Goal: Feedback & Contribution: Submit feedback/report problem

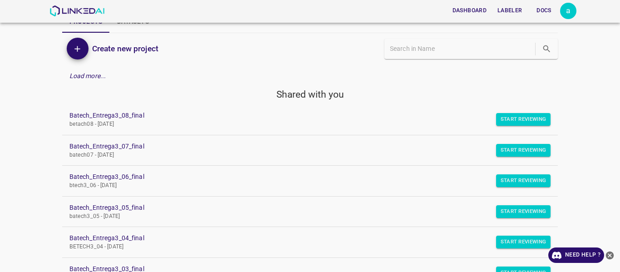
scroll to position [45, 0]
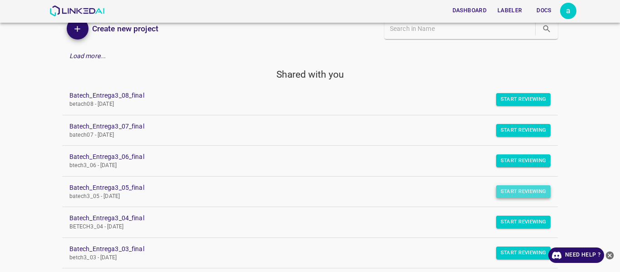
click at [511, 193] on button "Start Reviewing" at bounding box center [523, 191] width 55 height 13
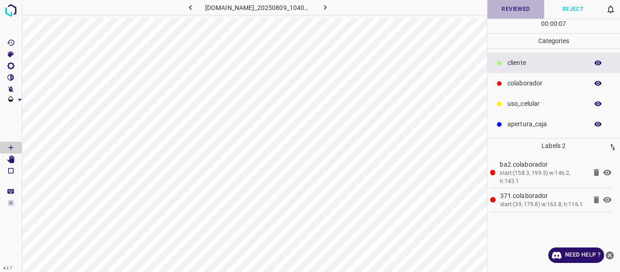
click at [500, 12] on button "Reviewed" at bounding box center [515, 9] width 57 height 19
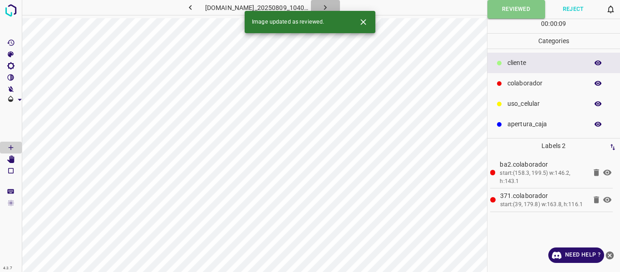
click at [330, 6] on icon "button" at bounding box center [325, 8] width 10 height 10
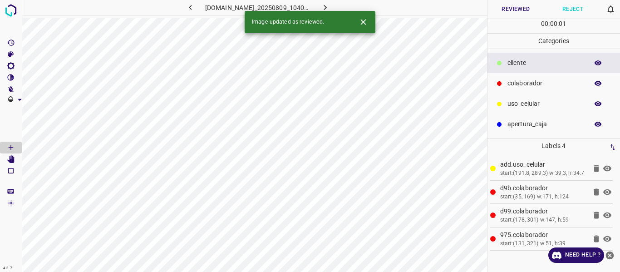
click at [523, 10] on button "Reviewed" at bounding box center [515, 9] width 57 height 19
click at [330, 6] on icon "button" at bounding box center [325, 8] width 10 height 10
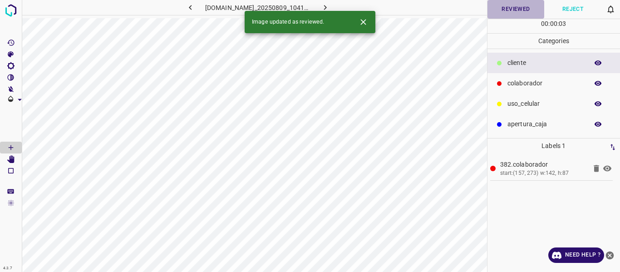
click at [501, 8] on button "Reviewed" at bounding box center [515, 9] width 57 height 19
click at [330, 6] on icon "button" at bounding box center [325, 8] width 10 height 10
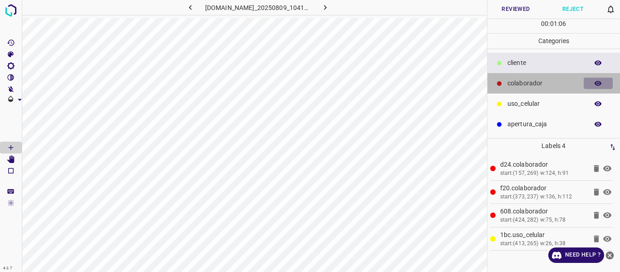
click at [596, 84] on icon "button" at bounding box center [598, 83] width 8 height 8
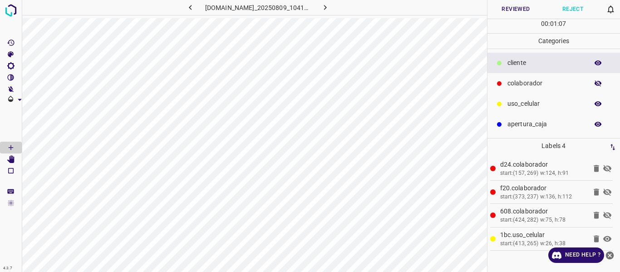
click at [596, 84] on icon "button" at bounding box center [598, 83] width 8 height 8
click at [495, 8] on button "Reviewed" at bounding box center [515, 9] width 57 height 19
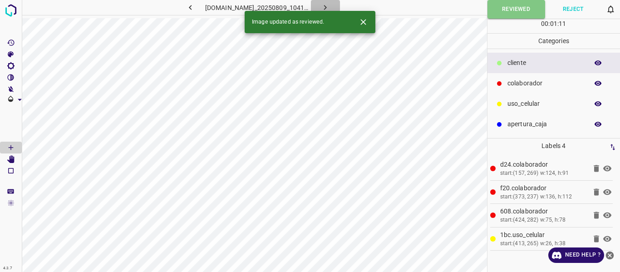
click at [327, 5] on icon "button" at bounding box center [325, 7] width 3 height 5
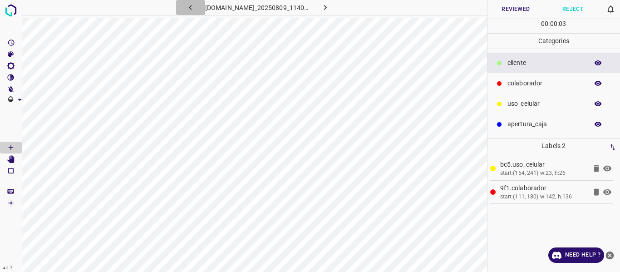
click at [189, 7] on icon "button" at bounding box center [190, 7] width 3 height 5
click at [177, 7] on div "[DOMAIN_NAME]_20250809_114048_000005310.jpg" at bounding box center [257, 7] width 211 height 15
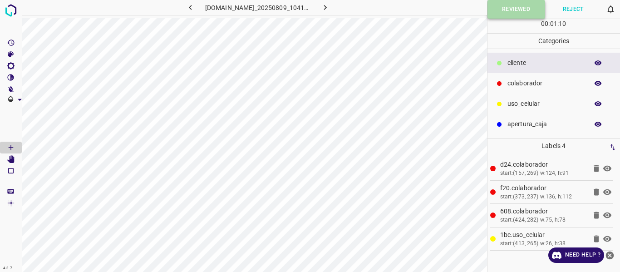
click at [511, 10] on button "Reviewed" at bounding box center [516, 9] width 58 height 19
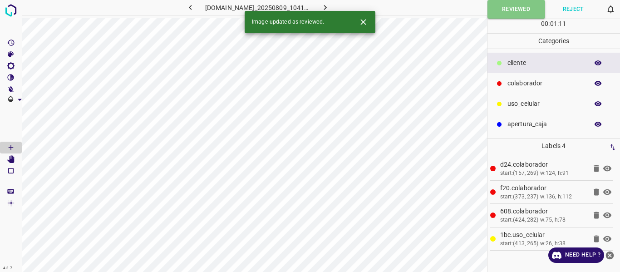
click at [330, 7] on icon "button" at bounding box center [325, 8] width 10 height 10
click at [341, 7] on div "[DOMAIN_NAME]_20250809_104104_000000360.jpg" at bounding box center [257, 7] width 211 height 15
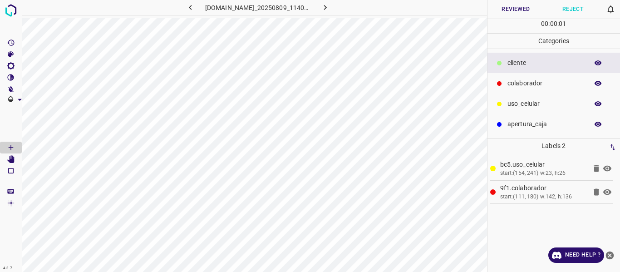
click at [508, 8] on button "Reviewed" at bounding box center [515, 9] width 57 height 19
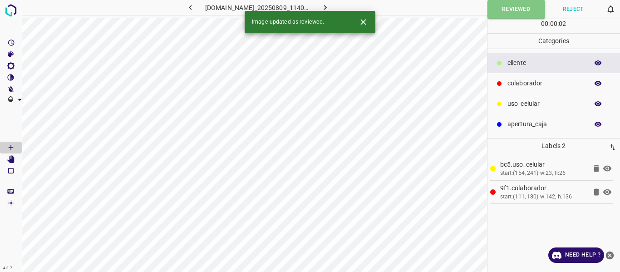
click at [330, 6] on icon "button" at bounding box center [325, 8] width 10 height 10
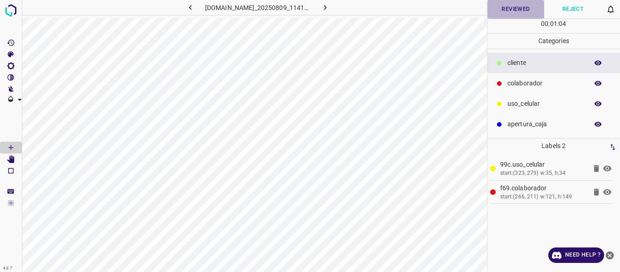
click at [504, 10] on button "Reviewed" at bounding box center [515, 9] width 57 height 19
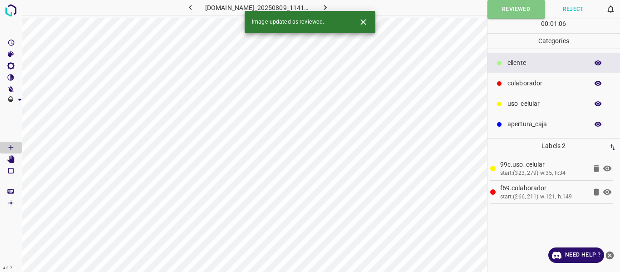
click at [330, 5] on icon "button" at bounding box center [325, 8] width 10 height 10
click at [340, 5] on div "[DOMAIN_NAME]_20250809_114104_000002730.jpg" at bounding box center [257, 7] width 211 height 15
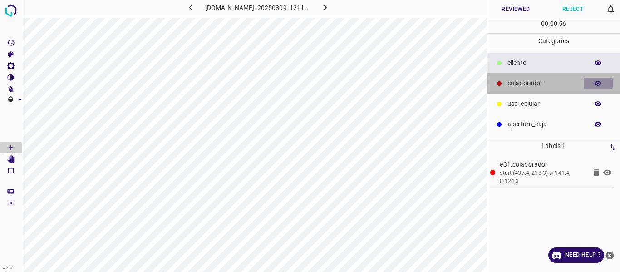
click at [595, 83] on icon "button" at bounding box center [597, 83] width 7 height 5
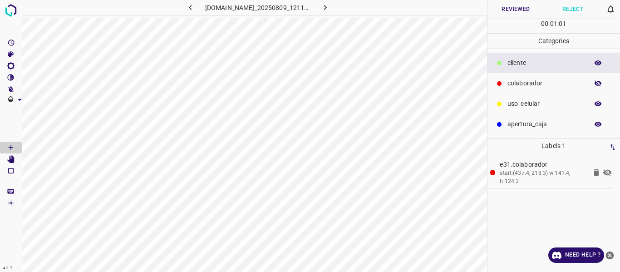
click at [599, 86] on icon "button" at bounding box center [598, 83] width 8 height 8
click at [503, 7] on button "Reviewed" at bounding box center [515, 9] width 57 height 19
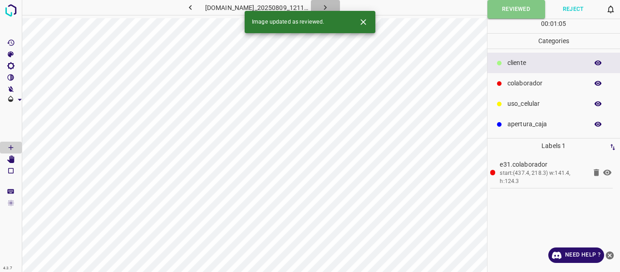
click at [330, 5] on icon "button" at bounding box center [325, 8] width 10 height 10
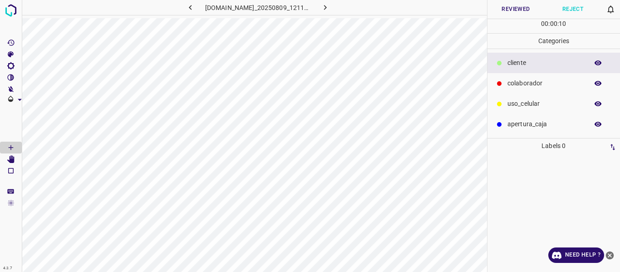
click at [529, 81] on p "colaborador" at bounding box center [545, 83] width 76 height 10
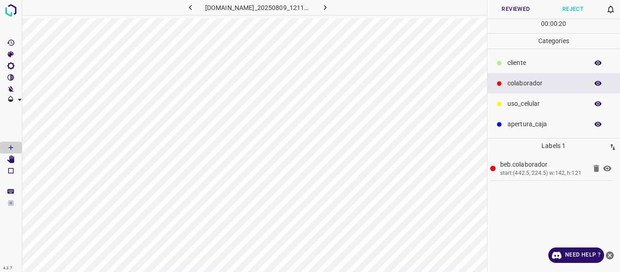
click at [509, 10] on button "Reviewed" at bounding box center [515, 9] width 57 height 19
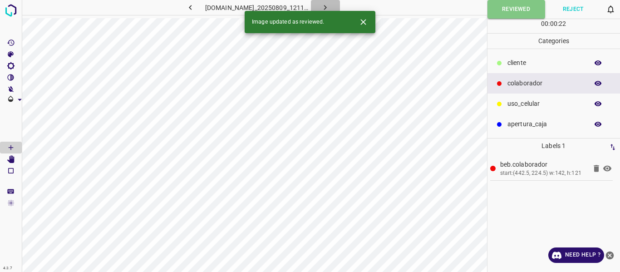
click at [332, 1] on button "button" at bounding box center [325, 7] width 29 height 15
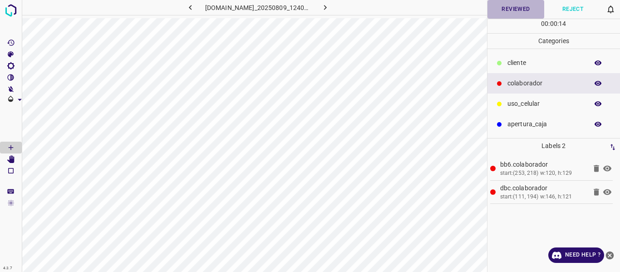
click at [518, 10] on button "Reviewed" at bounding box center [515, 9] width 57 height 19
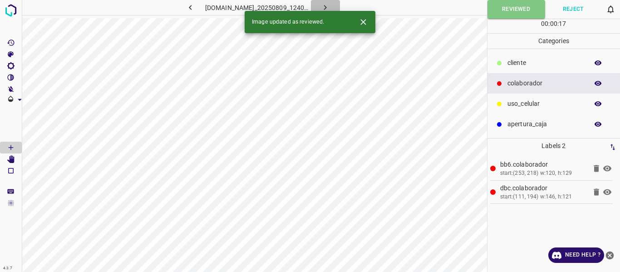
click at [330, 6] on icon "button" at bounding box center [325, 8] width 10 height 10
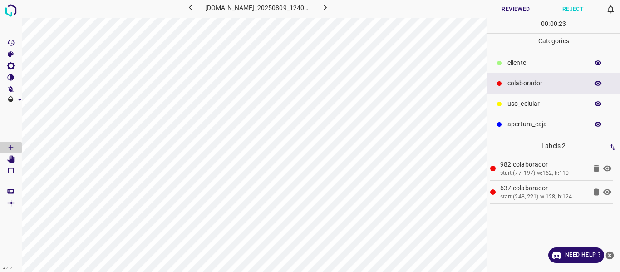
click at [520, 11] on button "Reviewed" at bounding box center [515, 9] width 57 height 19
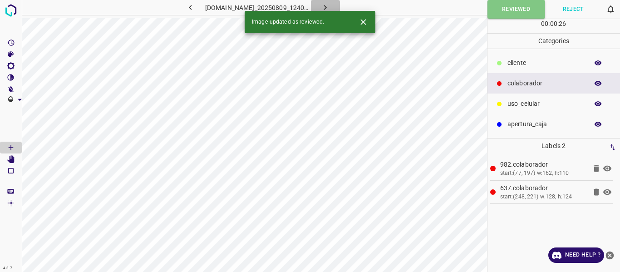
click at [330, 5] on icon "button" at bounding box center [325, 8] width 10 height 10
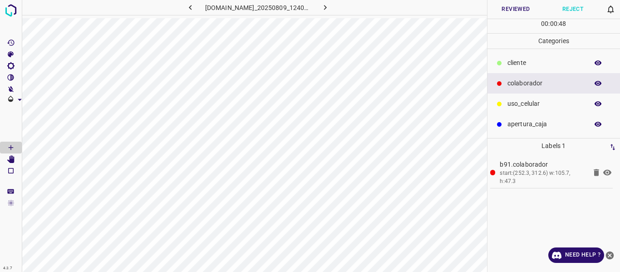
click at [512, 10] on button "Reviewed" at bounding box center [515, 9] width 57 height 19
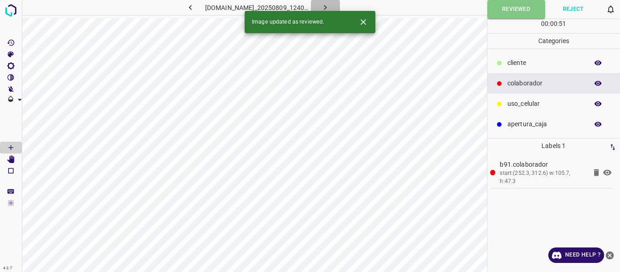
click at [327, 6] on icon "button" at bounding box center [325, 7] width 3 height 5
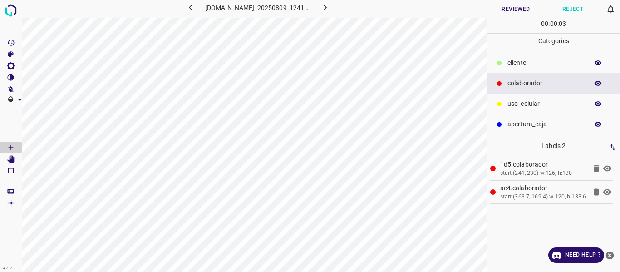
click at [502, 8] on button "Reviewed" at bounding box center [515, 9] width 57 height 19
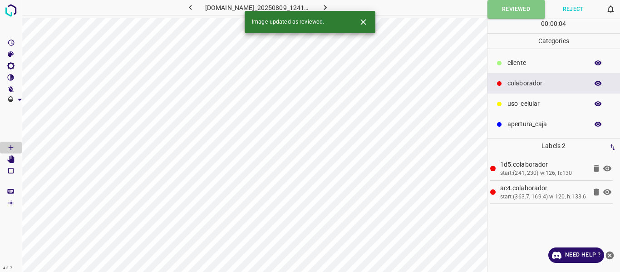
click at [327, 6] on icon "button" at bounding box center [325, 7] width 3 height 5
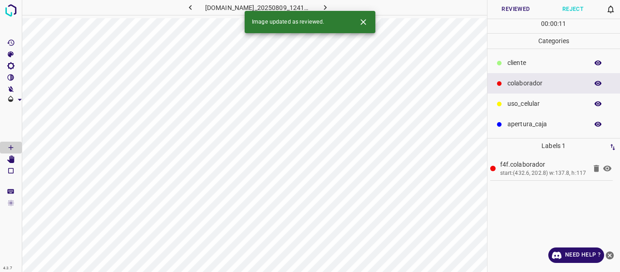
drag, startPoint x: 597, startPoint y: 82, endPoint x: 580, endPoint y: 95, distance: 21.8
click at [597, 82] on icon "button" at bounding box center [598, 83] width 8 height 8
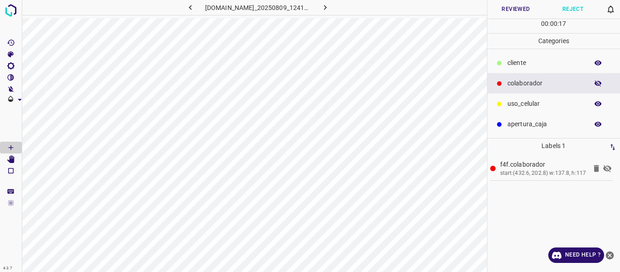
click at [599, 80] on icon "button" at bounding box center [598, 83] width 8 height 8
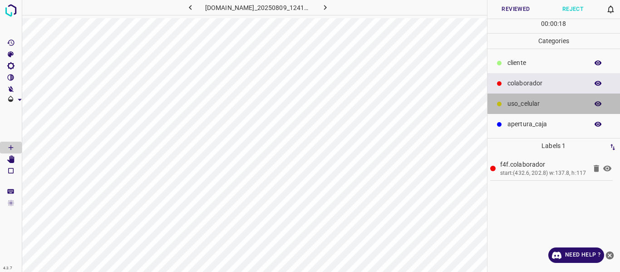
click at [528, 99] on p "uso_celular" at bounding box center [545, 104] width 76 height 10
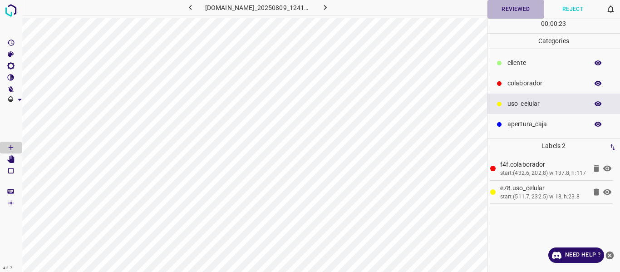
click at [506, 12] on button "Reviewed" at bounding box center [515, 9] width 57 height 19
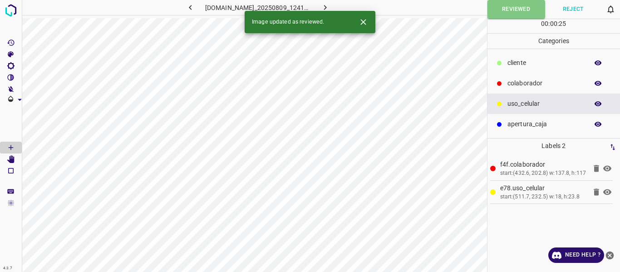
click at [330, 4] on icon "button" at bounding box center [325, 8] width 10 height 10
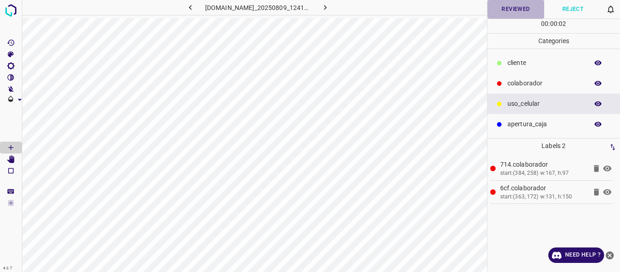
click at [520, 8] on button "Reviewed" at bounding box center [515, 9] width 57 height 19
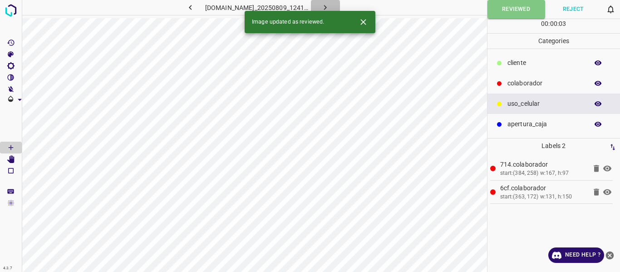
click at [330, 9] on icon "button" at bounding box center [325, 8] width 10 height 10
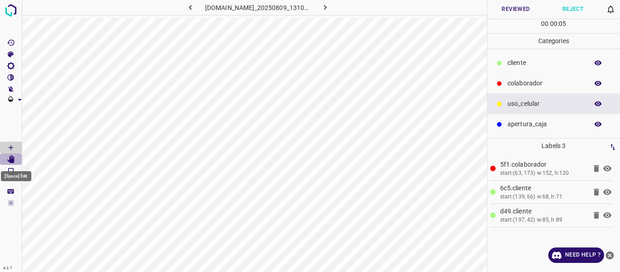
click at [10, 158] on icon "[Space] Edit" at bounding box center [10, 159] width 7 height 8
click at [596, 64] on icon "button" at bounding box center [597, 62] width 7 height 5
click at [596, 64] on icon "button" at bounding box center [597, 63] width 7 height 6
click at [517, 5] on button "Reviewed" at bounding box center [515, 9] width 57 height 19
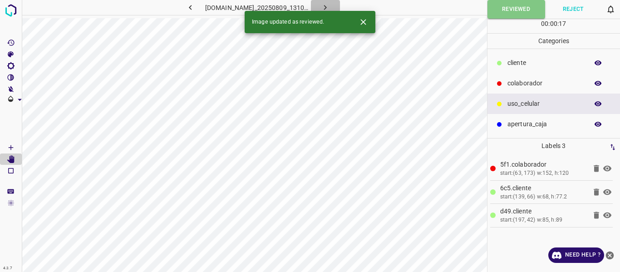
click at [330, 7] on icon "button" at bounding box center [325, 8] width 10 height 10
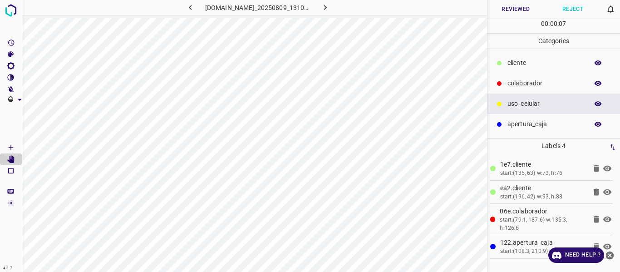
click at [509, 4] on button "Reviewed" at bounding box center [515, 9] width 57 height 19
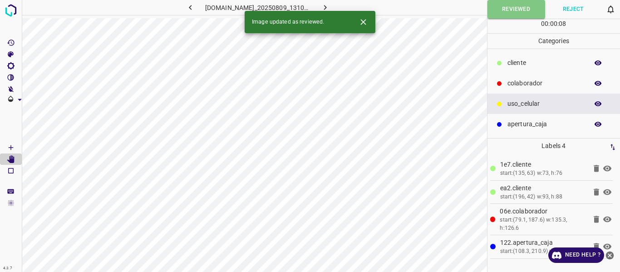
click at [330, 3] on icon "button" at bounding box center [325, 8] width 10 height 10
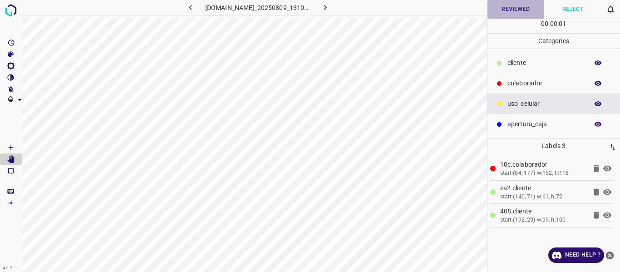
click at [493, 11] on button "Reviewed" at bounding box center [515, 9] width 57 height 19
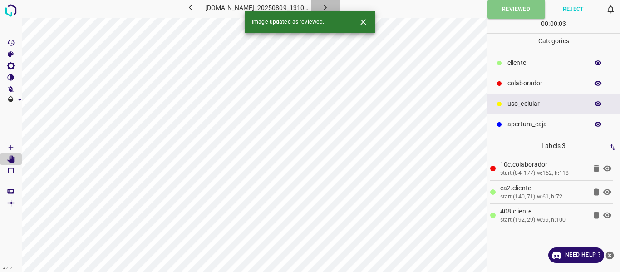
click at [330, 8] on icon "button" at bounding box center [325, 8] width 10 height 10
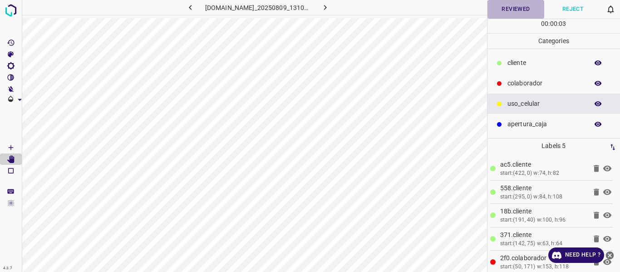
click at [508, 10] on button "Reviewed" at bounding box center [515, 9] width 57 height 19
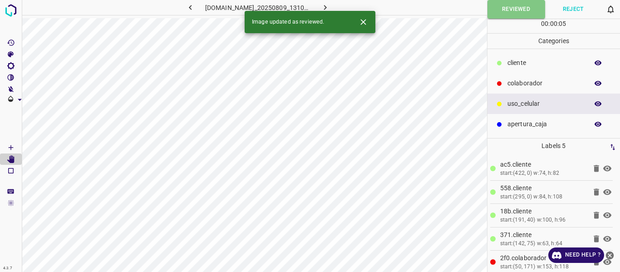
click at [340, 5] on button "button" at bounding box center [325, 7] width 29 height 15
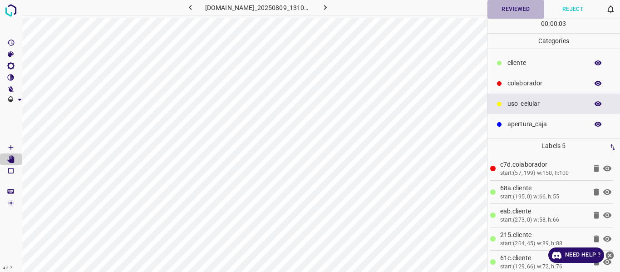
click at [501, 12] on button "Reviewed" at bounding box center [515, 9] width 57 height 19
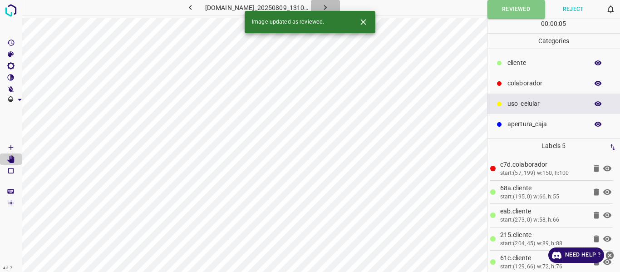
click at [330, 6] on icon "button" at bounding box center [325, 8] width 10 height 10
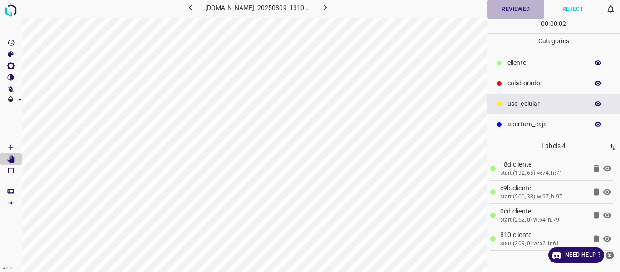
click at [498, 11] on button "Reviewed" at bounding box center [515, 9] width 57 height 19
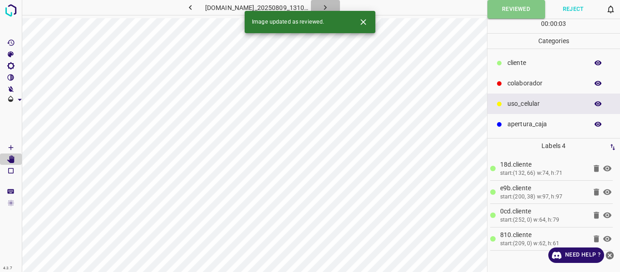
click at [330, 8] on icon "button" at bounding box center [325, 8] width 10 height 10
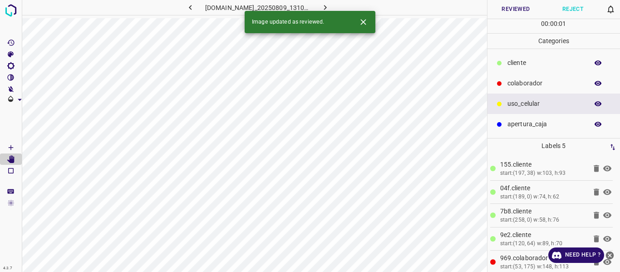
click at [500, 11] on button "Reviewed" at bounding box center [515, 9] width 57 height 19
click at [327, 6] on icon "button" at bounding box center [325, 7] width 3 height 5
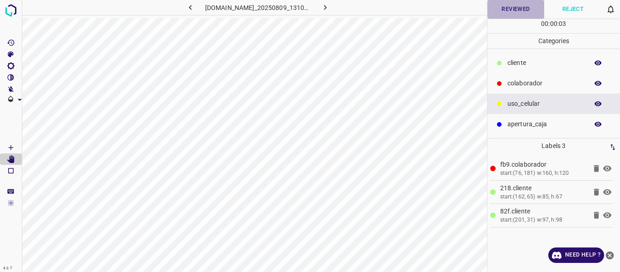
click at [492, 10] on button "Reviewed" at bounding box center [515, 9] width 57 height 19
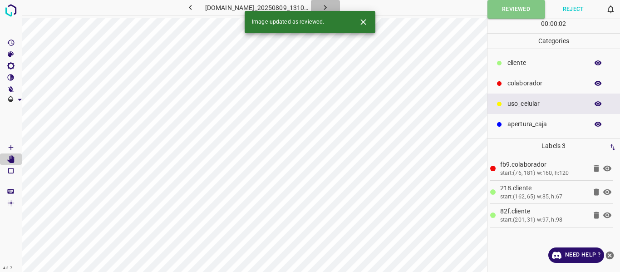
click at [330, 3] on icon "button" at bounding box center [325, 8] width 10 height 10
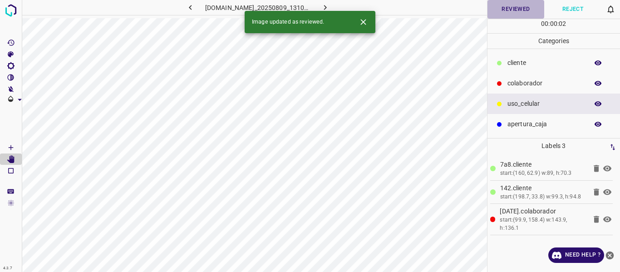
click at [497, 12] on button "Reviewed" at bounding box center [515, 9] width 57 height 19
click at [330, 6] on icon "button" at bounding box center [325, 8] width 10 height 10
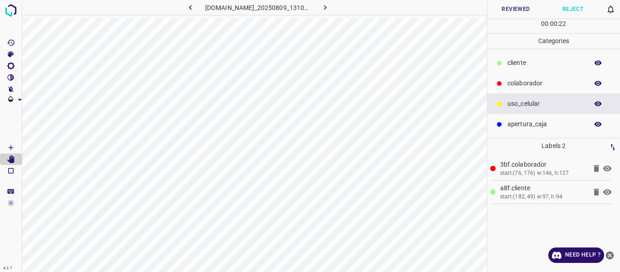
click at [499, 7] on button "Reviewed" at bounding box center [515, 9] width 57 height 19
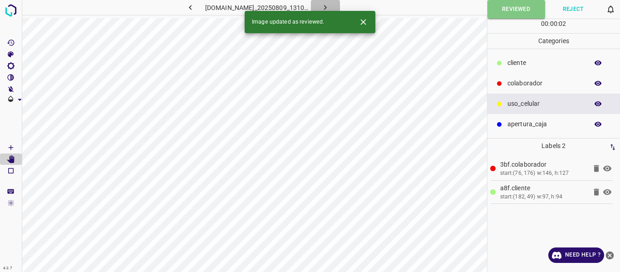
click at [330, 5] on icon "button" at bounding box center [325, 8] width 10 height 10
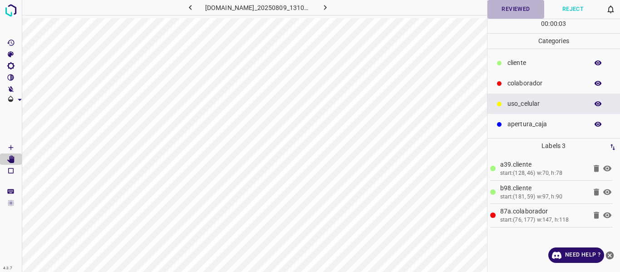
click at [498, 11] on button "Reviewed" at bounding box center [515, 9] width 57 height 19
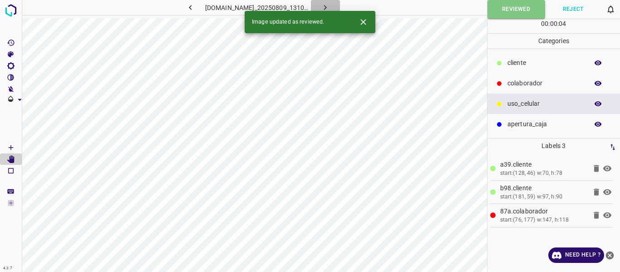
click at [330, 6] on button "button" at bounding box center [325, 7] width 29 height 15
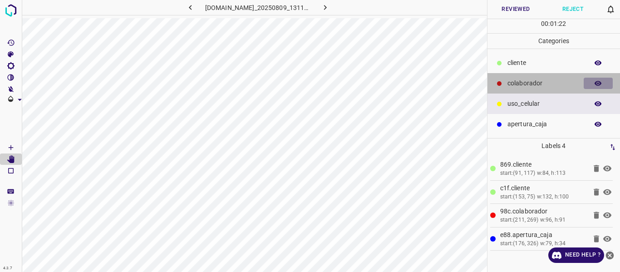
click at [596, 83] on icon "button" at bounding box center [598, 83] width 8 height 8
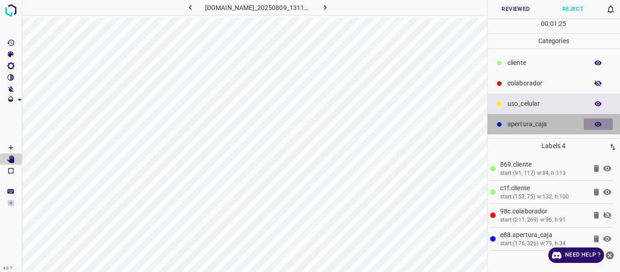
click at [600, 127] on icon "button" at bounding box center [598, 124] width 8 height 8
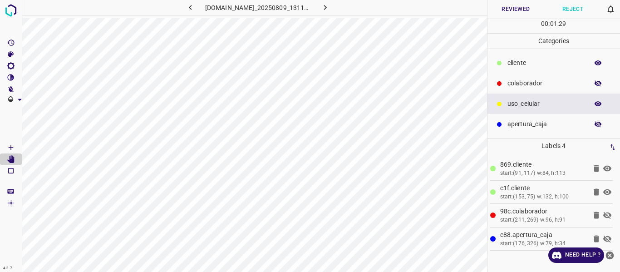
click at [601, 121] on icon "button" at bounding box center [598, 124] width 8 height 8
click at [596, 82] on icon "button" at bounding box center [597, 83] width 7 height 6
click at [515, 10] on button "Reviewed" at bounding box center [515, 9] width 57 height 19
click at [332, 5] on button "button" at bounding box center [325, 7] width 29 height 15
click at [515, 9] on button "Reviewed" at bounding box center [515, 9] width 57 height 19
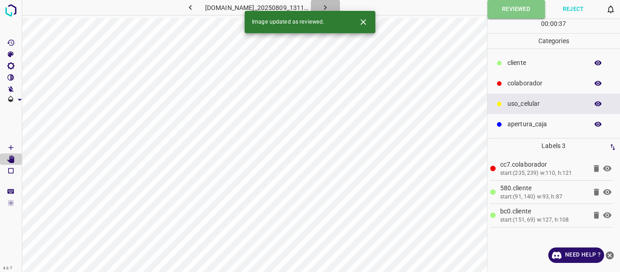
click at [330, 4] on icon "button" at bounding box center [325, 8] width 10 height 10
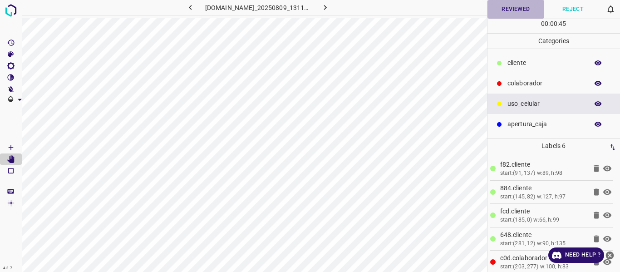
click at [512, 5] on button "Reviewed" at bounding box center [515, 9] width 57 height 19
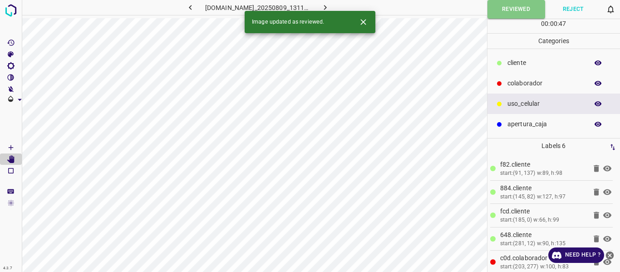
click at [340, 7] on button "button" at bounding box center [325, 7] width 29 height 15
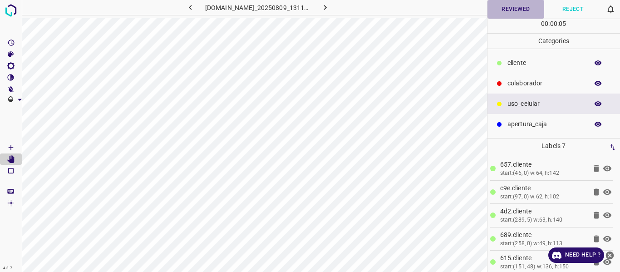
click at [503, 10] on button "Reviewed" at bounding box center [515, 9] width 57 height 19
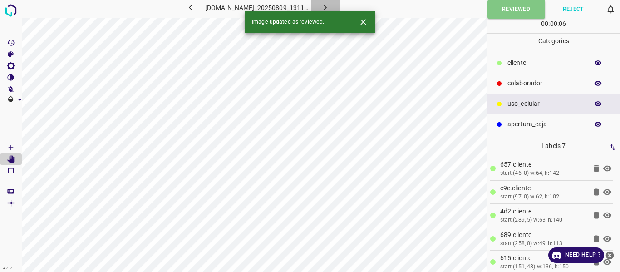
click at [330, 5] on icon "button" at bounding box center [325, 8] width 10 height 10
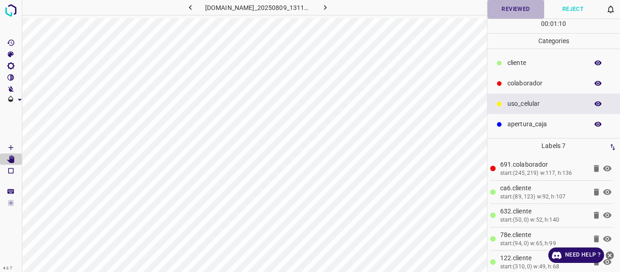
click at [511, 11] on button "Reviewed" at bounding box center [515, 9] width 57 height 19
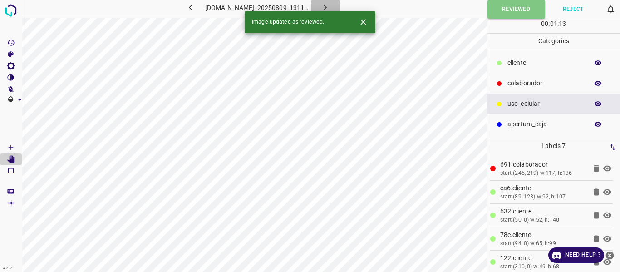
click at [330, 7] on icon "button" at bounding box center [325, 8] width 10 height 10
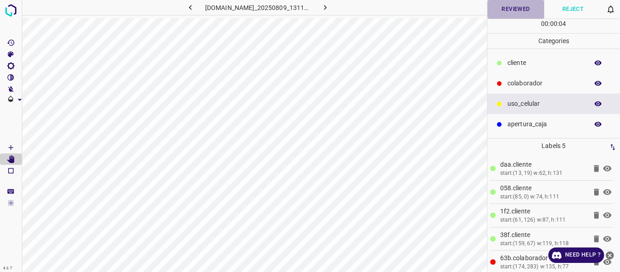
click at [514, 13] on button "Reviewed" at bounding box center [515, 9] width 57 height 19
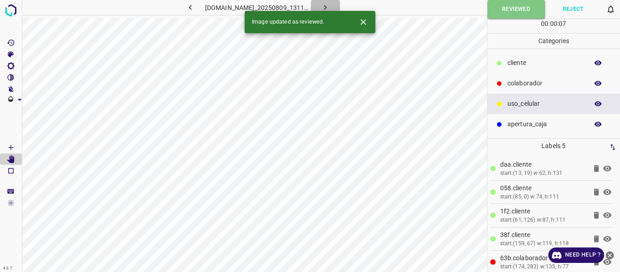
click at [330, 7] on icon "button" at bounding box center [325, 8] width 10 height 10
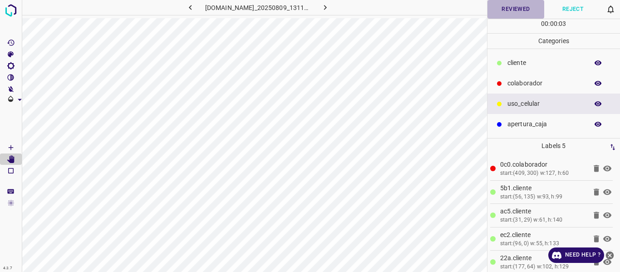
click at [501, 10] on button "Reviewed" at bounding box center [515, 9] width 57 height 19
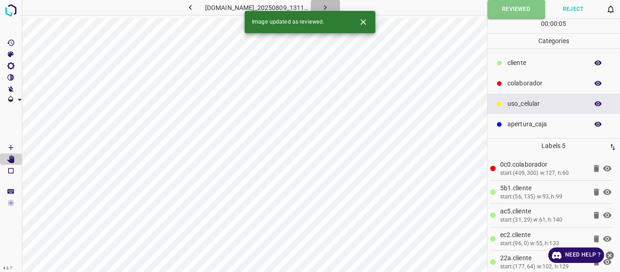
click at [332, 4] on button "button" at bounding box center [325, 7] width 29 height 15
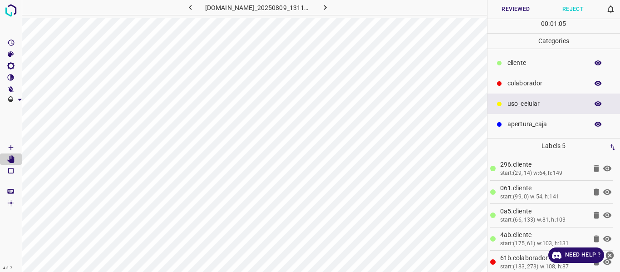
click at [509, 10] on button "Reviewed" at bounding box center [515, 9] width 57 height 19
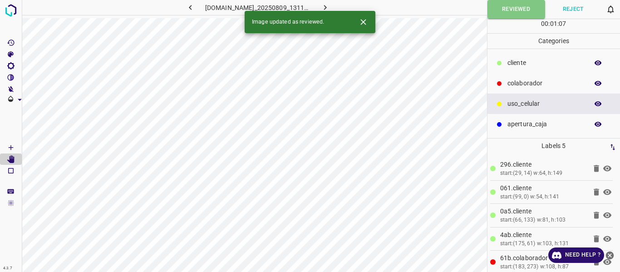
click at [330, 6] on icon "button" at bounding box center [325, 8] width 10 height 10
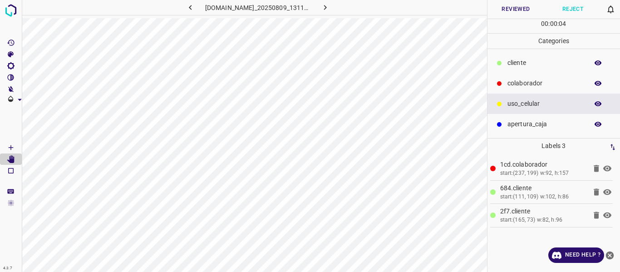
drag, startPoint x: 534, startPoint y: 60, endPoint x: 505, endPoint y: 61, distance: 28.6
click at [533, 60] on p "​​cliente" at bounding box center [545, 63] width 76 height 10
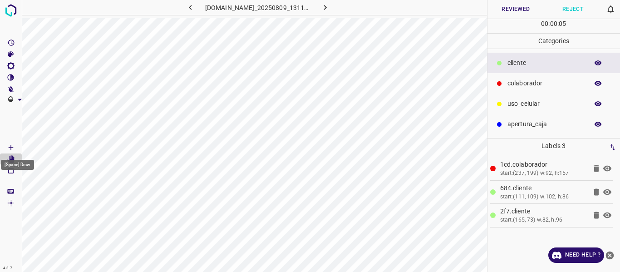
click at [12, 147] on icon "[Space] Draw" at bounding box center [11, 147] width 5 height 5
click at [506, 9] on button "Reviewed" at bounding box center [515, 9] width 57 height 19
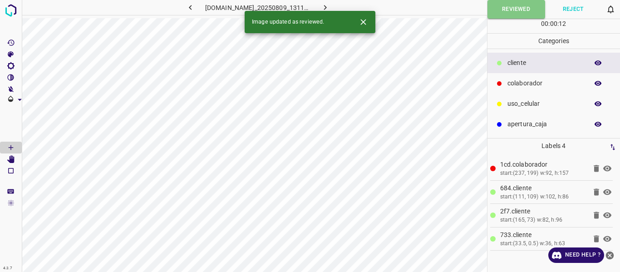
click at [330, 5] on icon "button" at bounding box center [325, 8] width 10 height 10
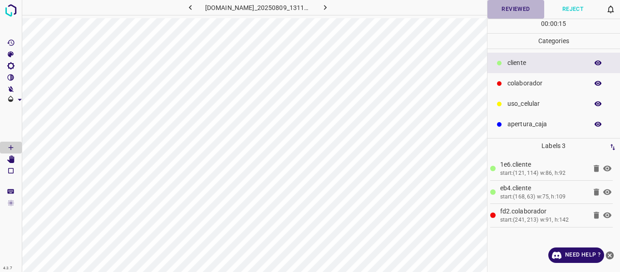
click at [519, 12] on button "Reviewed" at bounding box center [515, 9] width 57 height 19
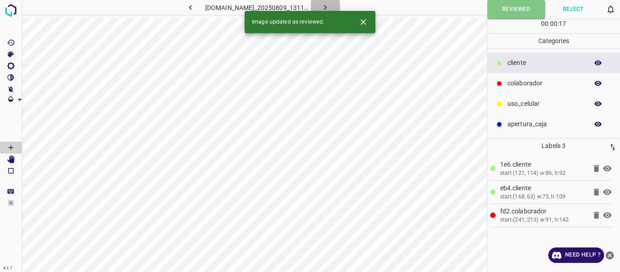
click at [330, 9] on icon "button" at bounding box center [325, 8] width 10 height 10
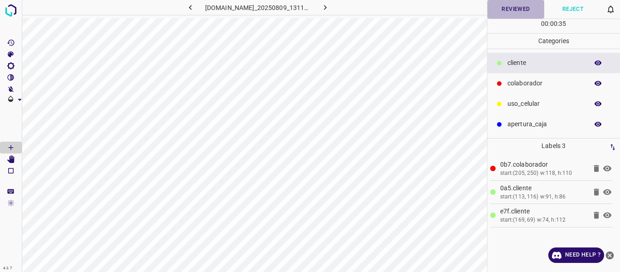
click at [505, 5] on button "Reviewed" at bounding box center [515, 9] width 57 height 19
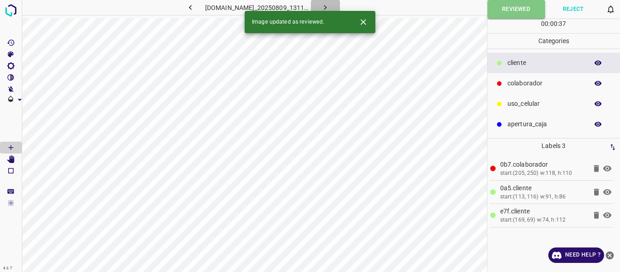
click at [330, 6] on icon "button" at bounding box center [325, 8] width 10 height 10
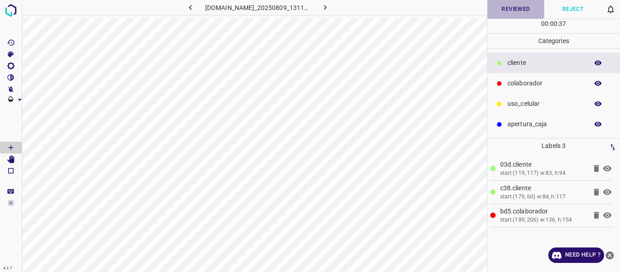
click at [493, 8] on button "Reviewed" at bounding box center [515, 9] width 57 height 19
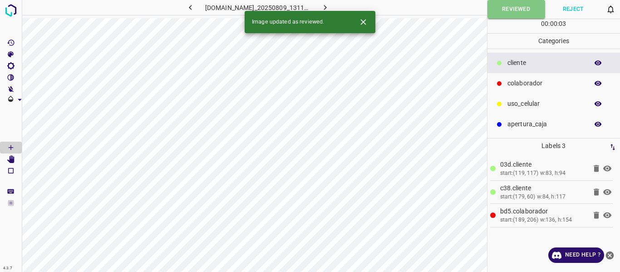
click at [330, 4] on icon "button" at bounding box center [325, 8] width 10 height 10
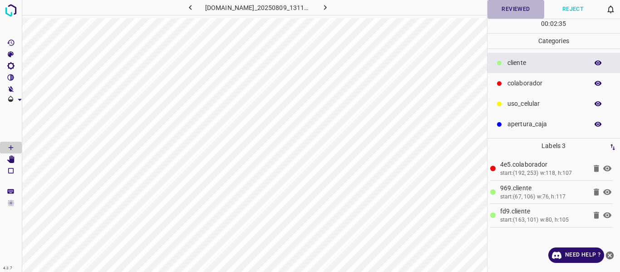
click at [504, 10] on button "Reviewed" at bounding box center [515, 9] width 57 height 19
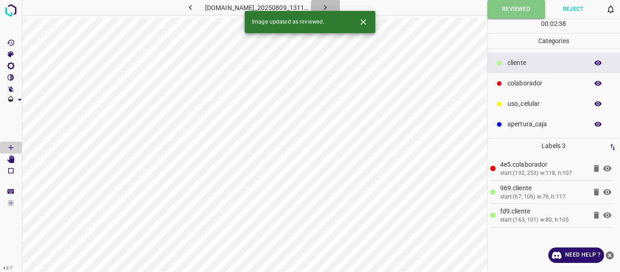
click at [330, 5] on icon "button" at bounding box center [325, 8] width 10 height 10
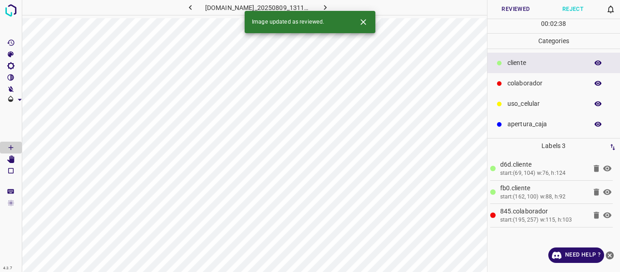
click at [186, 9] on icon "button" at bounding box center [191, 8] width 10 height 10
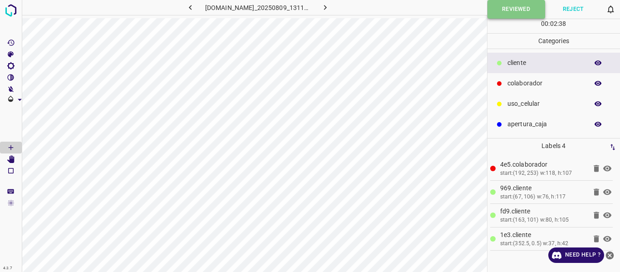
click at [503, 14] on button "Reviewed" at bounding box center [516, 9] width 58 height 19
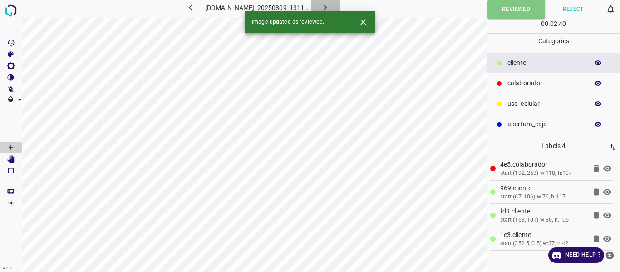
click at [330, 3] on icon "button" at bounding box center [325, 8] width 10 height 10
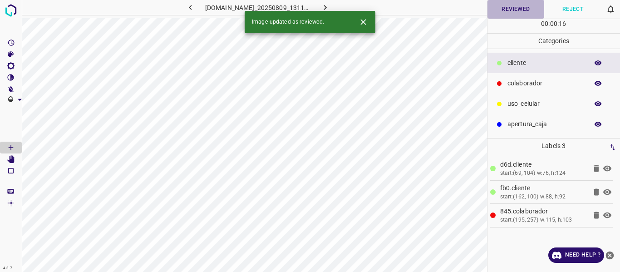
click at [505, 12] on button "Reviewed" at bounding box center [515, 9] width 57 height 19
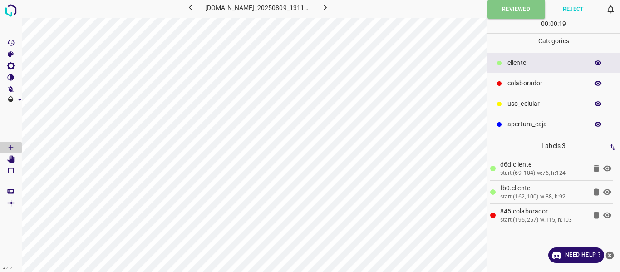
click at [330, 7] on icon "button" at bounding box center [325, 8] width 10 height 10
click at [506, 10] on button "Reviewed" at bounding box center [515, 9] width 57 height 19
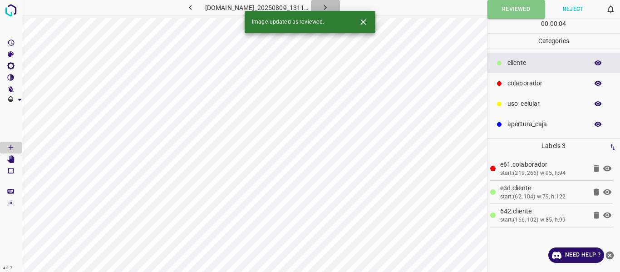
click at [330, 5] on icon "button" at bounding box center [325, 8] width 10 height 10
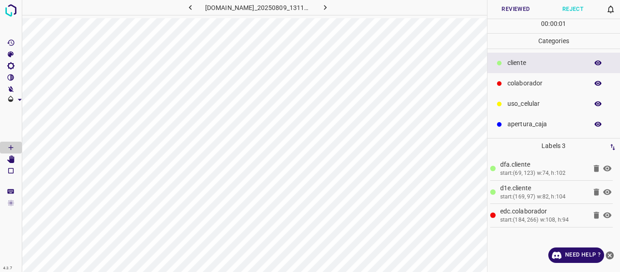
click at [494, 9] on button "Reviewed" at bounding box center [515, 9] width 57 height 19
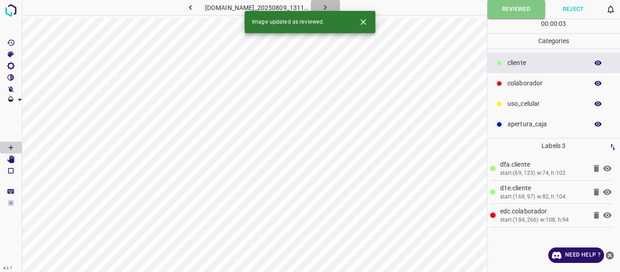
click at [327, 6] on icon "button" at bounding box center [325, 7] width 3 height 5
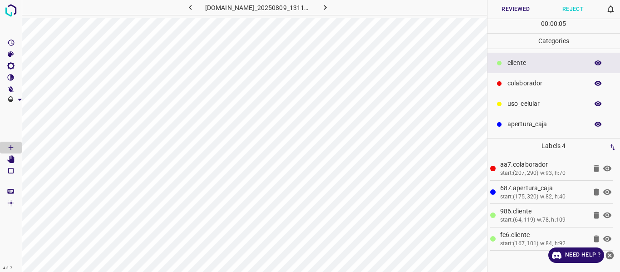
click at [599, 122] on icon "button" at bounding box center [597, 124] width 7 height 5
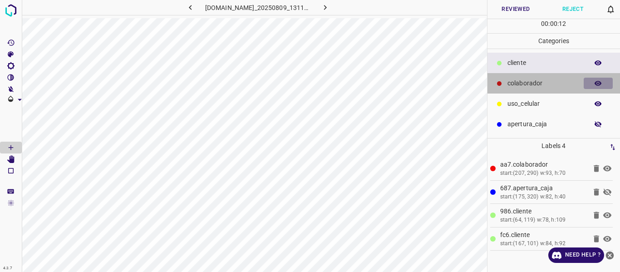
click at [596, 83] on icon "button" at bounding box center [597, 83] width 7 height 5
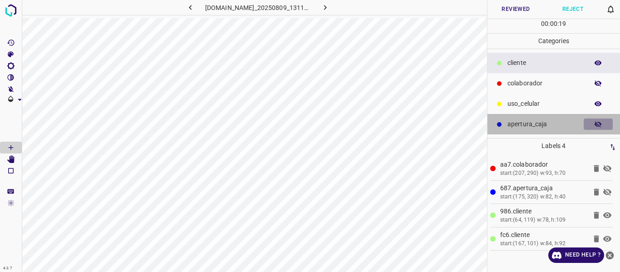
drag, startPoint x: 600, startPoint y: 121, endPoint x: 601, endPoint y: 86, distance: 35.4
click at [600, 121] on icon "button" at bounding box center [598, 124] width 8 height 8
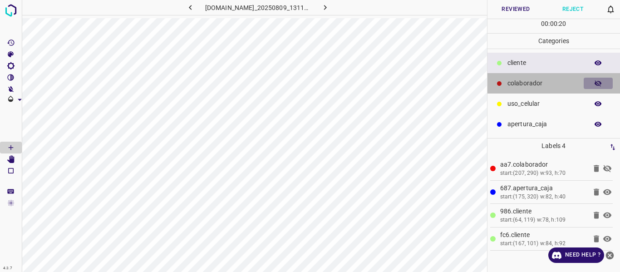
drag, startPoint x: 597, startPoint y: 83, endPoint x: 559, endPoint y: 0, distance: 90.9
click at [597, 82] on icon "button" at bounding box center [598, 83] width 8 height 8
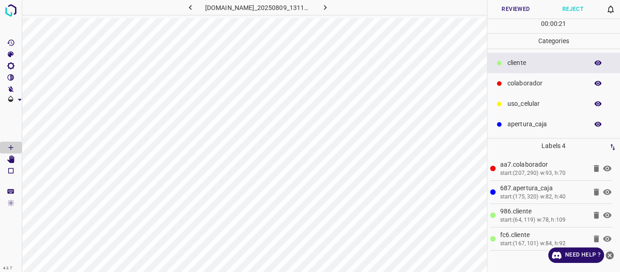
click at [514, 5] on button "Reviewed" at bounding box center [515, 9] width 57 height 19
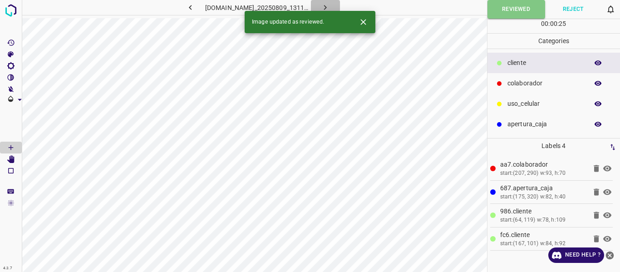
click at [330, 5] on icon "button" at bounding box center [325, 8] width 10 height 10
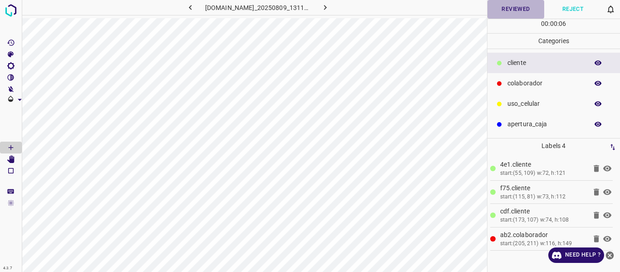
click at [498, 10] on button "Reviewed" at bounding box center [515, 9] width 57 height 19
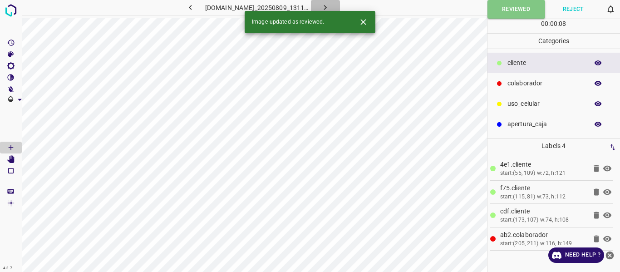
click at [330, 7] on icon "button" at bounding box center [325, 8] width 10 height 10
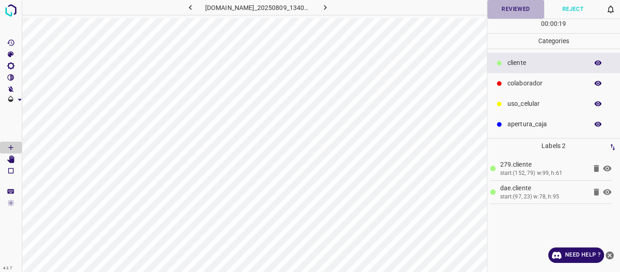
click at [503, 12] on button "Reviewed" at bounding box center [515, 9] width 57 height 19
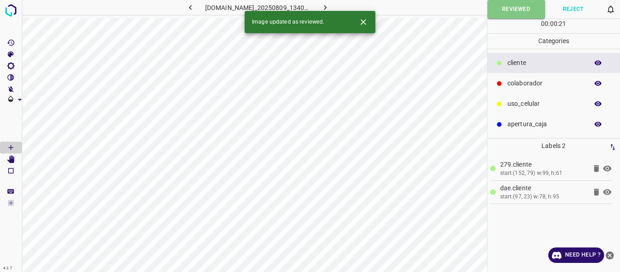
drag, startPoint x: 331, startPoint y: 5, endPoint x: 384, endPoint y: 9, distance: 53.3
click at [332, 5] on button "button" at bounding box center [325, 7] width 29 height 15
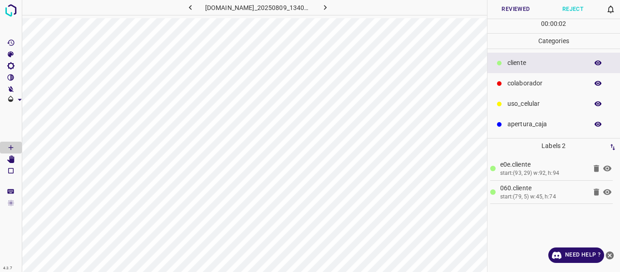
click at [512, 12] on button "Reviewed" at bounding box center [515, 9] width 57 height 19
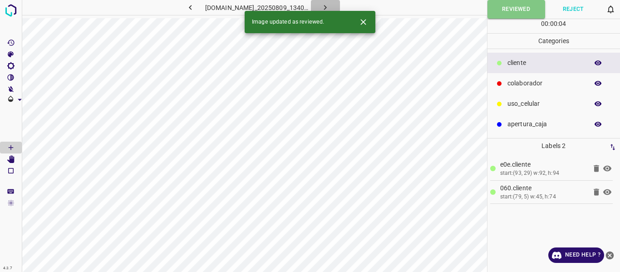
click at [330, 7] on icon "button" at bounding box center [325, 8] width 10 height 10
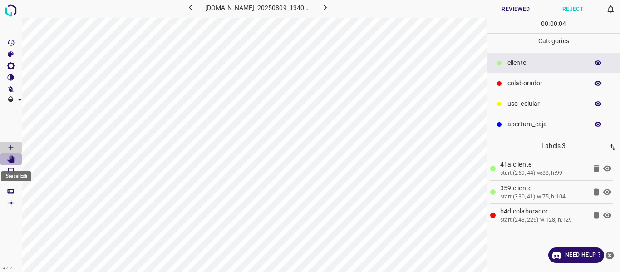
click at [11, 160] on icon "[Space] Edit" at bounding box center [10, 159] width 7 height 8
click at [508, 10] on button "Reviewed" at bounding box center [515, 9] width 57 height 19
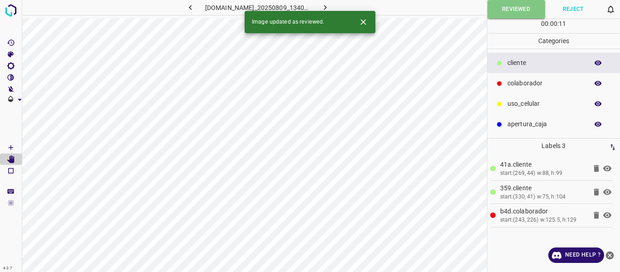
click at [330, 4] on icon "button" at bounding box center [325, 8] width 10 height 10
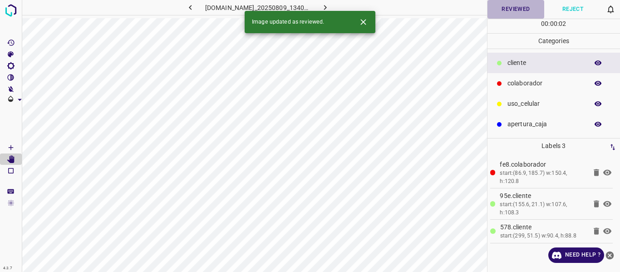
click at [521, 18] on button "Reviewed" at bounding box center [515, 9] width 57 height 19
click at [330, 9] on icon "button" at bounding box center [325, 8] width 10 height 10
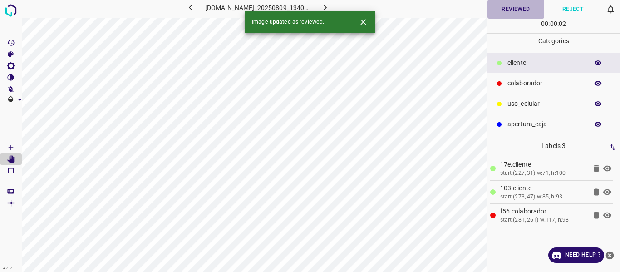
click at [514, 17] on button "Reviewed" at bounding box center [515, 9] width 57 height 19
click at [330, 6] on icon "button" at bounding box center [325, 8] width 10 height 10
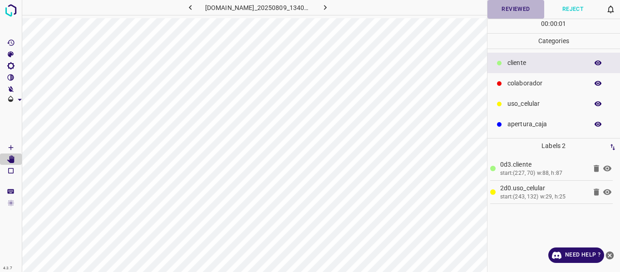
click at [496, 13] on button "Reviewed" at bounding box center [515, 9] width 57 height 19
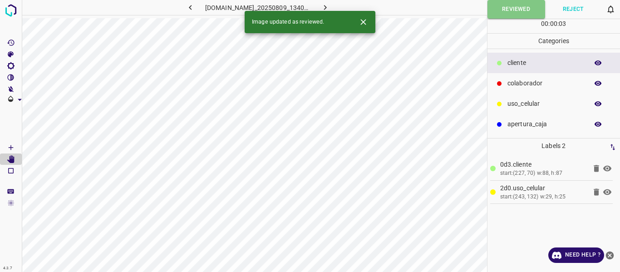
click at [330, 6] on icon "button" at bounding box center [325, 8] width 10 height 10
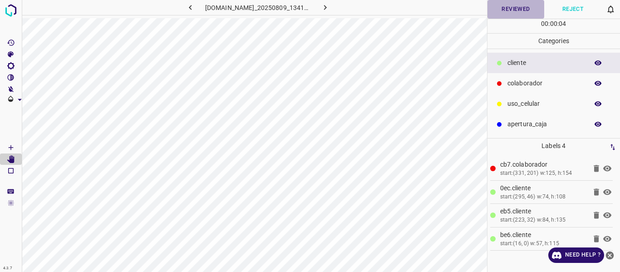
click at [495, 9] on button "Reviewed" at bounding box center [515, 9] width 57 height 19
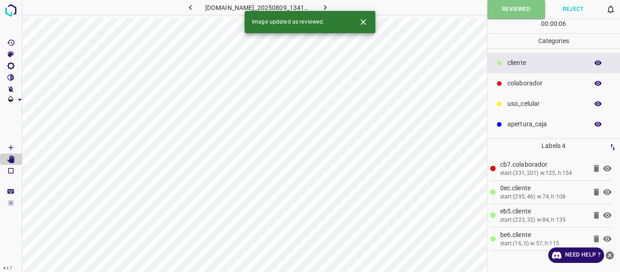
click at [330, 6] on icon "button" at bounding box center [325, 8] width 10 height 10
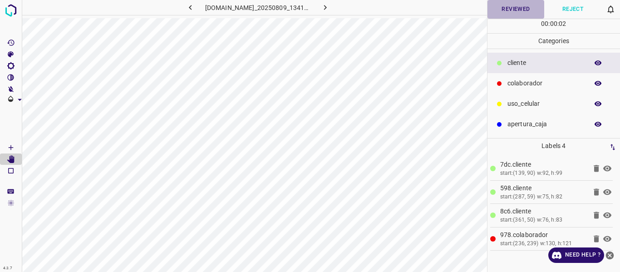
click at [508, 14] on button "Reviewed" at bounding box center [515, 9] width 57 height 19
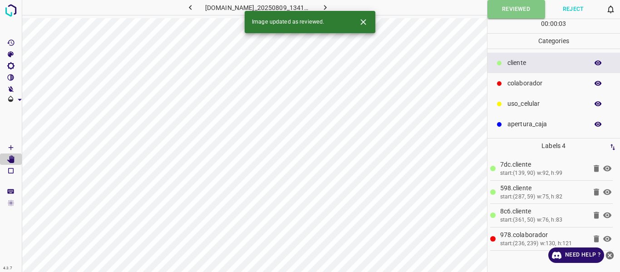
click at [330, 9] on icon "button" at bounding box center [325, 8] width 10 height 10
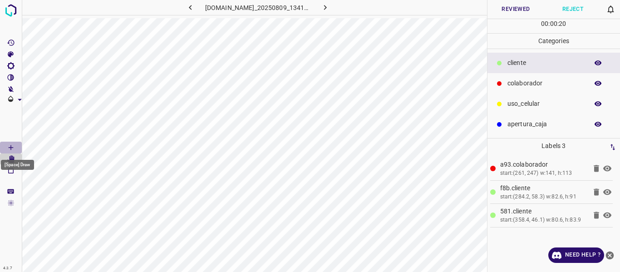
drag, startPoint x: 12, startPoint y: 146, endPoint x: 22, endPoint y: 145, distance: 9.6
click at [12, 145] on icon "[Space] Draw" at bounding box center [11, 147] width 8 height 8
click at [512, 11] on button "Reviewed" at bounding box center [515, 9] width 57 height 19
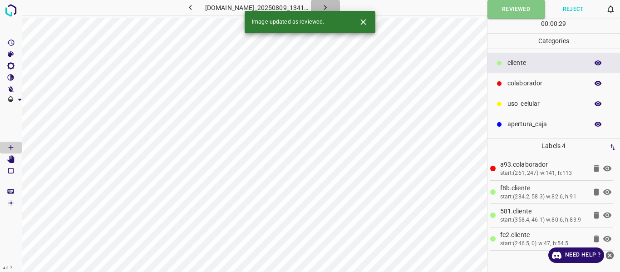
click at [330, 7] on icon "button" at bounding box center [325, 8] width 10 height 10
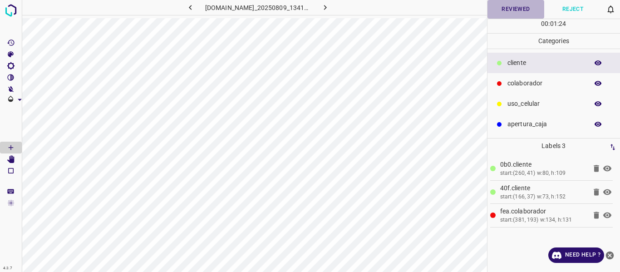
click at [494, 11] on button "Reviewed" at bounding box center [515, 9] width 57 height 19
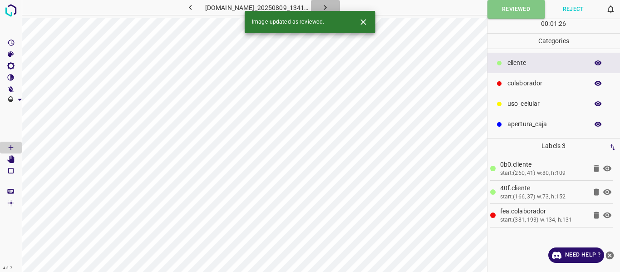
click at [330, 5] on icon "button" at bounding box center [325, 8] width 10 height 10
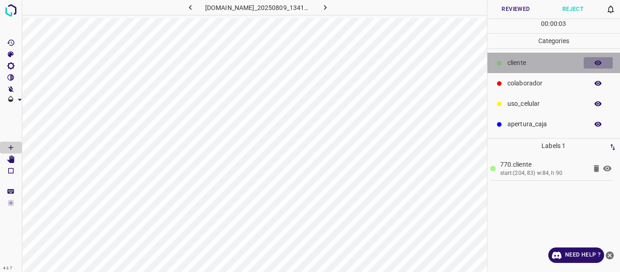
click at [597, 63] on icon "button" at bounding box center [597, 62] width 7 height 5
drag, startPoint x: 595, startPoint y: 63, endPoint x: 593, endPoint y: 82, distance: 18.7
click at [595, 64] on icon "button" at bounding box center [598, 63] width 8 height 8
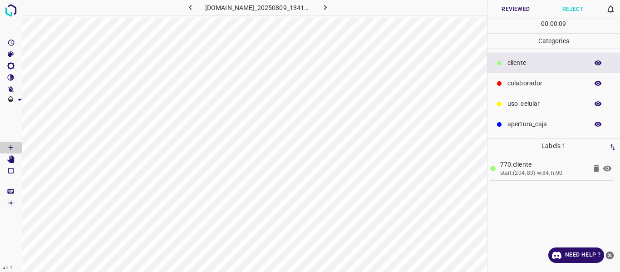
drag, startPoint x: 598, startPoint y: 102, endPoint x: 570, endPoint y: 106, distance: 28.9
click at [597, 104] on icon "button" at bounding box center [597, 103] width 7 height 5
click at [529, 100] on p "uso_celular" at bounding box center [545, 104] width 76 height 10
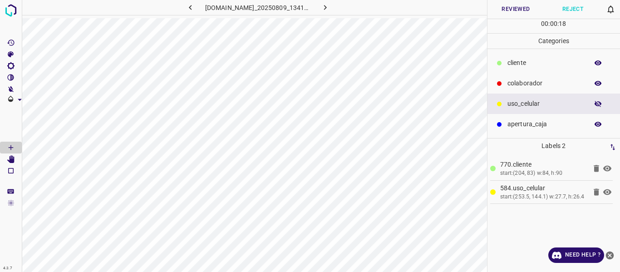
click at [503, 14] on button "Reviewed" at bounding box center [515, 9] width 57 height 19
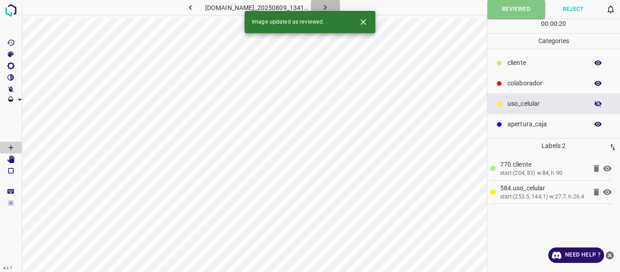
click at [330, 3] on icon "button" at bounding box center [325, 8] width 10 height 10
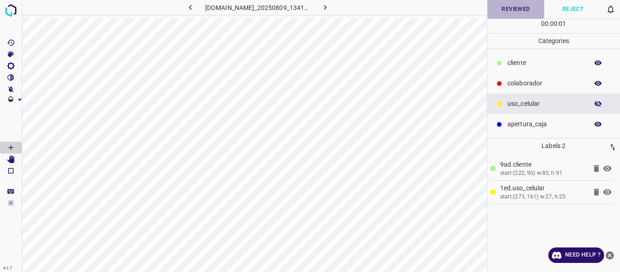
click at [500, 8] on button "Reviewed" at bounding box center [515, 9] width 57 height 19
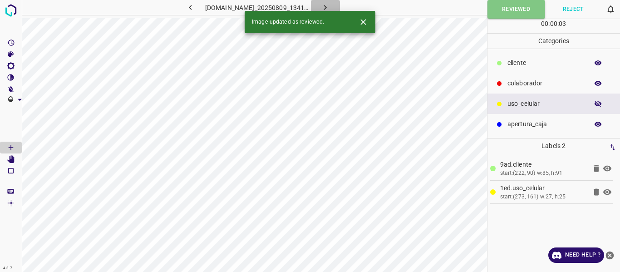
click at [327, 5] on icon "button" at bounding box center [325, 7] width 3 height 5
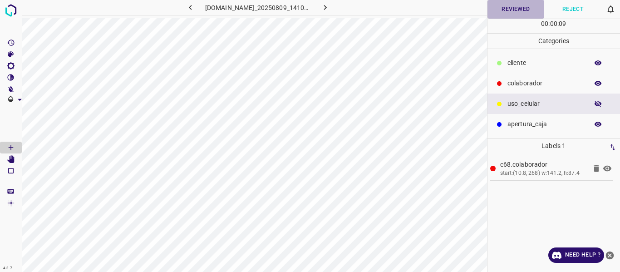
click at [504, 13] on button "Reviewed" at bounding box center [515, 9] width 57 height 19
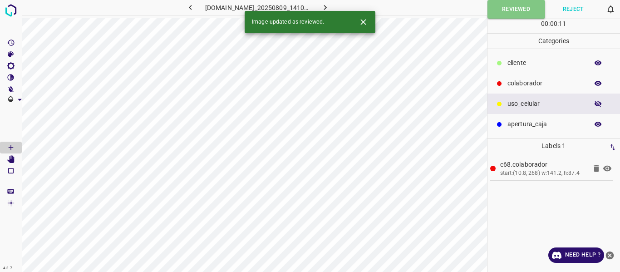
click at [327, 7] on icon "button" at bounding box center [325, 7] width 3 height 5
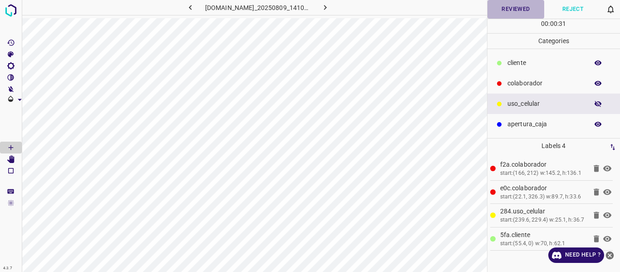
click at [507, 8] on button "Reviewed" at bounding box center [515, 9] width 57 height 19
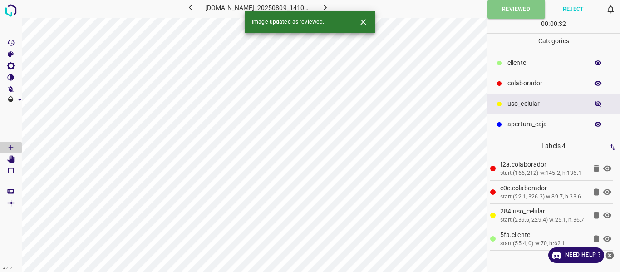
click at [327, 8] on icon "button" at bounding box center [325, 7] width 3 height 5
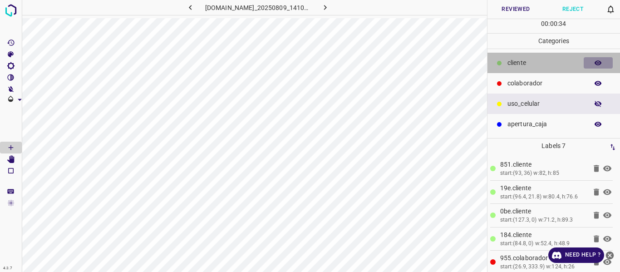
click at [596, 63] on icon "button" at bounding box center [597, 62] width 7 height 5
click at [596, 63] on icon "button" at bounding box center [597, 63] width 7 height 6
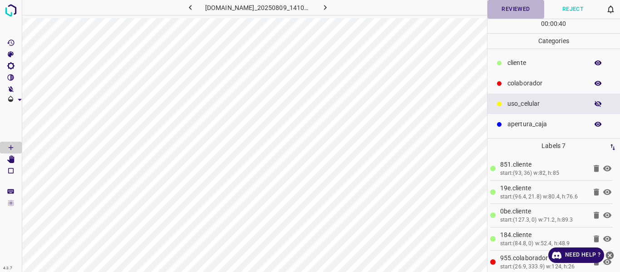
click at [514, 12] on button "Reviewed" at bounding box center [515, 9] width 57 height 19
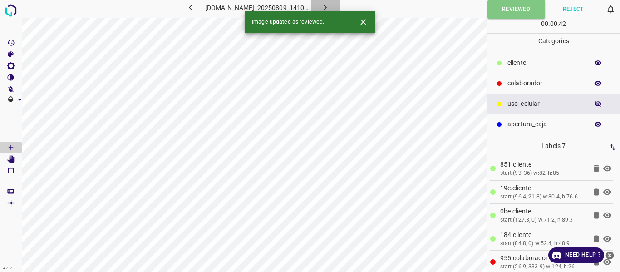
click at [330, 6] on icon "button" at bounding box center [325, 8] width 10 height 10
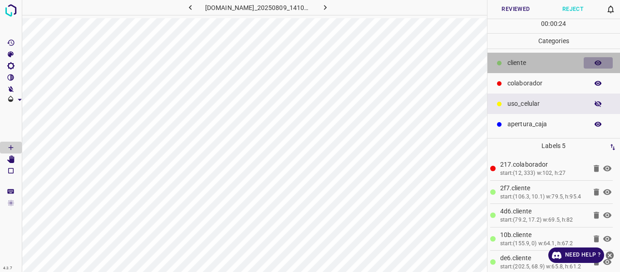
click at [595, 61] on icon "button" at bounding box center [598, 63] width 8 height 8
click at [597, 64] on icon "button" at bounding box center [598, 63] width 8 height 8
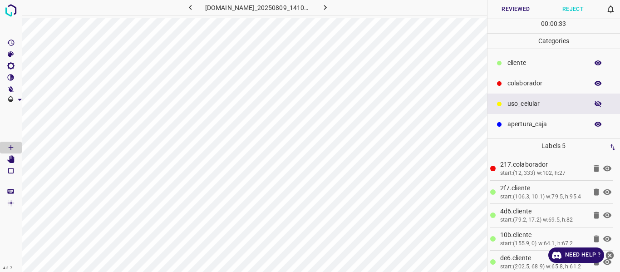
click at [541, 65] on p "​​cliente" at bounding box center [545, 63] width 76 height 10
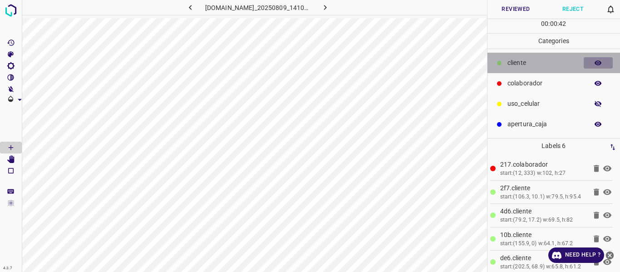
click at [600, 63] on icon "button" at bounding box center [597, 62] width 7 height 5
click at [600, 63] on icon "button" at bounding box center [597, 63] width 7 height 6
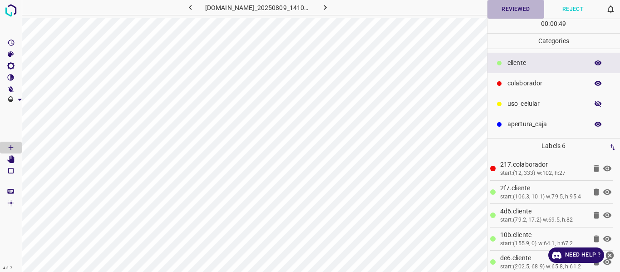
click at [516, 13] on button "Reviewed" at bounding box center [515, 9] width 57 height 19
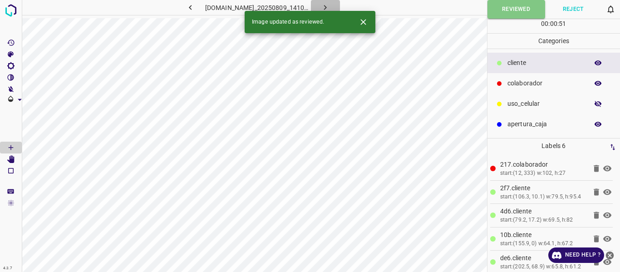
click at [340, 6] on button "button" at bounding box center [325, 7] width 29 height 15
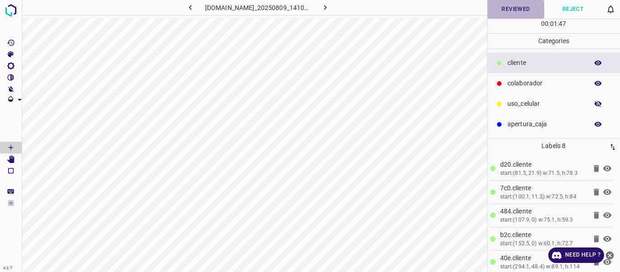
click at [501, 11] on button "Reviewed" at bounding box center [515, 9] width 57 height 19
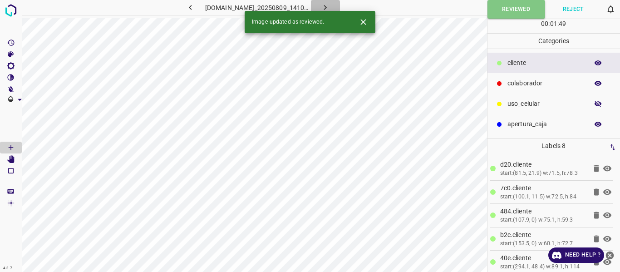
click at [330, 5] on icon "button" at bounding box center [325, 8] width 10 height 10
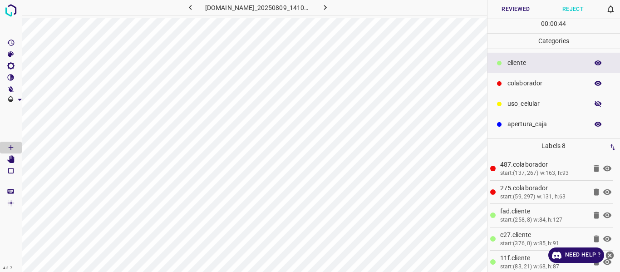
click at [593, 65] on button "button" at bounding box center [597, 63] width 29 height 12
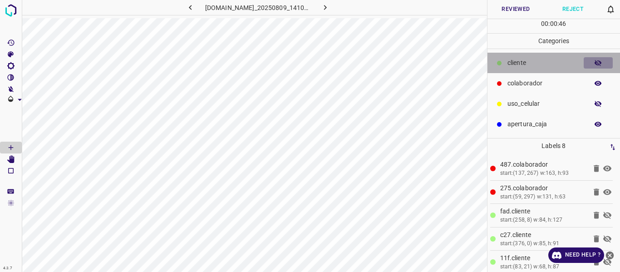
click at [593, 65] on button "button" at bounding box center [597, 63] width 29 height 12
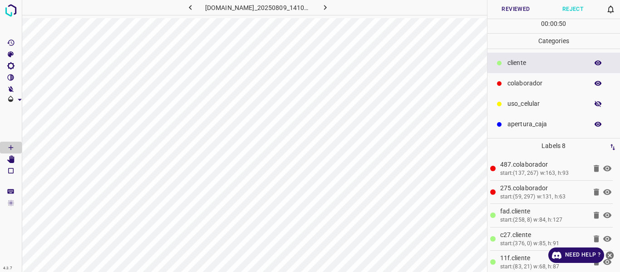
click at [513, 13] on button "Reviewed" at bounding box center [515, 9] width 57 height 19
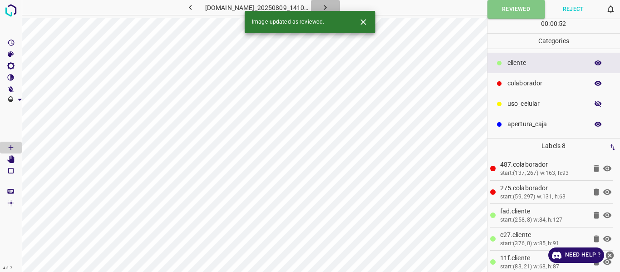
click at [330, 8] on icon "button" at bounding box center [325, 8] width 10 height 10
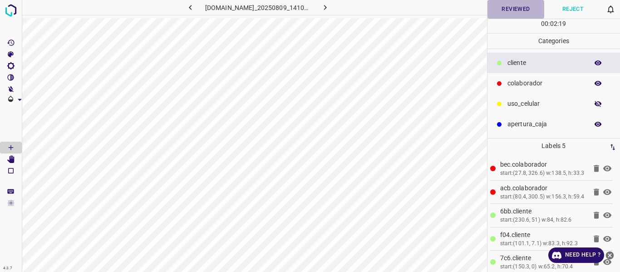
click at [495, 10] on button "Reviewed" at bounding box center [515, 9] width 57 height 19
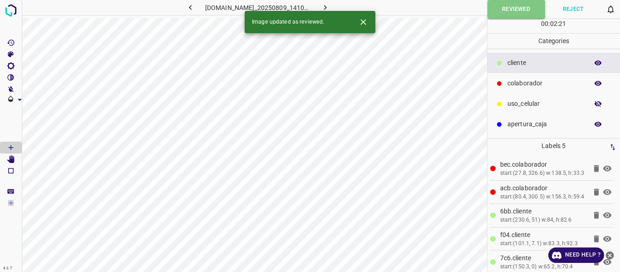
click at [330, 6] on icon "button" at bounding box center [325, 8] width 10 height 10
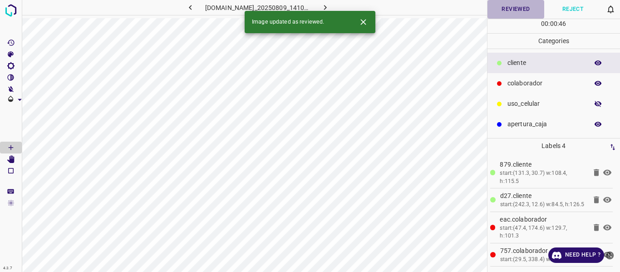
click at [505, 13] on button "Reviewed" at bounding box center [515, 9] width 57 height 19
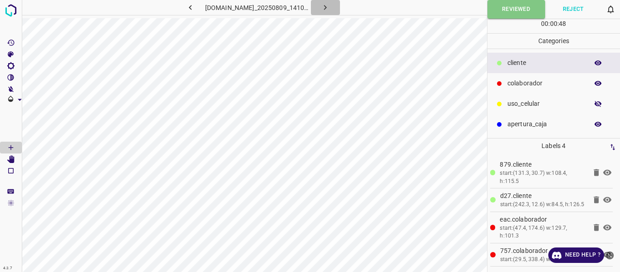
click at [330, 6] on icon "button" at bounding box center [325, 8] width 10 height 10
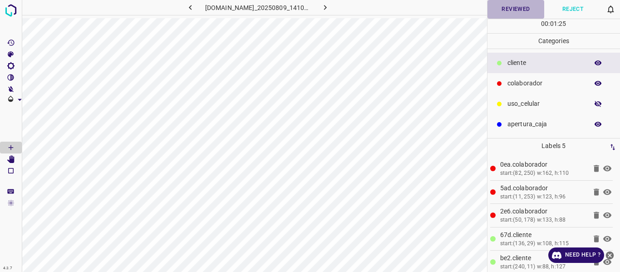
click at [494, 14] on button "Reviewed" at bounding box center [515, 9] width 57 height 19
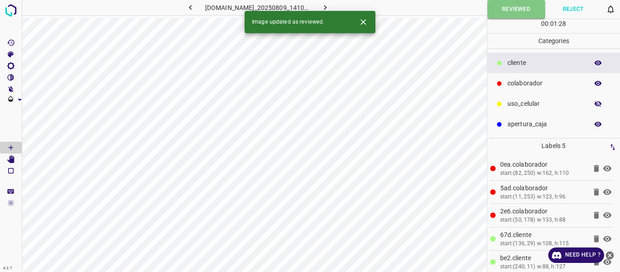
click at [330, 10] on icon "button" at bounding box center [325, 8] width 10 height 10
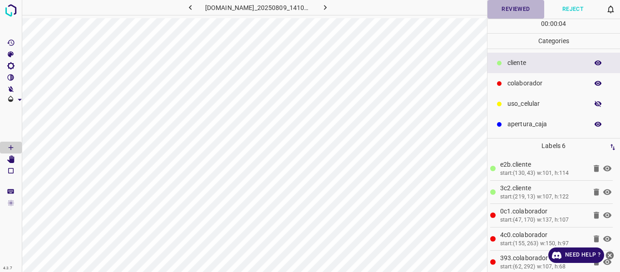
click at [500, 12] on button "Reviewed" at bounding box center [515, 9] width 57 height 19
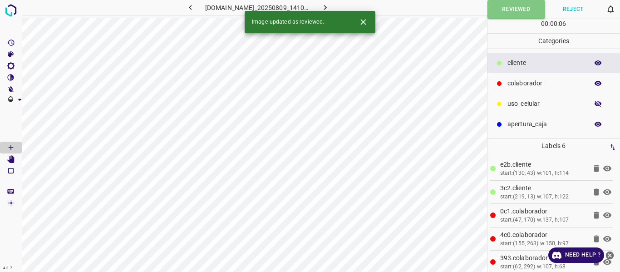
click at [330, 7] on icon "button" at bounding box center [325, 8] width 10 height 10
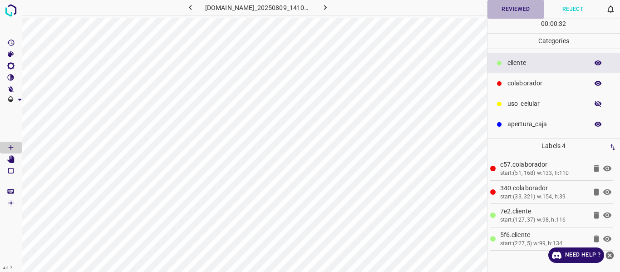
click at [498, 9] on button "Reviewed" at bounding box center [515, 9] width 57 height 19
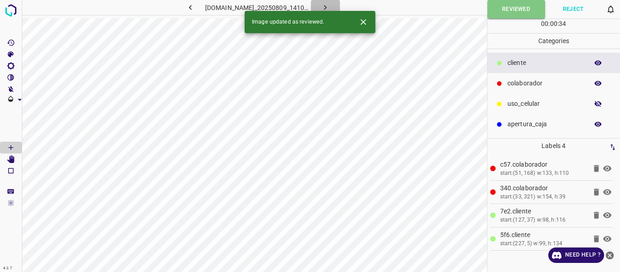
click at [330, 5] on icon "button" at bounding box center [325, 8] width 10 height 10
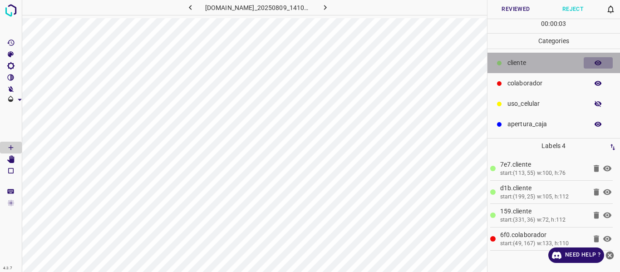
click at [598, 62] on icon "button" at bounding box center [597, 62] width 7 height 5
click at [598, 62] on icon "button" at bounding box center [597, 63] width 7 height 6
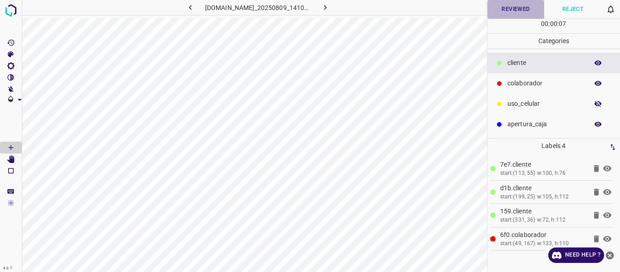
click at [508, 8] on button "Reviewed" at bounding box center [515, 9] width 57 height 19
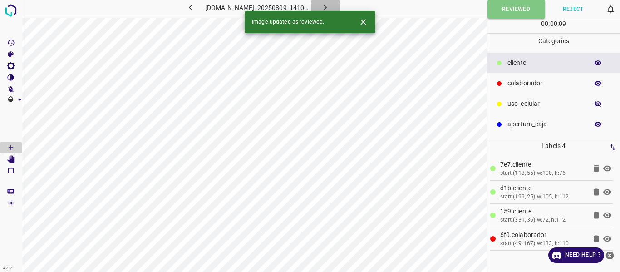
click at [330, 7] on icon "button" at bounding box center [325, 8] width 10 height 10
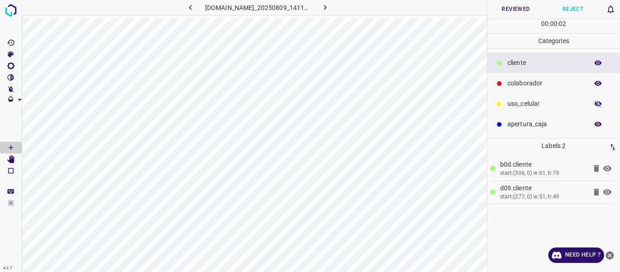
click at [511, 10] on button "Reviewed" at bounding box center [515, 9] width 57 height 19
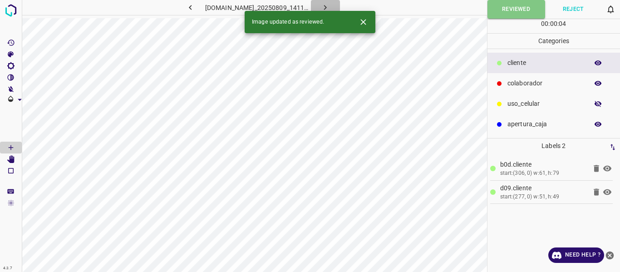
click at [327, 5] on icon "button" at bounding box center [325, 7] width 3 height 5
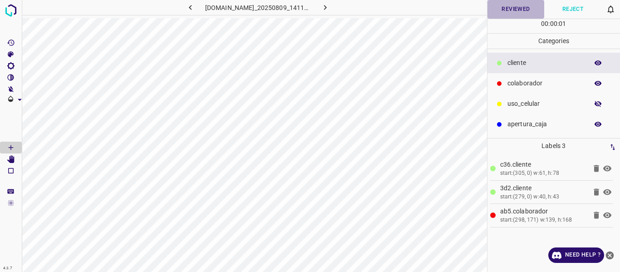
click at [505, 12] on button "Reviewed" at bounding box center [515, 9] width 57 height 19
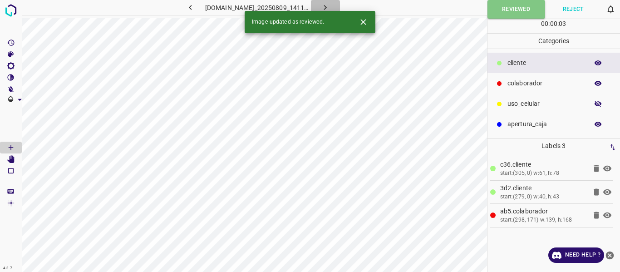
click at [330, 5] on icon "button" at bounding box center [325, 8] width 10 height 10
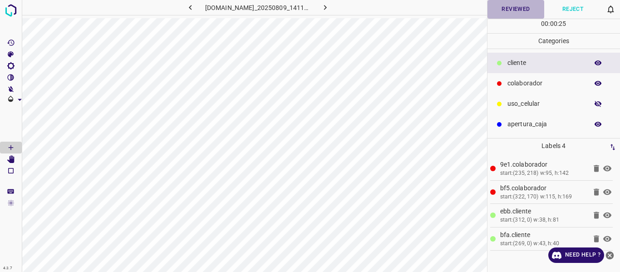
click at [500, 11] on button "Reviewed" at bounding box center [515, 9] width 57 height 19
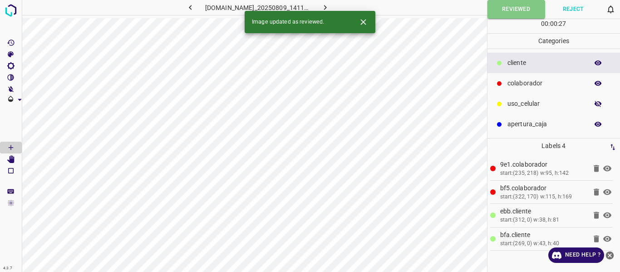
click at [330, 6] on icon "button" at bounding box center [325, 8] width 10 height 10
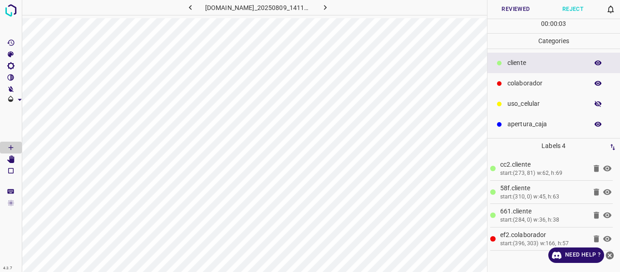
click at [520, 8] on button "Reviewed" at bounding box center [515, 9] width 57 height 19
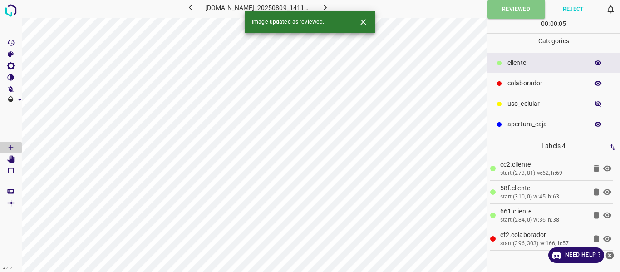
click at [330, 4] on icon "button" at bounding box center [325, 8] width 10 height 10
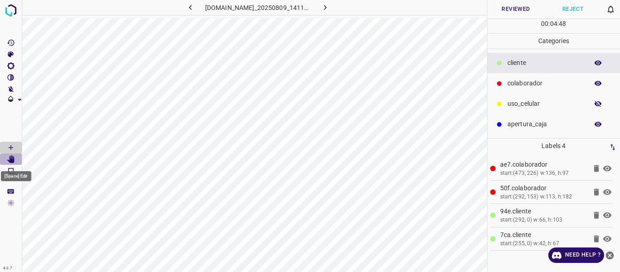
click at [10, 159] on icon "[Space] Edit" at bounding box center [11, 159] width 8 height 8
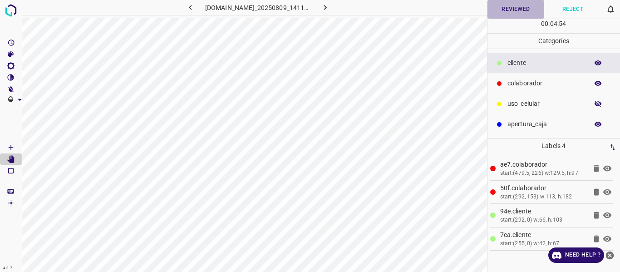
click at [521, 9] on button "Reviewed" at bounding box center [515, 9] width 57 height 19
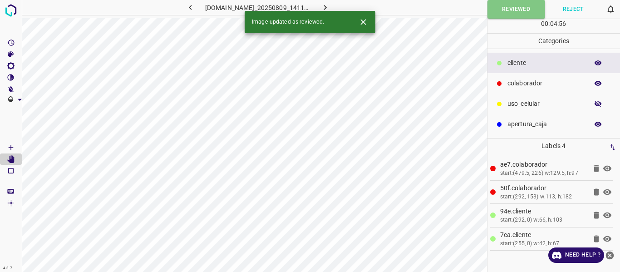
click at [330, 3] on icon "button" at bounding box center [325, 8] width 10 height 10
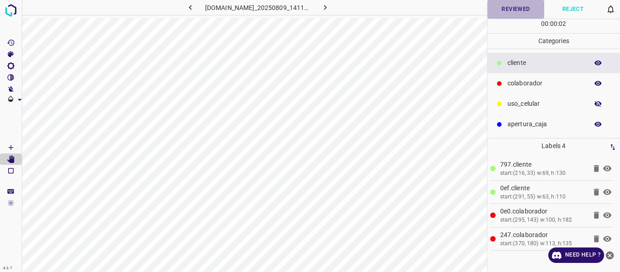
click at [500, 10] on button "Reviewed" at bounding box center [515, 9] width 57 height 19
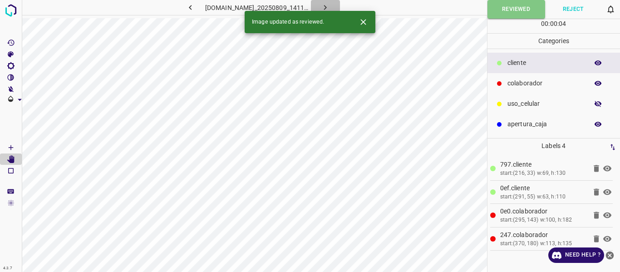
click at [327, 6] on icon "button" at bounding box center [325, 7] width 3 height 5
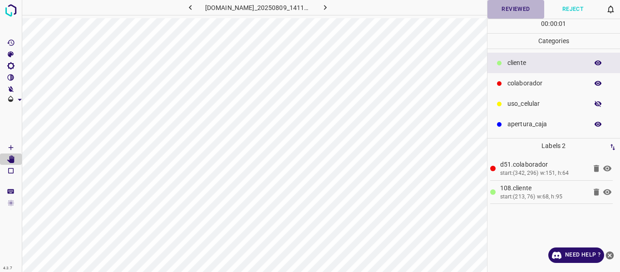
click at [491, 10] on button "Reviewed" at bounding box center [515, 9] width 57 height 19
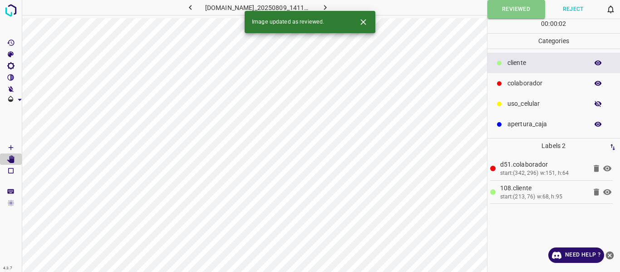
click at [330, 6] on icon "button" at bounding box center [325, 8] width 10 height 10
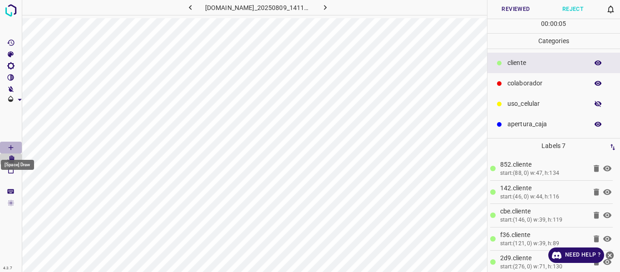
click at [10, 148] on icon "[Space] Draw" at bounding box center [11, 147] width 8 height 8
click at [9, 160] on icon "[Space] Edit" at bounding box center [10, 159] width 7 height 8
click at [11, 146] on icon "[Space] Draw" at bounding box center [11, 147] width 8 height 8
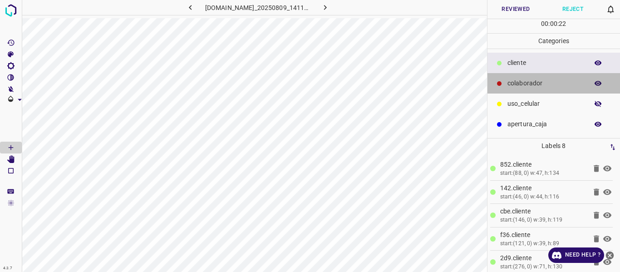
drag, startPoint x: 537, startPoint y: 81, endPoint x: 507, endPoint y: 99, distance: 35.2
click at [536, 82] on p "colaborador" at bounding box center [545, 83] width 76 height 10
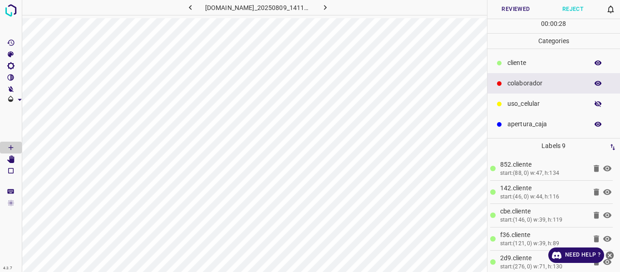
click at [531, 12] on button "Reviewed" at bounding box center [515, 9] width 57 height 19
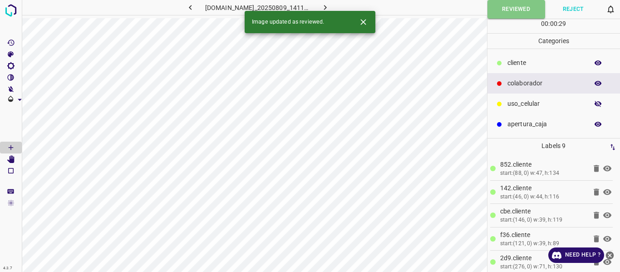
click at [330, 4] on icon "button" at bounding box center [325, 8] width 10 height 10
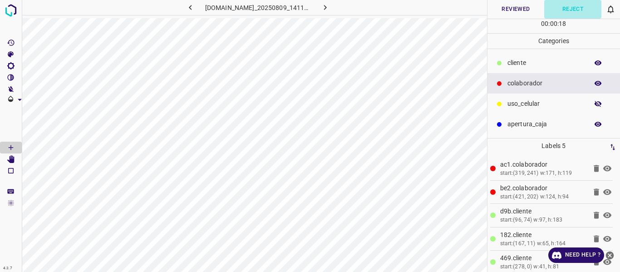
click at [577, 8] on button "Reject" at bounding box center [572, 9] width 57 height 19
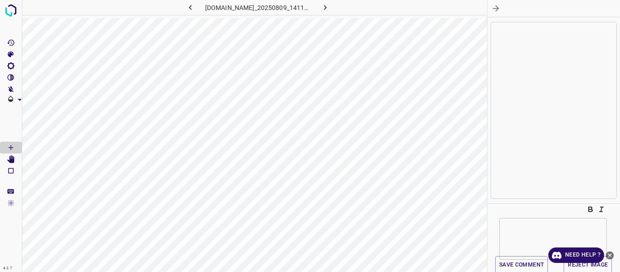
click at [523, 228] on textarea at bounding box center [552, 238] width 95 height 27
click at [491, 9] on icon "button" at bounding box center [496, 9] width 10 height 10
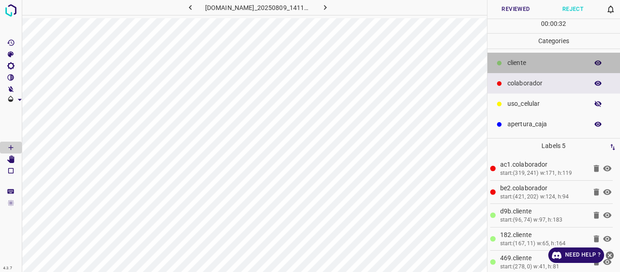
click at [512, 63] on p "​​cliente" at bounding box center [545, 63] width 76 height 10
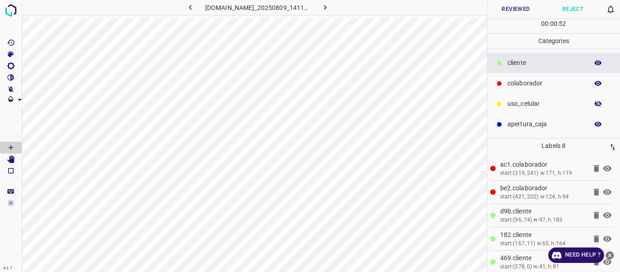
click at [507, 10] on button "Reviewed" at bounding box center [515, 9] width 57 height 19
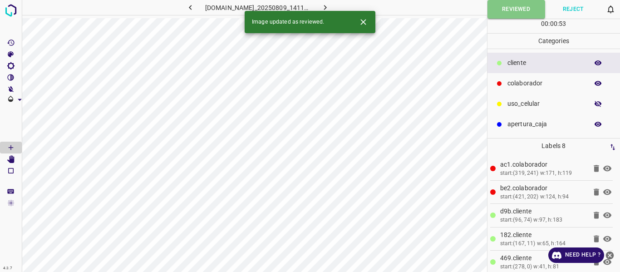
click at [333, 5] on button "button" at bounding box center [325, 7] width 29 height 15
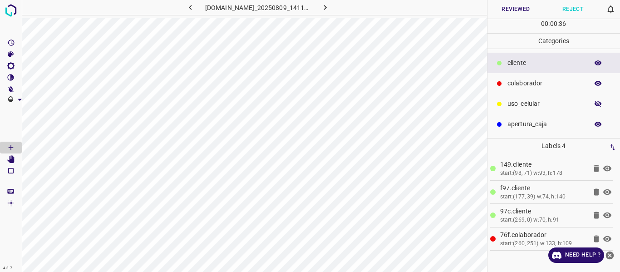
click at [514, 8] on button "Reviewed" at bounding box center [515, 9] width 57 height 19
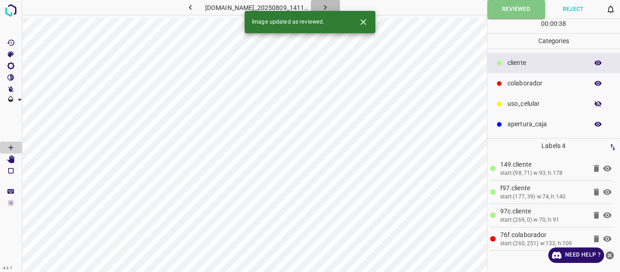
click at [340, 4] on button "button" at bounding box center [325, 7] width 29 height 15
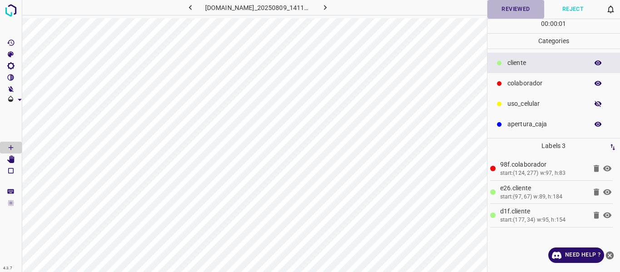
click at [496, 14] on button "Reviewed" at bounding box center [515, 9] width 57 height 19
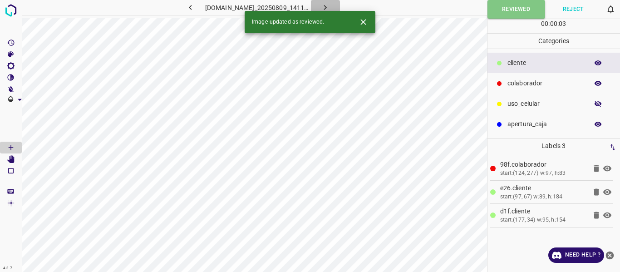
drag, startPoint x: 336, startPoint y: 5, endPoint x: 522, endPoint y: 23, distance: 187.3
click at [330, 5] on icon "button" at bounding box center [325, 8] width 10 height 10
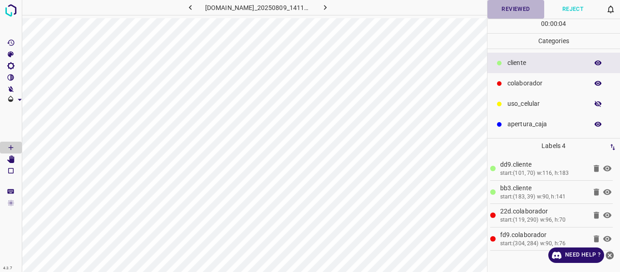
click at [513, 10] on button "Reviewed" at bounding box center [515, 9] width 57 height 19
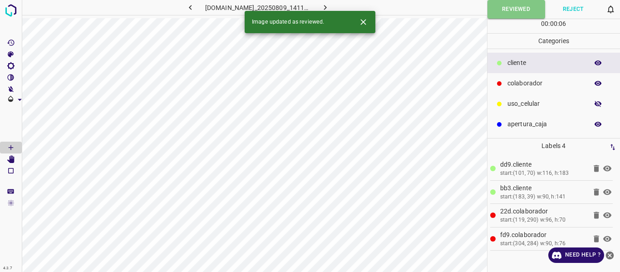
click at [330, 7] on icon "button" at bounding box center [325, 8] width 10 height 10
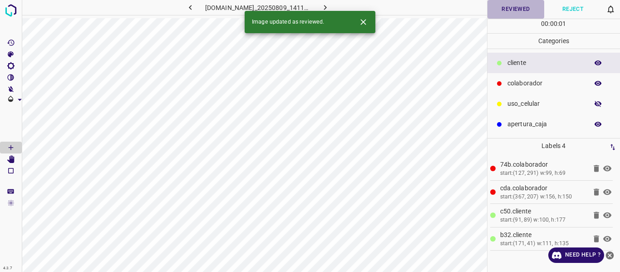
click at [514, 8] on button "Reviewed" at bounding box center [515, 9] width 57 height 19
click at [330, 3] on icon "button" at bounding box center [325, 8] width 10 height 10
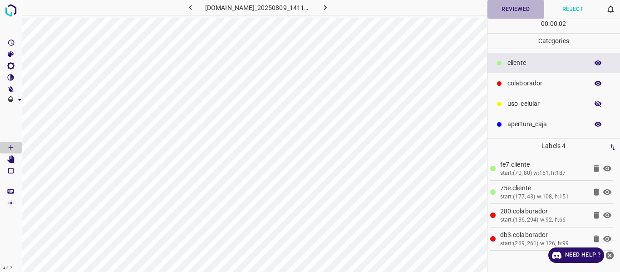
click at [524, 7] on button "Reviewed" at bounding box center [515, 9] width 57 height 19
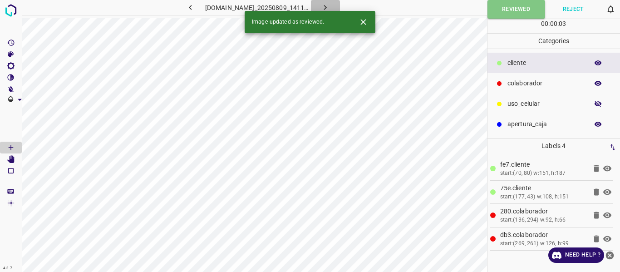
click at [330, 9] on icon "button" at bounding box center [325, 8] width 10 height 10
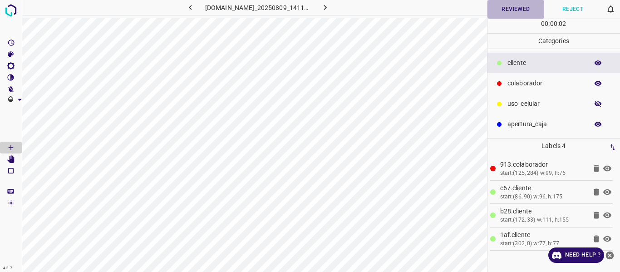
click at [509, 9] on button "Reviewed" at bounding box center [515, 9] width 57 height 19
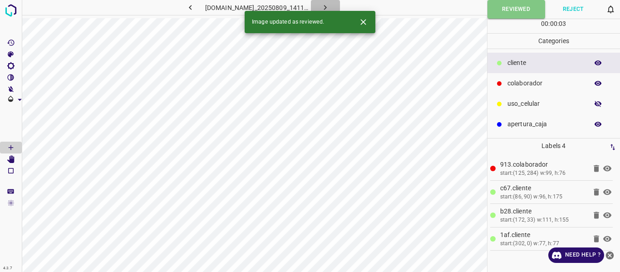
click at [330, 5] on icon "button" at bounding box center [325, 8] width 10 height 10
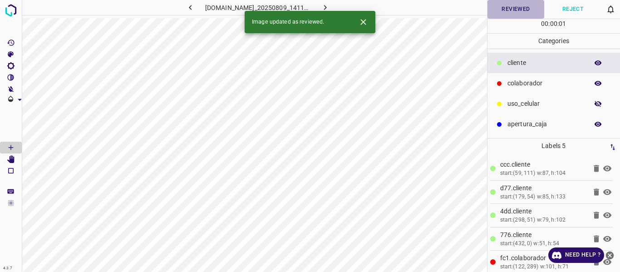
click at [502, 7] on button "Reviewed" at bounding box center [515, 9] width 57 height 19
click at [330, 4] on icon "button" at bounding box center [325, 8] width 10 height 10
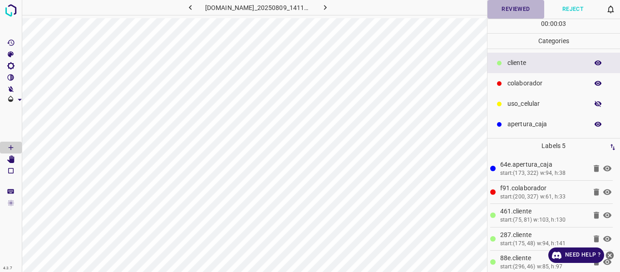
click at [505, 14] on button "Reviewed" at bounding box center [515, 9] width 57 height 19
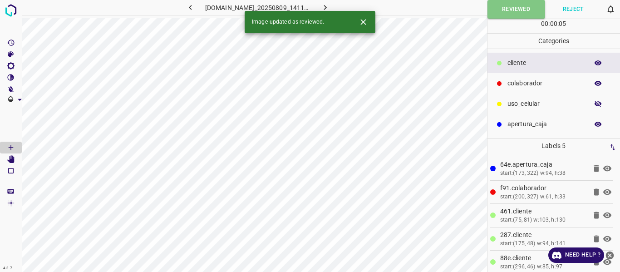
click at [330, 5] on icon "button" at bounding box center [325, 8] width 10 height 10
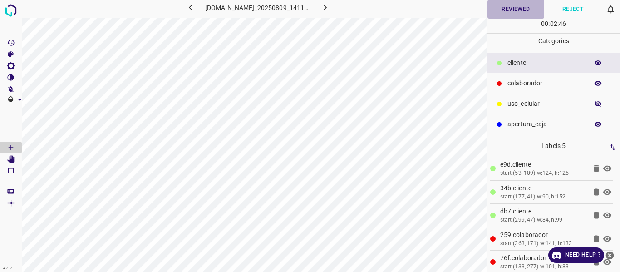
click at [507, 10] on button "Reviewed" at bounding box center [515, 9] width 57 height 19
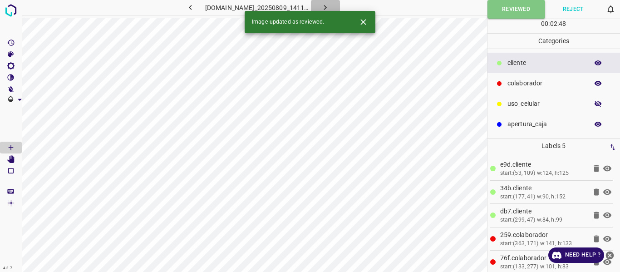
drag, startPoint x: 332, startPoint y: 4, endPoint x: 487, endPoint y: 10, distance: 155.3
click at [332, 4] on button "button" at bounding box center [325, 7] width 29 height 15
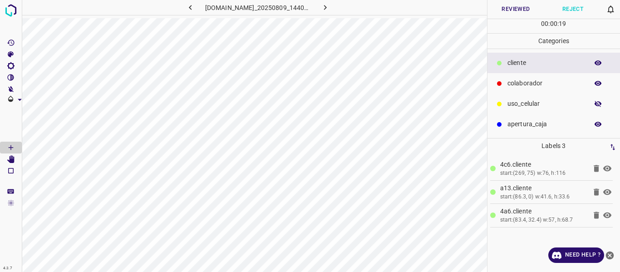
click at [513, 11] on button "Reviewed" at bounding box center [515, 9] width 57 height 19
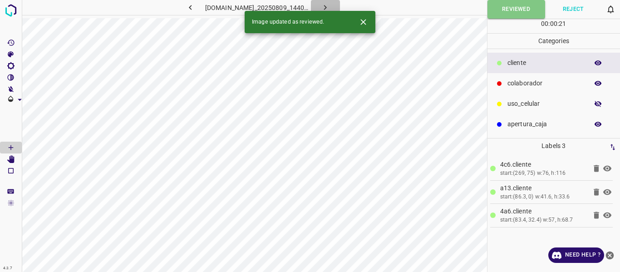
click at [330, 6] on icon "button" at bounding box center [325, 8] width 10 height 10
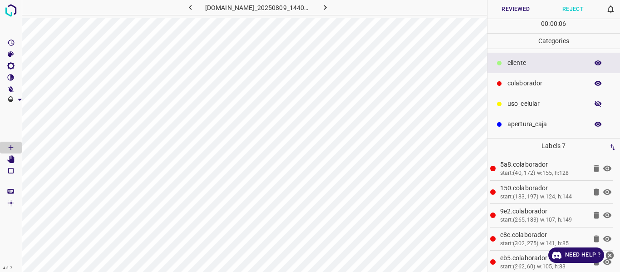
click at [523, 7] on button "Reviewed" at bounding box center [515, 9] width 57 height 19
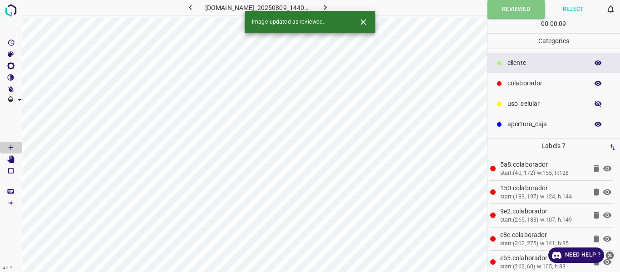
click at [330, 5] on icon "button" at bounding box center [325, 8] width 10 height 10
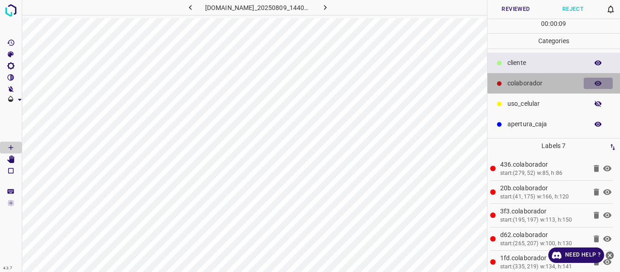
click at [596, 84] on icon "button" at bounding box center [598, 83] width 8 height 8
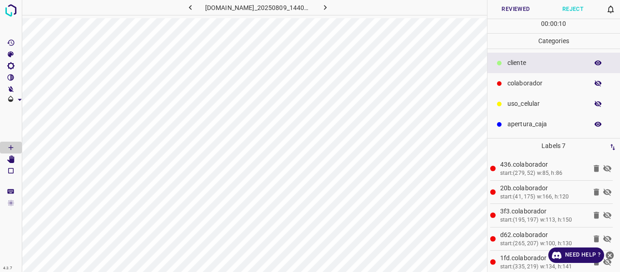
click at [596, 84] on icon "button" at bounding box center [597, 83] width 7 height 6
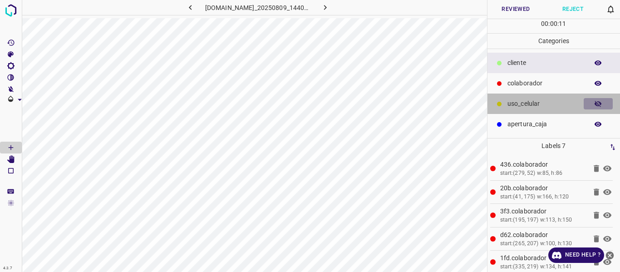
click at [598, 106] on icon "button" at bounding box center [598, 104] width 8 height 8
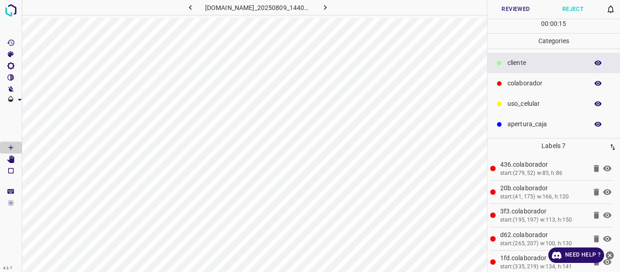
click at [596, 83] on icon "button" at bounding box center [597, 83] width 7 height 5
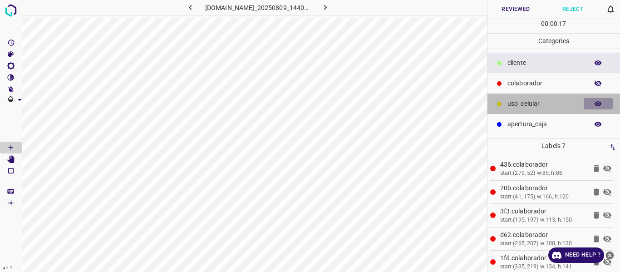
drag, startPoint x: 600, startPoint y: 106, endPoint x: 504, endPoint y: 110, distance: 95.8
click at [599, 106] on icon "button" at bounding box center [598, 104] width 8 height 8
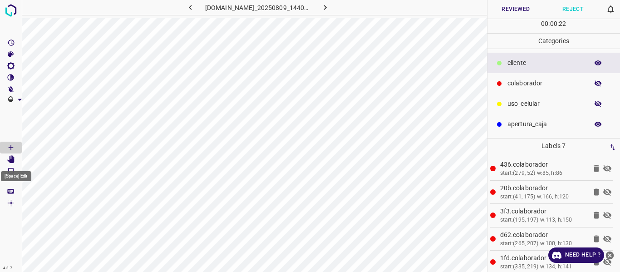
click at [12, 159] on icon "[Space] Edit" at bounding box center [10, 159] width 7 height 8
click at [597, 107] on icon "button" at bounding box center [598, 104] width 8 height 8
click at [600, 83] on icon "button" at bounding box center [597, 83] width 7 height 6
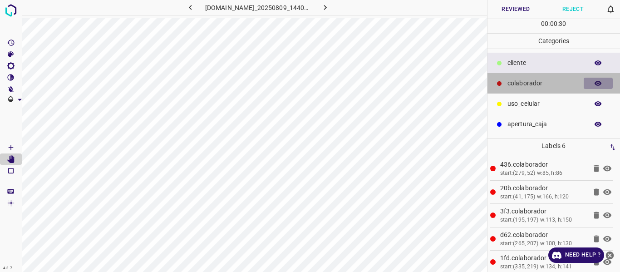
click at [600, 83] on icon "button" at bounding box center [597, 83] width 7 height 5
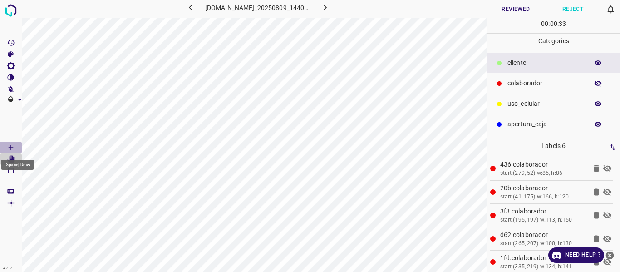
drag, startPoint x: 11, startPoint y: 146, endPoint x: 31, endPoint y: 154, distance: 21.6
click at [13, 147] on icon "[Space] Draw" at bounding box center [11, 147] width 5 height 5
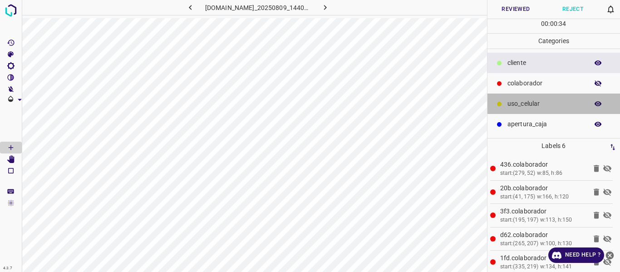
drag, startPoint x: 523, startPoint y: 106, endPoint x: 508, endPoint y: 108, distance: 14.7
click at [523, 106] on p "uso_celular" at bounding box center [545, 104] width 76 height 10
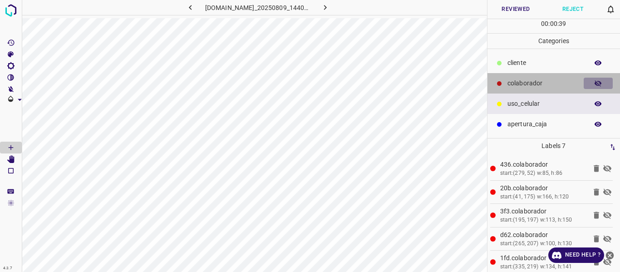
click at [597, 84] on icon "button" at bounding box center [598, 83] width 8 height 8
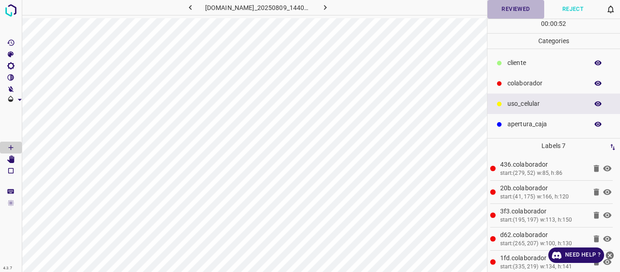
click at [510, 11] on button "Reviewed" at bounding box center [515, 9] width 57 height 19
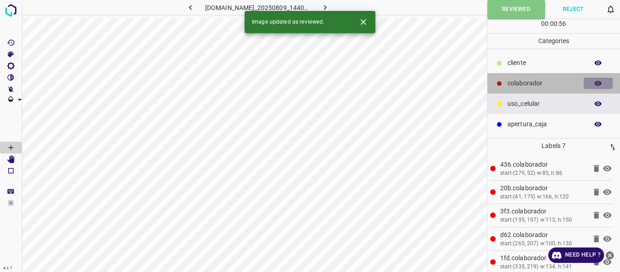
click at [601, 80] on icon "button" at bounding box center [598, 83] width 8 height 8
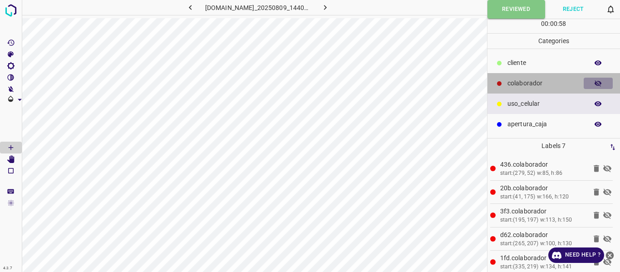
click at [601, 80] on icon "button" at bounding box center [598, 83] width 8 height 8
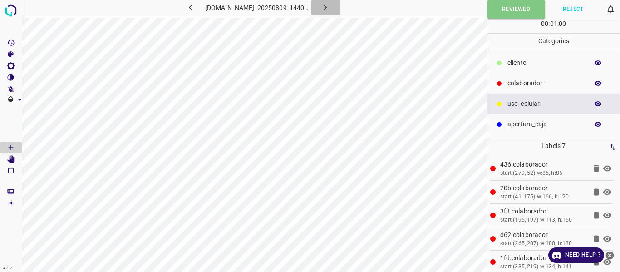
drag, startPoint x: 336, startPoint y: 8, endPoint x: 354, endPoint y: 7, distance: 18.6
click at [330, 8] on icon "button" at bounding box center [325, 8] width 10 height 10
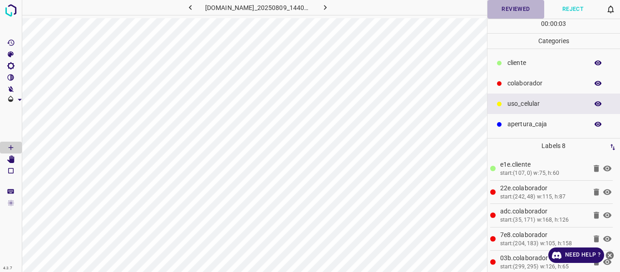
click at [501, 10] on button "Reviewed" at bounding box center [515, 9] width 57 height 19
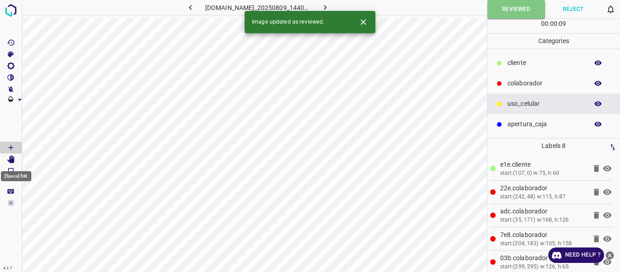
click at [14, 160] on icon "[Space] Edit" at bounding box center [10, 159] width 7 height 8
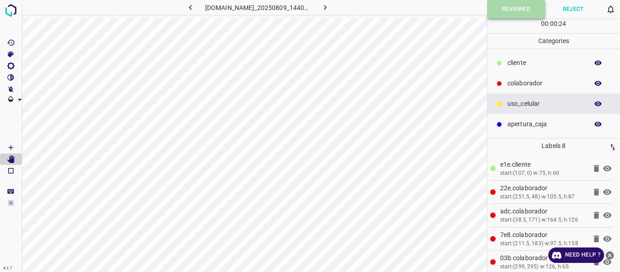
click at [502, 8] on button "Reviewed" at bounding box center [516, 9] width 58 height 19
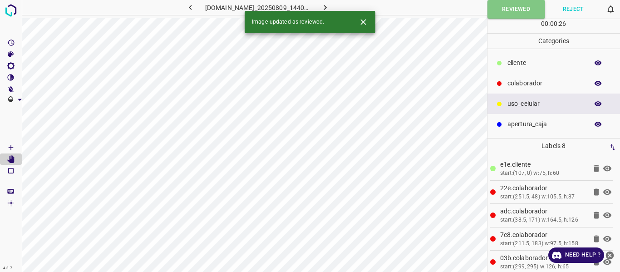
click at [330, 5] on icon "button" at bounding box center [325, 8] width 10 height 10
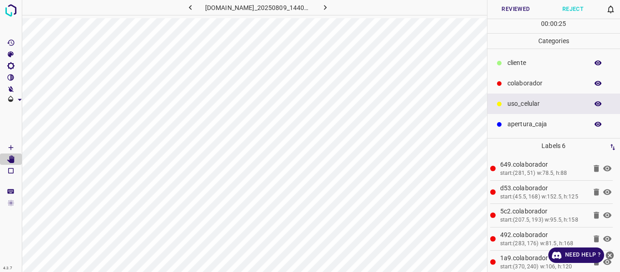
click at [503, 12] on button "Reviewed" at bounding box center [515, 9] width 57 height 19
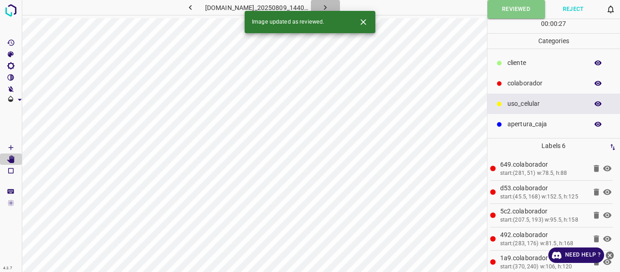
click at [330, 9] on icon "button" at bounding box center [325, 8] width 10 height 10
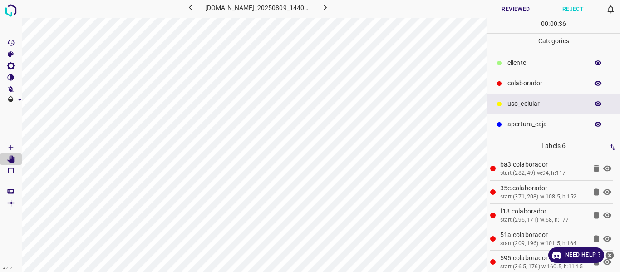
drag, startPoint x: 534, startPoint y: 64, endPoint x: 506, endPoint y: 69, distance: 29.0
click at [534, 63] on p "​​cliente" at bounding box center [545, 63] width 76 height 10
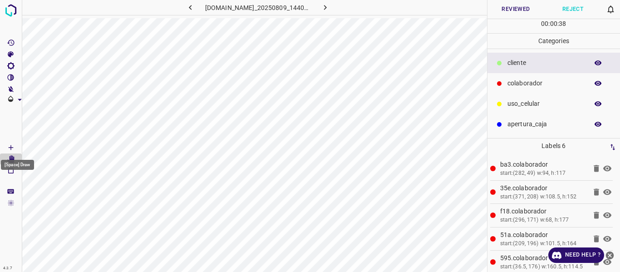
click at [8, 148] on icon "[Space] Draw" at bounding box center [11, 147] width 8 height 8
click at [510, 9] on button "Reviewed" at bounding box center [515, 9] width 57 height 19
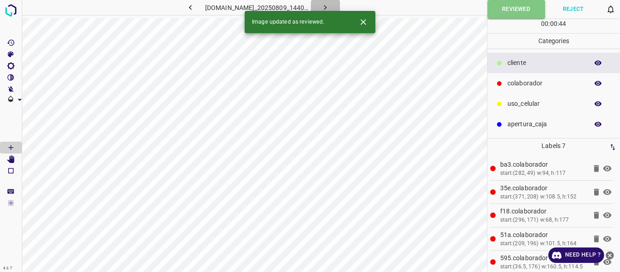
click at [340, 6] on button "button" at bounding box center [325, 7] width 29 height 15
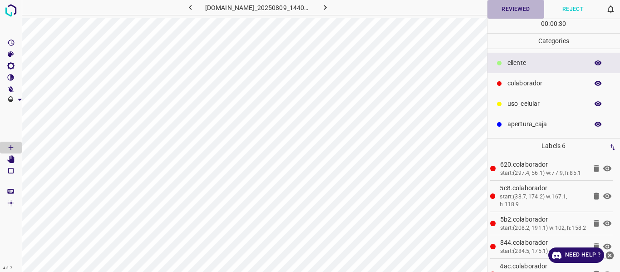
click at [502, 10] on button "Reviewed" at bounding box center [515, 9] width 57 height 19
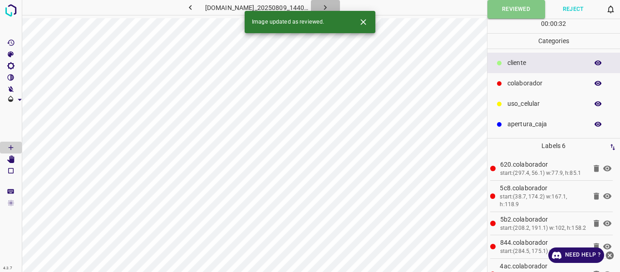
click at [330, 5] on icon "button" at bounding box center [325, 8] width 10 height 10
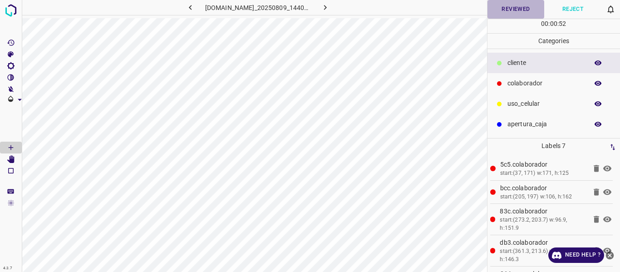
click at [494, 13] on button "Reviewed" at bounding box center [515, 9] width 57 height 19
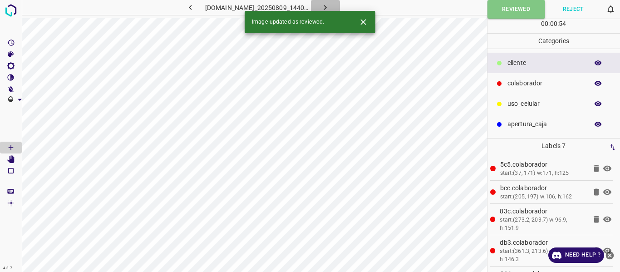
click at [330, 7] on icon "button" at bounding box center [325, 8] width 10 height 10
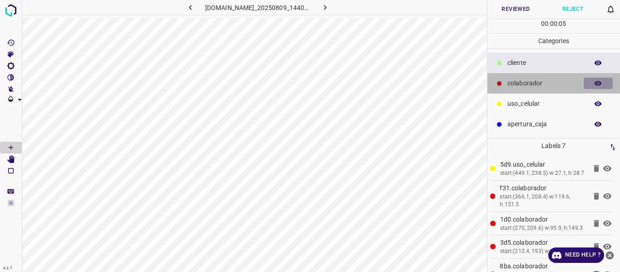
click at [595, 80] on icon "button" at bounding box center [598, 83] width 8 height 8
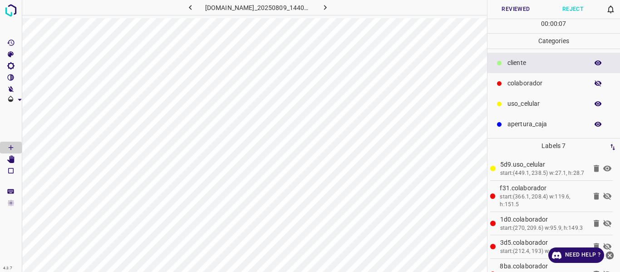
click at [602, 106] on button "button" at bounding box center [597, 104] width 29 height 12
drag, startPoint x: 602, startPoint y: 106, endPoint x: 596, endPoint y: 98, distance: 10.4
click at [601, 105] on button "button" at bounding box center [597, 104] width 29 height 12
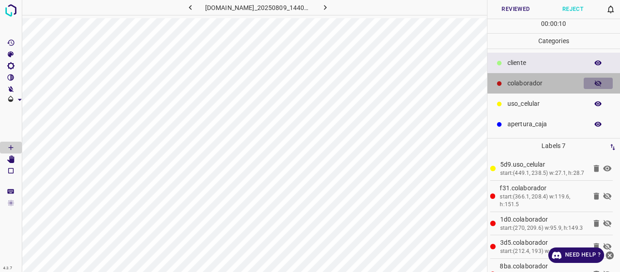
click at [596, 87] on icon "button" at bounding box center [598, 83] width 8 height 8
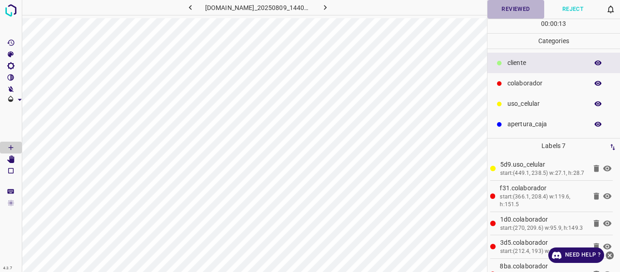
click at [517, 9] on button "Reviewed" at bounding box center [515, 9] width 57 height 19
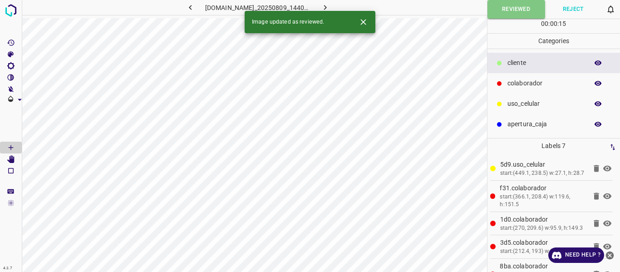
click at [330, 7] on icon "button" at bounding box center [325, 8] width 10 height 10
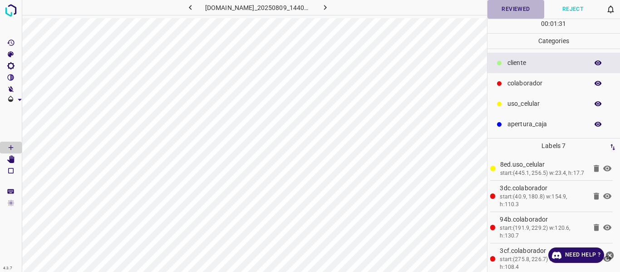
click at [520, 8] on button "Reviewed" at bounding box center [515, 9] width 57 height 19
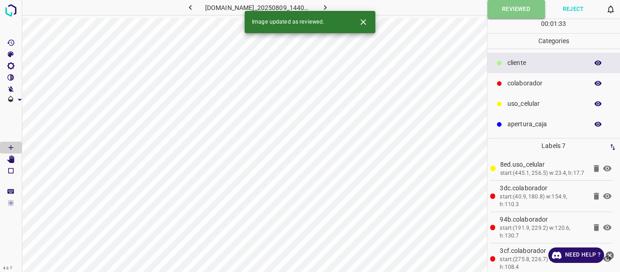
click at [327, 7] on icon "button" at bounding box center [325, 7] width 3 height 5
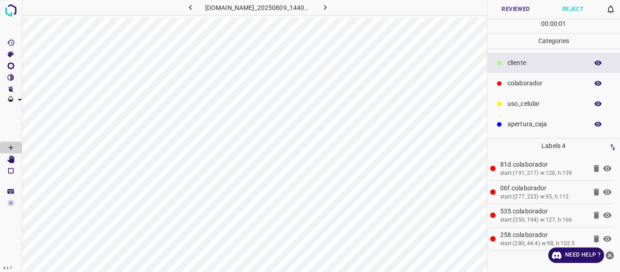
click at [511, 13] on button "Reviewed" at bounding box center [515, 9] width 57 height 19
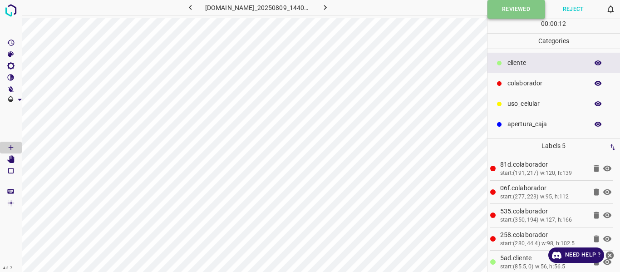
click at [505, 13] on button "Reviewed" at bounding box center [516, 9] width 58 height 19
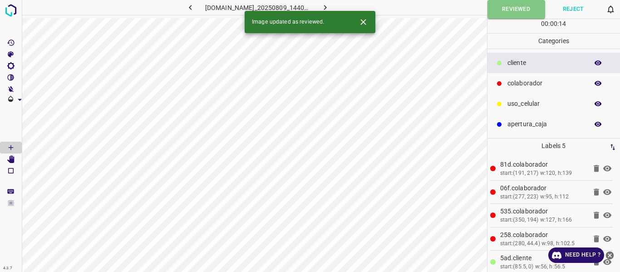
click at [330, 8] on icon "button" at bounding box center [325, 8] width 10 height 10
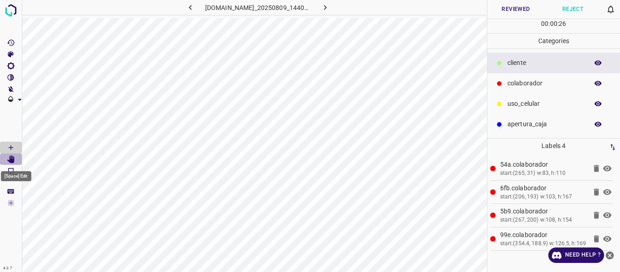
click at [11, 159] on icon "[Space] Edit" at bounding box center [10, 159] width 7 height 8
click at [515, 13] on button "Reviewed" at bounding box center [515, 9] width 57 height 19
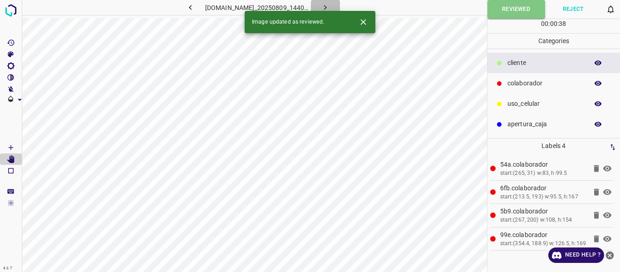
click at [330, 7] on icon "button" at bounding box center [325, 8] width 10 height 10
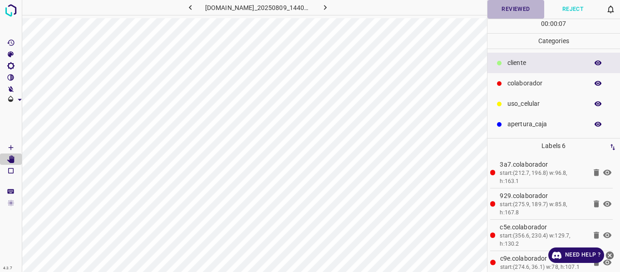
click at [502, 9] on button "Reviewed" at bounding box center [515, 9] width 57 height 19
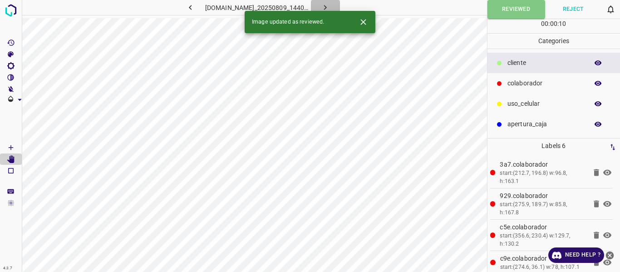
click at [330, 6] on icon "button" at bounding box center [325, 8] width 10 height 10
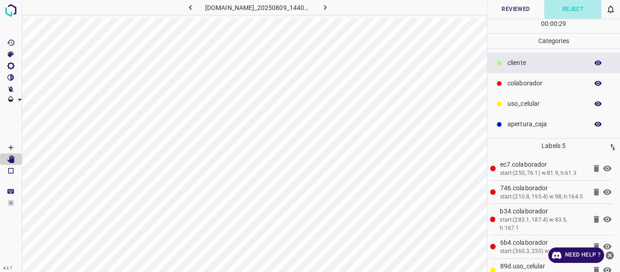
click at [570, 10] on button "Reject" at bounding box center [572, 9] width 57 height 19
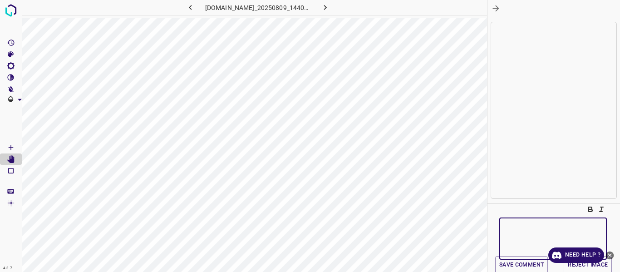
click at [531, 227] on textarea at bounding box center [552, 238] width 95 height 27
click at [517, 264] on button "Save comment" at bounding box center [521, 265] width 53 height 18
click at [580, 268] on button "Reject Image" at bounding box center [587, 265] width 48 height 18
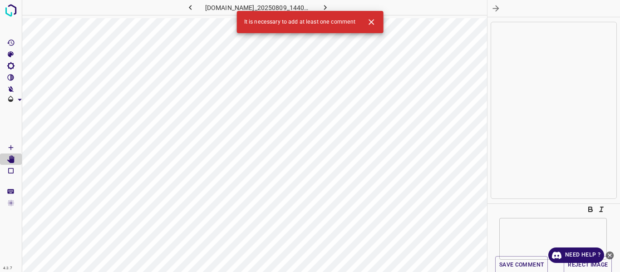
click at [494, 7] on icon "button" at bounding box center [496, 9] width 10 height 10
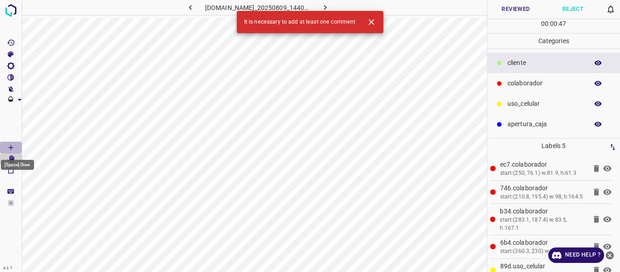
click at [9, 147] on icon "[Space] Draw" at bounding box center [11, 147] width 5 height 5
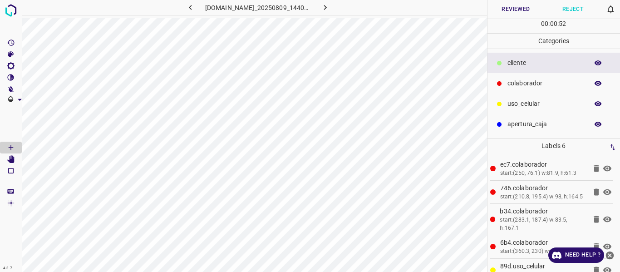
click at [503, 3] on button "Reviewed" at bounding box center [515, 9] width 57 height 19
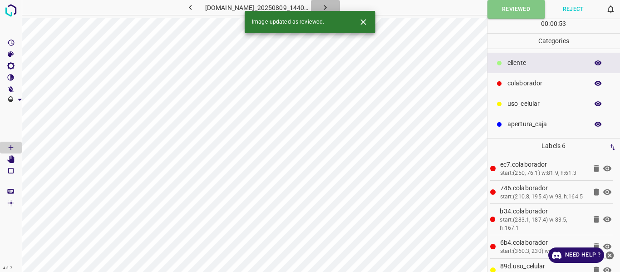
click at [330, 6] on icon "button" at bounding box center [325, 8] width 10 height 10
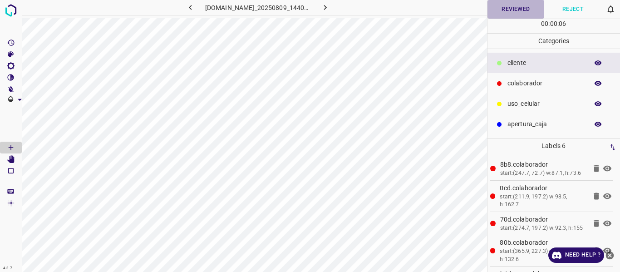
click at [513, 8] on button "Reviewed" at bounding box center [515, 9] width 57 height 19
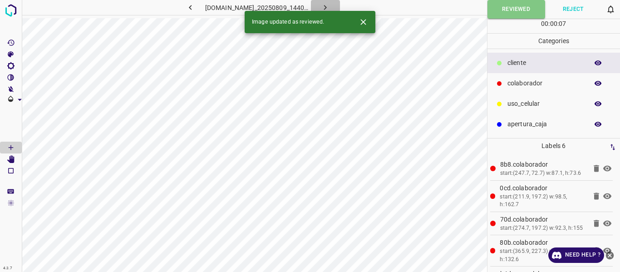
click at [330, 8] on icon "button" at bounding box center [325, 8] width 10 height 10
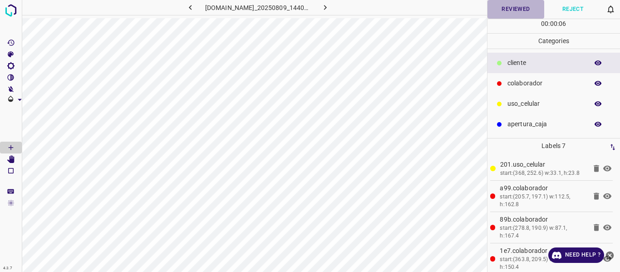
click at [518, 10] on button "Reviewed" at bounding box center [515, 9] width 57 height 19
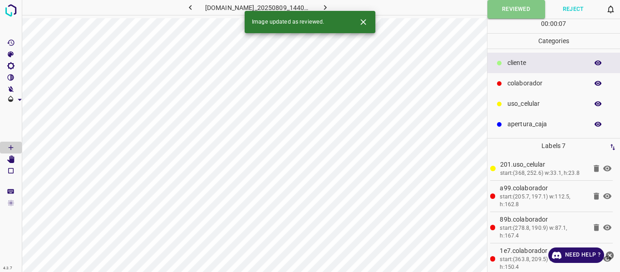
click at [327, 7] on icon "button" at bounding box center [325, 7] width 3 height 5
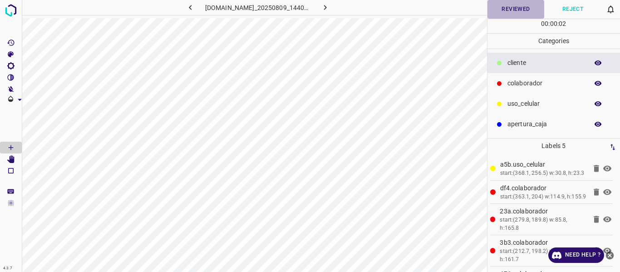
click at [516, 9] on button "Reviewed" at bounding box center [515, 9] width 57 height 19
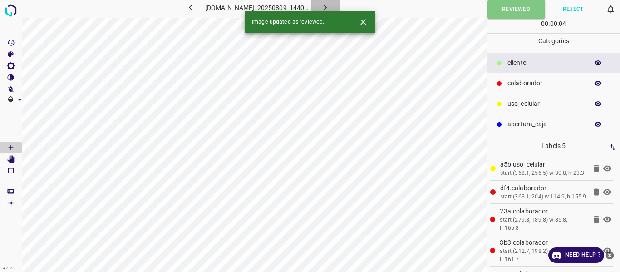
click at [340, 5] on button "button" at bounding box center [325, 7] width 29 height 15
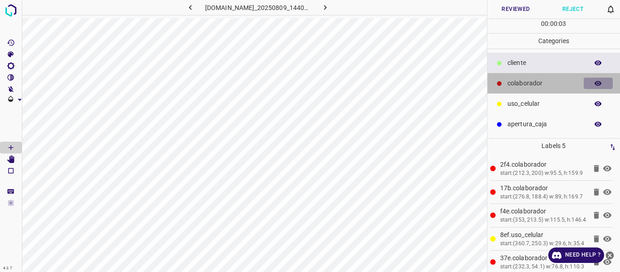
drag, startPoint x: 600, startPoint y: 84, endPoint x: 603, endPoint y: 101, distance: 17.1
click at [600, 86] on icon "button" at bounding box center [598, 83] width 8 height 8
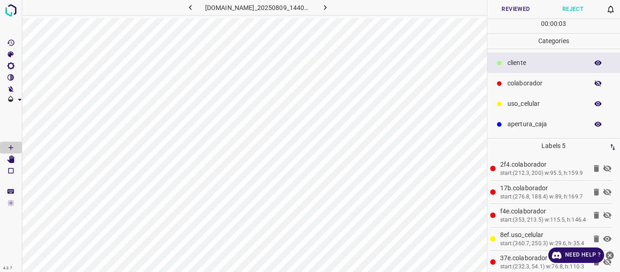
click at [598, 101] on icon "button" at bounding box center [598, 104] width 8 height 8
click at [598, 102] on icon "button" at bounding box center [598, 104] width 8 height 8
click at [598, 82] on icon "button" at bounding box center [598, 83] width 8 height 8
click at [511, 7] on button "Reviewed" at bounding box center [515, 9] width 57 height 19
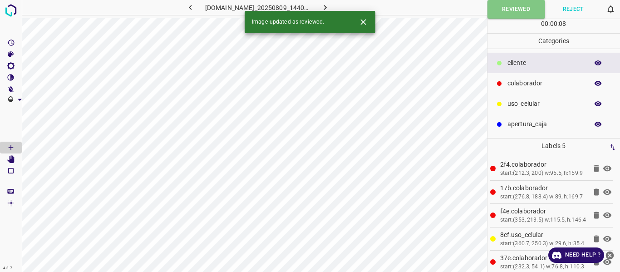
click at [330, 5] on icon "button" at bounding box center [325, 8] width 10 height 10
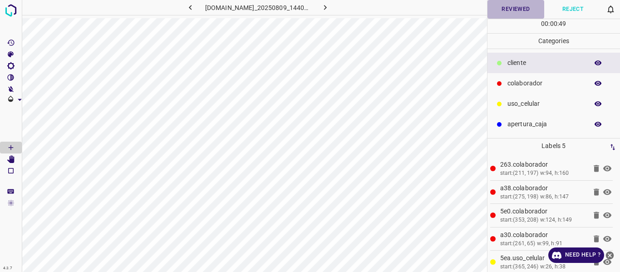
click at [503, 14] on button "Reviewed" at bounding box center [515, 9] width 57 height 19
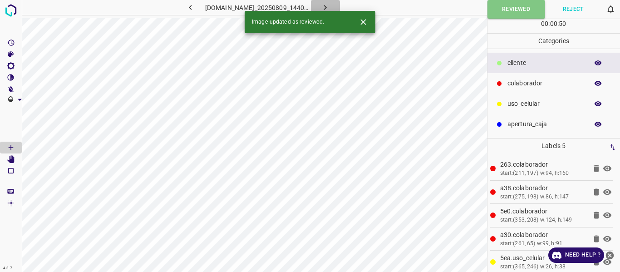
click at [330, 9] on icon "button" at bounding box center [325, 8] width 10 height 10
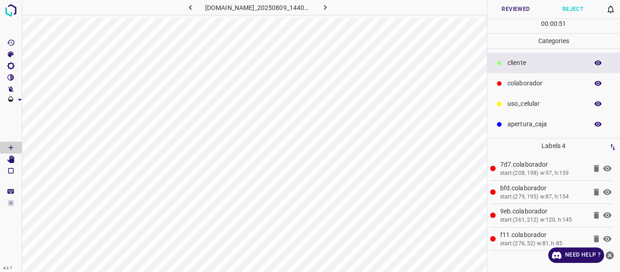
click at [491, 14] on button "Reviewed" at bounding box center [515, 9] width 57 height 19
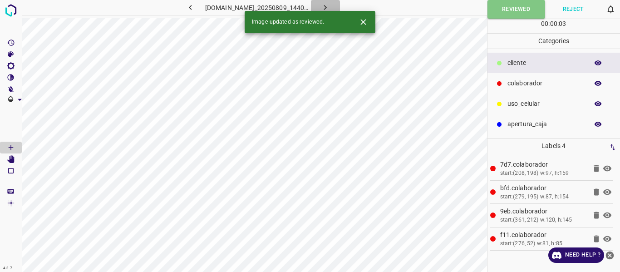
click at [330, 3] on icon "button" at bounding box center [325, 8] width 10 height 10
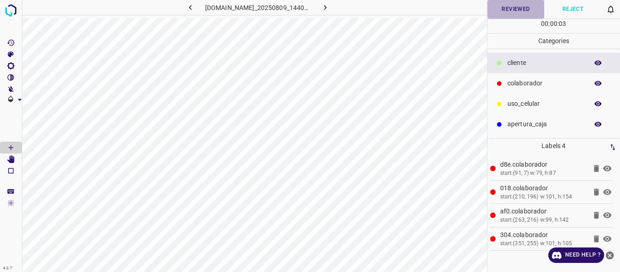
click at [501, 10] on button "Reviewed" at bounding box center [515, 9] width 57 height 19
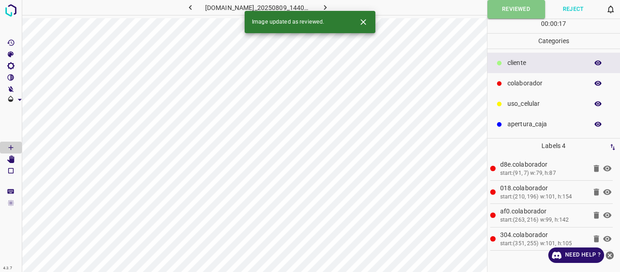
click at [330, 6] on icon "button" at bounding box center [325, 8] width 10 height 10
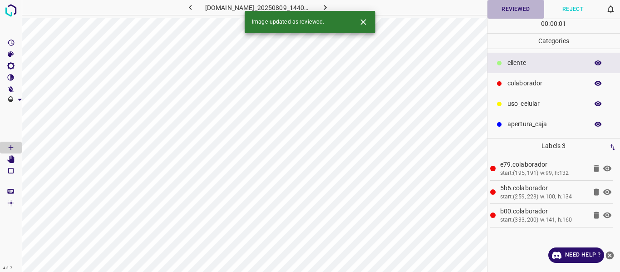
click at [495, 9] on button "Reviewed" at bounding box center [515, 9] width 57 height 19
click at [330, 5] on icon "button" at bounding box center [325, 8] width 10 height 10
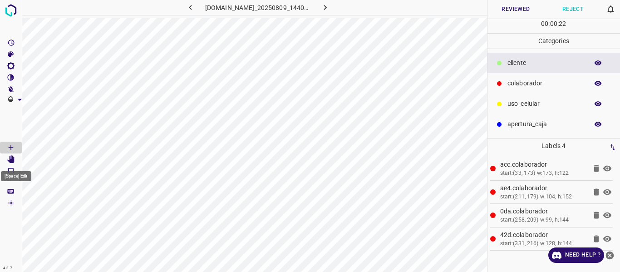
drag, startPoint x: 11, startPoint y: 160, endPoint x: 24, endPoint y: 167, distance: 15.4
click at [11, 161] on icon "[Space] Edit" at bounding box center [10, 159] width 7 height 8
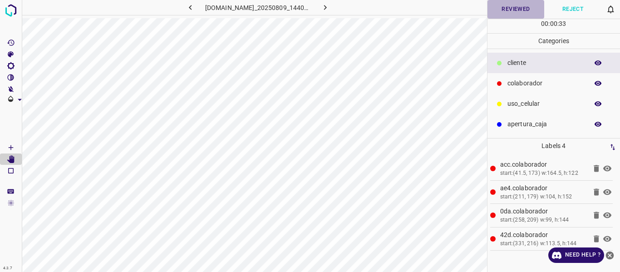
click at [505, 9] on button "Reviewed" at bounding box center [515, 9] width 57 height 19
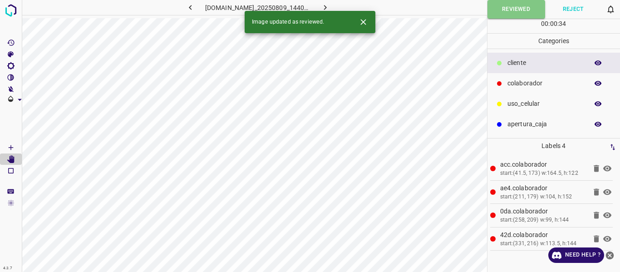
click at [330, 6] on icon "button" at bounding box center [325, 8] width 10 height 10
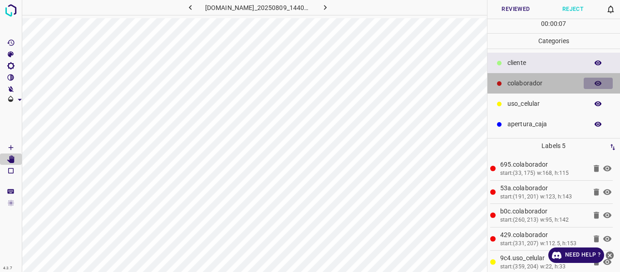
drag, startPoint x: 598, startPoint y: 83, endPoint x: 596, endPoint y: 104, distance: 21.4
click at [597, 87] on icon "button" at bounding box center [598, 83] width 8 height 8
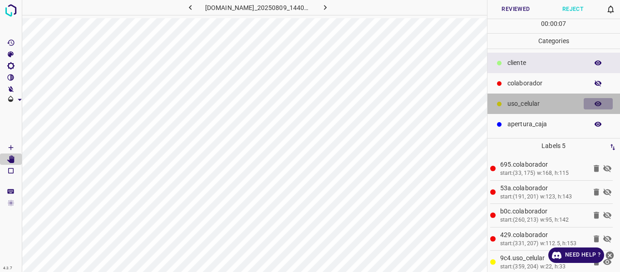
click at [596, 104] on icon "button" at bounding box center [598, 104] width 8 height 8
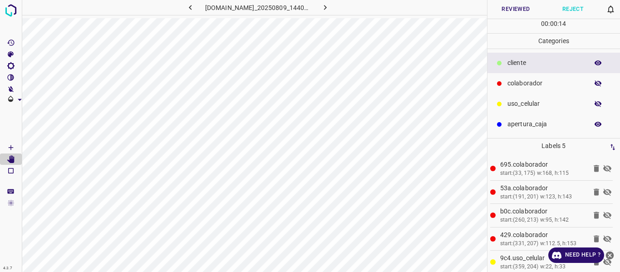
drag, startPoint x: 595, startPoint y: 103, endPoint x: 595, endPoint y: 89, distance: 14.1
click at [596, 102] on icon "button" at bounding box center [597, 104] width 7 height 6
drag, startPoint x: 594, startPoint y: 83, endPoint x: 562, endPoint y: 44, distance: 50.6
click at [593, 80] on button "button" at bounding box center [597, 84] width 29 height 12
click at [510, 9] on button "Reviewed" at bounding box center [515, 9] width 57 height 19
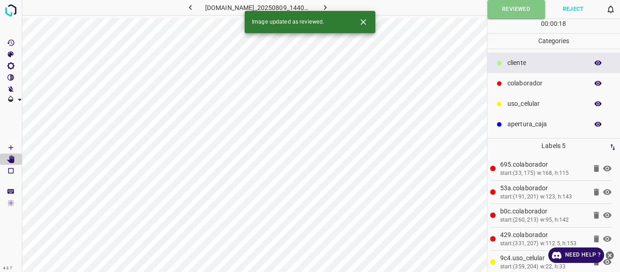
click at [330, 6] on icon "button" at bounding box center [325, 8] width 10 height 10
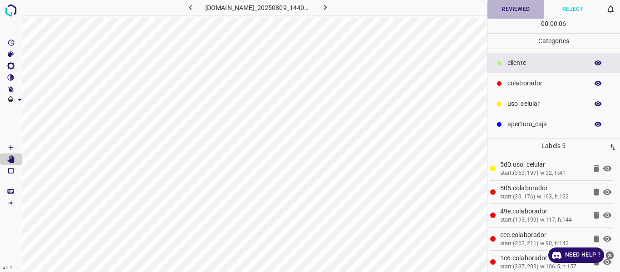
click at [520, 9] on button "Reviewed" at bounding box center [515, 9] width 57 height 19
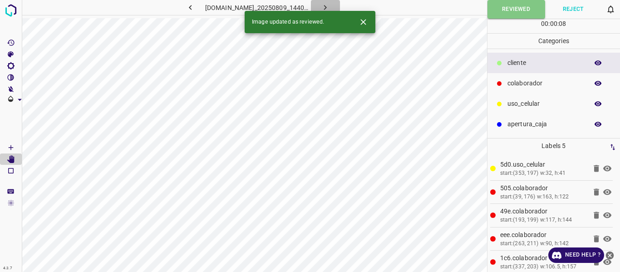
click at [330, 10] on icon "button" at bounding box center [325, 8] width 10 height 10
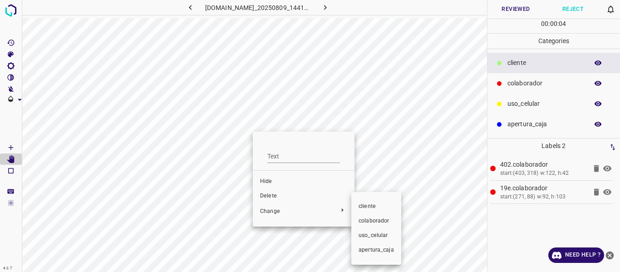
click at [376, 207] on span "​​cliente" at bounding box center [375, 206] width 35 height 8
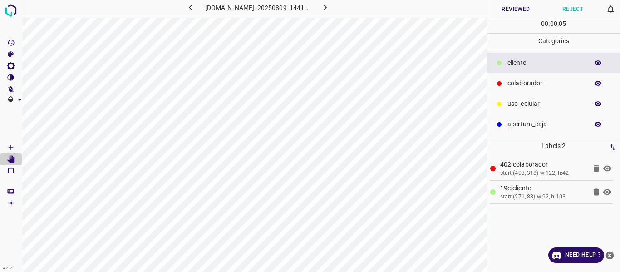
click at [509, 8] on button "Reviewed" at bounding box center [515, 9] width 57 height 19
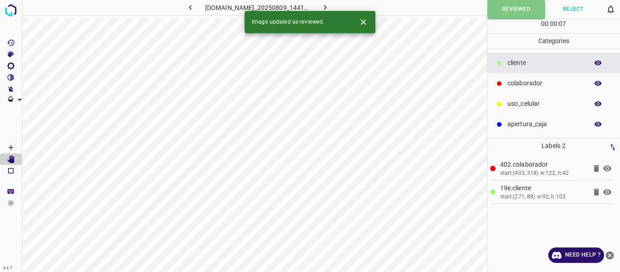
click at [327, 6] on icon "button" at bounding box center [325, 7] width 3 height 5
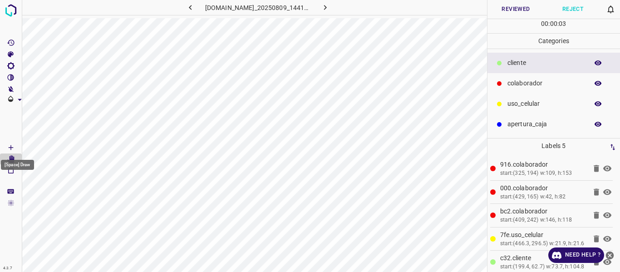
click at [9, 147] on icon "[Space] Draw" at bounding box center [11, 147] width 5 height 5
click at [510, 8] on button "Reviewed" at bounding box center [515, 9] width 57 height 19
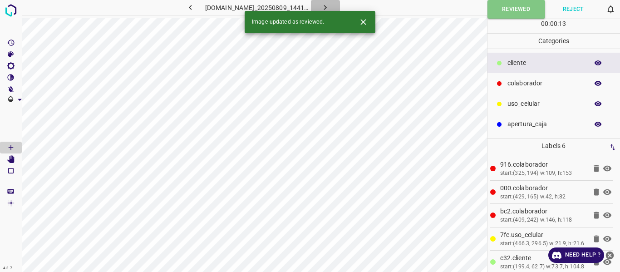
click at [330, 6] on icon "button" at bounding box center [325, 8] width 10 height 10
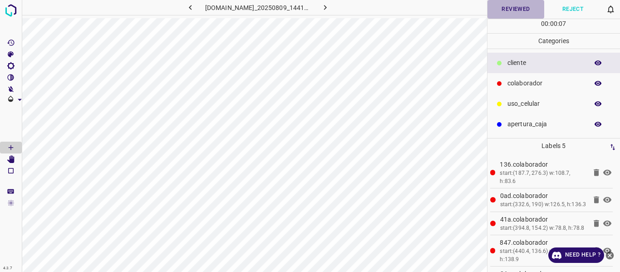
click at [506, 14] on button "Reviewed" at bounding box center [515, 9] width 57 height 19
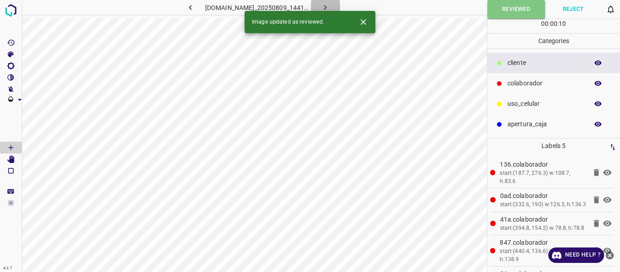
click at [330, 7] on icon "button" at bounding box center [325, 8] width 10 height 10
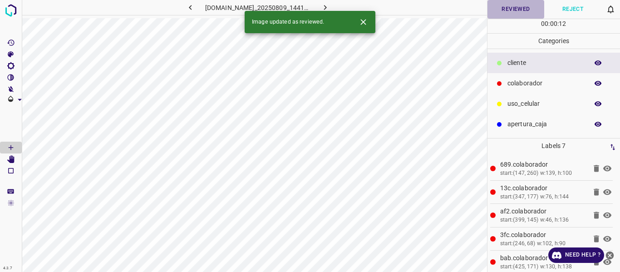
click at [518, 10] on button "Reviewed" at bounding box center [515, 9] width 57 height 19
click at [330, 8] on icon "button" at bounding box center [325, 8] width 10 height 10
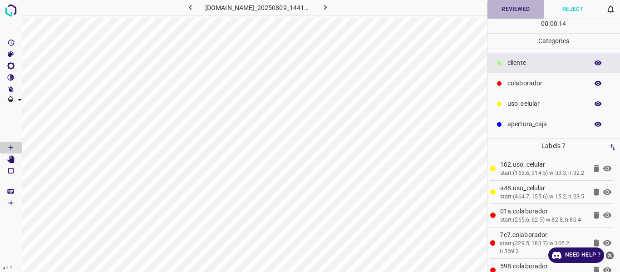
click at [504, 10] on button "Reviewed" at bounding box center [515, 9] width 57 height 19
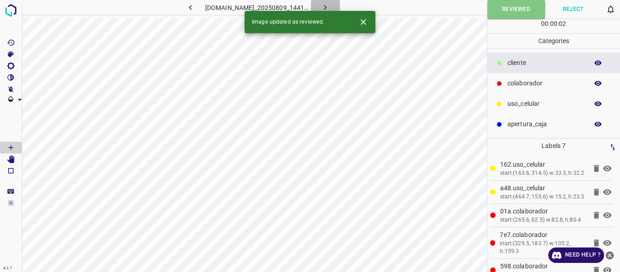
drag, startPoint x: 340, startPoint y: 7, endPoint x: 471, endPoint y: 9, distance: 131.1
click at [330, 7] on icon "button" at bounding box center [325, 8] width 10 height 10
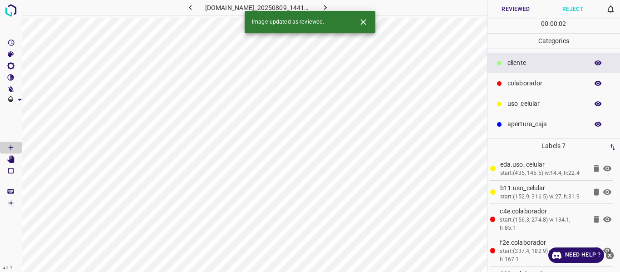
click at [508, 10] on button "Reviewed" at bounding box center [515, 9] width 57 height 19
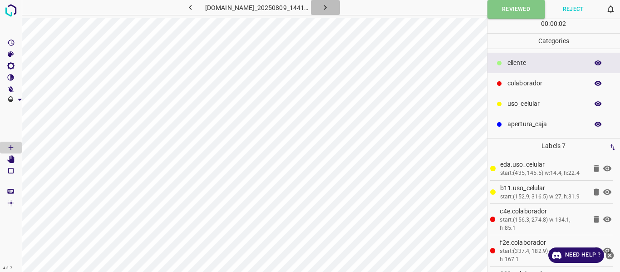
click at [330, 4] on icon "button" at bounding box center [325, 8] width 10 height 10
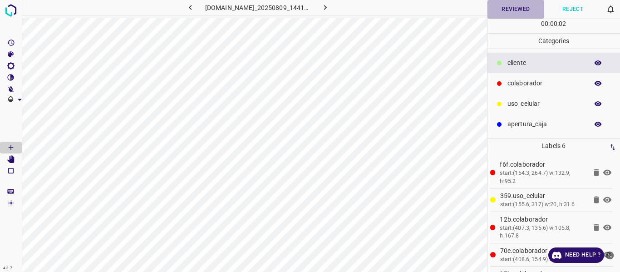
click at [511, 11] on button "Reviewed" at bounding box center [515, 9] width 57 height 19
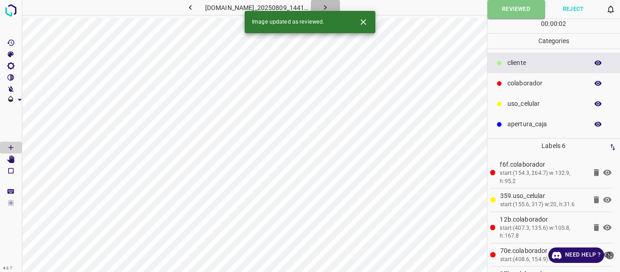
click at [330, 6] on icon "button" at bounding box center [325, 8] width 10 height 10
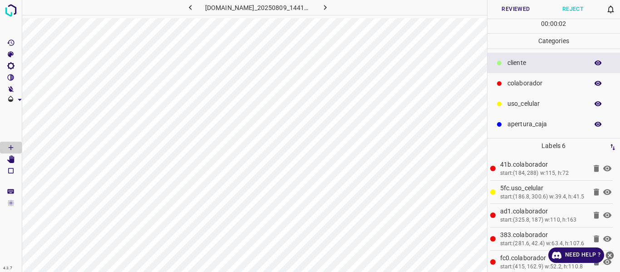
click at [507, 13] on button "Reviewed" at bounding box center [515, 9] width 57 height 19
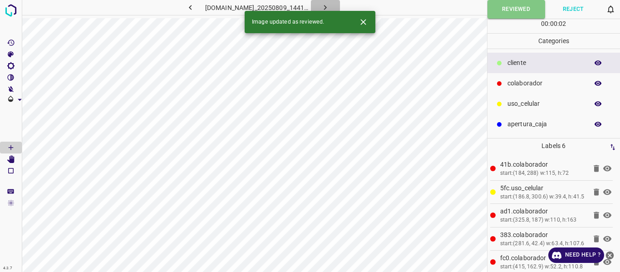
click at [330, 9] on icon "button" at bounding box center [325, 8] width 10 height 10
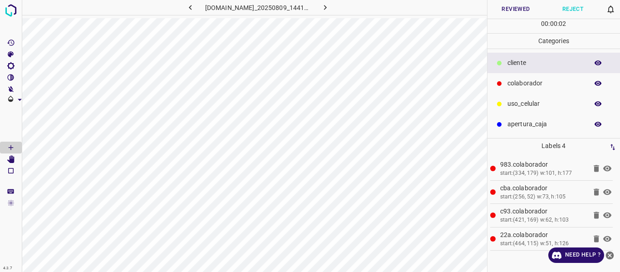
click at [502, 15] on button "Reviewed" at bounding box center [515, 9] width 57 height 19
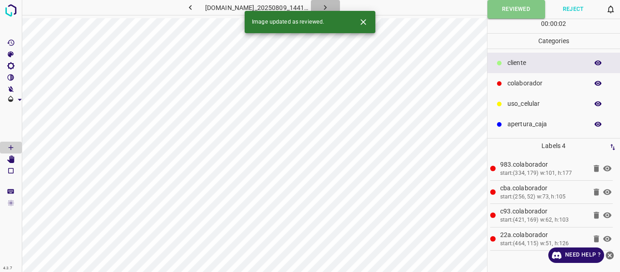
click at [327, 6] on icon "button" at bounding box center [325, 7] width 3 height 5
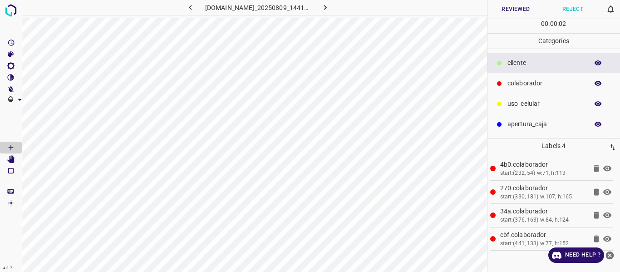
click at [503, 10] on button "Reviewed" at bounding box center [515, 9] width 57 height 19
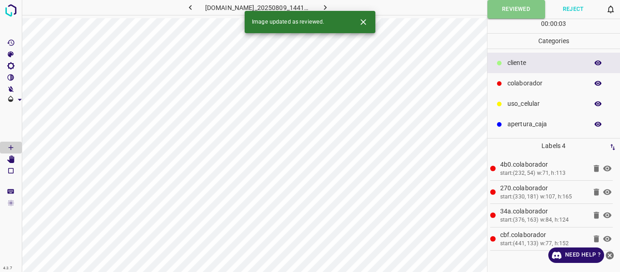
click at [340, 6] on button "button" at bounding box center [325, 7] width 29 height 15
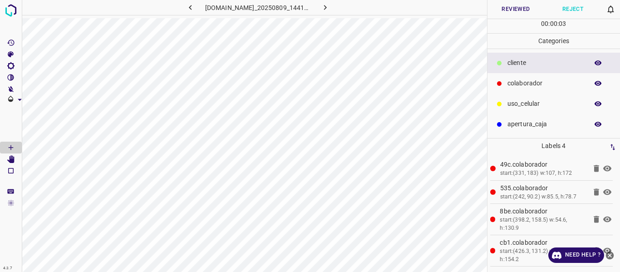
click at [497, 15] on button "Reviewed" at bounding box center [515, 9] width 57 height 19
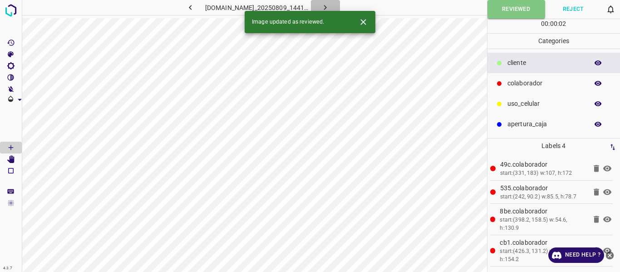
click at [330, 9] on icon "button" at bounding box center [325, 8] width 10 height 10
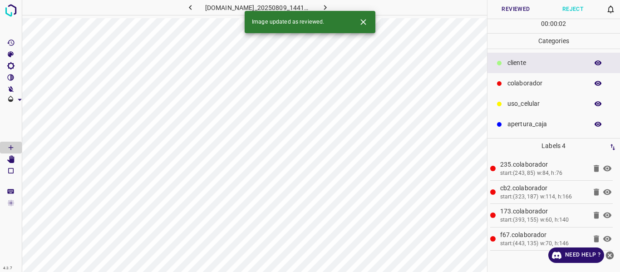
click at [504, 16] on button "Reviewed" at bounding box center [515, 9] width 57 height 19
click at [327, 8] on icon "button" at bounding box center [325, 7] width 3 height 5
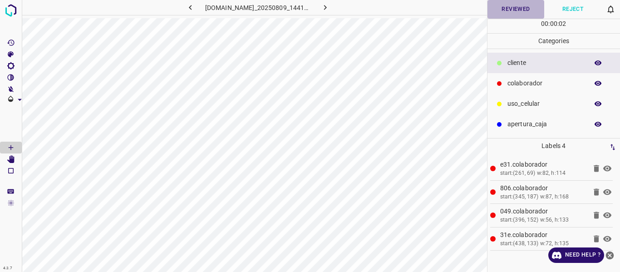
click at [504, 11] on button "Reviewed" at bounding box center [515, 9] width 57 height 19
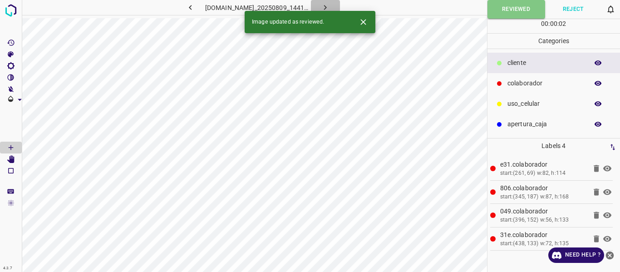
click at [330, 9] on icon "button" at bounding box center [325, 8] width 10 height 10
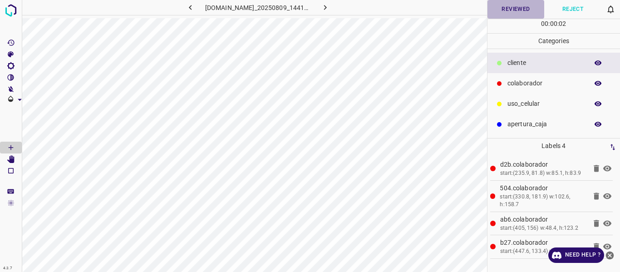
click at [494, 15] on button "Reviewed" at bounding box center [515, 9] width 57 height 19
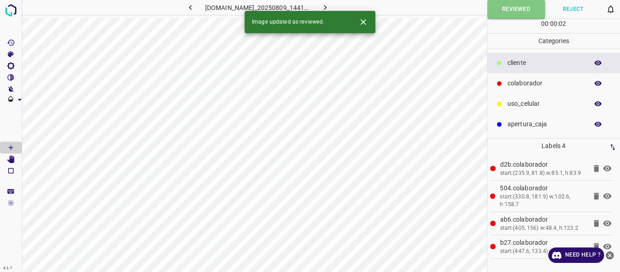
click at [327, 5] on icon "button" at bounding box center [325, 7] width 3 height 5
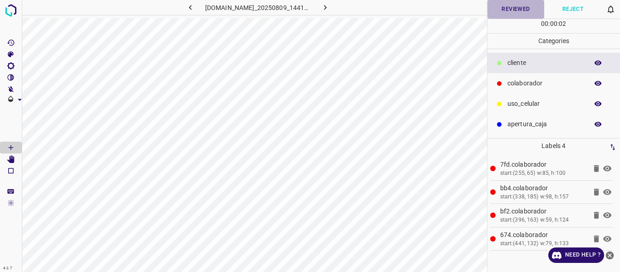
click at [505, 17] on button "Reviewed" at bounding box center [515, 9] width 57 height 19
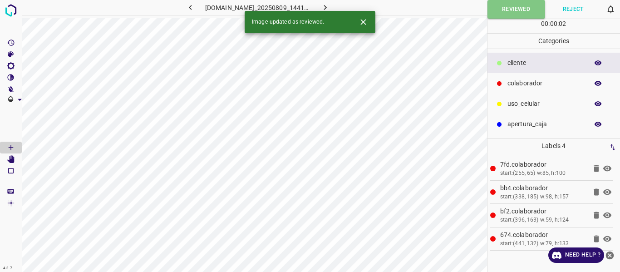
click at [330, 9] on icon "button" at bounding box center [325, 8] width 10 height 10
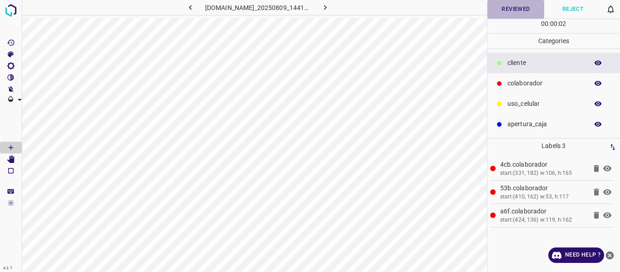
click at [495, 15] on button "Reviewed" at bounding box center [515, 9] width 57 height 19
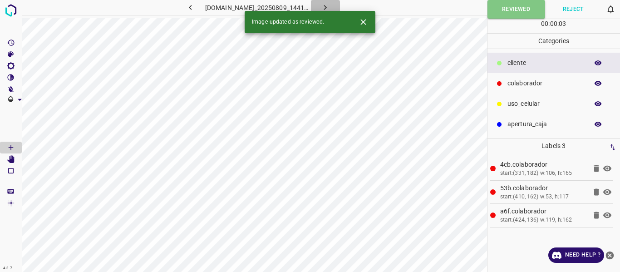
click at [330, 5] on icon "button" at bounding box center [325, 8] width 10 height 10
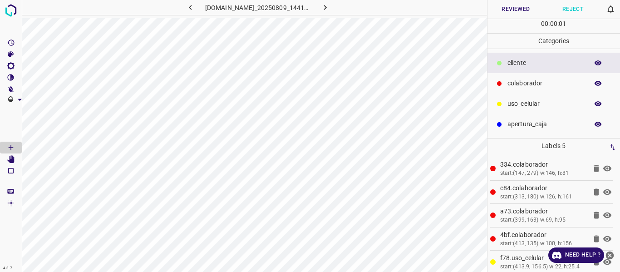
click at [502, 13] on button "Reviewed" at bounding box center [515, 9] width 57 height 19
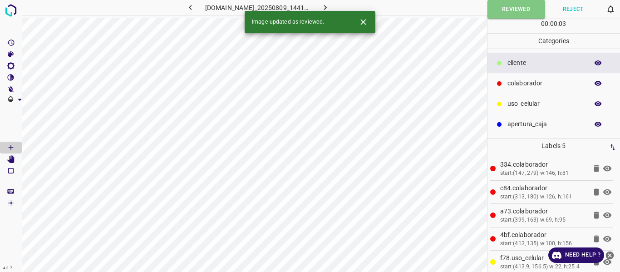
click at [340, 6] on button "button" at bounding box center [325, 7] width 29 height 15
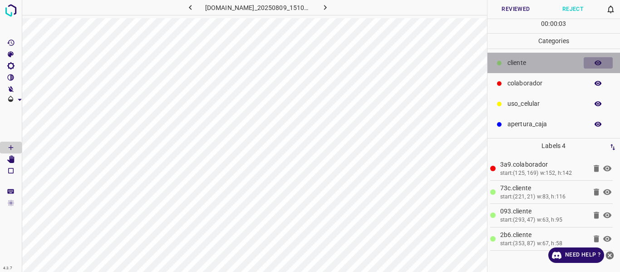
click at [593, 63] on button "button" at bounding box center [597, 63] width 29 height 12
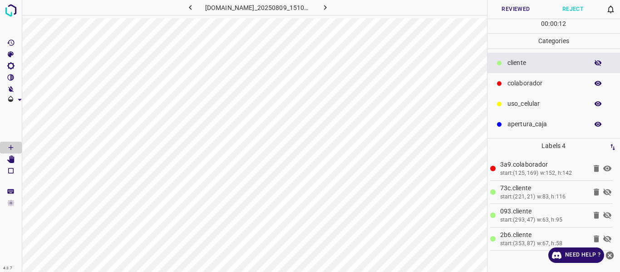
click at [601, 64] on button "button" at bounding box center [597, 63] width 29 height 12
click at [10, 161] on icon "[Space] Edit" at bounding box center [10, 159] width 7 height 8
drag, startPoint x: 511, startPoint y: 12, endPoint x: 525, endPoint y: 19, distance: 16.0
click at [511, 12] on button "Reviewed" at bounding box center [515, 9] width 57 height 19
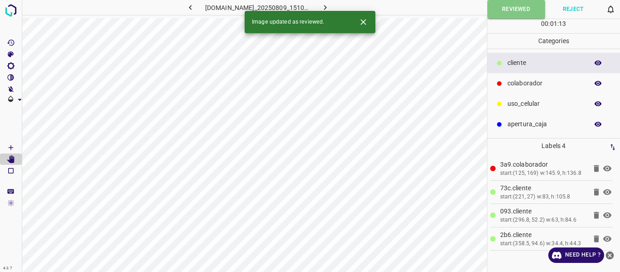
click at [330, 7] on icon "button" at bounding box center [325, 8] width 10 height 10
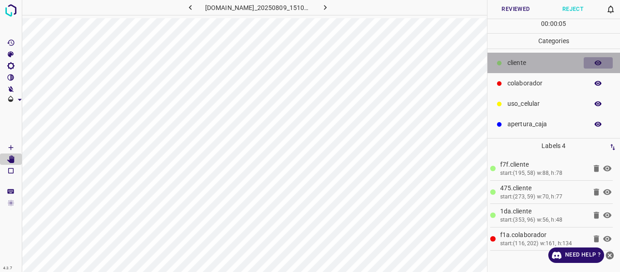
click at [595, 61] on icon "button" at bounding box center [598, 63] width 8 height 8
click at [595, 61] on icon "button" at bounding box center [597, 63] width 7 height 6
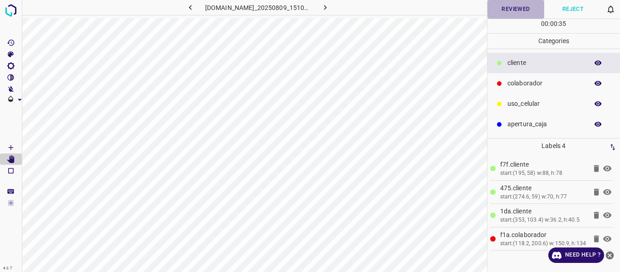
click at [511, 9] on button "Reviewed" at bounding box center [515, 9] width 57 height 19
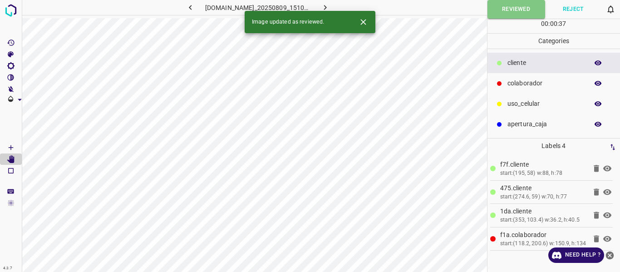
click at [330, 5] on icon "button" at bounding box center [325, 8] width 10 height 10
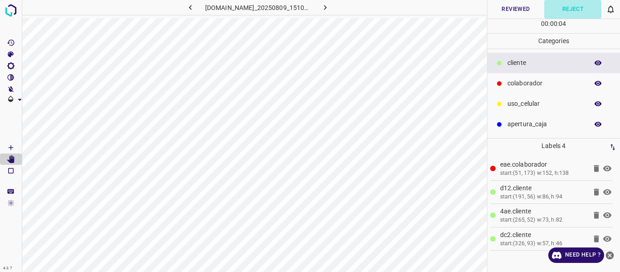
click at [573, 13] on button "Reject" at bounding box center [572, 9] width 57 height 19
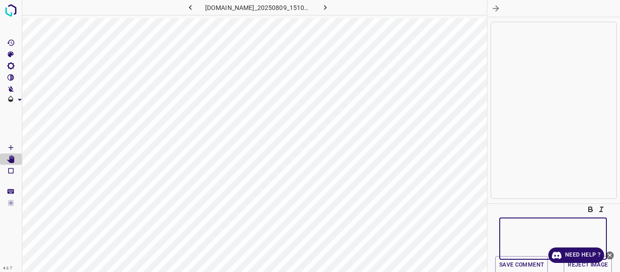
click at [514, 225] on textarea at bounding box center [552, 238] width 95 height 27
type textarea "etiquetas muy grandes"
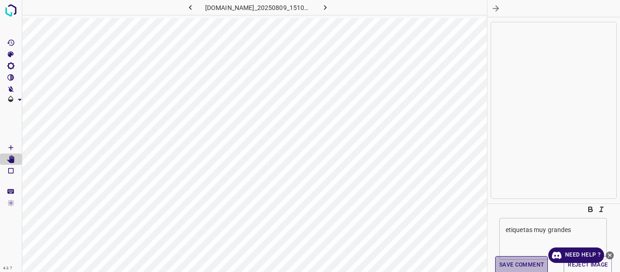
click at [521, 266] on button "Save comment" at bounding box center [521, 265] width 53 height 18
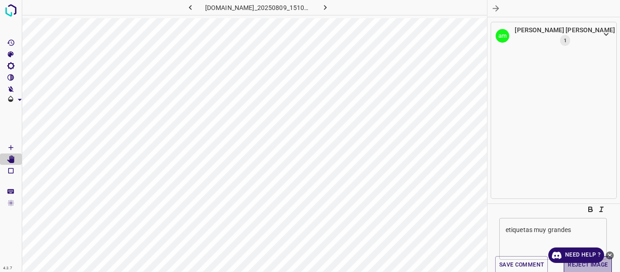
click at [577, 267] on button "Reject Image" at bounding box center [587, 265] width 48 height 18
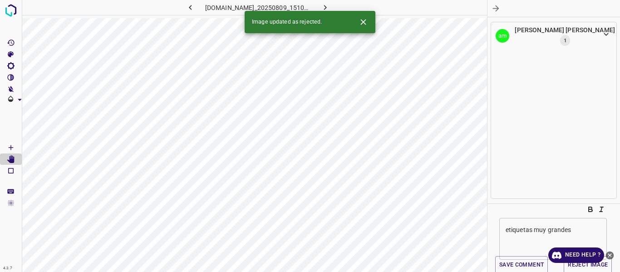
click at [497, 8] on icon "button" at bounding box center [495, 8] width 6 height 6
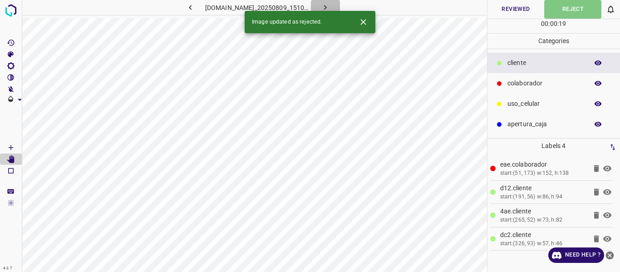
click at [327, 6] on icon "button" at bounding box center [325, 7] width 3 height 5
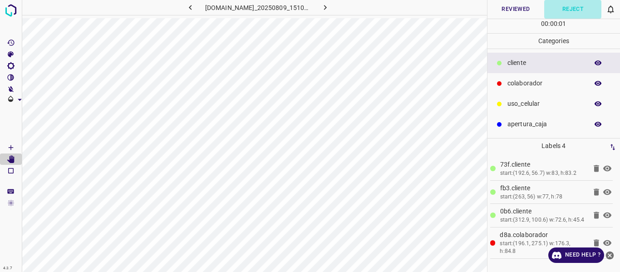
drag, startPoint x: 567, startPoint y: 7, endPoint x: 531, endPoint y: 44, distance: 51.7
click at [564, 8] on button "Reject" at bounding box center [572, 9] width 57 height 19
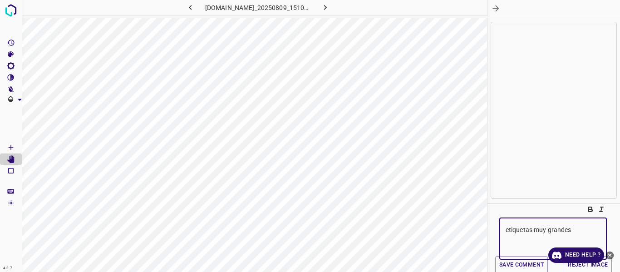
click at [524, 225] on textarea "etiquetas muy grandes" at bounding box center [552, 238] width 95 height 27
type textarea "etiquetas grandes"
click at [527, 266] on button "Save comment" at bounding box center [521, 265] width 53 height 18
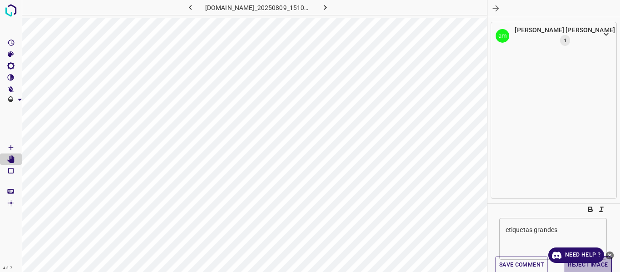
click at [573, 268] on button "Reject Image" at bounding box center [587, 265] width 48 height 18
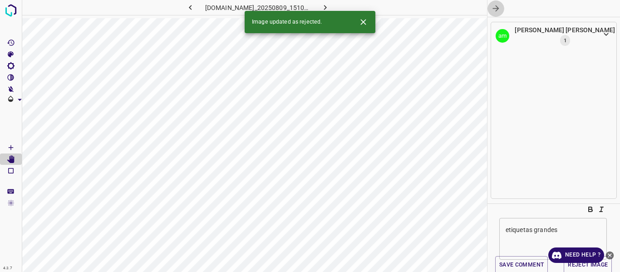
click at [498, 9] on icon "button" at bounding box center [496, 9] width 10 height 10
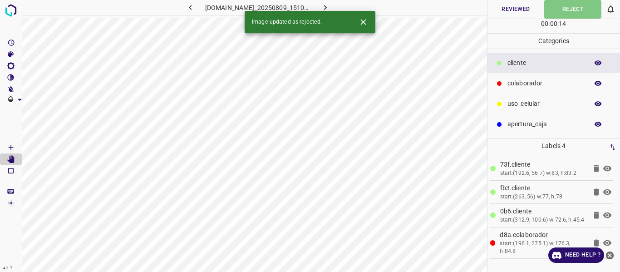
click at [330, 9] on icon "button" at bounding box center [325, 8] width 10 height 10
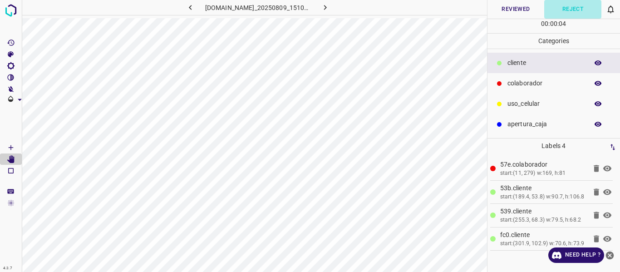
drag, startPoint x: 574, startPoint y: 7, endPoint x: 512, endPoint y: 106, distance: 116.6
click at [575, 8] on button "Reject" at bounding box center [572, 9] width 57 height 19
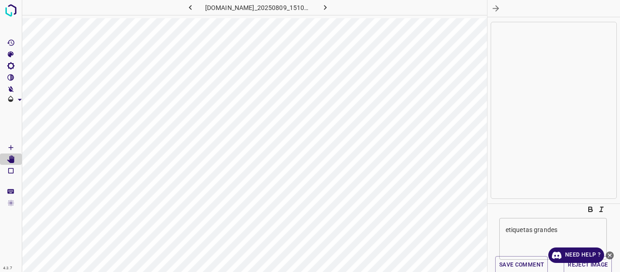
click at [516, 223] on div "etiquetas grandes x ​" at bounding box center [552, 238] width 107 height 42
type textarea "etiquetas grandes"
drag, startPoint x: 530, startPoint y: 265, endPoint x: 535, endPoint y: 269, distance: 6.7
click at [529, 265] on button "Save comment" at bounding box center [521, 265] width 53 height 18
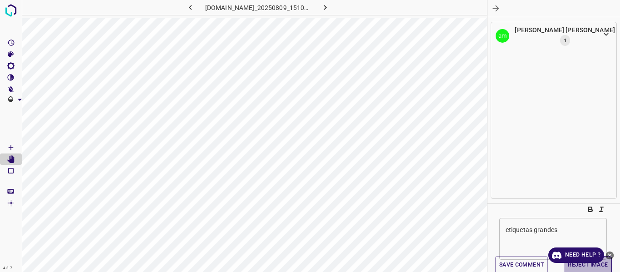
click at [582, 268] on button "Reject Image" at bounding box center [587, 265] width 48 height 18
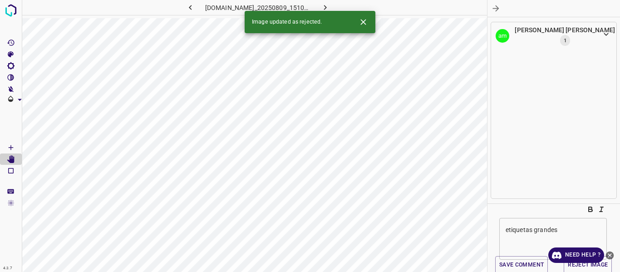
click at [493, 9] on icon "button" at bounding box center [495, 8] width 6 height 6
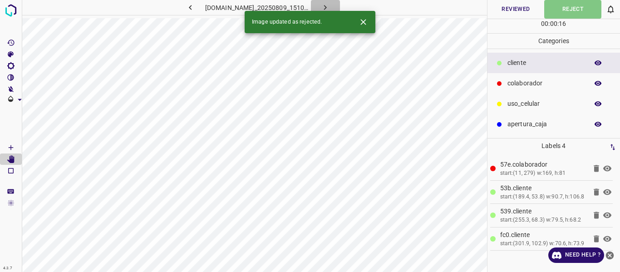
click at [330, 6] on icon "button" at bounding box center [325, 8] width 10 height 10
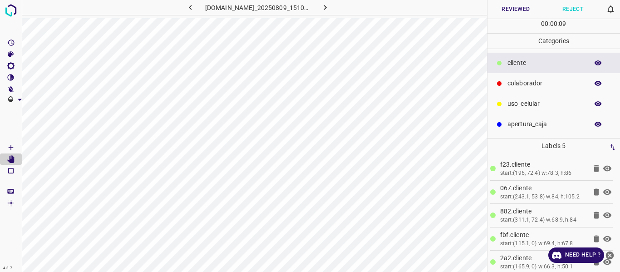
click at [576, 7] on button "Reject" at bounding box center [572, 9] width 57 height 19
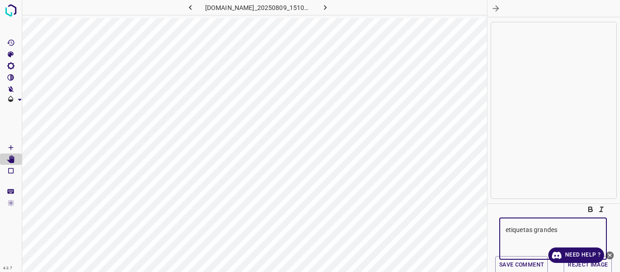
click at [520, 229] on textarea "etiquetas grandes" at bounding box center [552, 238] width 95 height 27
type textarea "etiquetas grandes"
click at [509, 264] on button "Save comment" at bounding box center [521, 265] width 53 height 18
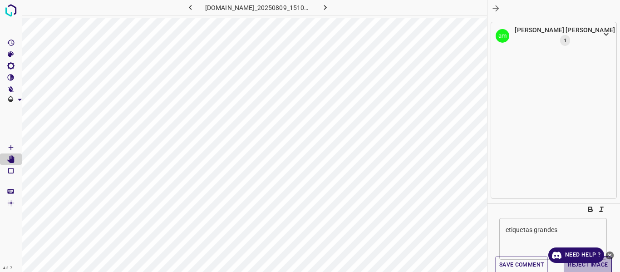
click at [578, 267] on button "Reject Image" at bounding box center [587, 265] width 48 height 18
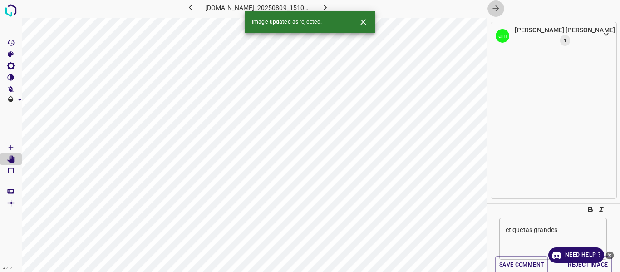
click at [493, 5] on icon "button" at bounding box center [496, 9] width 10 height 10
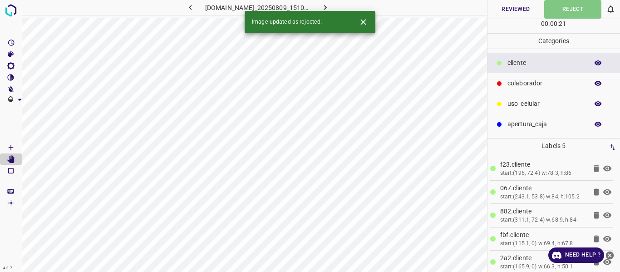
click at [330, 5] on icon "button" at bounding box center [325, 8] width 10 height 10
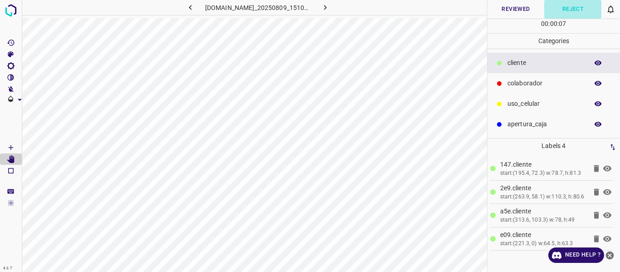
click at [575, 11] on button "Reject" at bounding box center [572, 9] width 57 height 19
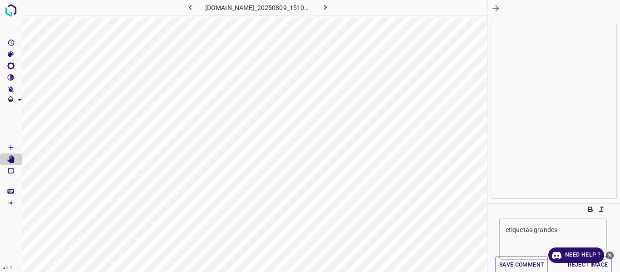
click at [515, 223] on div "etiquetas grandes x ​" at bounding box center [552, 238] width 107 height 42
type textarea "etiquetas grandes"
click at [513, 261] on button "Save comment" at bounding box center [521, 265] width 53 height 18
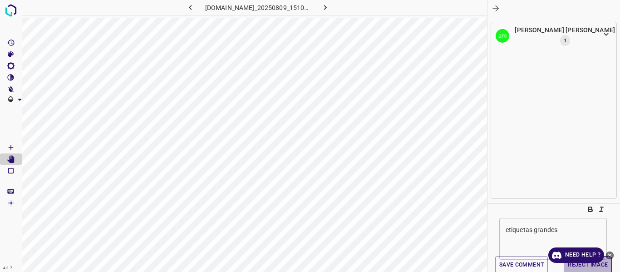
click at [578, 266] on button "Reject Image" at bounding box center [587, 265] width 48 height 18
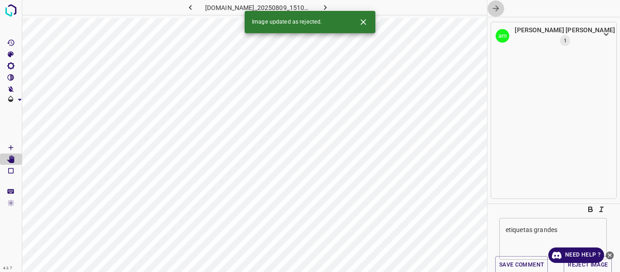
click at [495, 8] on icon "button" at bounding box center [495, 8] width 6 height 6
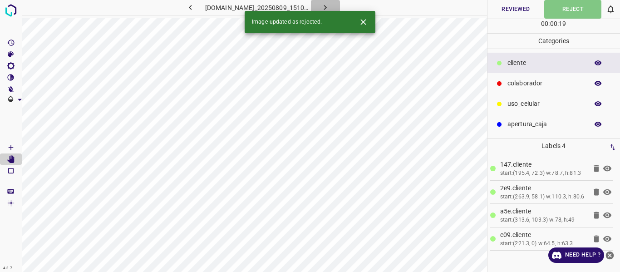
click at [327, 6] on icon "button" at bounding box center [325, 7] width 3 height 5
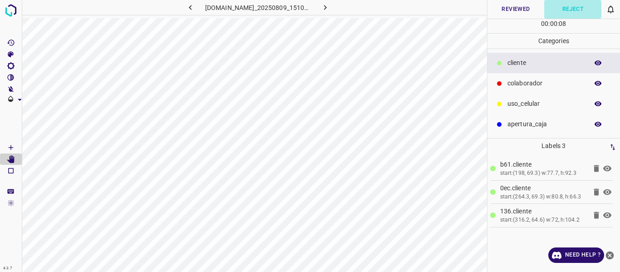
click at [572, 7] on button "Reject" at bounding box center [572, 9] width 57 height 19
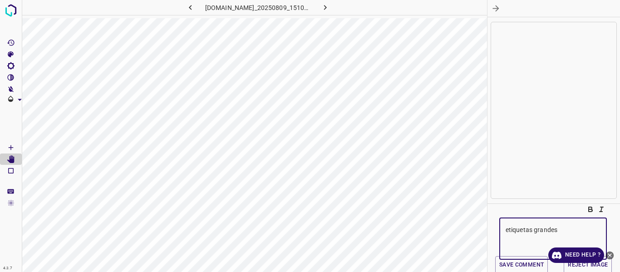
click at [514, 232] on textarea "etiquetas grandes" at bounding box center [552, 238] width 95 height 27
type textarea "etiquetas grandes"
click at [504, 262] on button "Save comment" at bounding box center [521, 265] width 53 height 18
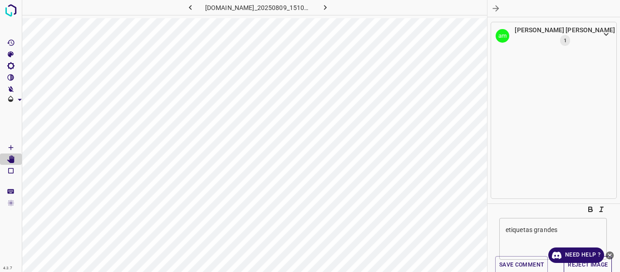
click at [588, 267] on button "Reject Image" at bounding box center [587, 265] width 48 height 18
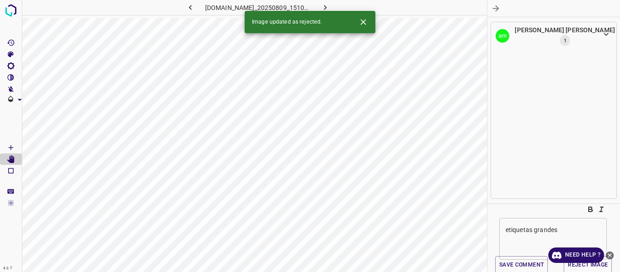
click at [498, 10] on icon "button" at bounding box center [496, 9] width 10 height 10
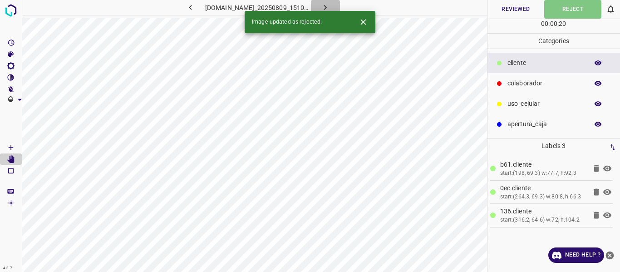
click at [327, 6] on icon "button" at bounding box center [325, 7] width 3 height 5
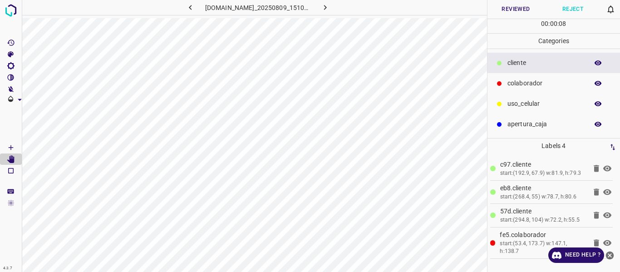
click at [571, 9] on button "Reject" at bounding box center [572, 9] width 57 height 19
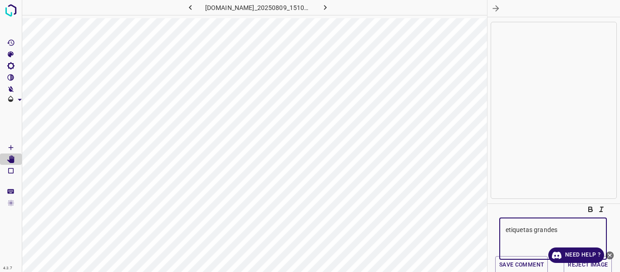
click at [521, 232] on textarea "etiquetas grandes" at bounding box center [552, 238] width 95 height 27
type textarea "etiquetas grandes, falta x etiquetar"
click at [534, 268] on button "Save comment" at bounding box center [521, 265] width 53 height 18
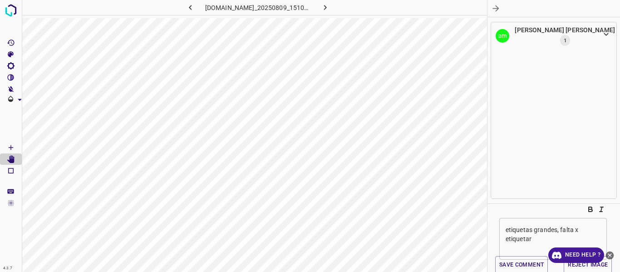
drag, startPoint x: 582, startPoint y: 265, endPoint x: 580, endPoint y: 254, distance: 10.7
click at [582, 264] on button "Reject Image" at bounding box center [587, 265] width 48 height 18
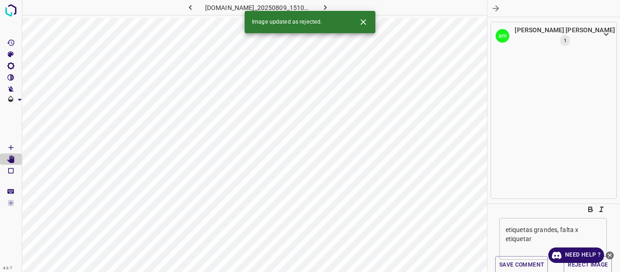
click at [494, 9] on icon "button" at bounding box center [496, 9] width 10 height 10
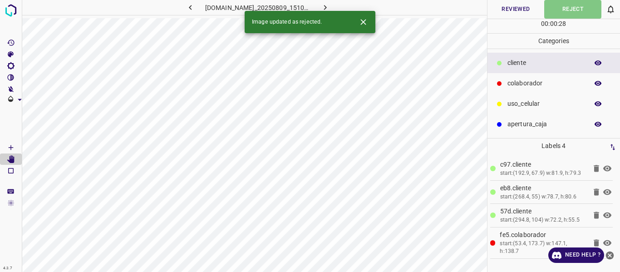
click at [330, 5] on icon "button" at bounding box center [325, 8] width 10 height 10
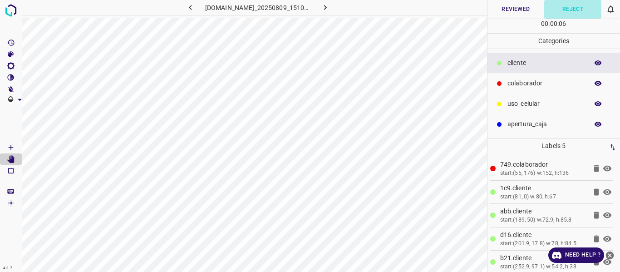
click at [575, 11] on button "Reject" at bounding box center [572, 9] width 57 height 19
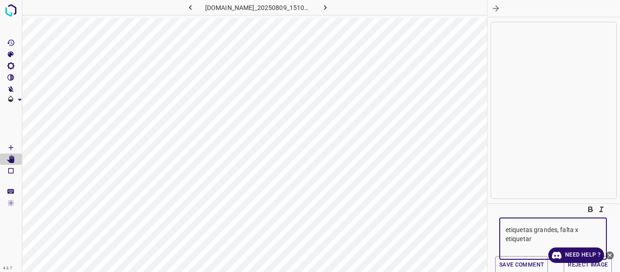
click at [518, 233] on textarea "etiquetas grandes, falta x etiquetar" at bounding box center [552, 238] width 95 height 27
type textarea "etiquetas grandes"
drag, startPoint x: 527, startPoint y: 264, endPoint x: 532, endPoint y: 267, distance: 5.5
click at [527, 264] on button "Save comment" at bounding box center [521, 265] width 53 height 18
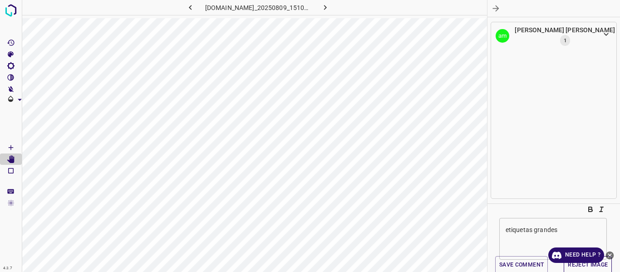
click at [585, 267] on button "Reject Image" at bounding box center [587, 265] width 48 height 18
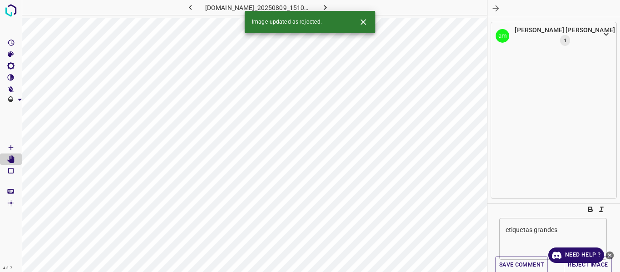
click at [499, 11] on icon "button" at bounding box center [496, 9] width 10 height 10
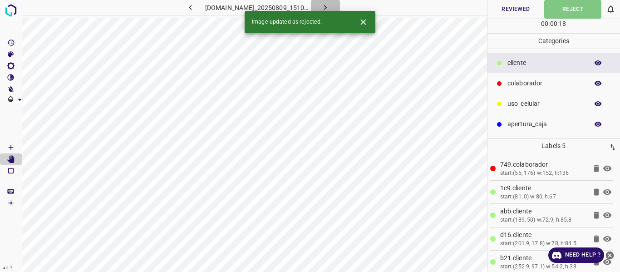
click at [330, 4] on icon "button" at bounding box center [325, 8] width 10 height 10
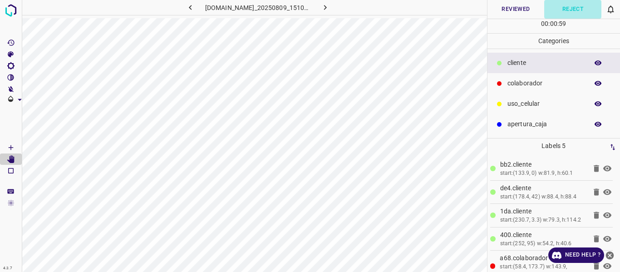
click at [581, 10] on button "Reject" at bounding box center [572, 9] width 57 height 19
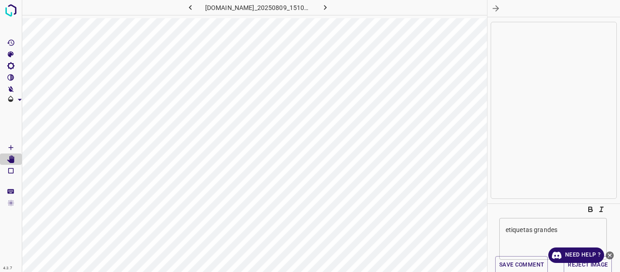
click at [515, 232] on textarea "etiquetas grandes" at bounding box center [552, 238] width 95 height 27
type textarea "etiqueta grande, falta x etiquetar"
click at [512, 262] on button "Save comment" at bounding box center [521, 265] width 53 height 18
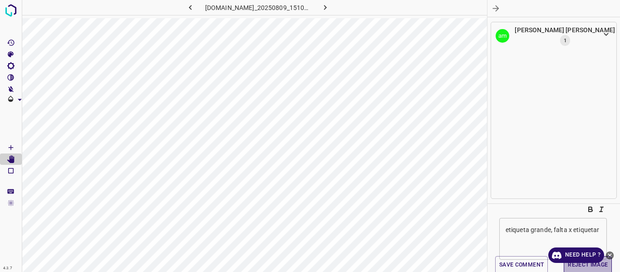
click at [571, 265] on button "Reject Image" at bounding box center [587, 265] width 48 height 18
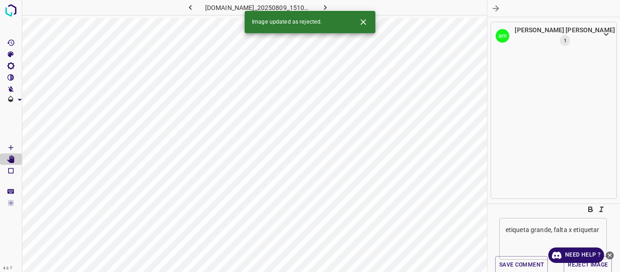
click at [498, 9] on icon "button" at bounding box center [496, 9] width 10 height 10
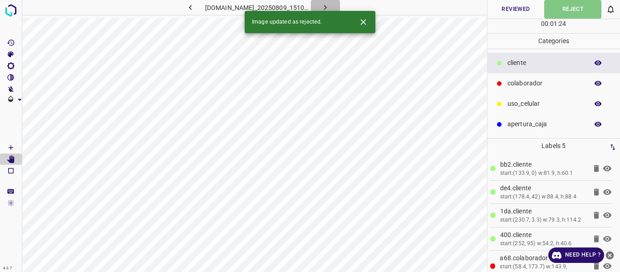
click at [330, 7] on icon "button" at bounding box center [325, 8] width 10 height 10
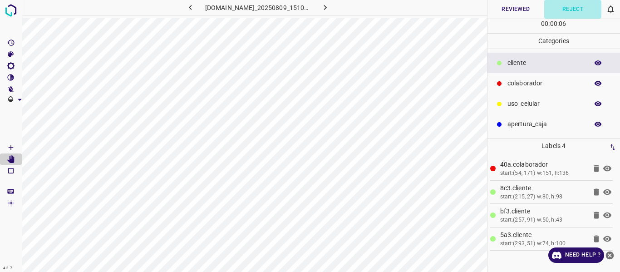
click at [576, 10] on button "Reject" at bounding box center [572, 9] width 57 height 19
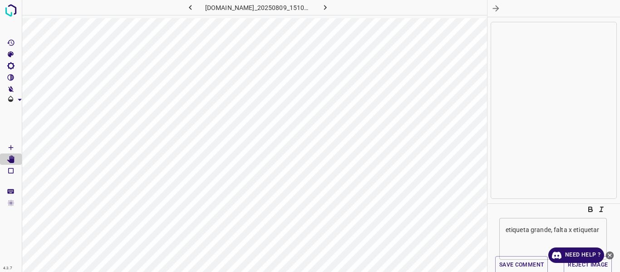
click at [520, 238] on textarea "etiqueta grande, falta x etiquetar" at bounding box center [552, 238] width 95 height 27
click at [535, 227] on textarea "etiq. granfde" at bounding box center [552, 238] width 95 height 27
type textarea "etiq. grande"
click at [512, 266] on button "Save comment" at bounding box center [521, 265] width 53 height 18
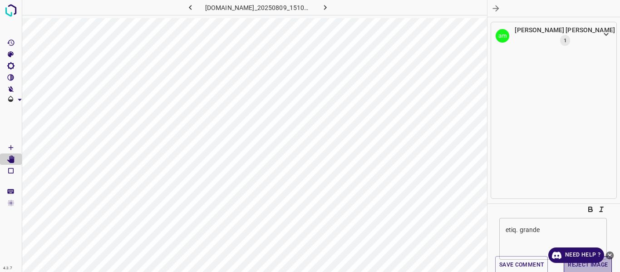
click at [588, 266] on button "Reject Image" at bounding box center [587, 265] width 48 height 18
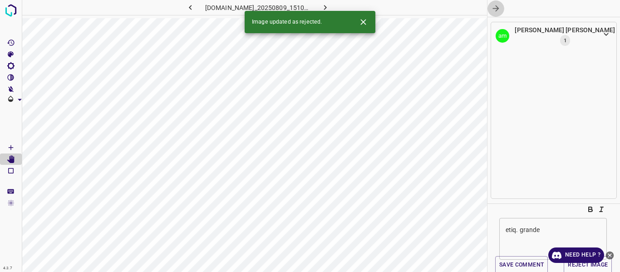
click at [496, 7] on icon "button" at bounding box center [495, 8] width 6 height 6
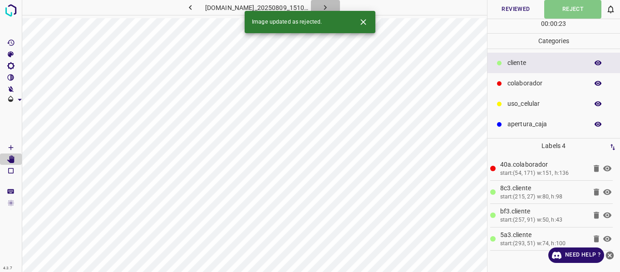
click at [330, 6] on icon "button" at bounding box center [325, 8] width 10 height 10
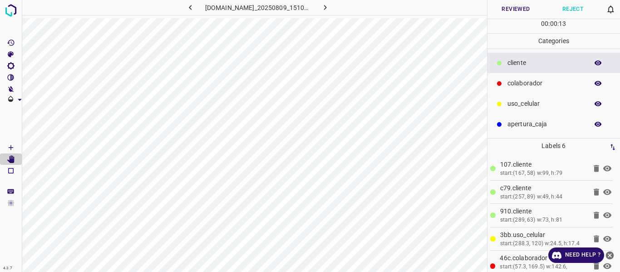
click at [581, 7] on button "Reject" at bounding box center [572, 9] width 57 height 19
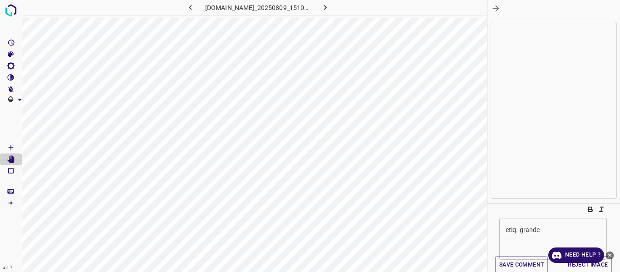
click at [529, 219] on div "etiq. grande x ​" at bounding box center [552, 238] width 107 height 42
type textarea "etiq geande y falta etiquetar"
click at [525, 265] on button "Save comment" at bounding box center [521, 265] width 53 height 18
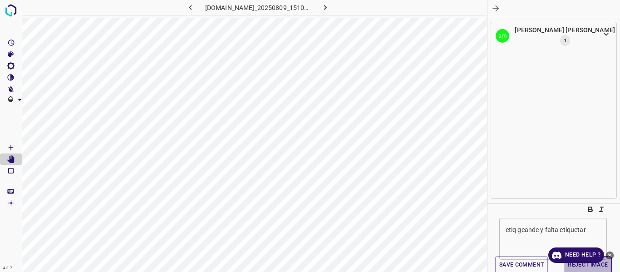
click at [593, 265] on button "Reject Image" at bounding box center [587, 265] width 48 height 18
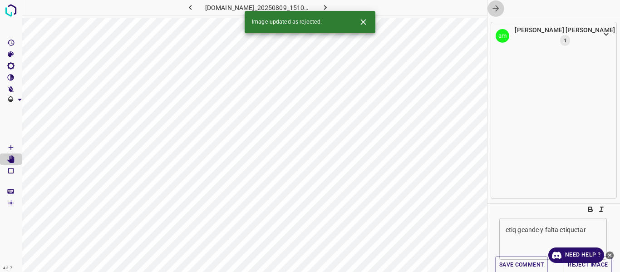
click at [496, 10] on icon "button" at bounding box center [496, 9] width 10 height 10
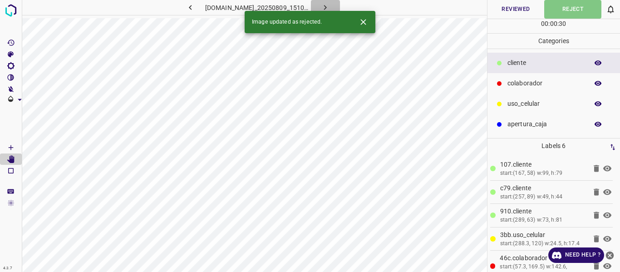
click at [330, 6] on icon "button" at bounding box center [325, 8] width 10 height 10
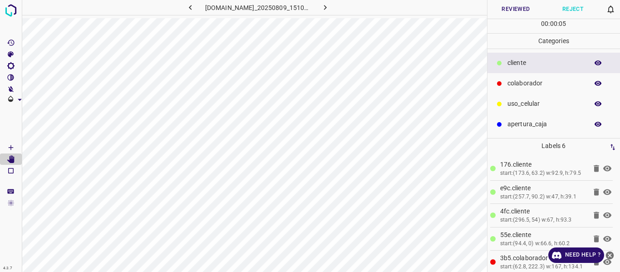
click at [598, 65] on icon "button" at bounding box center [597, 62] width 7 height 5
click at [603, 84] on button "button" at bounding box center [597, 84] width 29 height 12
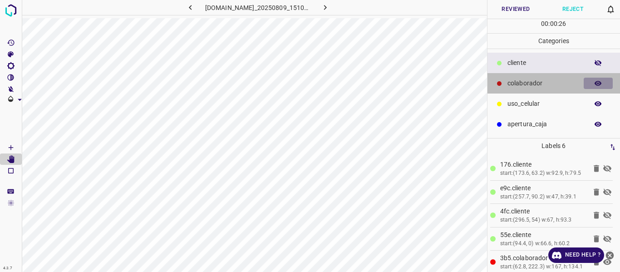
click at [604, 84] on button "button" at bounding box center [597, 84] width 29 height 12
click at [605, 84] on button "button" at bounding box center [597, 84] width 29 height 12
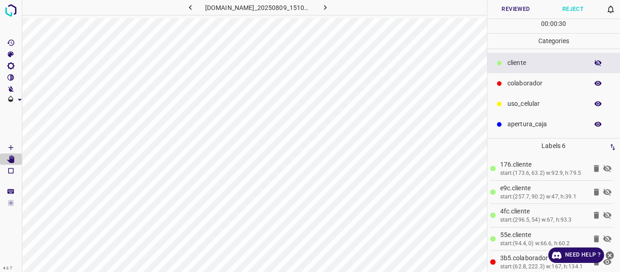
click at [601, 66] on icon "button" at bounding box center [598, 63] width 8 height 8
click at [578, 7] on button "Reject" at bounding box center [572, 9] width 57 height 19
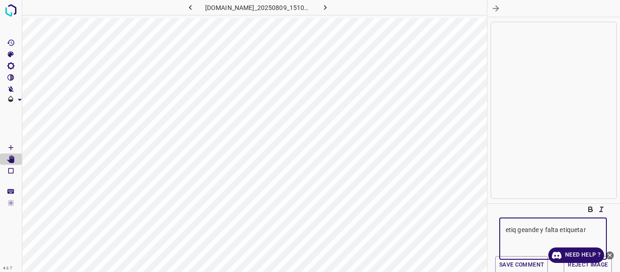
click at [519, 233] on textarea "etiq geande y falta etiquetar" at bounding box center [552, 238] width 95 height 27
type textarea "m"
type textarea "d"
type textarea "mal etiquetado"
click at [527, 269] on button "Save comment" at bounding box center [521, 265] width 53 height 18
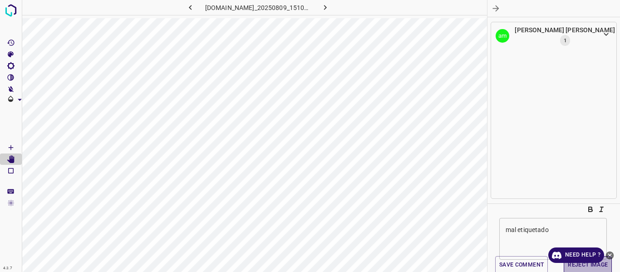
click at [580, 267] on button "Reject Image" at bounding box center [587, 265] width 48 height 18
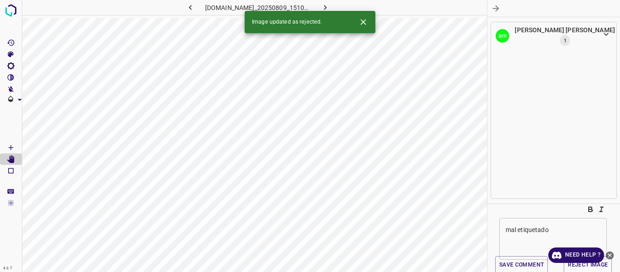
click at [497, 9] on icon "button" at bounding box center [495, 8] width 6 height 6
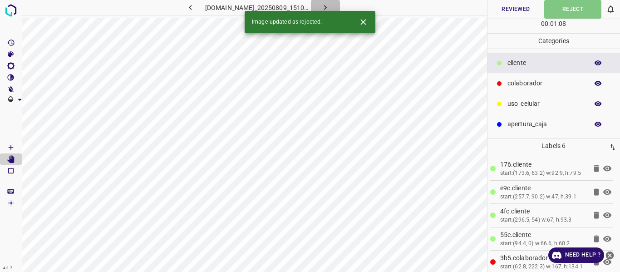
click at [330, 5] on icon "button" at bounding box center [325, 8] width 10 height 10
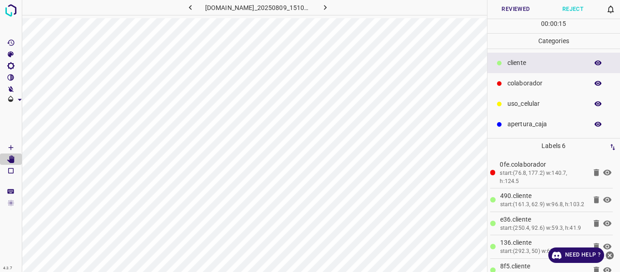
click at [571, 10] on button "Reject" at bounding box center [572, 9] width 57 height 19
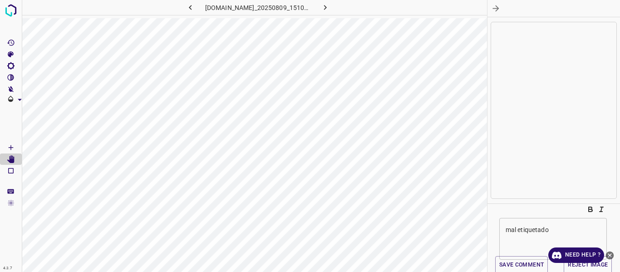
click at [523, 229] on textarea "mal etiquetado" at bounding box center [552, 238] width 95 height 27
type textarea "a"
type textarea "ajustar etiquetas"
drag, startPoint x: 526, startPoint y: 264, endPoint x: 533, endPoint y: 258, distance: 9.7
click at [527, 264] on button "Save comment" at bounding box center [521, 265] width 53 height 18
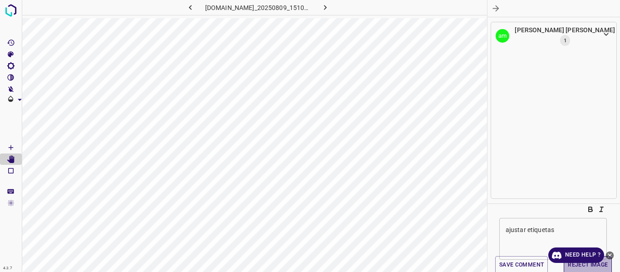
click at [575, 265] on button "Reject Image" at bounding box center [587, 265] width 48 height 18
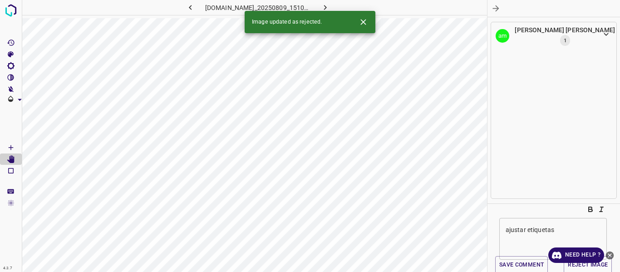
click at [493, 6] on icon "button" at bounding box center [496, 9] width 10 height 10
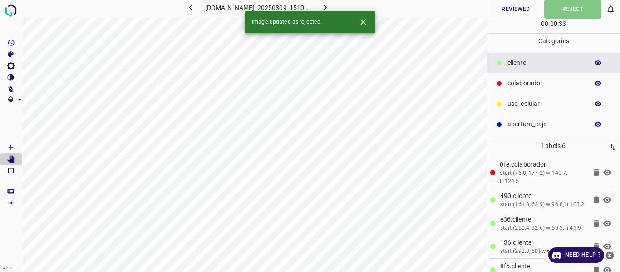
click at [330, 5] on icon "button" at bounding box center [325, 8] width 10 height 10
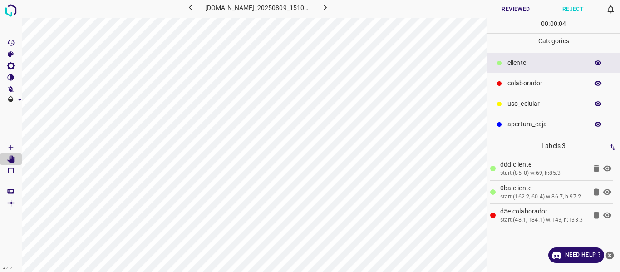
click at [595, 64] on icon "button" at bounding box center [598, 63] width 8 height 8
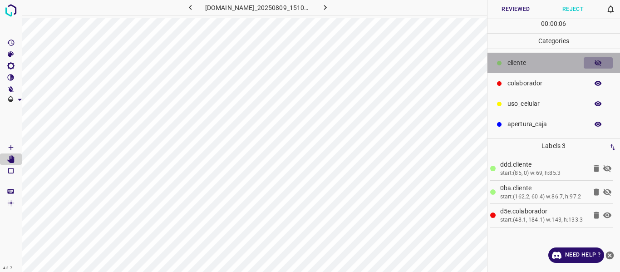
click at [595, 65] on icon "button" at bounding box center [598, 63] width 8 height 8
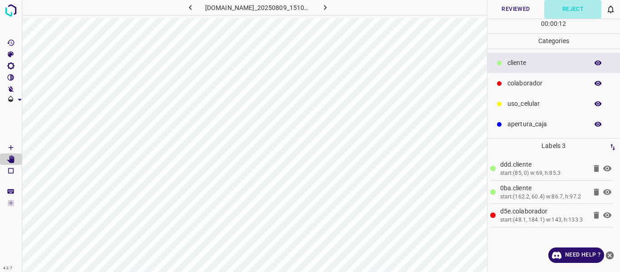
click at [581, 8] on button "Reject" at bounding box center [572, 9] width 57 height 19
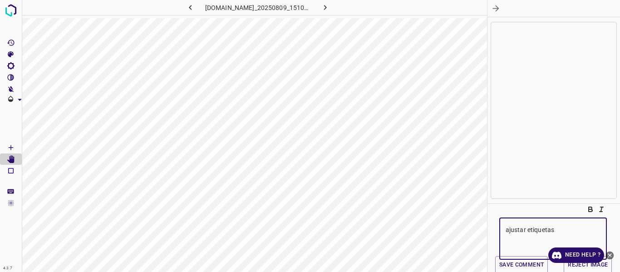
click at [531, 230] on textarea "ajustar etiquetas" at bounding box center [552, 238] width 95 height 27
type textarea "ajustar etiquetas y falta x etiquetar"
click at [528, 260] on button "Save comment" at bounding box center [521, 265] width 53 height 18
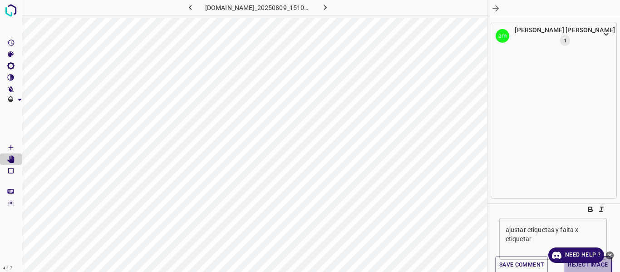
click at [573, 265] on button "Reject Image" at bounding box center [587, 265] width 48 height 18
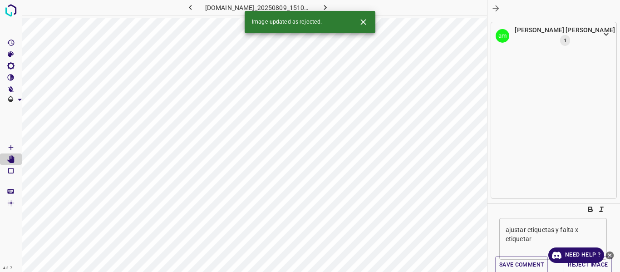
click at [497, 9] on icon "button" at bounding box center [496, 9] width 10 height 10
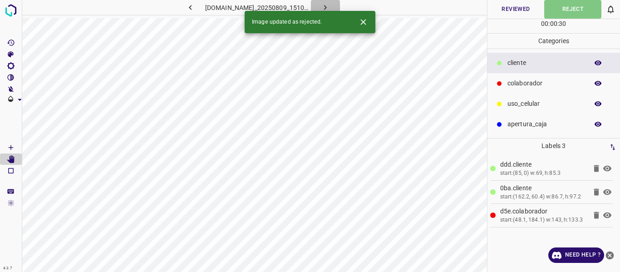
click at [327, 6] on icon "button" at bounding box center [325, 7] width 3 height 5
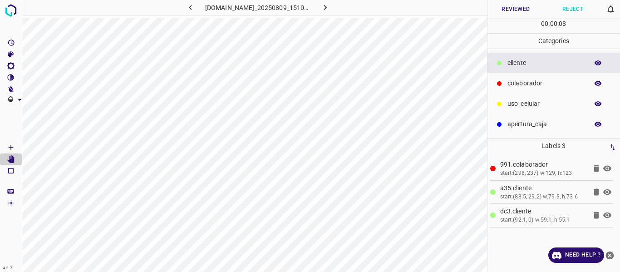
click at [597, 63] on icon "button" at bounding box center [597, 62] width 7 height 5
click at [596, 63] on icon "button" at bounding box center [598, 63] width 8 height 8
click at [566, 13] on button "Reject" at bounding box center [572, 9] width 57 height 19
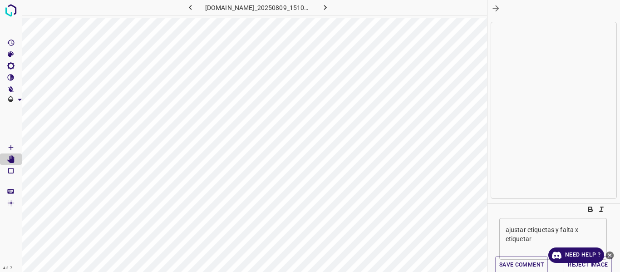
click at [527, 224] on div "ajustar etiquetas y falta x etiquetar x ​" at bounding box center [552, 238] width 107 height 42
type textarea "ajustar etiquetas"
click at [514, 266] on button "Save comment" at bounding box center [521, 265] width 53 height 18
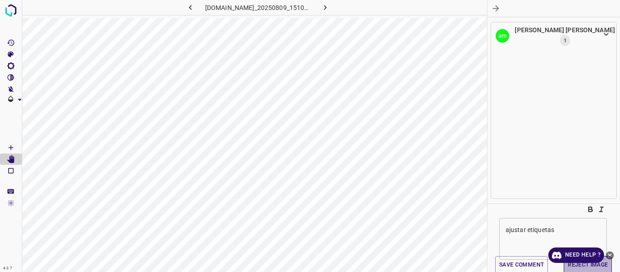
click at [570, 265] on button "Reject Image" at bounding box center [587, 265] width 48 height 18
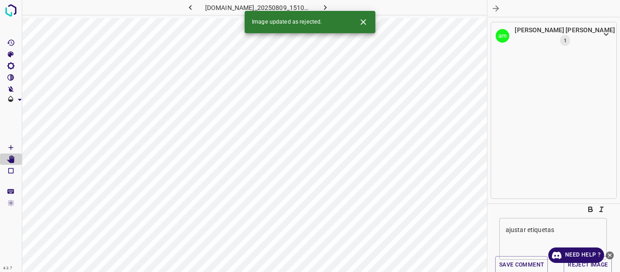
click at [498, 8] on icon "button" at bounding box center [496, 9] width 10 height 10
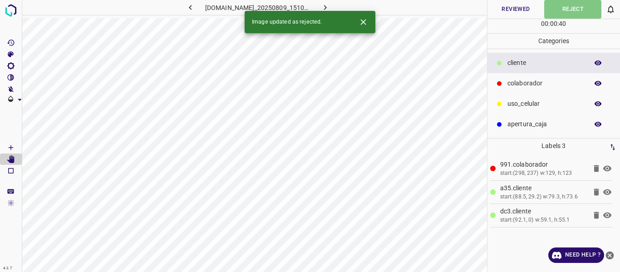
click at [332, 4] on button "button" at bounding box center [325, 7] width 29 height 15
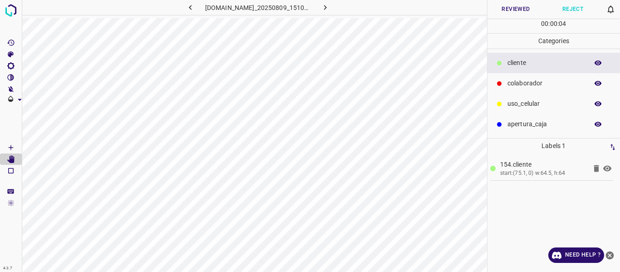
click at [514, 8] on button "Reviewed" at bounding box center [515, 9] width 57 height 19
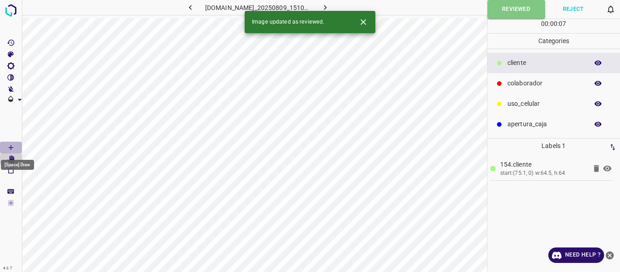
click at [13, 146] on icon "[Space] Draw" at bounding box center [11, 147] width 8 height 8
click at [496, 5] on button "Reviewed" at bounding box center [516, 9] width 58 height 19
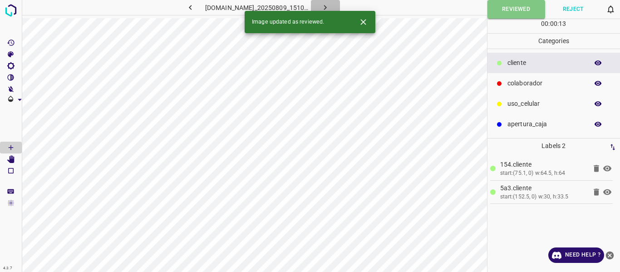
click at [330, 8] on icon "button" at bounding box center [325, 8] width 10 height 10
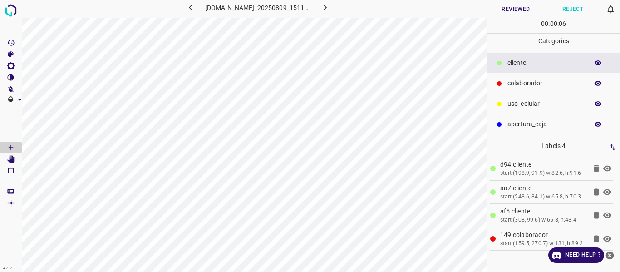
click at [497, 15] on button "Reviewed" at bounding box center [515, 9] width 57 height 19
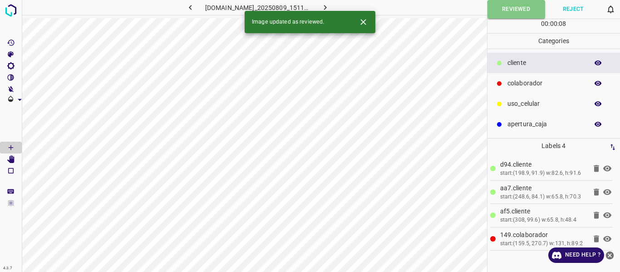
click at [330, 9] on icon "button" at bounding box center [325, 8] width 10 height 10
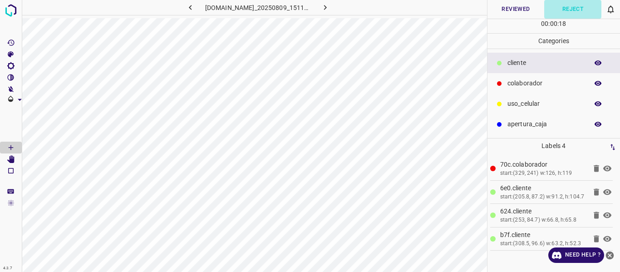
drag, startPoint x: 568, startPoint y: 6, endPoint x: 520, endPoint y: 98, distance: 104.5
click at [569, 6] on button "Reject" at bounding box center [572, 9] width 57 height 19
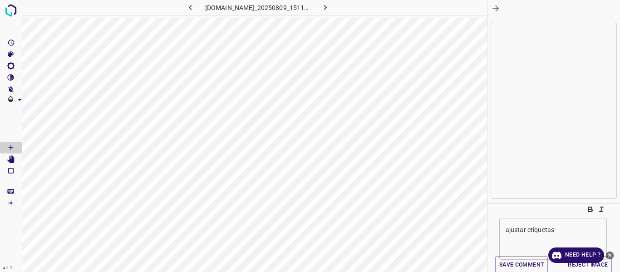
click at [524, 227] on textarea "ajustar etiquetas" at bounding box center [552, 238] width 95 height 27
type textarea "ajustar etiquetas"
click at [536, 263] on button "Save comment" at bounding box center [521, 265] width 53 height 18
click at [578, 267] on button "Reject Image" at bounding box center [587, 265] width 48 height 18
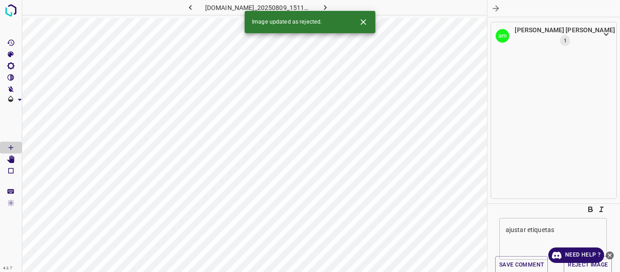
drag, startPoint x: 493, startPoint y: 9, endPoint x: 464, endPoint y: 2, distance: 30.6
click at [493, 8] on icon "button" at bounding box center [496, 9] width 10 height 10
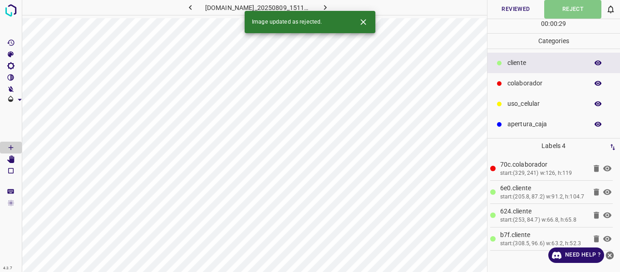
click at [340, 5] on button "button" at bounding box center [325, 7] width 29 height 15
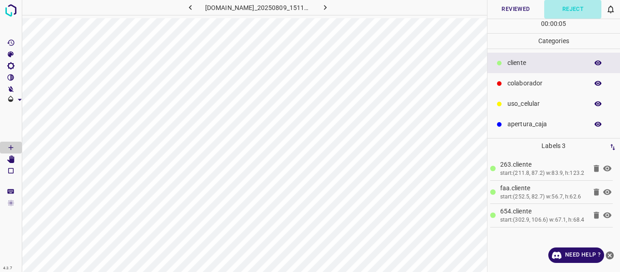
drag, startPoint x: 575, startPoint y: 9, endPoint x: 521, endPoint y: 100, distance: 105.9
click at [574, 9] on button "Reject" at bounding box center [572, 9] width 57 height 19
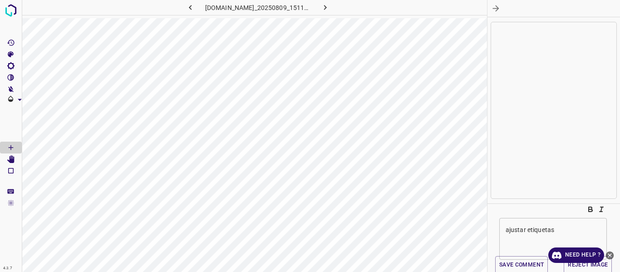
click at [514, 230] on textarea "ajustar etiquetas" at bounding box center [552, 238] width 95 height 27
type textarea "ajustar etiquetas"
drag, startPoint x: 515, startPoint y: 267, endPoint x: 519, endPoint y: 259, distance: 8.6
click at [516, 266] on button "Save comment" at bounding box center [521, 265] width 53 height 18
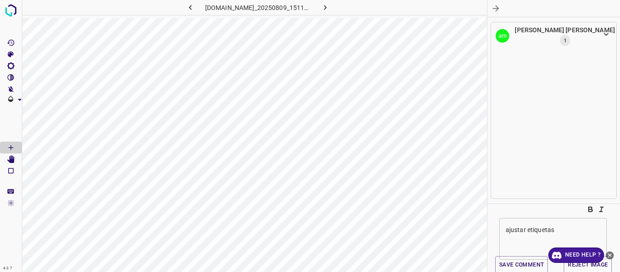
click at [584, 262] on link "Need Help ?" at bounding box center [576, 254] width 56 height 15
click at [578, 265] on button "Reject Image" at bounding box center [587, 265] width 48 height 18
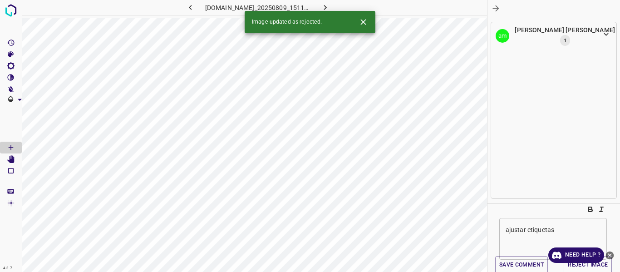
click at [330, 3] on icon "button" at bounding box center [325, 8] width 10 height 10
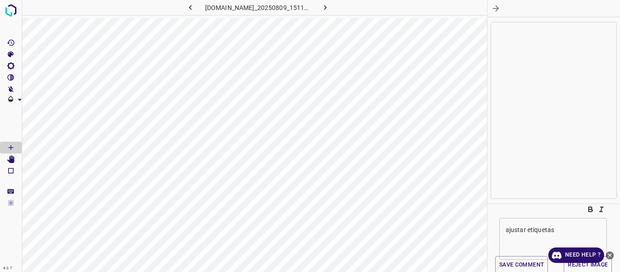
click at [9, 156] on icon "[Space] Edit" at bounding box center [11, 159] width 8 height 8
click at [495, 8] on icon "button" at bounding box center [496, 9] width 10 height 10
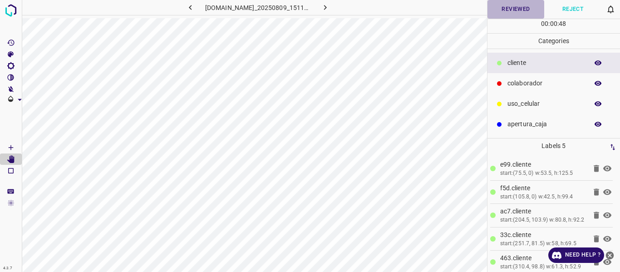
click at [512, 10] on button "Reviewed" at bounding box center [515, 9] width 57 height 19
click at [503, 14] on button "Reviewed" at bounding box center [516, 9] width 58 height 19
click at [337, 2] on button "button" at bounding box center [325, 7] width 29 height 15
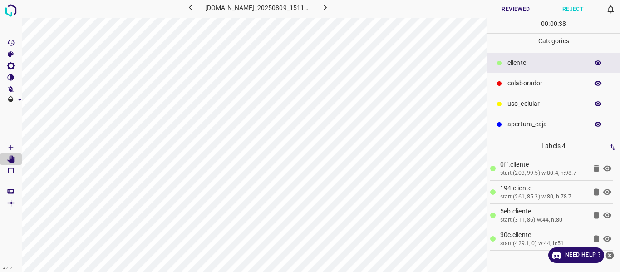
click at [522, 10] on button "Reviewed" at bounding box center [515, 9] width 57 height 19
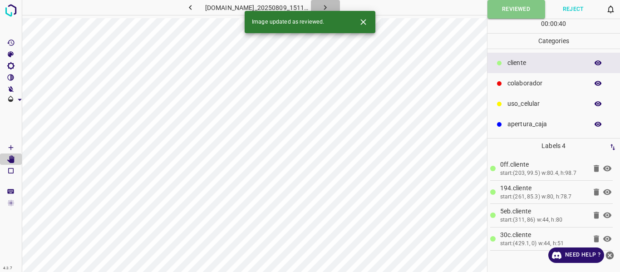
click at [330, 4] on icon "button" at bounding box center [325, 8] width 10 height 10
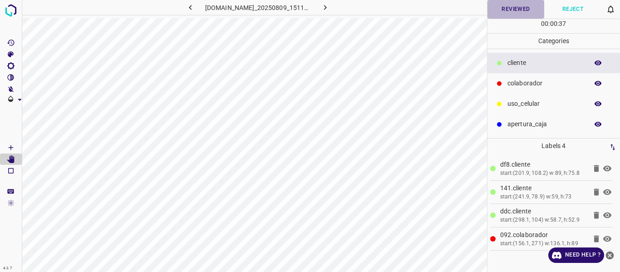
click at [493, 10] on button "Reviewed" at bounding box center [515, 9] width 57 height 19
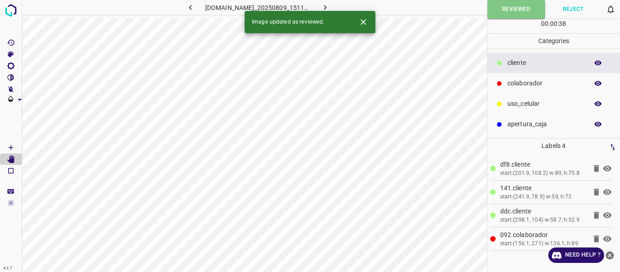
click at [330, 3] on icon "button" at bounding box center [325, 8] width 10 height 10
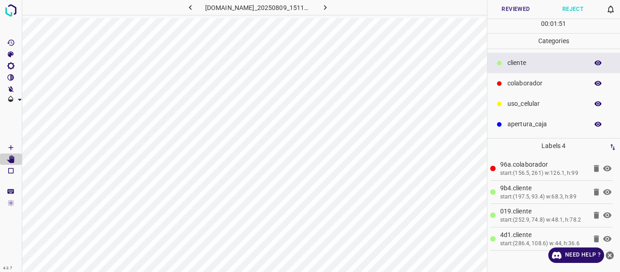
click at [512, 12] on button "Reviewed" at bounding box center [515, 9] width 57 height 19
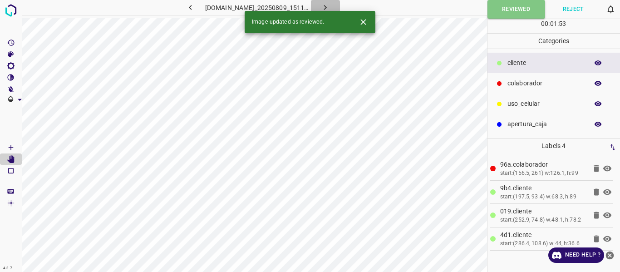
drag, startPoint x: 339, startPoint y: 4, endPoint x: 332, endPoint y: 0, distance: 8.5
click at [330, 5] on icon "button" at bounding box center [325, 8] width 10 height 10
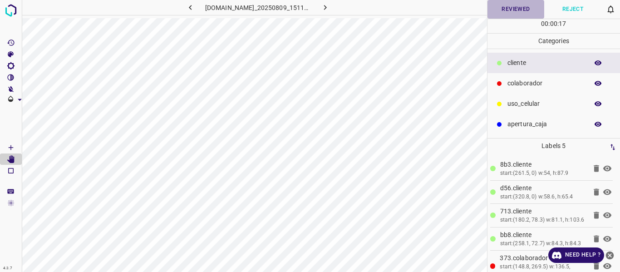
drag, startPoint x: 515, startPoint y: 8, endPoint x: 513, endPoint y: 13, distance: 5.3
click at [514, 10] on button "Reviewed" at bounding box center [515, 9] width 57 height 19
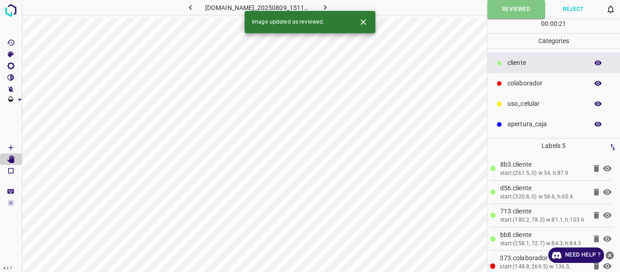
click at [340, 4] on button "button" at bounding box center [325, 7] width 29 height 15
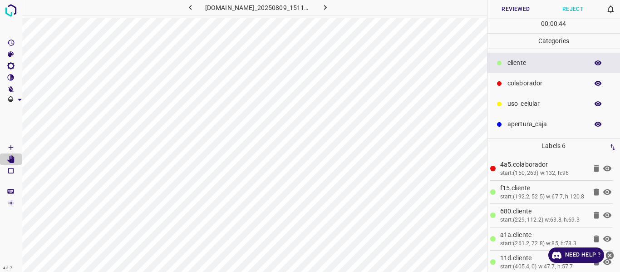
drag, startPoint x: 527, startPoint y: 103, endPoint x: 505, endPoint y: 107, distance: 21.7
click at [526, 104] on p "uso_celular" at bounding box center [545, 104] width 76 height 10
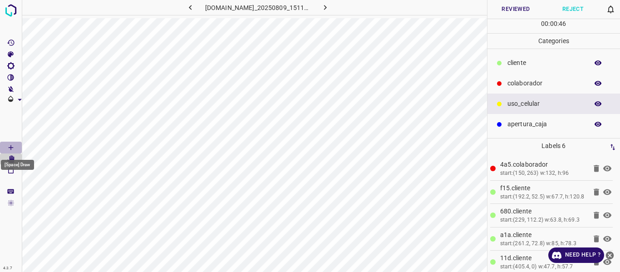
click at [12, 147] on icon "[Space] Draw" at bounding box center [11, 147] width 8 height 8
click at [594, 62] on icon "button" at bounding box center [598, 63] width 8 height 8
click at [524, 9] on button "Reviewed" at bounding box center [515, 9] width 57 height 19
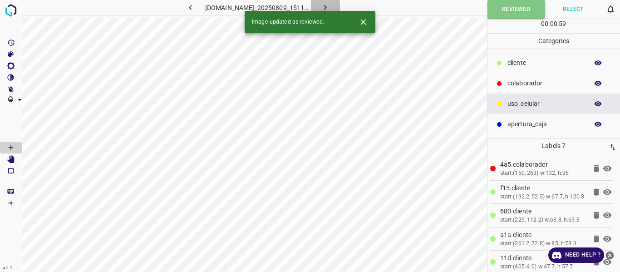
click at [327, 6] on icon "button" at bounding box center [325, 7] width 3 height 5
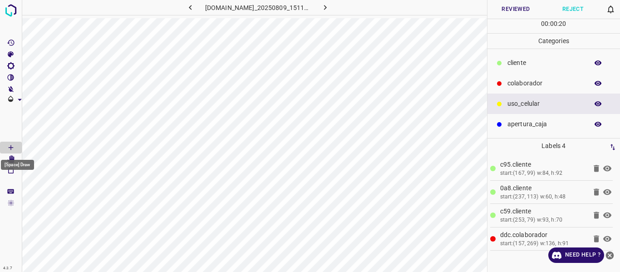
click at [10, 159] on div "[Space] Draw" at bounding box center [17, 161] width 35 height 17
drag, startPoint x: 8, startPoint y: 158, endPoint x: 17, endPoint y: 167, distance: 12.8
click at [8, 158] on icon "[Space] Edit" at bounding box center [11, 159] width 8 height 8
click at [516, 62] on p "​​cliente" at bounding box center [545, 63] width 76 height 10
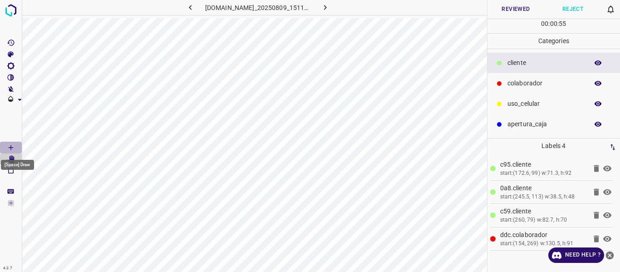
click at [7, 147] on icon "[Space] Draw" at bounding box center [11, 147] width 8 height 8
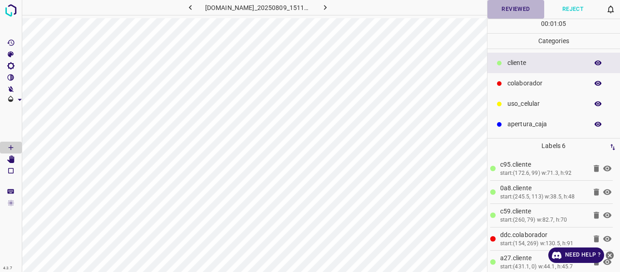
click at [516, 10] on button "Reviewed" at bounding box center [515, 9] width 57 height 19
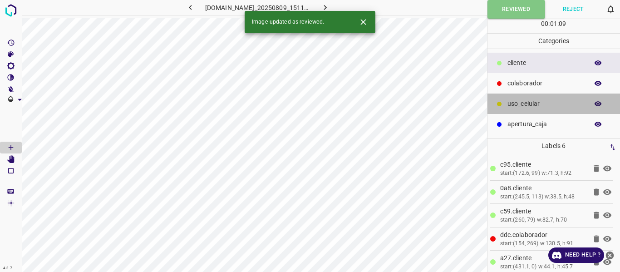
drag, startPoint x: 530, startPoint y: 102, endPoint x: 498, endPoint y: 103, distance: 31.8
click at [530, 103] on p "uso_celular" at bounding box center [545, 104] width 76 height 10
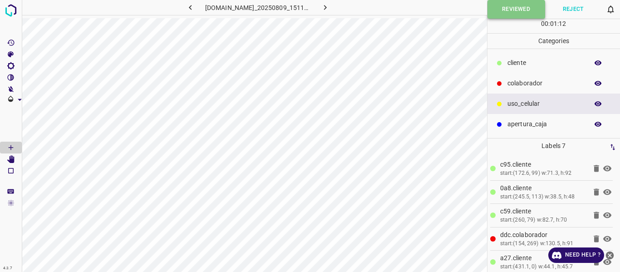
click at [500, 13] on button "Reviewed" at bounding box center [516, 9] width 58 height 19
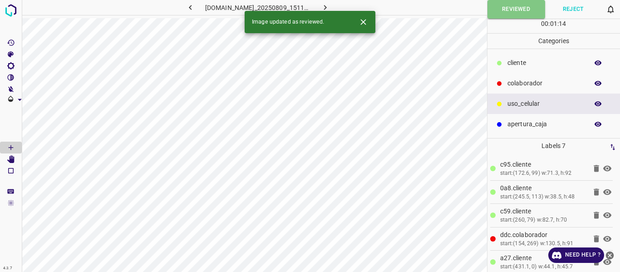
click at [330, 7] on icon "button" at bounding box center [325, 8] width 10 height 10
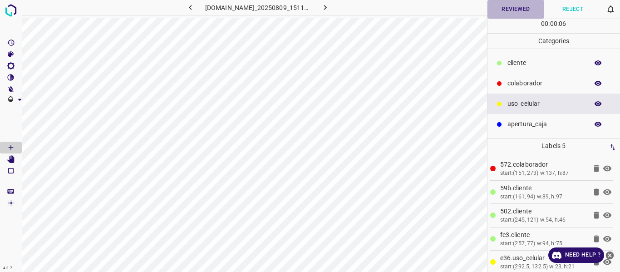
click at [502, 15] on button "Reviewed" at bounding box center [515, 9] width 57 height 19
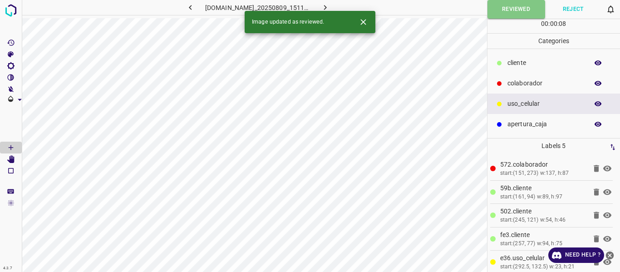
click at [330, 6] on icon "button" at bounding box center [325, 8] width 10 height 10
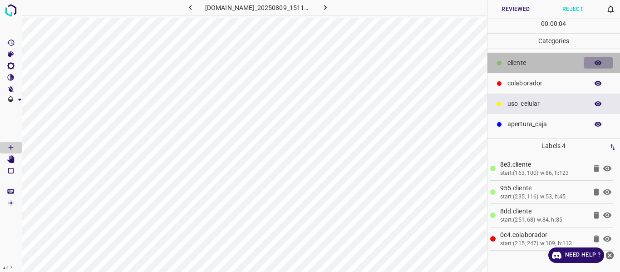
click at [598, 67] on icon "button" at bounding box center [598, 63] width 8 height 8
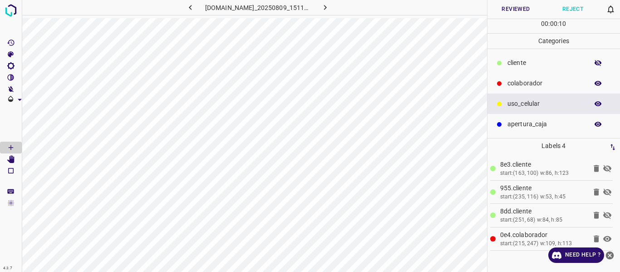
click at [597, 67] on icon "button" at bounding box center [598, 63] width 8 height 8
click at [513, 10] on button "Reviewed" at bounding box center [515, 9] width 57 height 19
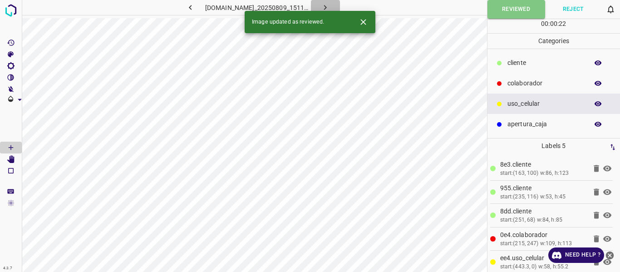
click at [330, 4] on icon "button" at bounding box center [325, 8] width 10 height 10
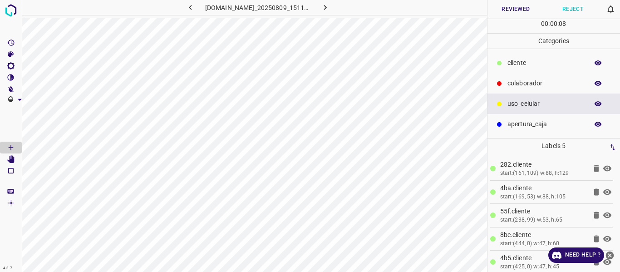
click at [537, 65] on p "​​cliente" at bounding box center [545, 63] width 76 height 10
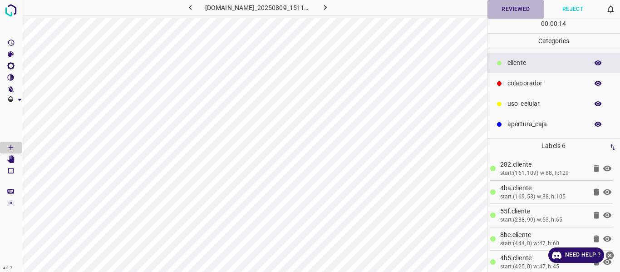
click at [500, 10] on button "Reviewed" at bounding box center [515, 9] width 57 height 19
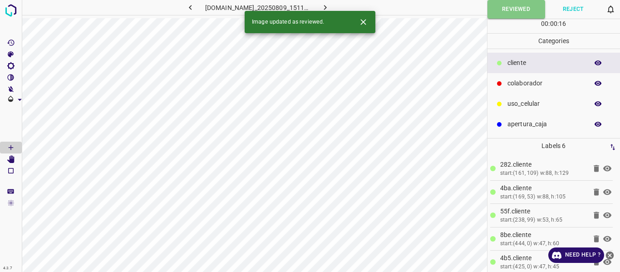
click at [330, 3] on icon "button" at bounding box center [325, 8] width 10 height 10
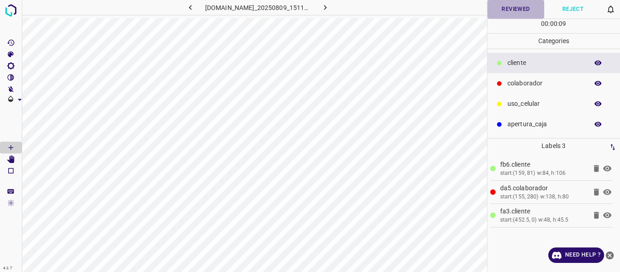
click at [511, 6] on button "Reviewed" at bounding box center [515, 9] width 57 height 19
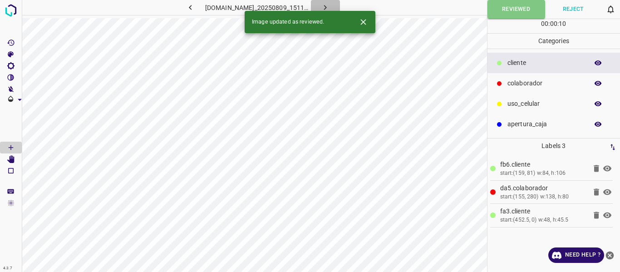
click at [330, 3] on icon "button" at bounding box center [325, 8] width 10 height 10
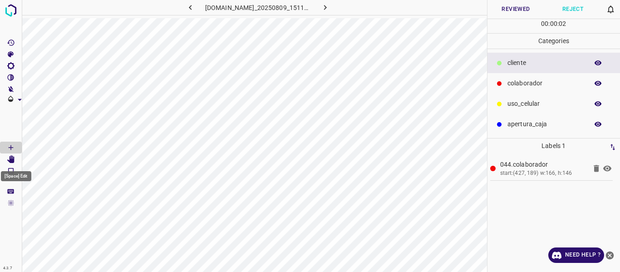
click at [8, 162] on icon "[Space] Edit" at bounding box center [11, 159] width 8 height 8
drag, startPoint x: 511, startPoint y: 4, endPoint x: 511, endPoint y: 20, distance: 15.9
click at [511, 5] on button "Reviewed" at bounding box center [515, 9] width 57 height 19
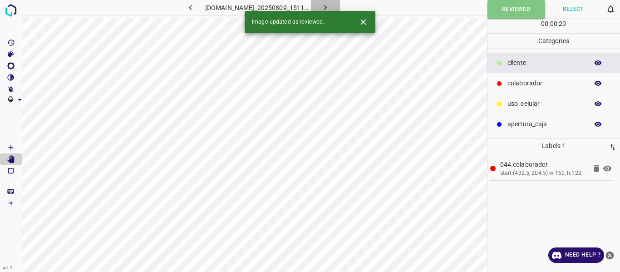
click at [330, 7] on icon "button" at bounding box center [325, 8] width 10 height 10
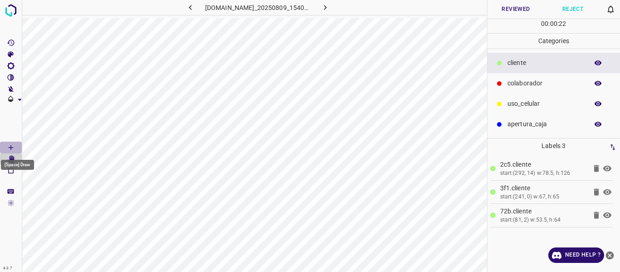
drag, startPoint x: 10, startPoint y: 150, endPoint x: 20, endPoint y: 152, distance: 10.2
click at [10, 151] on icon "[Space] Draw" at bounding box center [11, 147] width 8 height 8
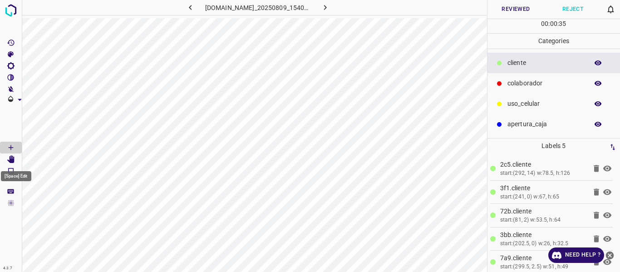
click at [11, 162] on icon "[Space] Edit" at bounding box center [10, 159] width 7 height 8
drag, startPoint x: 13, startPoint y: 147, endPoint x: 515, endPoint y: 42, distance: 513.4
click at [14, 147] on icon "[Space] Draw" at bounding box center [11, 147] width 8 height 8
click at [509, 8] on button "Reviewed" at bounding box center [515, 9] width 57 height 19
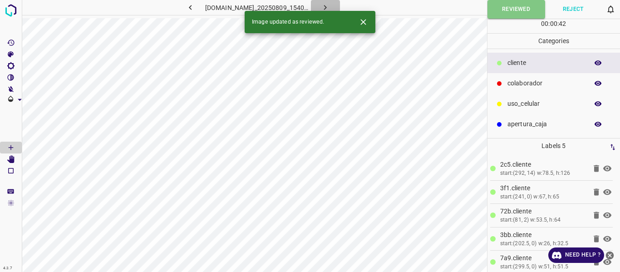
drag, startPoint x: 337, startPoint y: 5, endPoint x: 372, endPoint y: 23, distance: 39.6
click at [330, 5] on icon "button" at bounding box center [325, 8] width 10 height 10
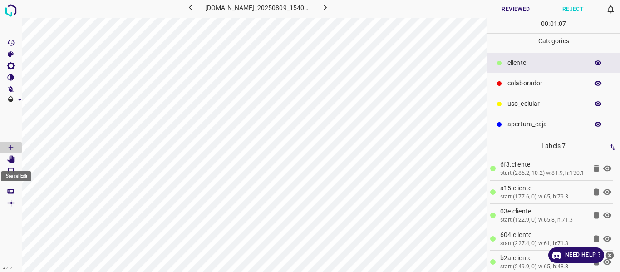
click at [12, 162] on icon "[Space] Edit" at bounding box center [10, 159] width 7 height 8
drag, startPoint x: 502, startPoint y: 11, endPoint x: 503, endPoint y: 15, distance: 4.6
click at [503, 12] on button "Reviewed" at bounding box center [515, 9] width 57 height 19
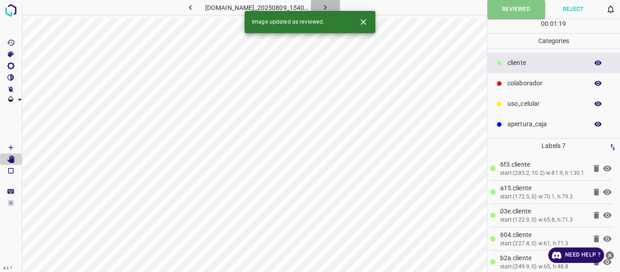
click at [330, 9] on icon "button" at bounding box center [325, 8] width 10 height 10
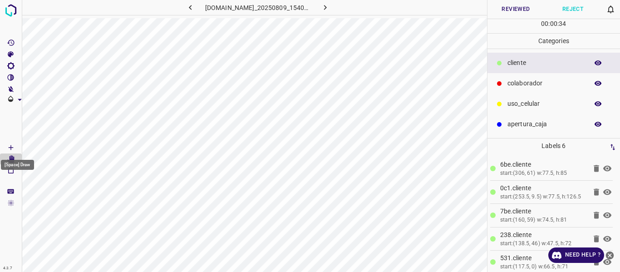
click at [12, 145] on icon "[Space] Draw" at bounding box center [11, 147] width 8 height 8
click at [12, 160] on icon "[Space] Edit" at bounding box center [10, 159] width 7 height 8
click at [523, 6] on button "Reviewed" at bounding box center [515, 9] width 57 height 19
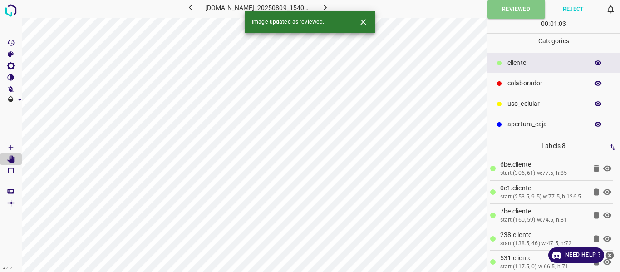
click at [330, 8] on icon "button" at bounding box center [325, 8] width 10 height 10
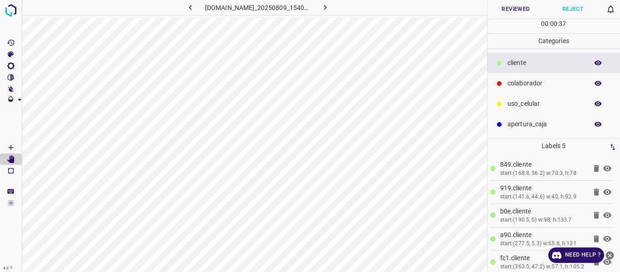
click at [599, 64] on icon "button" at bounding box center [597, 62] width 7 height 5
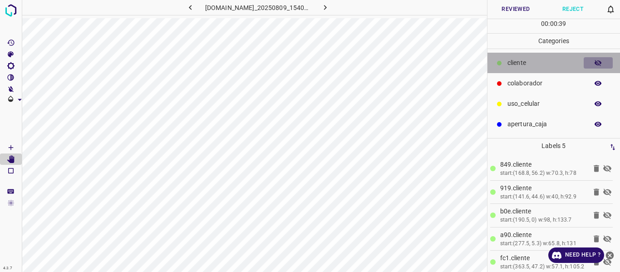
click at [599, 64] on icon "button" at bounding box center [597, 63] width 7 height 6
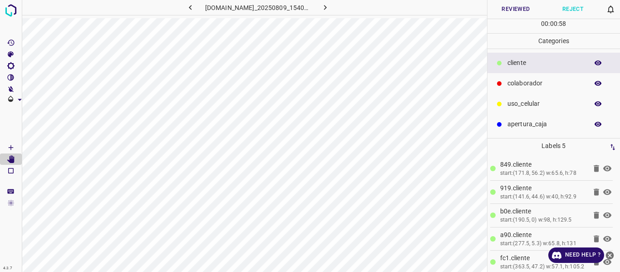
click at [522, 10] on button "Reviewed" at bounding box center [515, 9] width 57 height 19
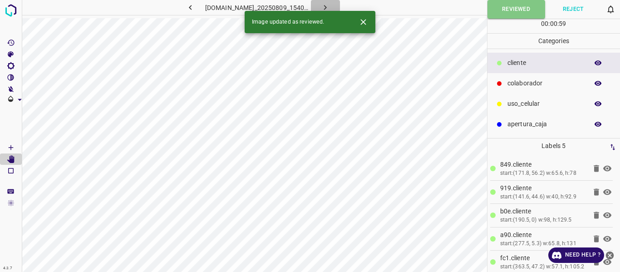
click at [330, 3] on icon "button" at bounding box center [325, 8] width 10 height 10
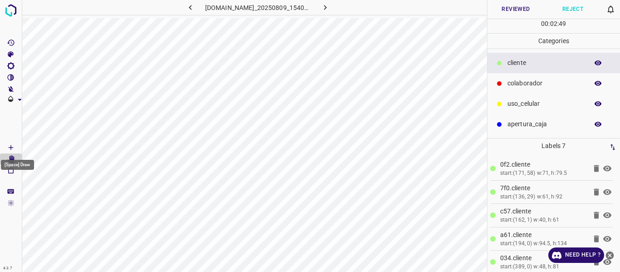
click at [27, 147] on div "4.3.7 [DOMAIN_NAME]_20250809_154049_000002700.jpg Reviewed Reject 0 00 : 02 : 4…" at bounding box center [310, 136] width 620 height 272
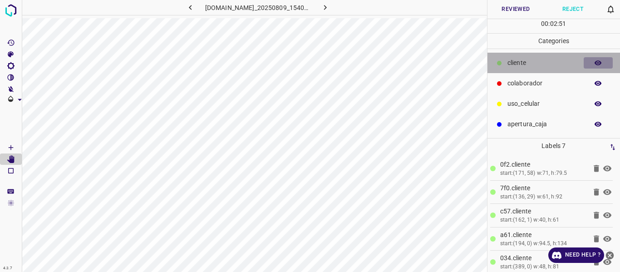
click at [598, 61] on icon "button" at bounding box center [598, 63] width 8 height 8
click at [598, 62] on icon "button" at bounding box center [598, 63] width 8 height 8
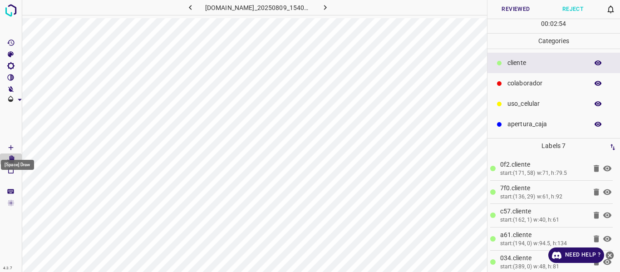
drag, startPoint x: 10, startPoint y: 146, endPoint x: 20, endPoint y: 146, distance: 9.5
click at [10, 146] on icon "[Space] Draw" at bounding box center [11, 147] width 8 height 8
click at [523, 10] on button "Reviewed" at bounding box center [515, 9] width 57 height 19
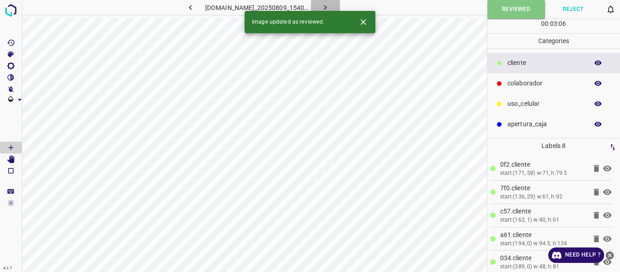
click at [330, 6] on icon "button" at bounding box center [325, 8] width 10 height 10
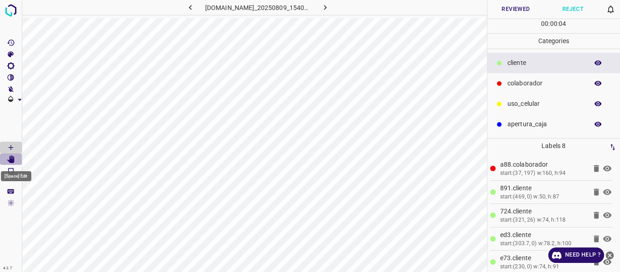
drag, startPoint x: 10, startPoint y: 155, endPoint x: 13, endPoint y: 159, distance: 5.5
click at [10, 156] on icon "[Space] Edit" at bounding box center [11, 159] width 8 height 8
click at [592, 65] on button "button" at bounding box center [597, 63] width 29 height 12
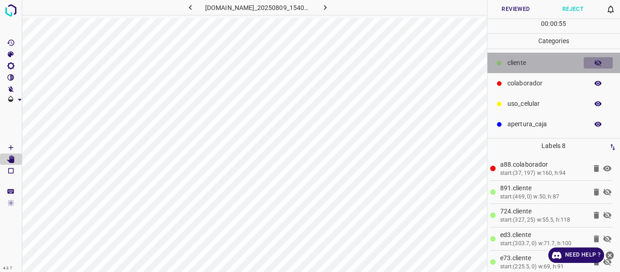
click at [592, 65] on button "button" at bounding box center [597, 63] width 29 height 12
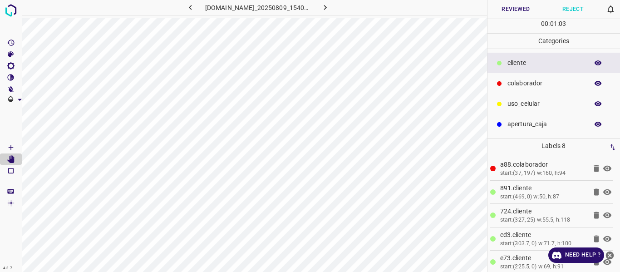
drag, startPoint x: 511, startPoint y: 10, endPoint x: 509, endPoint y: 18, distance: 7.9
click at [512, 11] on button "Reviewed" at bounding box center [515, 9] width 57 height 19
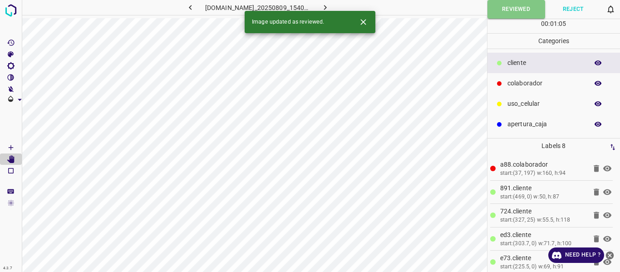
click at [330, 7] on icon "button" at bounding box center [325, 8] width 10 height 10
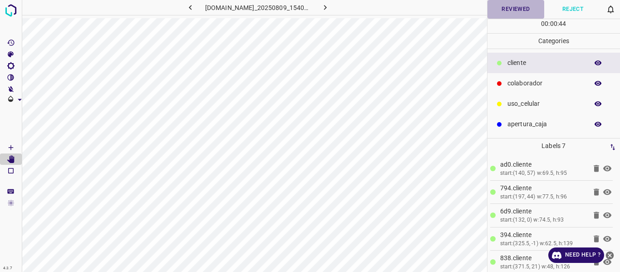
click at [518, 10] on button "Reviewed" at bounding box center [515, 9] width 57 height 19
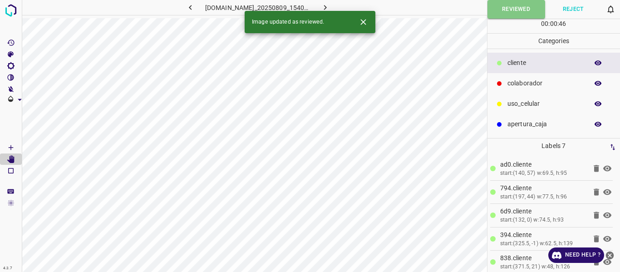
click at [330, 6] on icon "button" at bounding box center [325, 8] width 10 height 10
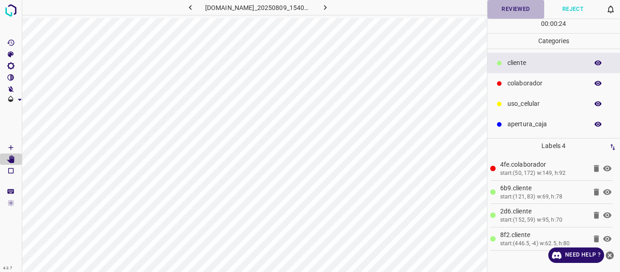
click at [523, 7] on button "Reviewed" at bounding box center [515, 9] width 57 height 19
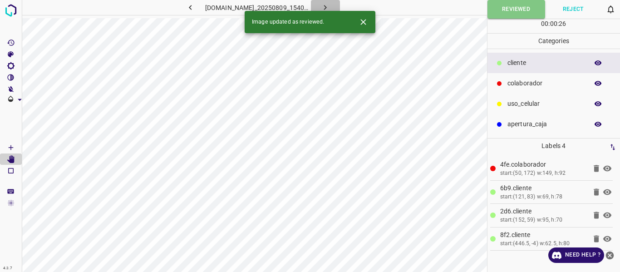
drag, startPoint x: 342, startPoint y: 5, endPoint x: 340, endPoint y: 11, distance: 6.9
click at [330, 5] on icon "button" at bounding box center [325, 8] width 10 height 10
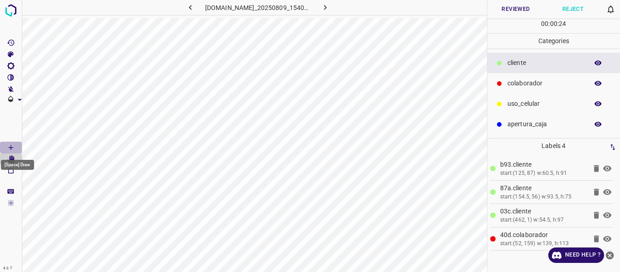
drag, startPoint x: 10, startPoint y: 145, endPoint x: 14, endPoint y: 142, distance: 5.1
click at [14, 142] on Draw"] "[Space] Draw" at bounding box center [11, 148] width 22 height 12
drag, startPoint x: 535, startPoint y: 85, endPoint x: 532, endPoint y: 92, distance: 7.9
click at [534, 87] on p "colaborador" at bounding box center [545, 83] width 76 height 10
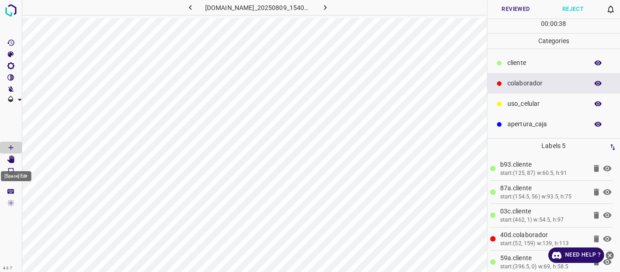
drag, startPoint x: 12, startPoint y: 154, endPoint x: 22, endPoint y: 162, distance: 12.6
click at [12, 155] on Edit"] "[Space] Edit" at bounding box center [11, 159] width 22 height 12
click at [511, 9] on button "Reviewed" at bounding box center [515, 9] width 57 height 19
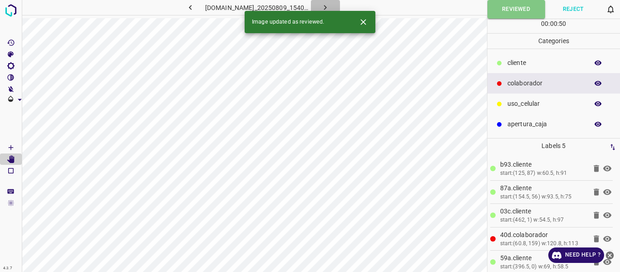
click at [330, 6] on icon "button" at bounding box center [325, 8] width 10 height 10
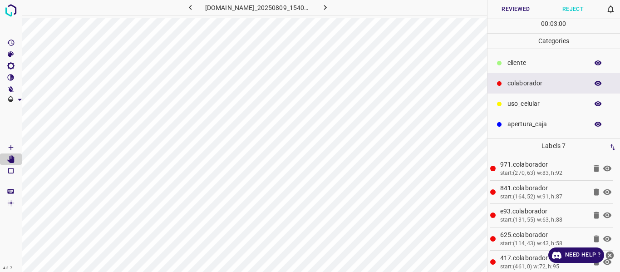
click at [597, 65] on icon "button" at bounding box center [598, 63] width 8 height 8
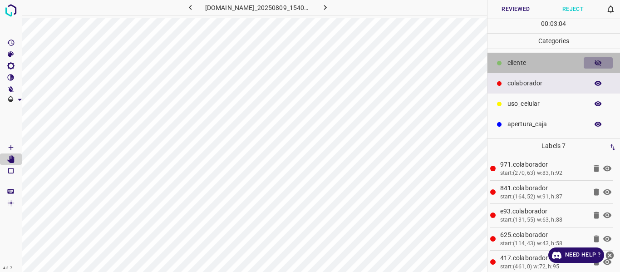
click at [597, 65] on icon "button" at bounding box center [598, 63] width 8 height 8
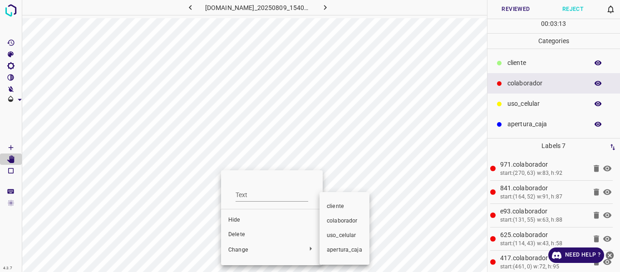
drag, startPoint x: 345, startPoint y: 222, endPoint x: 225, endPoint y: 183, distance: 126.1
click at [343, 221] on span "colaborador" at bounding box center [344, 221] width 35 height 8
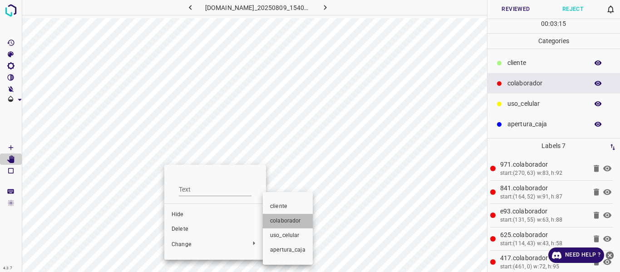
click at [280, 222] on span "colaborador" at bounding box center [287, 221] width 35 height 8
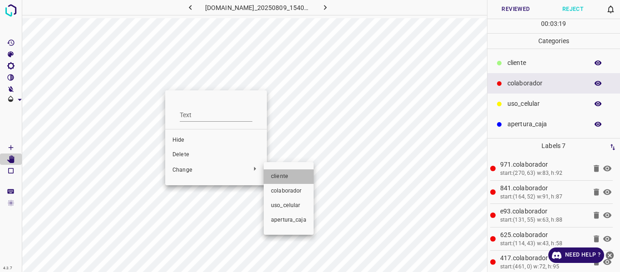
drag, startPoint x: 288, startPoint y: 178, endPoint x: 281, endPoint y: 166, distance: 13.5
click at [288, 177] on span "​​cliente" at bounding box center [288, 176] width 35 height 8
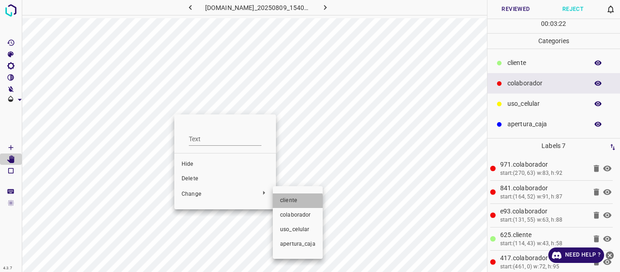
drag, startPoint x: 287, startPoint y: 203, endPoint x: 263, endPoint y: 169, distance: 41.7
click at [287, 202] on span "​​cliente" at bounding box center [297, 200] width 35 height 8
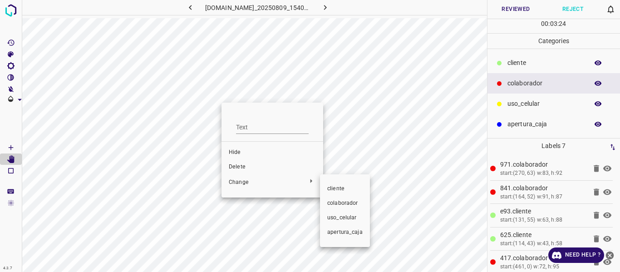
click at [345, 190] on span "​​cliente" at bounding box center [344, 189] width 35 height 8
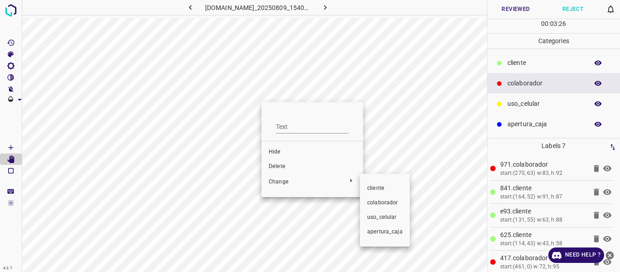
click at [384, 189] on span "​​cliente" at bounding box center [384, 188] width 35 height 8
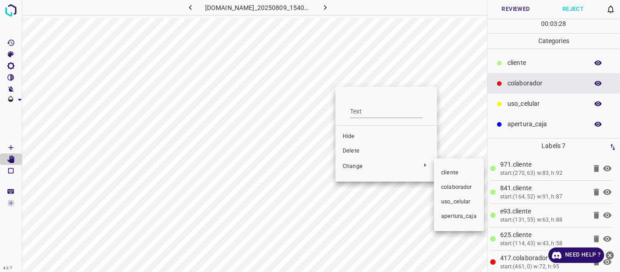
click at [460, 173] on span "​​cliente" at bounding box center [458, 173] width 35 height 8
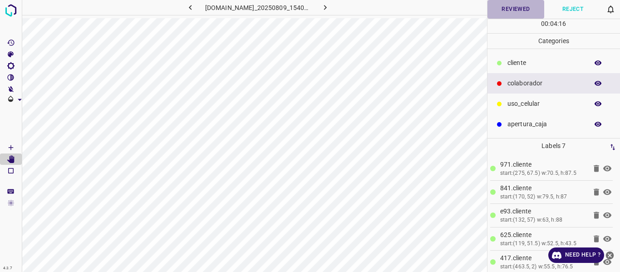
click at [503, 7] on button "Reviewed" at bounding box center [515, 9] width 57 height 19
click at [330, 6] on icon "button" at bounding box center [325, 8] width 10 height 10
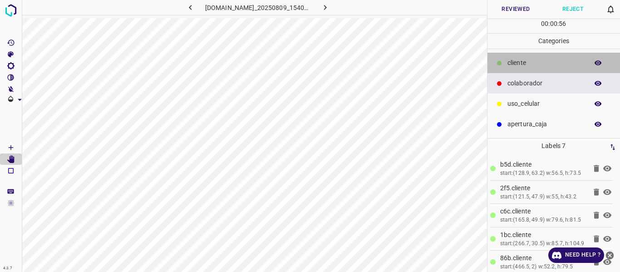
drag, startPoint x: 506, startPoint y: 62, endPoint x: 498, endPoint y: 62, distance: 8.6
click at [506, 63] on div "​​cliente" at bounding box center [553, 63] width 133 height 20
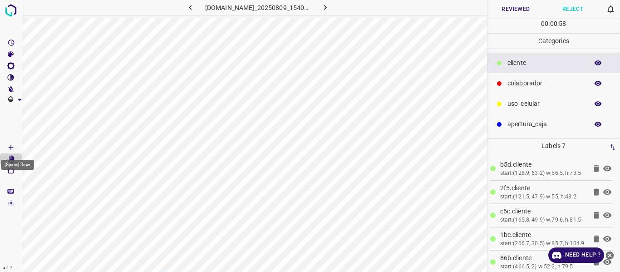
drag, startPoint x: 6, startPoint y: 147, endPoint x: 18, endPoint y: 146, distance: 12.3
click at [7, 148] on Draw"] "[Space] Draw" at bounding box center [11, 148] width 22 height 12
click at [508, 8] on button "Reviewed" at bounding box center [515, 9] width 57 height 19
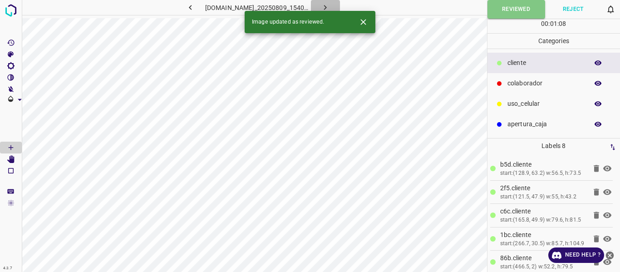
click at [340, 5] on button "button" at bounding box center [325, 7] width 29 height 15
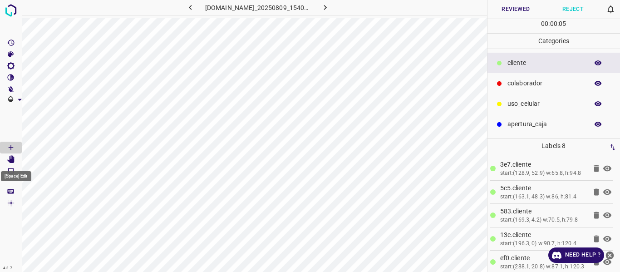
click at [8, 159] on icon "[Space] Edit" at bounding box center [11, 159] width 8 height 8
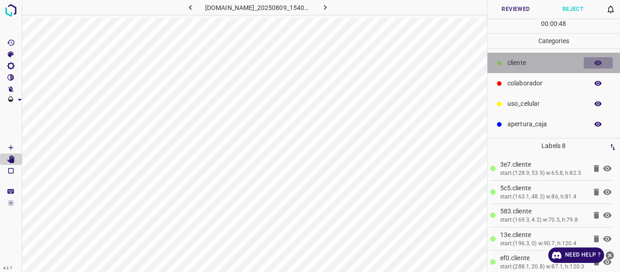
click at [596, 63] on icon "button" at bounding box center [598, 63] width 8 height 8
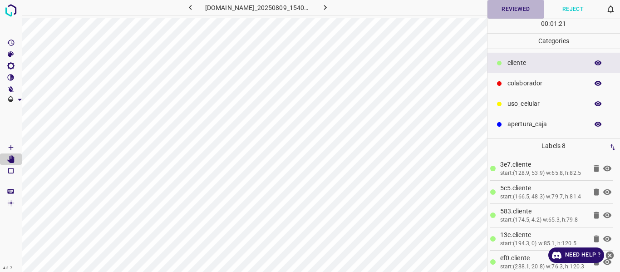
click at [519, 8] on button "Reviewed" at bounding box center [515, 9] width 57 height 19
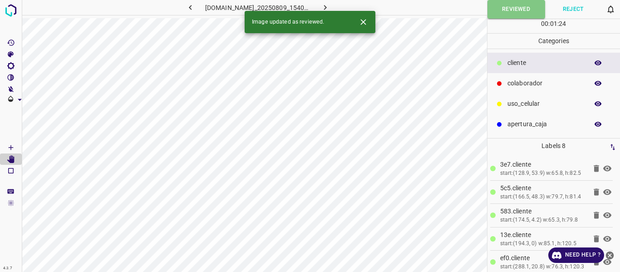
click at [330, 9] on icon "button" at bounding box center [325, 8] width 10 height 10
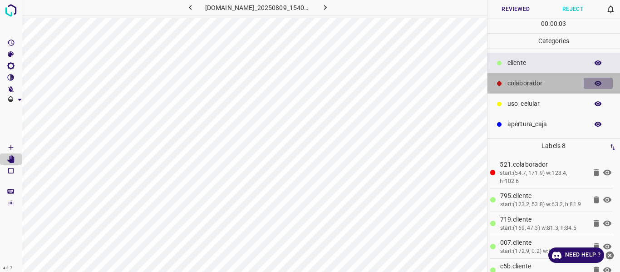
click at [596, 83] on icon "button" at bounding box center [597, 83] width 7 height 5
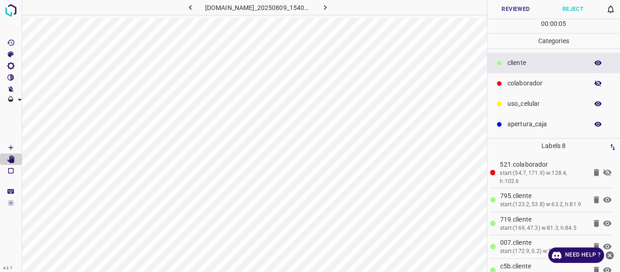
click at [596, 83] on icon "button" at bounding box center [598, 83] width 8 height 8
click at [508, 13] on button "Reviewed" at bounding box center [515, 9] width 57 height 19
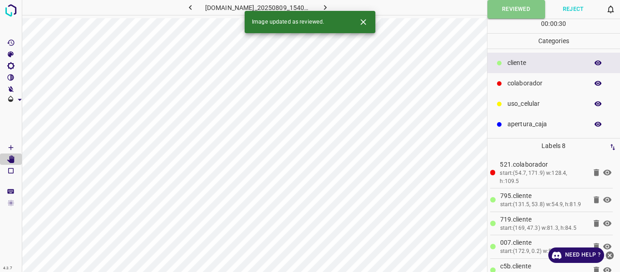
click at [330, 7] on icon "button" at bounding box center [325, 8] width 10 height 10
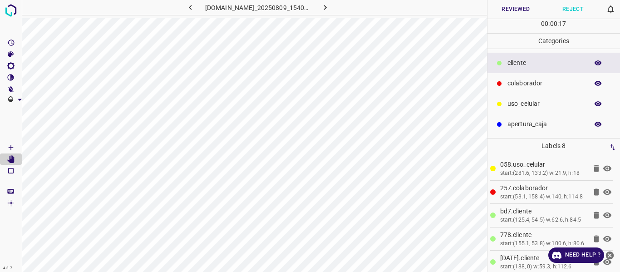
click at [600, 63] on icon "button" at bounding box center [597, 62] width 7 height 5
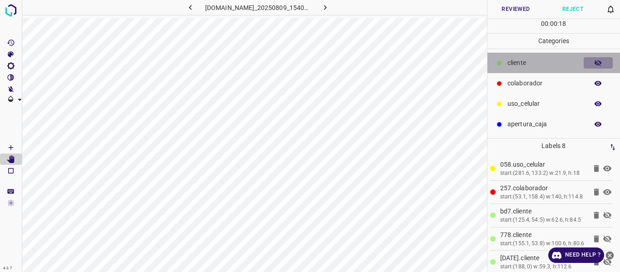
click at [600, 63] on icon "button" at bounding box center [597, 63] width 7 height 6
click at [596, 62] on icon "button" at bounding box center [598, 63] width 8 height 8
click at [596, 62] on icon "button" at bounding box center [597, 63] width 7 height 6
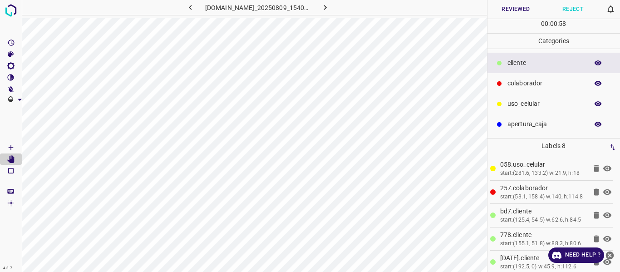
click at [514, 7] on button "Reviewed" at bounding box center [515, 9] width 57 height 19
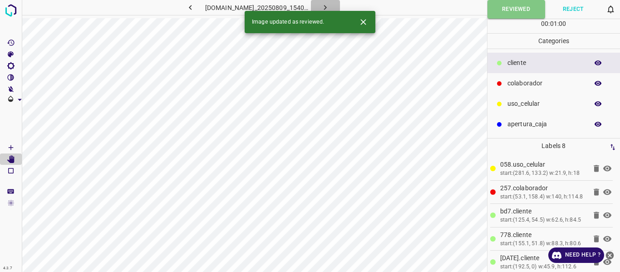
click at [330, 6] on icon "button" at bounding box center [325, 8] width 10 height 10
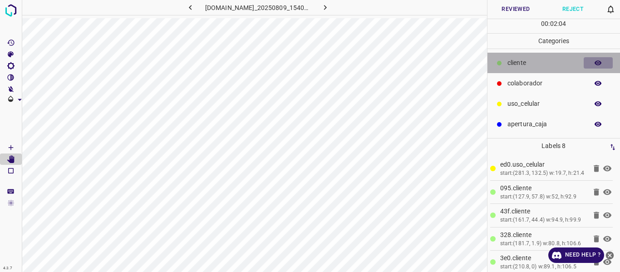
click at [597, 63] on icon "button" at bounding box center [598, 63] width 8 height 8
click at [597, 63] on icon "button" at bounding box center [597, 63] width 7 height 6
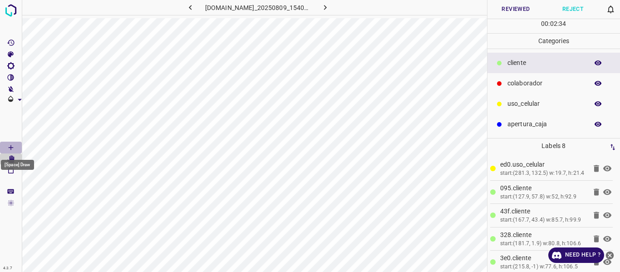
click at [10, 144] on icon "[Space] Draw" at bounding box center [11, 147] width 8 height 8
click at [517, 12] on button "Reviewed" at bounding box center [515, 9] width 57 height 19
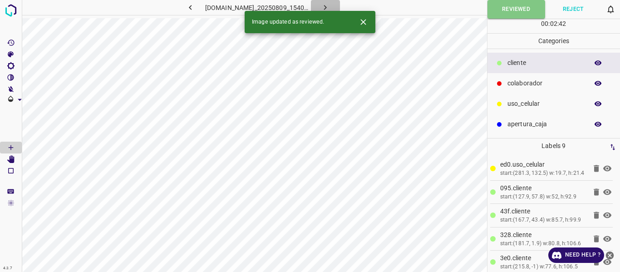
click at [330, 6] on icon "button" at bounding box center [325, 8] width 10 height 10
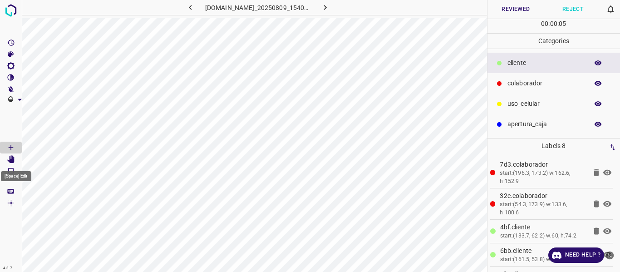
click at [13, 158] on icon "[Space] Edit" at bounding box center [10, 159] width 7 height 8
click at [13, 145] on icon "[Space] Draw" at bounding box center [11, 147] width 8 height 8
click at [519, 10] on button "Reviewed" at bounding box center [515, 9] width 57 height 19
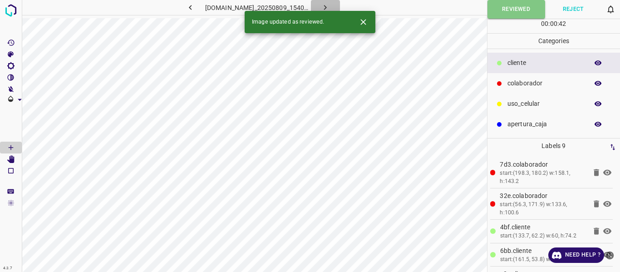
click at [330, 4] on icon "button" at bounding box center [325, 8] width 10 height 10
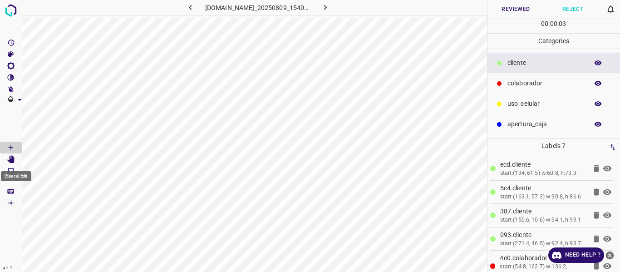
click at [13, 161] on icon "[Space] Edit" at bounding box center [10, 159] width 7 height 8
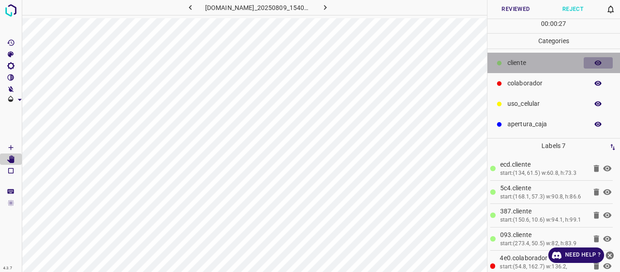
click at [596, 63] on icon "button" at bounding box center [597, 62] width 7 height 5
drag, startPoint x: 596, startPoint y: 63, endPoint x: 592, endPoint y: 69, distance: 6.3
click at [596, 64] on icon "button" at bounding box center [597, 63] width 7 height 6
click at [601, 63] on icon "button" at bounding box center [597, 62] width 7 height 5
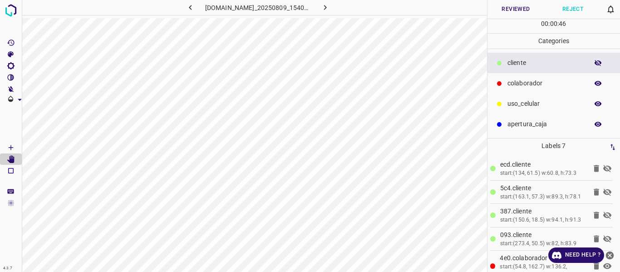
click at [601, 63] on icon "button" at bounding box center [597, 63] width 7 height 6
click at [13, 147] on icon "[Space] Draw" at bounding box center [11, 147] width 8 height 8
click at [522, 13] on button "Reviewed" at bounding box center [515, 9] width 57 height 19
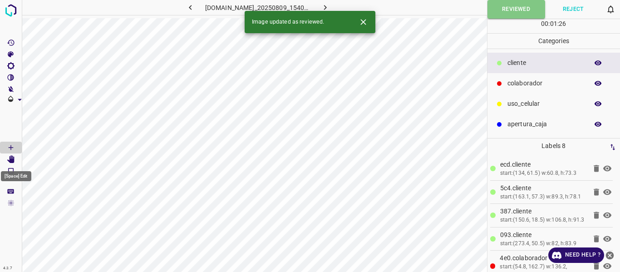
click at [11, 158] on icon "[Space] Edit" at bounding box center [10, 159] width 7 height 8
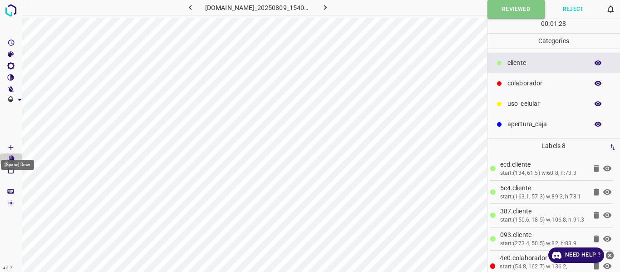
click at [13, 145] on icon "[Space] Draw" at bounding box center [11, 147] width 8 height 8
click at [330, 5] on icon "button" at bounding box center [325, 8] width 10 height 10
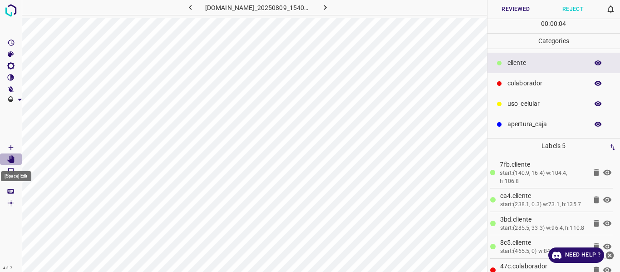
drag, startPoint x: 12, startPoint y: 153, endPoint x: 19, endPoint y: 150, distance: 8.1
click at [11, 153] on Edit"] "[Space] Edit" at bounding box center [11, 159] width 22 height 12
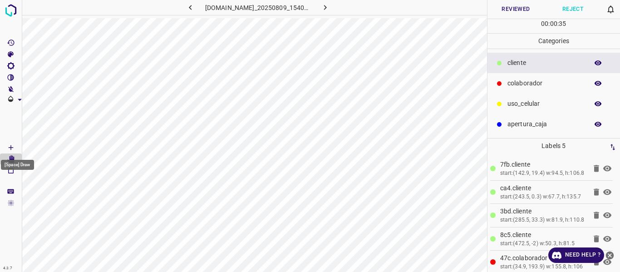
click at [10, 146] on icon "[Space] Draw" at bounding box center [11, 147] width 8 height 8
click at [527, 5] on button "Reviewed" at bounding box center [515, 9] width 57 height 19
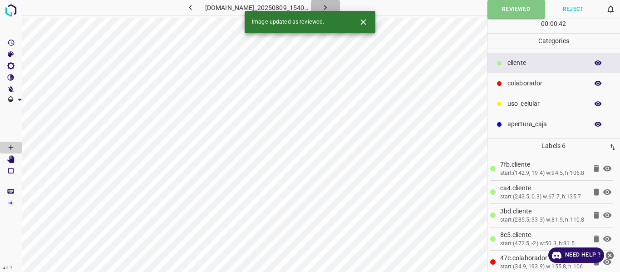
click at [330, 5] on icon "button" at bounding box center [325, 8] width 10 height 10
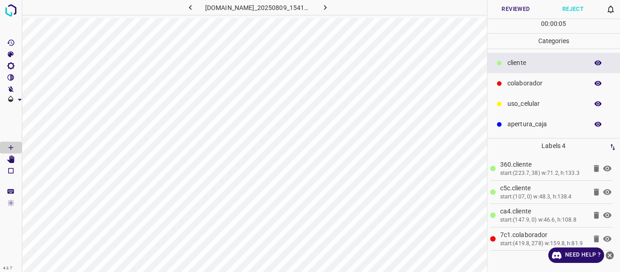
click at [596, 62] on icon "button" at bounding box center [598, 63] width 8 height 8
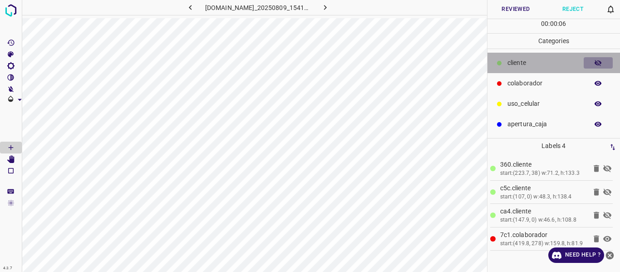
click at [596, 62] on icon "button" at bounding box center [597, 63] width 7 height 6
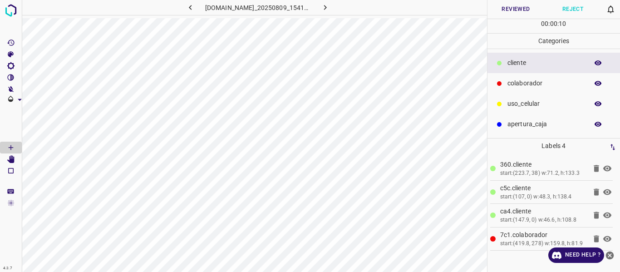
click at [517, 5] on button "Reviewed" at bounding box center [515, 9] width 57 height 19
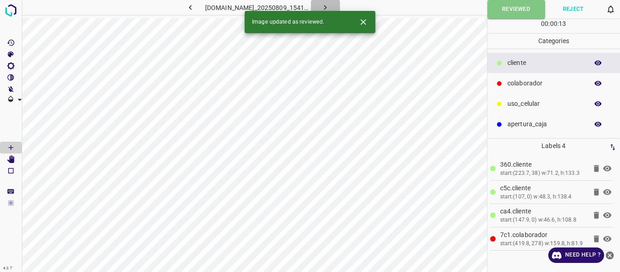
click at [332, 6] on button "button" at bounding box center [325, 7] width 29 height 15
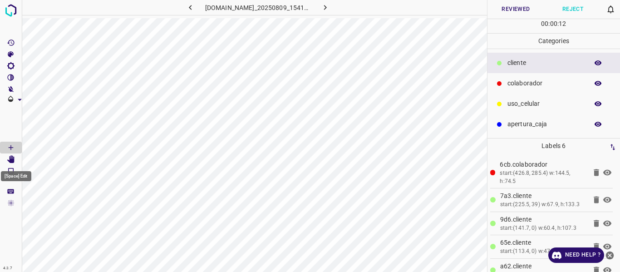
drag, startPoint x: 10, startPoint y: 160, endPoint x: 20, endPoint y: 157, distance: 10.3
click at [11, 160] on icon "[Space] Edit" at bounding box center [10, 159] width 7 height 8
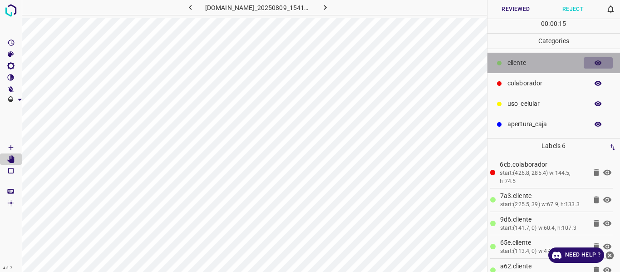
click at [600, 63] on icon "button" at bounding box center [597, 62] width 7 height 5
click at [600, 63] on icon "button" at bounding box center [597, 63] width 7 height 6
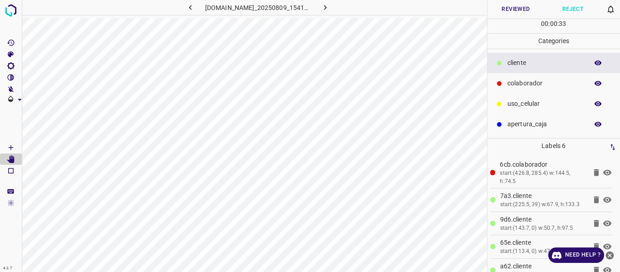
click at [517, 10] on button "Reviewed" at bounding box center [515, 9] width 57 height 19
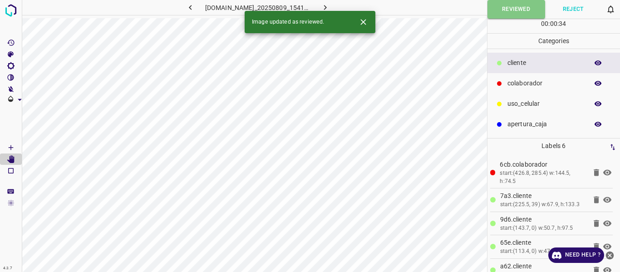
click at [330, 9] on icon "button" at bounding box center [325, 8] width 10 height 10
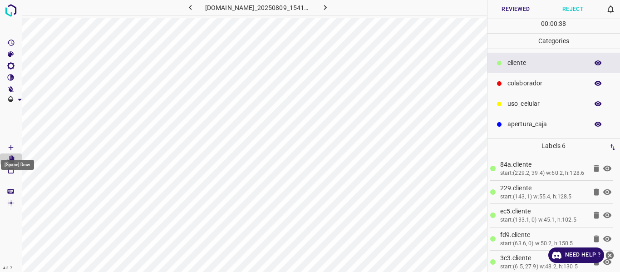
drag, startPoint x: 10, startPoint y: 146, endPoint x: 20, endPoint y: 146, distance: 10.4
click at [9, 146] on icon "[Space] Draw" at bounding box center [11, 147] width 8 height 8
click at [524, 59] on p "​​cliente" at bounding box center [545, 63] width 76 height 10
click at [515, 6] on button "Reviewed" at bounding box center [515, 9] width 57 height 19
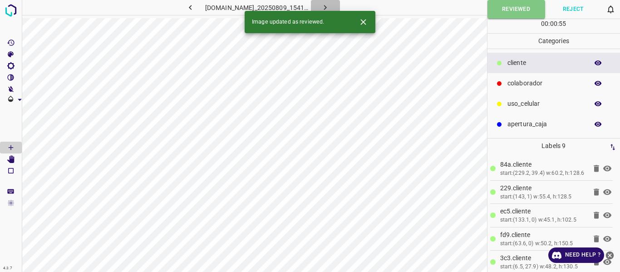
click at [340, 5] on button "button" at bounding box center [325, 7] width 29 height 15
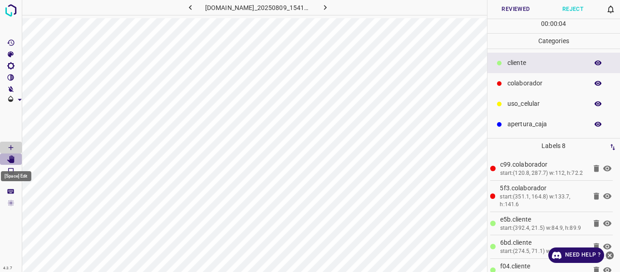
click at [11, 159] on icon "[Space] Edit" at bounding box center [10, 159] width 7 height 8
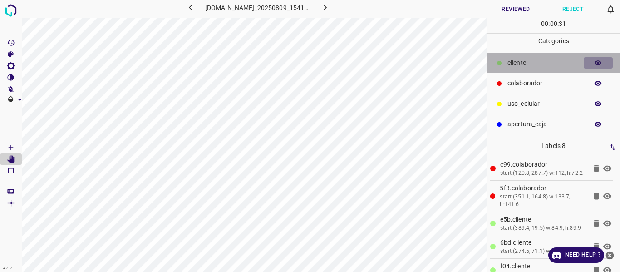
click at [597, 67] on button "button" at bounding box center [597, 63] width 29 height 12
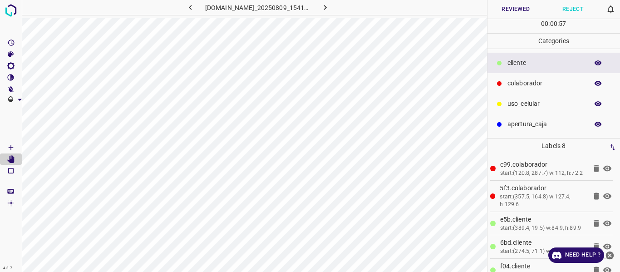
click at [529, 7] on button "Reviewed" at bounding box center [515, 9] width 57 height 19
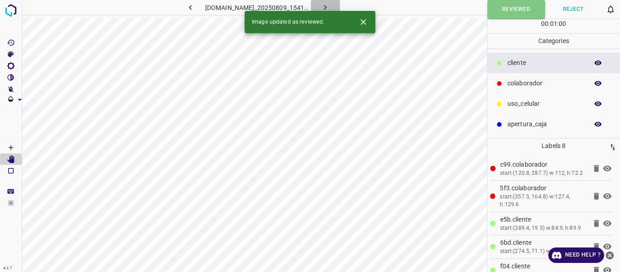
click at [330, 5] on icon "button" at bounding box center [325, 8] width 10 height 10
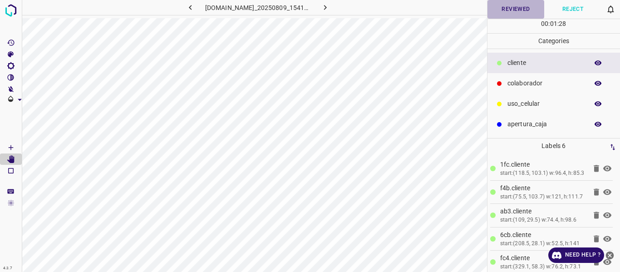
click at [518, 8] on button "Reviewed" at bounding box center [515, 9] width 57 height 19
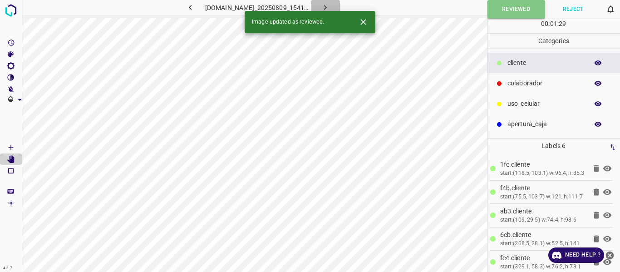
click at [337, 2] on button "button" at bounding box center [325, 7] width 29 height 15
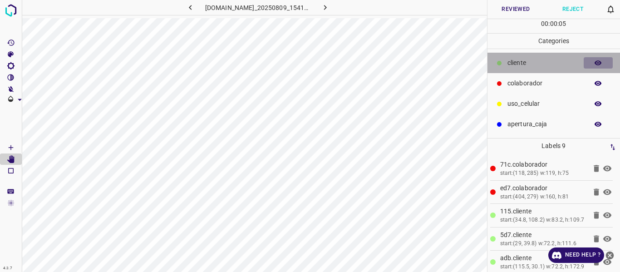
click at [596, 63] on icon "button" at bounding box center [597, 62] width 7 height 5
click at [596, 63] on icon "button" at bounding box center [597, 63] width 7 height 6
click at [596, 63] on icon "button" at bounding box center [597, 62] width 7 height 5
click at [596, 63] on icon "button" at bounding box center [597, 63] width 7 height 6
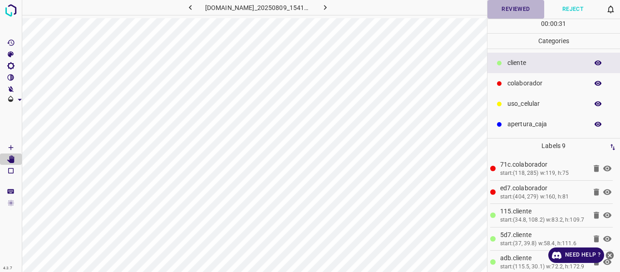
click at [503, 9] on button "Reviewed" at bounding box center [515, 9] width 57 height 19
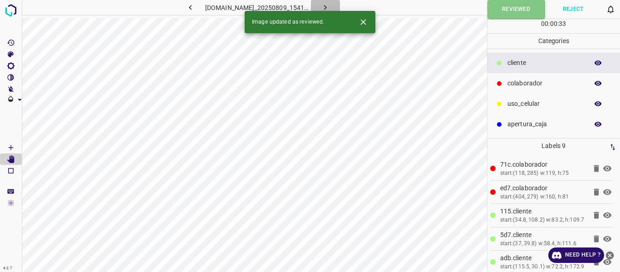
click at [330, 6] on icon "button" at bounding box center [325, 8] width 10 height 10
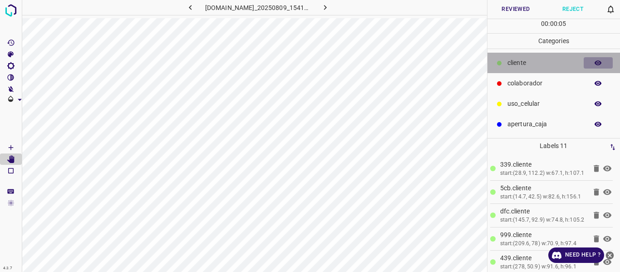
click at [594, 64] on icon "button" at bounding box center [598, 63] width 8 height 8
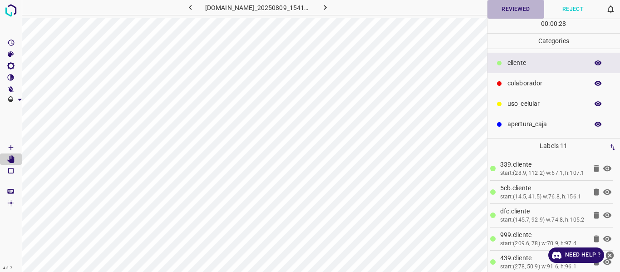
click at [508, 5] on button "Reviewed" at bounding box center [515, 9] width 57 height 19
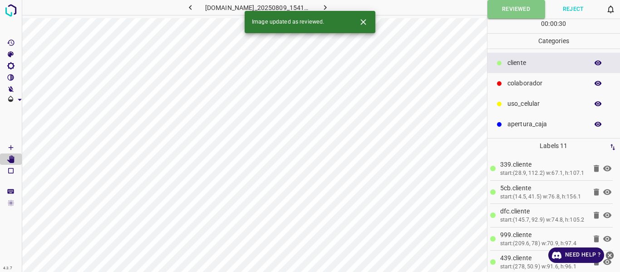
click at [330, 7] on icon "button" at bounding box center [325, 8] width 10 height 10
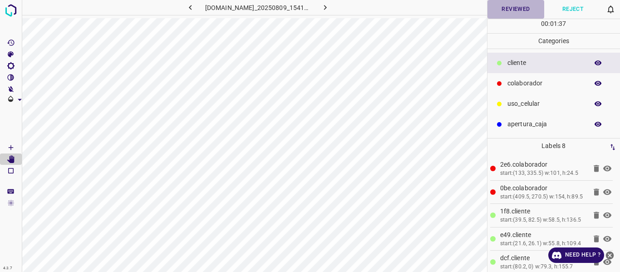
click at [502, 10] on button "Reviewed" at bounding box center [515, 9] width 57 height 19
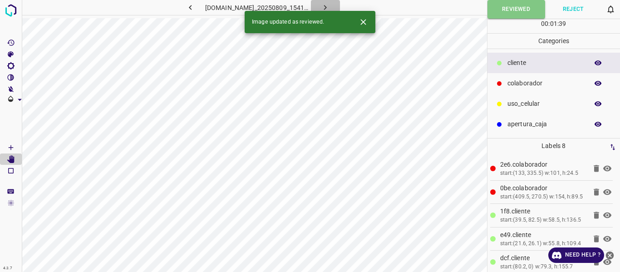
click at [327, 6] on icon "button" at bounding box center [325, 7] width 3 height 5
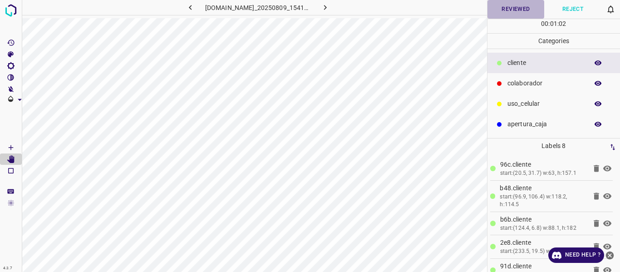
click at [516, 12] on button "Reviewed" at bounding box center [515, 9] width 57 height 19
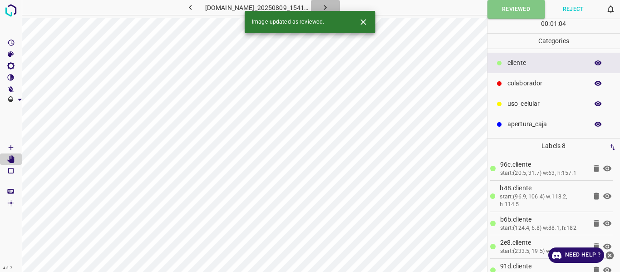
drag, startPoint x: 341, startPoint y: 7, endPoint x: 360, endPoint y: 24, distance: 25.7
click at [330, 9] on icon "button" at bounding box center [325, 8] width 10 height 10
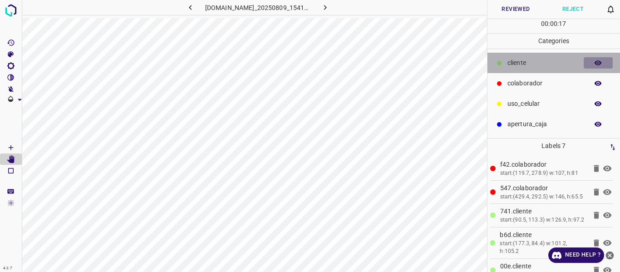
click at [598, 63] on icon "button" at bounding box center [597, 62] width 7 height 5
click at [598, 63] on icon "button" at bounding box center [598, 63] width 8 height 8
click at [593, 66] on button "button" at bounding box center [597, 63] width 29 height 12
click at [600, 64] on icon "button" at bounding box center [597, 62] width 7 height 5
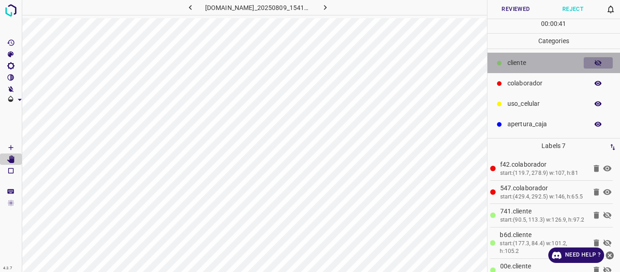
click at [600, 64] on icon "button" at bounding box center [597, 63] width 7 height 6
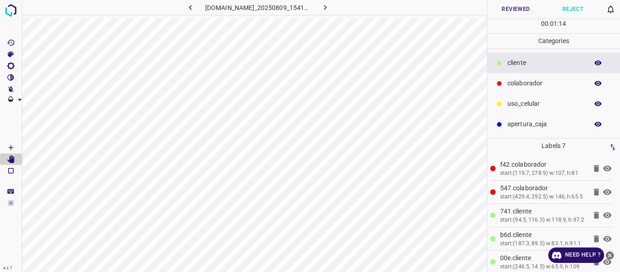
click at [508, 18] on button "Reviewed" at bounding box center [515, 9] width 57 height 19
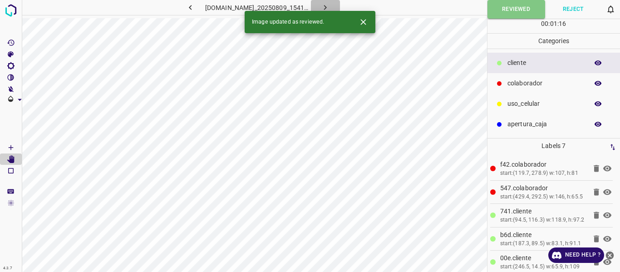
click at [330, 5] on icon "button" at bounding box center [325, 8] width 10 height 10
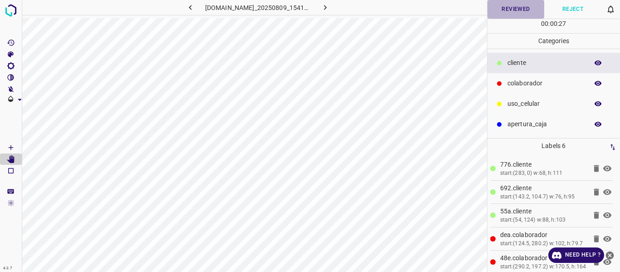
click at [517, 12] on button "Reviewed" at bounding box center [515, 9] width 57 height 19
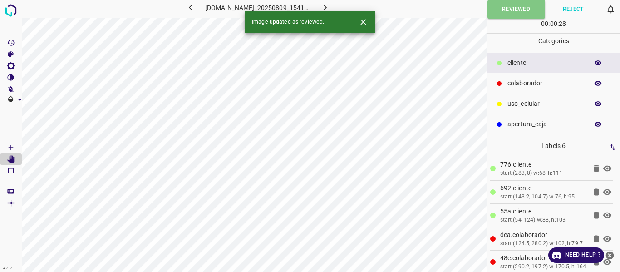
click at [330, 5] on icon "button" at bounding box center [325, 8] width 10 height 10
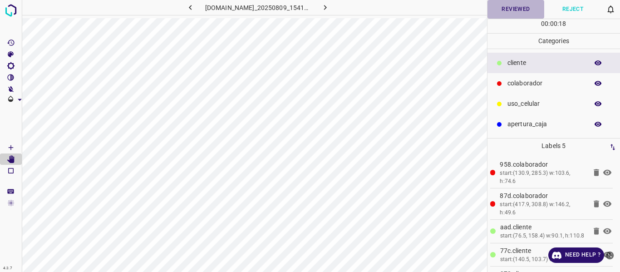
click at [510, 14] on button "Reviewed" at bounding box center [515, 9] width 57 height 19
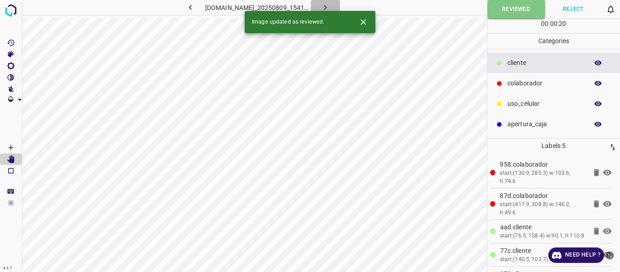
click at [327, 6] on icon "button" at bounding box center [325, 7] width 3 height 5
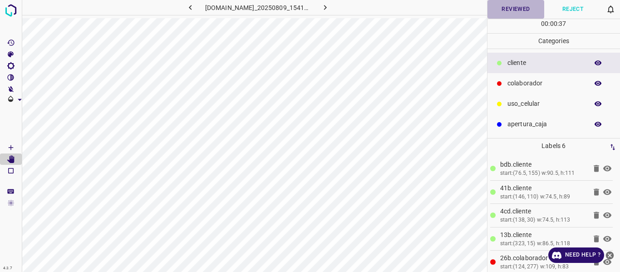
click at [505, 10] on button "Reviewed" at bounding box center [515, 9] width 57 height 19
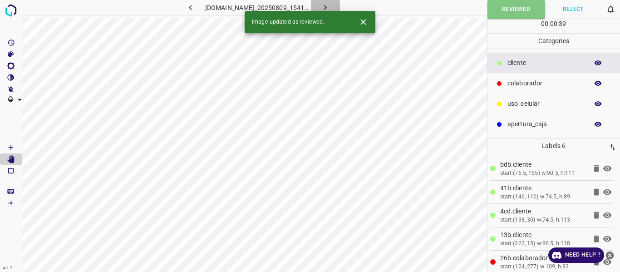
click at [340, 5] on button "button" at bounding box center [325, 7] width 29 height 15
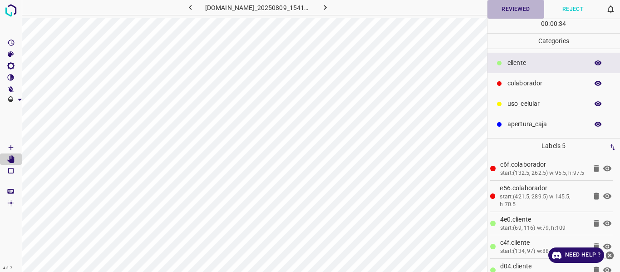
click at [511, 6] on button "Reviewed" at bounding box center [515, 9] width 57 height 19
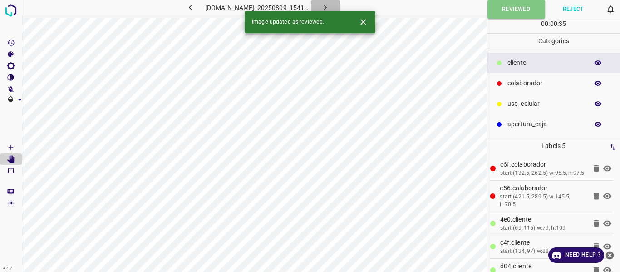
click at [330, 5] on icon "button" at bounding box center [325, 8] width 10 height 10
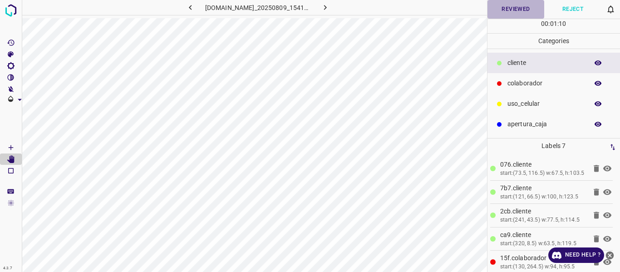
click at [518, 10] on button "Reviewed" at bounding box center [515, 9] width 57 height 19
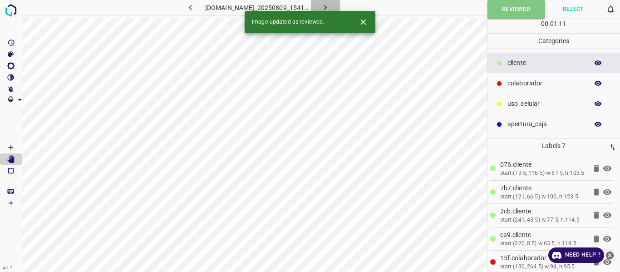
click at [330, 5] on icon "button" at bounding box center [325, 8] width 10 height 10
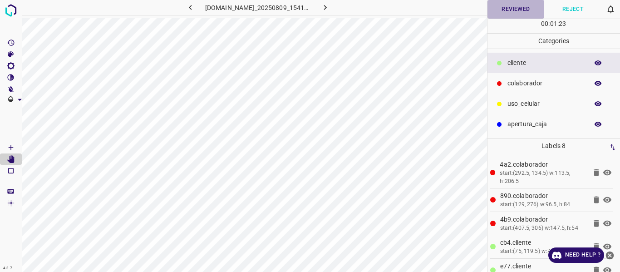
click at [511, 9] on button "Reviewed" at bounding box center [515, 9] width 57 height 19
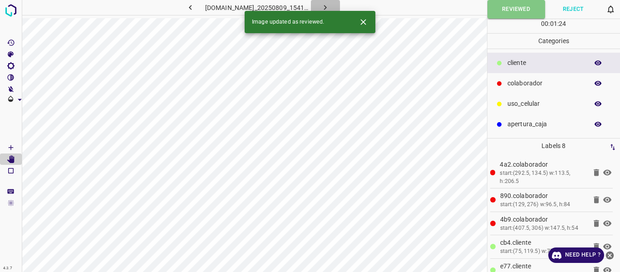
click at [330, 6] on icon "button" at bounding box center [325, 8] width 10 height 10
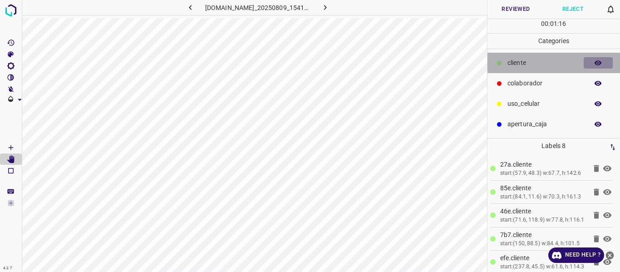
click at [599, 63] on icon "button" at bounding box center [598, 63] width 8 height 8
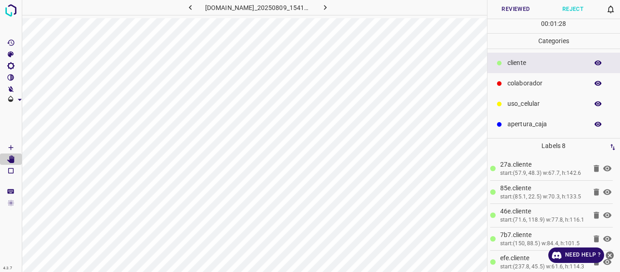
click at [596, 62] on icon "button" at bounding box center [598, 63] width 8 height 8
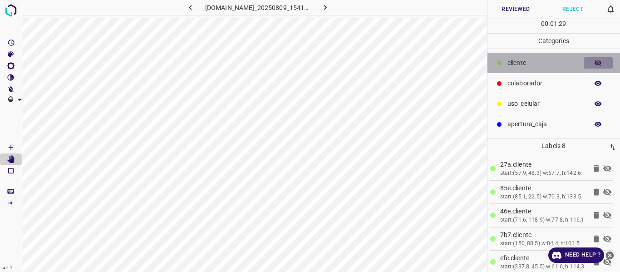
click at [596, 62] on icon "button" at bounding box center [597, 63] width 7 height 6
click at [597, 65] on icon "button" at bounding box center [597, 62] width 7 height 5
drag, startPoint x: 597, startPoint y: 65, endPoint x: 592, endPoint y: 70, distance: 7.1
click at [596, 66] on icon "button" at bounding box center [598, 63] width 8 height 8
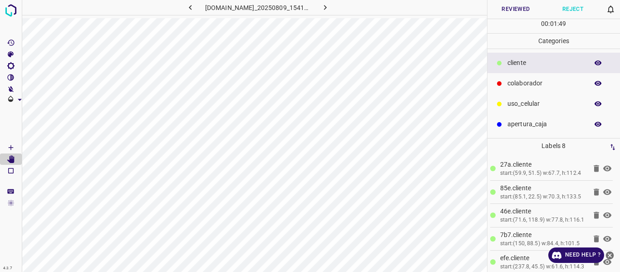
click at [513, 9] on button "Reviewed" at bounding box center [515, 9] width 57 height 19
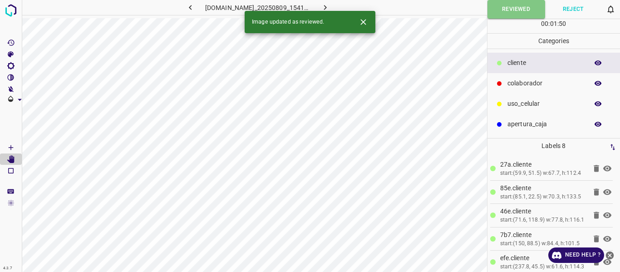
click at [330, 5] on icon "button" at bounding box center [325, 8] width 10 height 10
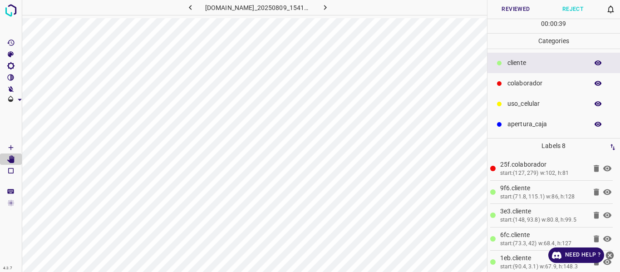
drag, startPoint x: 597, startPoint y: 63, endPoint x: 597, endPoint y: 69, distance: 6.8
click at [597, 63] on icon "button" at bounding box center [597, 62] width 7 height 5
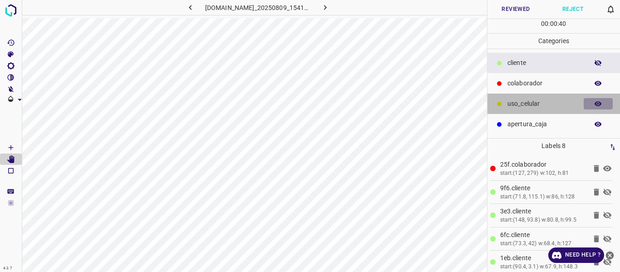
click at [598, 100] on icon "button" at bounding box center [598, 104] width 8 height 8
click at [598, 102] on icon "button" at bounding box center [598, 104] width 8 height 8
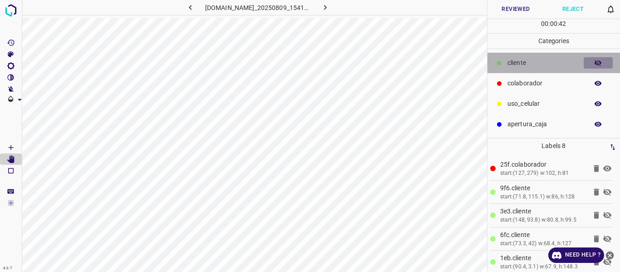
click at [595, 60] on icon "button" at bounding box center [598, 63] width 8 height 8
click at [602, 67] on button "button" at bounding box center [597, 63] width 29 height 12
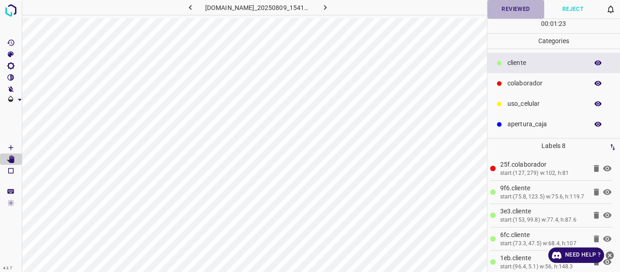
click at [515, 10] on button "Reviewed" at bounding box center [515, 9] width 57 height 19
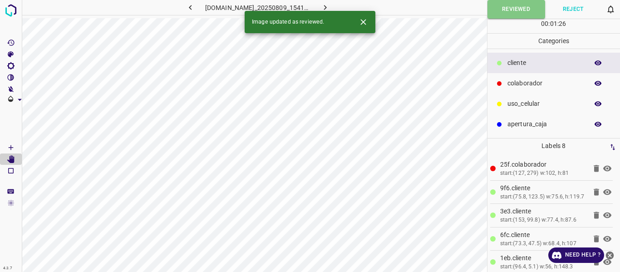
click at [330, 5] on icon "button" at bounding box center [325, 8] width 10 height 10
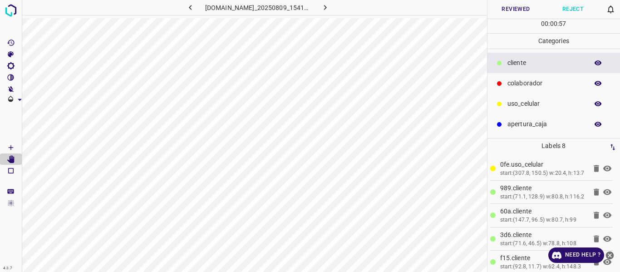
click at [599, 62] on icon "button" at bounding box center [598, 63] width 8 height 8
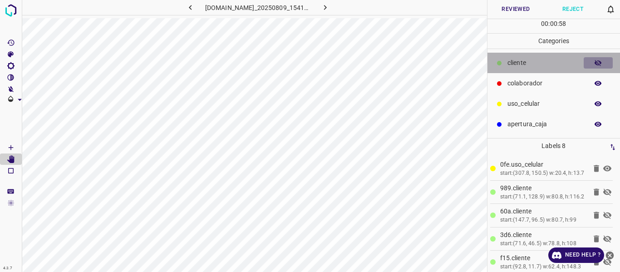
click at [598, 63] on icon "button" at bounding box center [598, 63] width 8 height 8
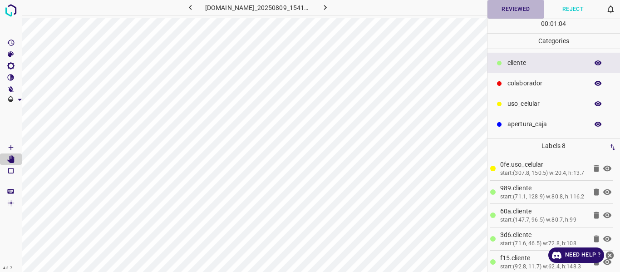
click at [510, 5] on button "Reviewed" at bounding box center [515, 9] width 57 height 19
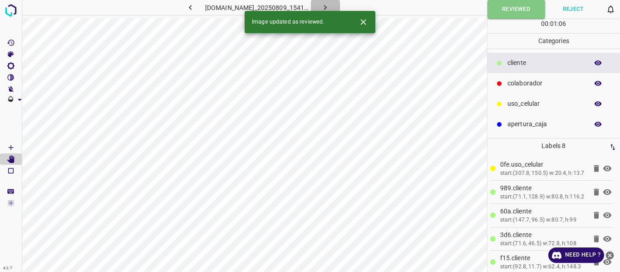
click at [330, 5] on icon "button" at bounding box center [325, 8] width 10 height 10
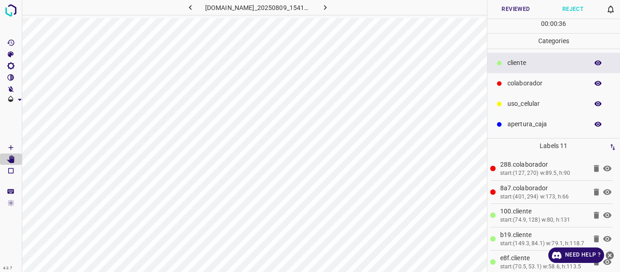
click at [525, 15] on button "Reviewed" at bounding box center [515, 9] width 57 height 19
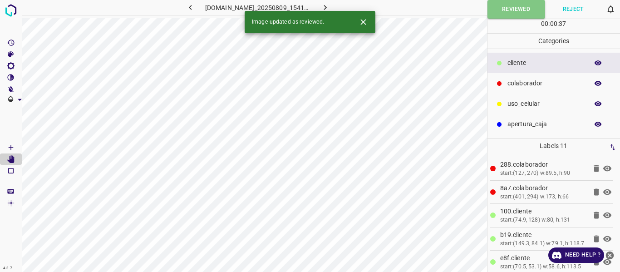
click at [330, 5] on icon "button" at bounding box center [325, 8] width 10 height 10
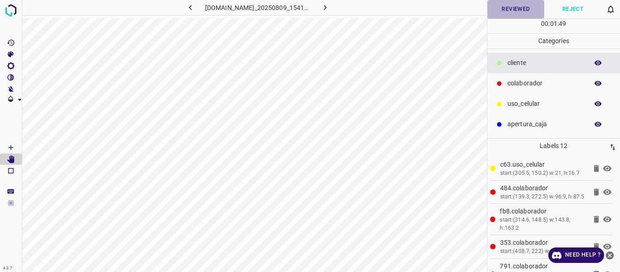
click at [514, 10] on button "Reviewed" at bounding box center [515, 9] width 57 height 19
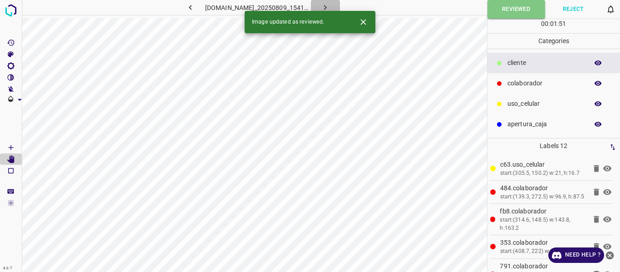
click at [330, 7] on icon "button" at bounding box center [325, 8] width 10 height 10
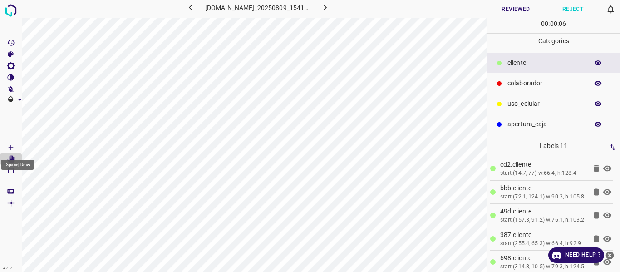
click at [10, 144] on icon "[Space] Draw" at bounding box center [11, 147] width 8 height 8
click at [12, 161] on icon "[Space] Edit" at bounding box center [10, 159] width 7 height 8
click at [600, 83] on icon "button" at bounding box center [597, 83] width 7 height 5
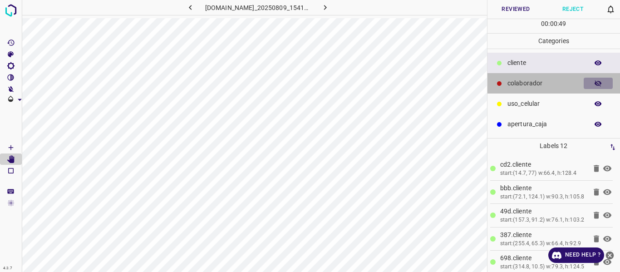
click at [600, 83] on icon "button" at bounding box center [597, 83] width 7 height 6
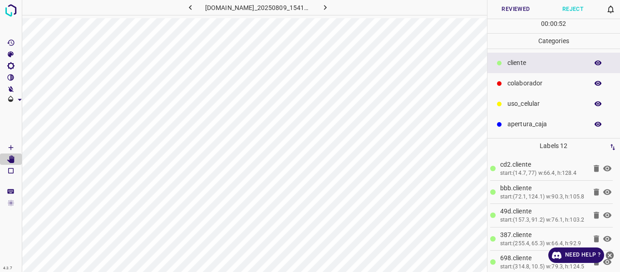
click at [526, 9] on button "Reviewed" at bounding box center [515, 9] width 57 height 19
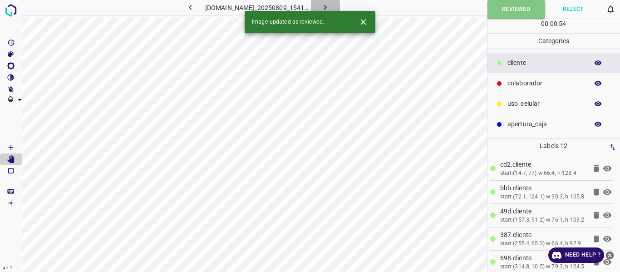
click at [340, 9] on button "button" at bounding box center [325, 7] width 29 height 15
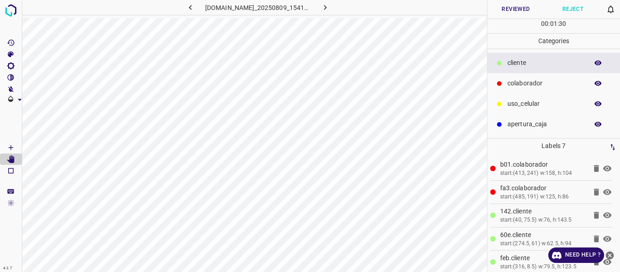
click at [513, 9] on button "Reviewed" at bounding box center [515, 9] width 57 height 19
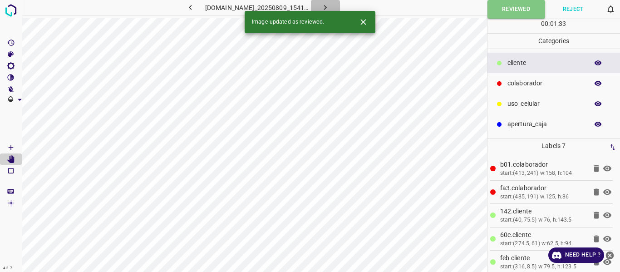
click at [330, 4] on icon "button" at bounding box center [325, 8] width 10 height 10
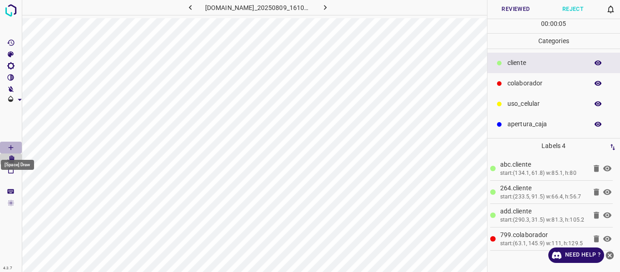
click at [11, 145] on icon "[Space] Draw" at bounding box center [11, 147] width 5 height 5
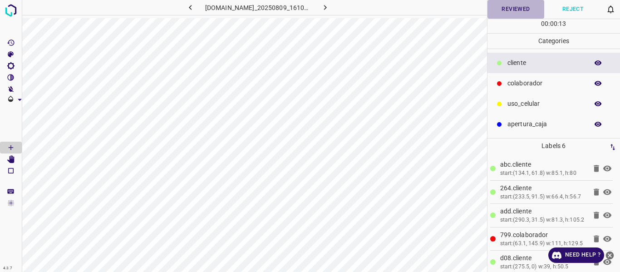
click at [510, 11] on button "Reviewed" at bounding box center [515, 9] width 57 height 19
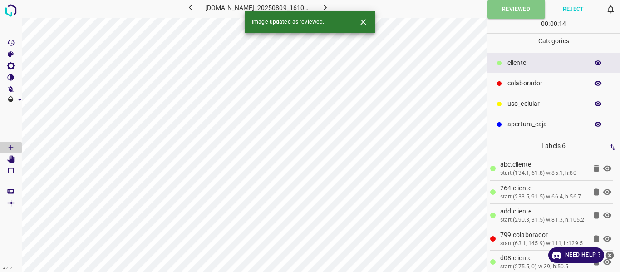
click at [330, 8] on icon "button" at bounding box center [325, 8] width 10 height 10
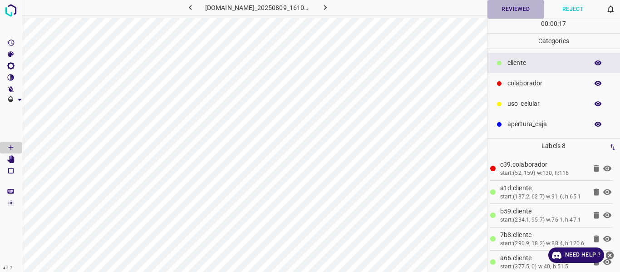
click at [518, 8] on button "Reviewed" at bounding box center [515, 9] width 57 height 19
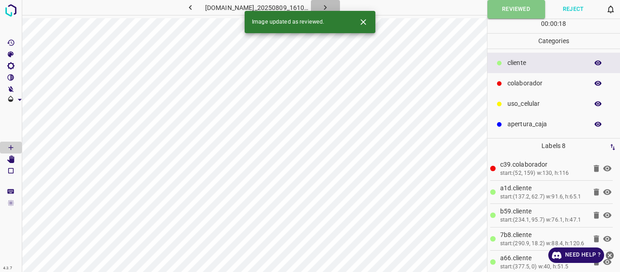
click at [330, 5] on icon "button" at bounding box center [325, 8] width 10 height 10
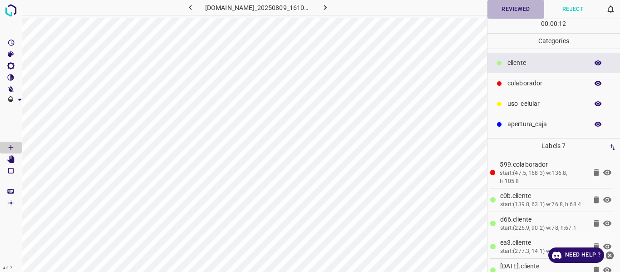
click at [520, 13] on button "Reviewed" at bounding box center [515, 9] width 57 height 19
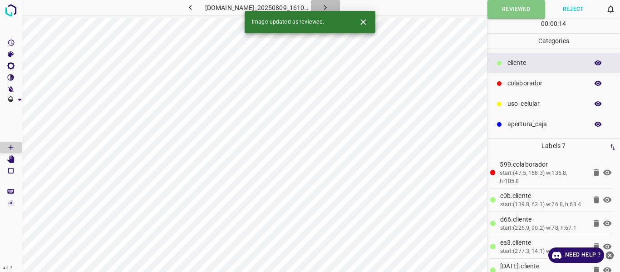
click at [330, 6] on icon "button" at bounding box center [325, 8] width 10 height 10
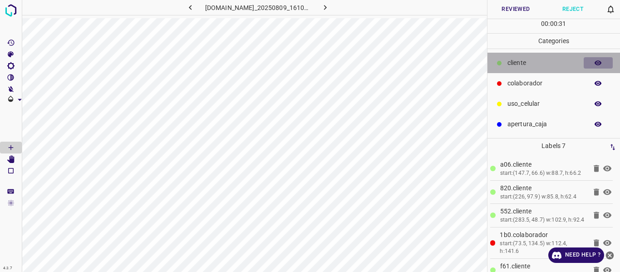
click at [594, 63] on icon "button" at bounding box center [598, 63] width 8 height 8
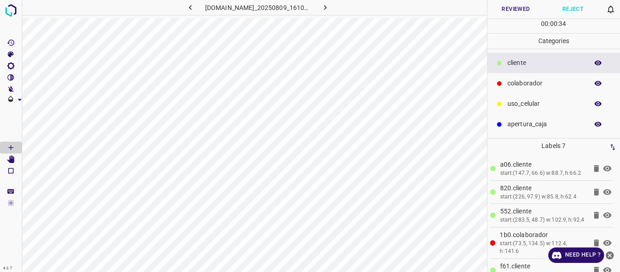
click at [498, 12] on button "Reviewed" at bounding box center [515, 9] width 57 height 19
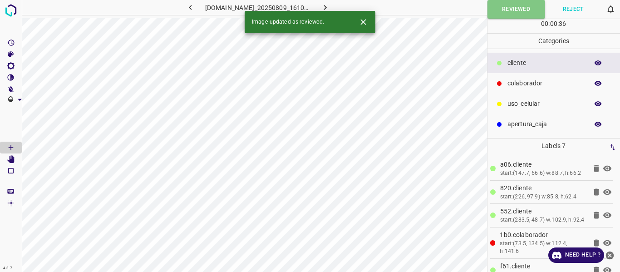
click at [330, 6] on icon "button" at bounding box center [325, 8] width 10 height 10
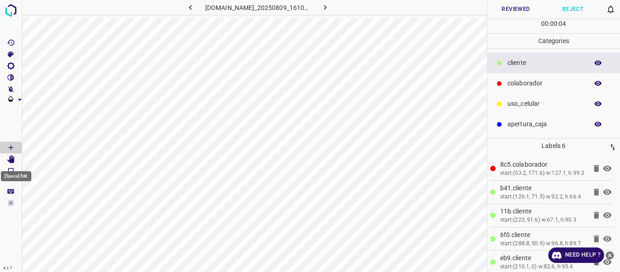
drag, startPoint x: 14, startPoint y: 161, endPoint x: 22, endPoint y: 161, distance: 8.2
click at [22, 161] on div at bounding box center [11, 136] width 22 height 272
click at [14, 157] on icon "[Space] Edit" at bounding box center [10, 159] width 7 height 8
click at [522, 6] on button "Reviewed" at bounding box center [515, 9] width 57 height 19
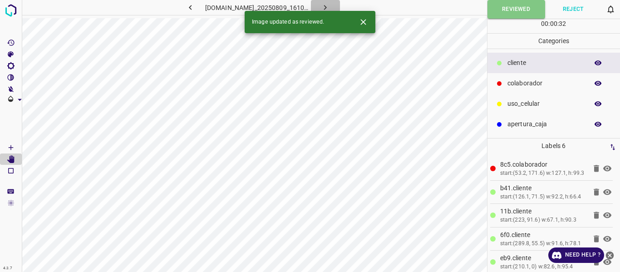
click at [330, 7] on icon "button" at bounding box center [325, 8] width 10 height 10
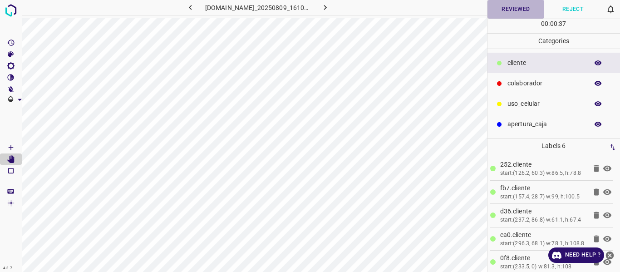
click at [525, 7] on button "Reviewed" at bounding box center [515, 9] width 57 height 19
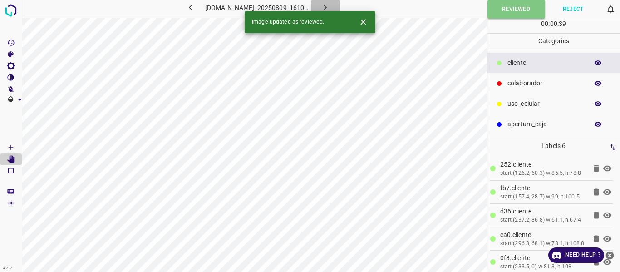
click at [340, 6] on button "button" at bounding box center [325, 7] width 29 height 15
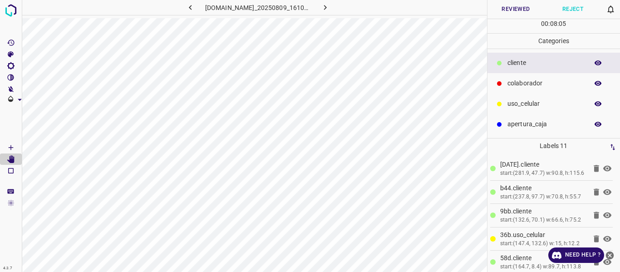
click at [600, 64] on icon "button" at bounding box center [598, 63] width 8 height 8
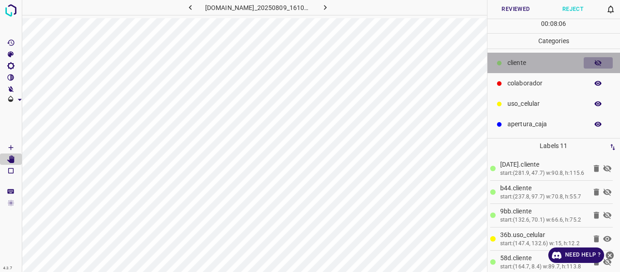
click at [600, 64] on icon "button" at bounding box center [598, 63] width 8 height 8
click at [596, 64] on icon "button" at bounding box center [597, 62] width 7 height 5
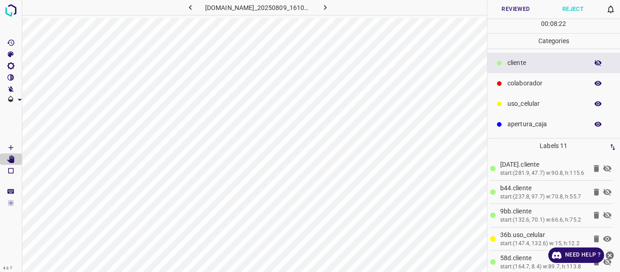
drag, startPoint x: 596, startPoint y: 64, endPoint x: 590, endPoint y: 72, distance: 9.4
click at [594, 67] on button "button" at bounding box center [597, 63] width 29 height 12
click at [515, 12] on button "Reviewed" at bounding box center [515, 9] width 57 height 19
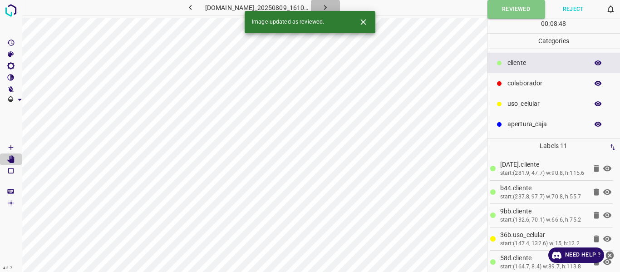
click at [340, 4] on button "button" at bounding box center [325, 7] width 29 height 15
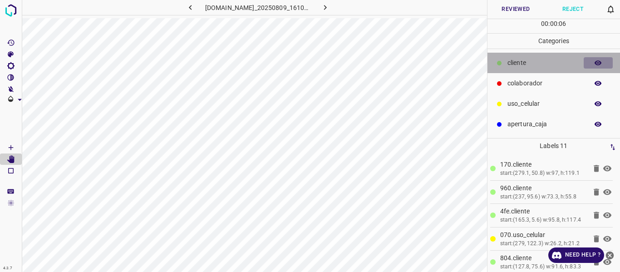
click at [599, 64] on icon "button" at bounding box center [598, 63] width 8 height 8
click at [599, 64] on icon "button" at bounding box center [597, 63] width 7 height 6
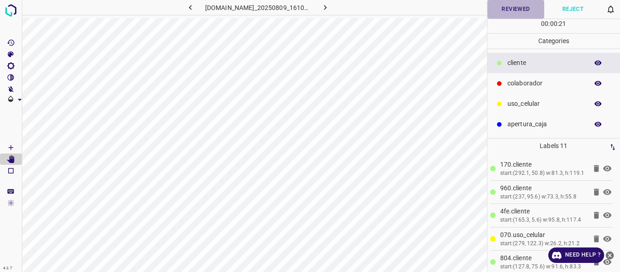
click at [517, 6] on button "Reviewed" at bounding box center [515, 9] width 57 height 19
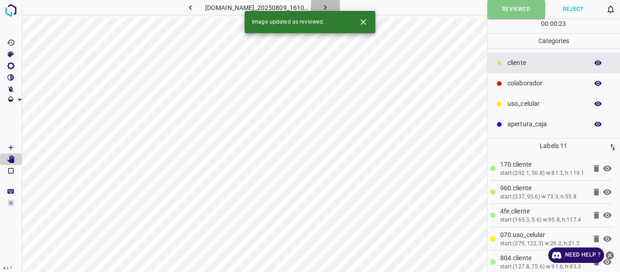
click at [330, 7] on icon "button" at bounding box center [325, 8] width 10 height 10
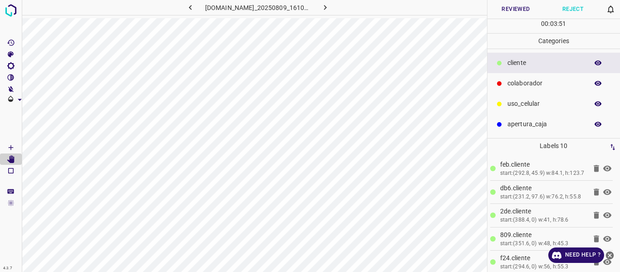
click at [499, 10] on button "Reviewed" at bounding box center [515, 9] width 57 height 19
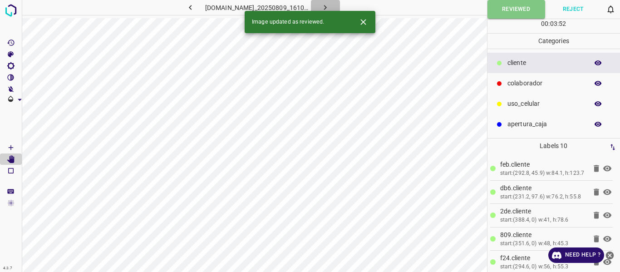
click at [330, 7] on icon "button" at bounding box center [325, 8] width 10 height 10
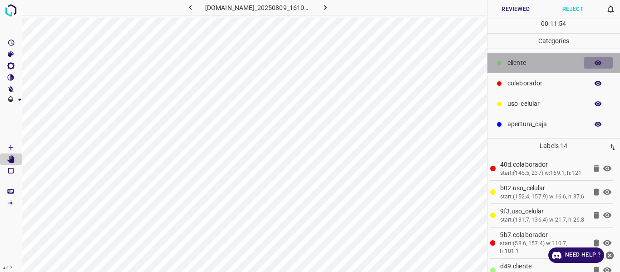
drag, startPoint x: 598, startPoint y: 62, endPoint x: 599, endPoint y: 96, distance: 33.6
click at [598, 63] on icon "button" at bounding box center [597, 62] width 7 height 5
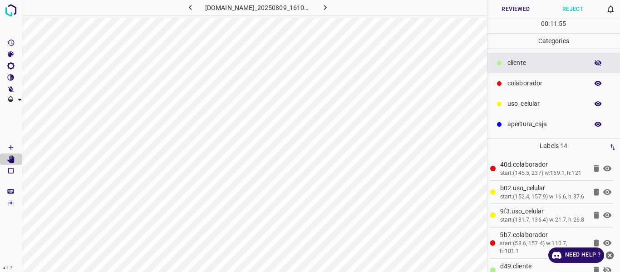
click at [597, 106] on icon "button" at bounding box center [597, 103] width 7 height 5
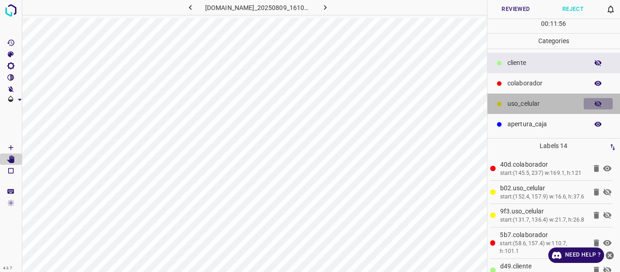
click at [597, 106] on icon "button" at bounding box center [597, 104] width 7 height 6
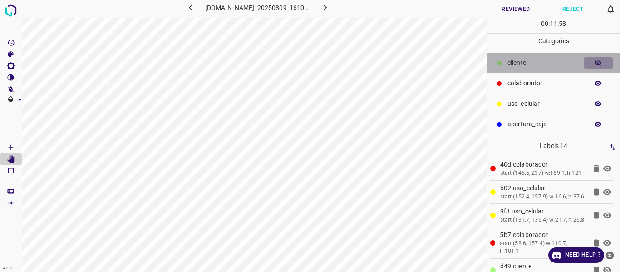
click at [594, 63] on icon "button" at bounding box center [598, 63] width 8 height 8
click at [598, 63] on icon "button" at bounding box center [597, 62] width 7 height 5
click at [598, 63] on icon "button" at bounding box center [597, 63] width 7 height 6
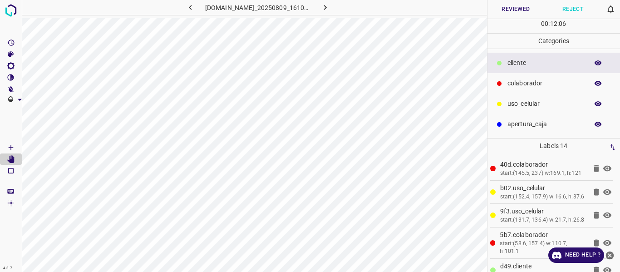
click at [511, 8] on button "Reviewed" at bounding box center [515, 9] width 57 height 19
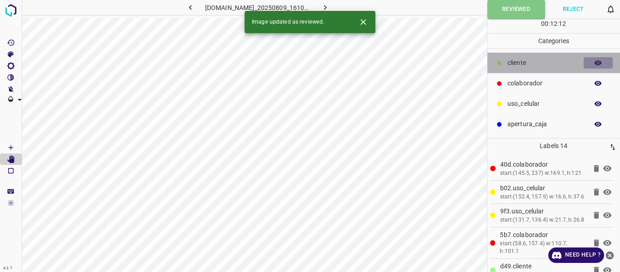
drag, startPoint x: 596, startPoint y: 62, endPoint x: 598, endPoint y: 100, distance: 38.2
click at [596, 63] on icon "button" at bounding box center [597, 62] width 7 height 5
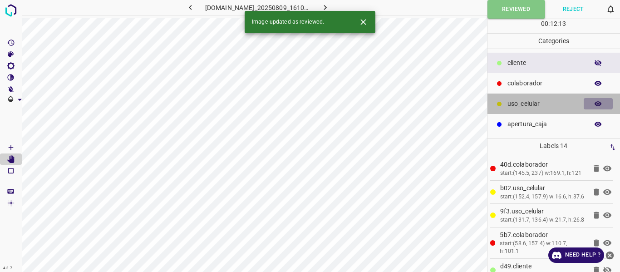
click at [600, 103] on icon "button" at bounding box center [597, 103] width 7 height 5
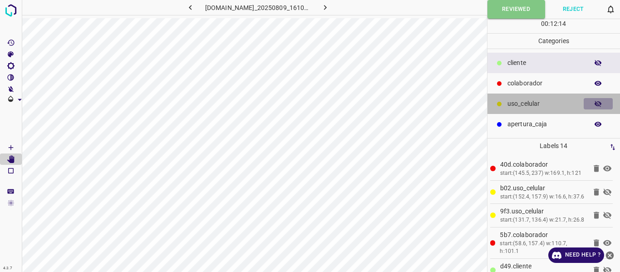
click at [600, 103] on icon "button" at bounding box center [597, 104] width 7 height 6
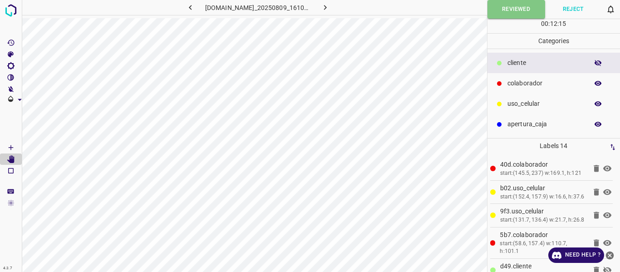
click at [597, 64] on icon "button" at bounding box center [598, 63] width 8 height 8
click at [330, 6] on icon "button" at bounding box center [325, 8] width 10 height 10
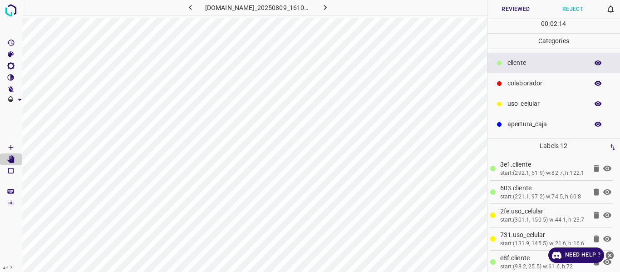
drag, startPoint x: 595, startPoint y: 64, endPoint x: 589, endPoint y: 98, distance: 34.1
click at [595, 64] on icon "button" at bounding box center [598, 63] width 8 height 8
click at [597, 106] on icon "button" at bounding box center [597, 103] width 7 height 5
click at [186, 9] on icon "button" at bounding box center [191, 8] width 10 height 10
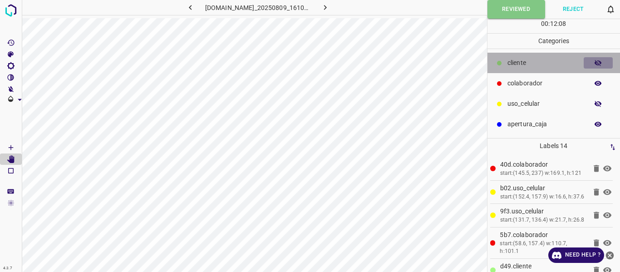
click at [594, 63] on icon "button" at bounding box center [598, 63] width 8 height 8
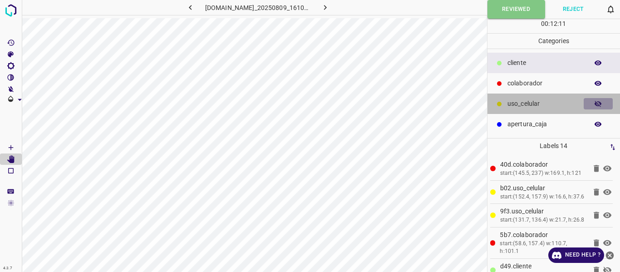
click at [595, 106] on icon "button" at bounding box center [598, 104] width 8 height 8
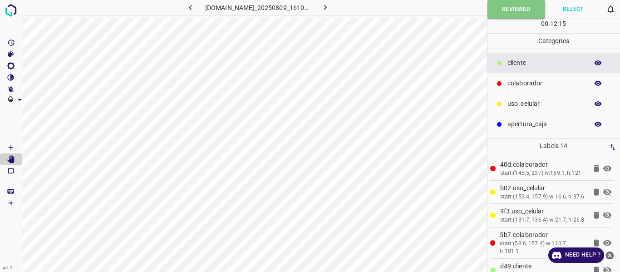
drag, startPoint x: 596, startPoint y: 105, endPoint x: 557, endPoint y: 107, distance: 40.0
click at [591, 105] on button "button" at bounding box center [597, 104] width 29 height 12
click at [10, 160] on icon "[Space] Edit" at bounding box center [10, 159] width 7 height 8
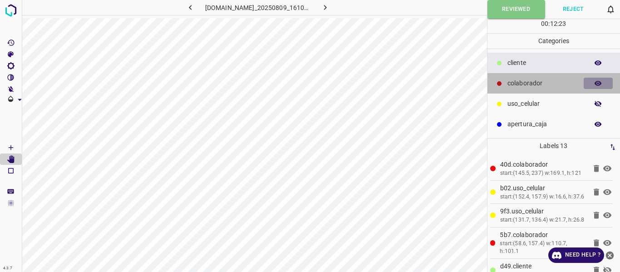
click at [600, 83] on icon "button" at bounding box center [597, 83] width 7 height 5
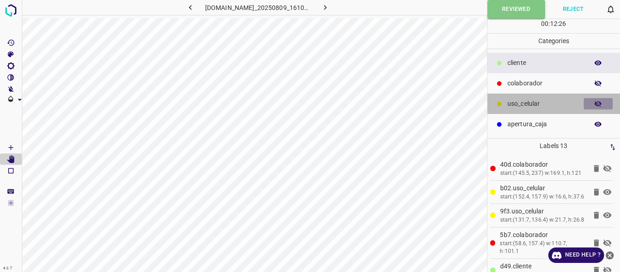
click at [600, 105] on icon "button" at bounding box center [598, 104] width 8 height 8
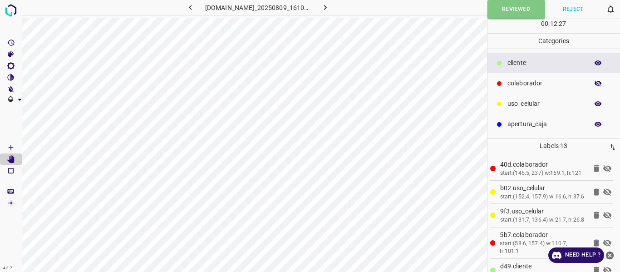
click at [600, 105] on icon "button" at bounding box center [597, 103] width 7 height 5
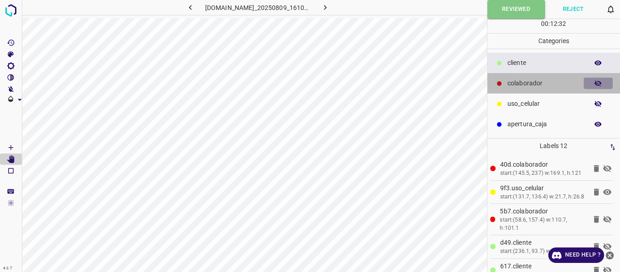
drag, startPoint x: 601, startPoint y: 83, endPoint x: 593, endPoint y: 95, distance: 14.6
click at [599, 83] on icon "button" at bounding box center [598, 83] width 8 height 8
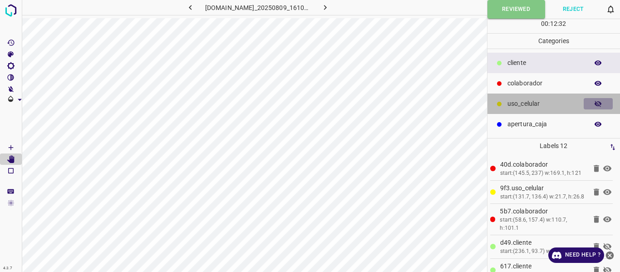
click at [598, 107] on icon "button" at bounding box center [598, 104] width 8 height 8
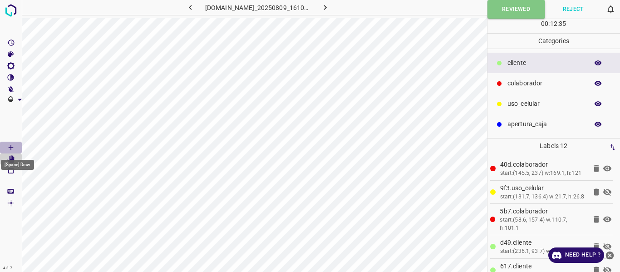
click at [11, 147] on icon "[Space] Draw" at bounding box center [11, 147] width 8 height 8
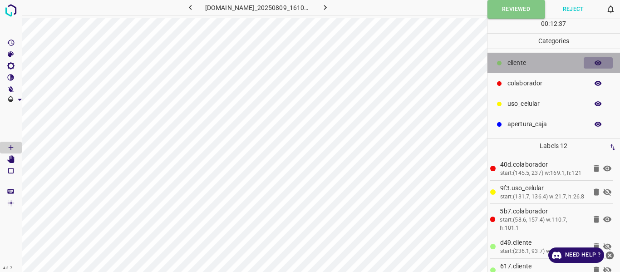
click at [596, 63] on icon "button" at bounding box center [597, 62] width 7 height 5
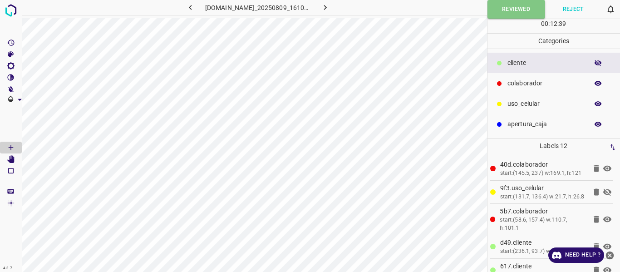
click at [598, 85] on icon "button" at bounding box center [598, 83] width 8 height 8
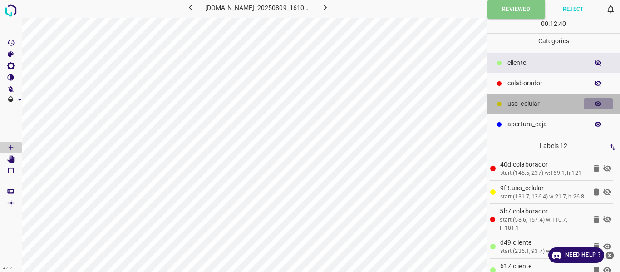
click at [599, 105] on icon "button" at bounding box center [597, 103] width 7 height 5
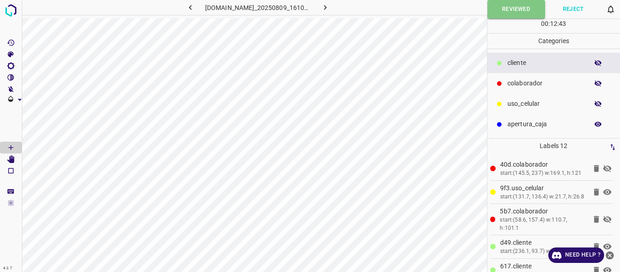
click at [599, 127] on icon "button" at bounding box center [598, 124] width 8 height 8
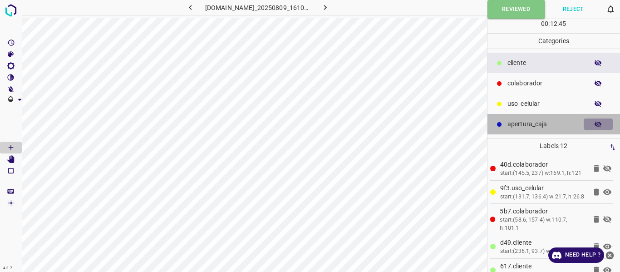
click at [595, 123] on icon "button" at bounding box center [597, 124] width 7 height 6
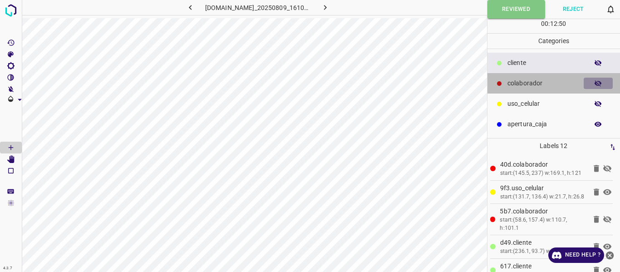
click at [596, 82] on icon "button" at bounding box center [598, 83] width 8 height 8
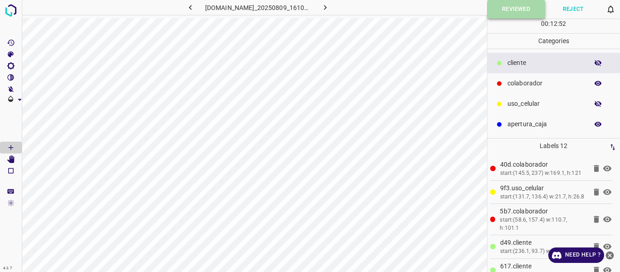
click at [494, 6] on button "Reviewed" at bounding box center [516, 9] width 58 height 19
click at [330, 10] on icon "button" at bounding box center [325, 8] width 10 height 10
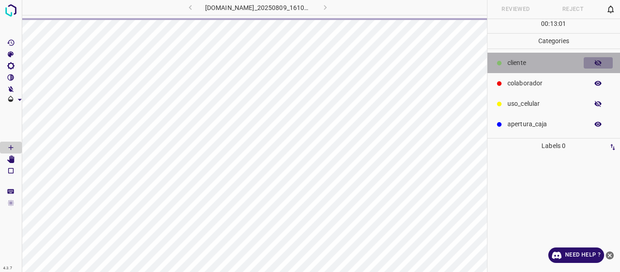
drag, startPoint x: 599, startPoint y: 62, endPoint x: 593, endPoint y: 106, distance: 44.8
click at [596, 67] on button "button" at bounding box center [597, 63] width 29 height 12
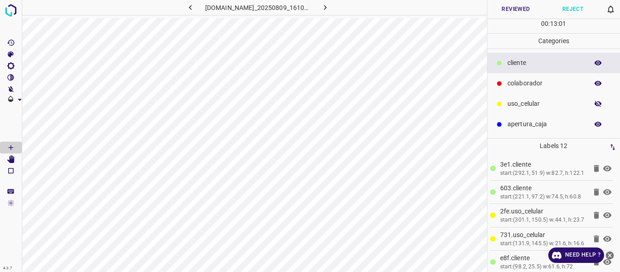
drag, startPoint x: 601, startPoint y: 104, endPoint x: 593, endPoint y: 112, distance: 11.5
click at [599, 107] on icon "button" at bounding box center [598, 104] width 8 height 8
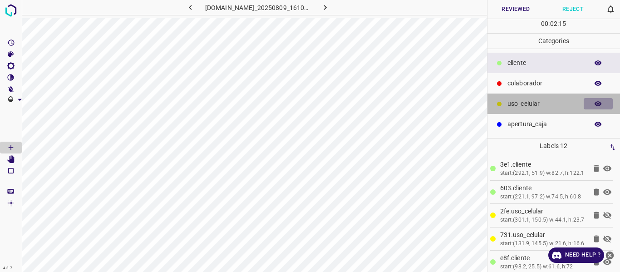
click at [598, 104] on icon "button" at bounding box center [597, 103] width 7 height 5
click at [598, 104] on icon "button" at bounding box center [597, 104] width 7 height 6
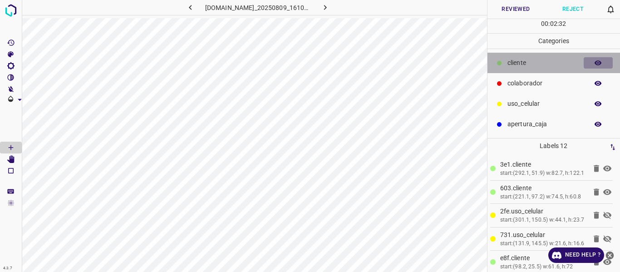
click at [598, 62] on icon "button" at bounding box center [598, 63] width 8 height 8
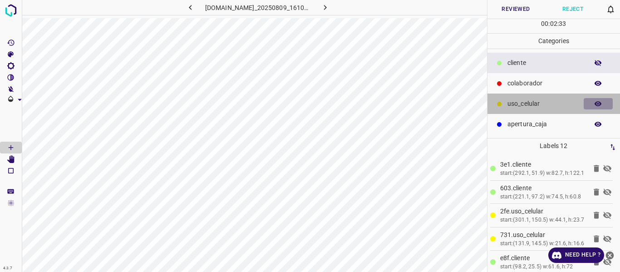
click at [594, 104] on icon "button" at bounding box center [598, 104] width 8 height 8
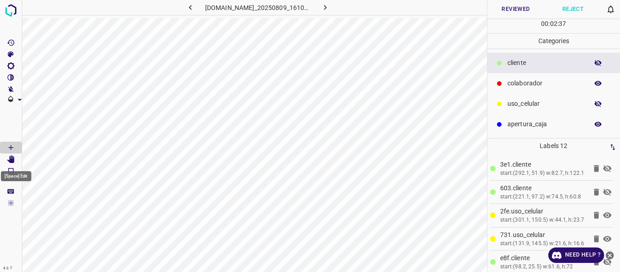
click at [18, 159] on Edit"] "[Space] Edit" at bounding box center [11, 159] width 22 height 12
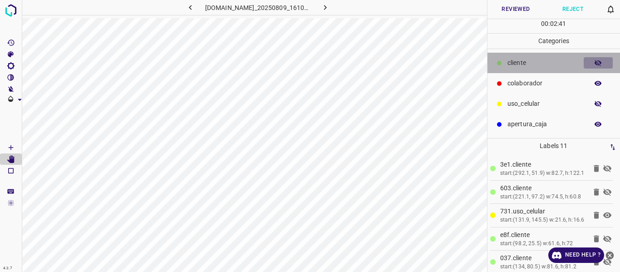
drag, startPoint x: 595, startPoint y: 62, endPoint x: 593, endPoint y: 80, distance: 18.3
click at [594, 63] on icon "button" at bounding box center [598, 63] width 8 height 8
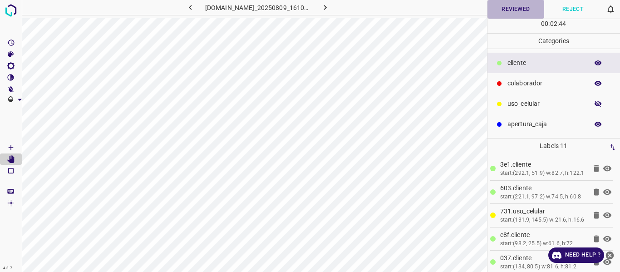
click at [517, 6] on button "Reviewed" at bounding box center [515, 9] width 57 height 19
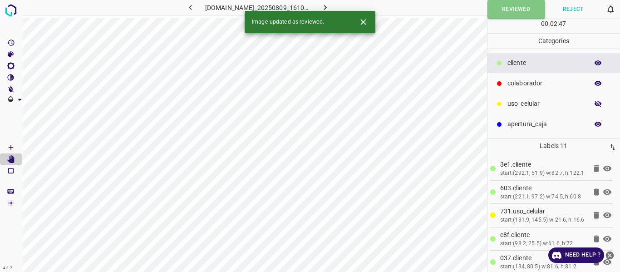
click at [327, 7] on icon "button" at bounding box center [325, 7] width 3 height 5
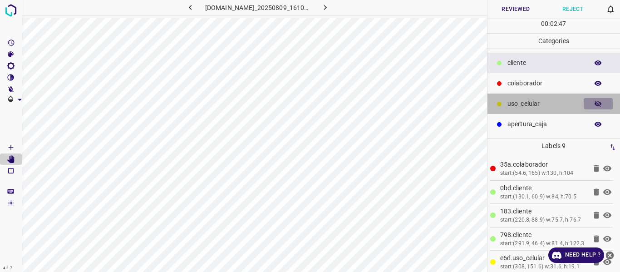
click at [599, 101] on icon "button" at bounding box center [598, 104] width 8 height 8
click at [594, 107] on icon "button" at bounding box center [598, 104] width 8 height 8
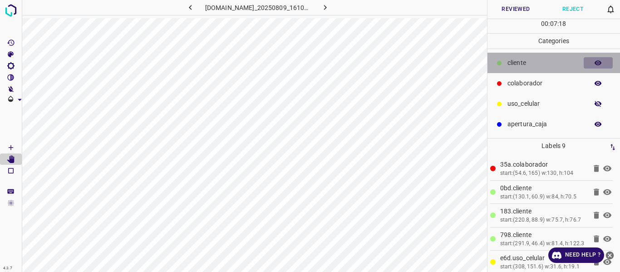
drag, startPoint x: 601, startPoint y: 60, endPoint x: 508, endPoint y: 79, distance: 94.9
click at [599, 61] on icon "button" at bounding box center [598, 63] width 8 height 8
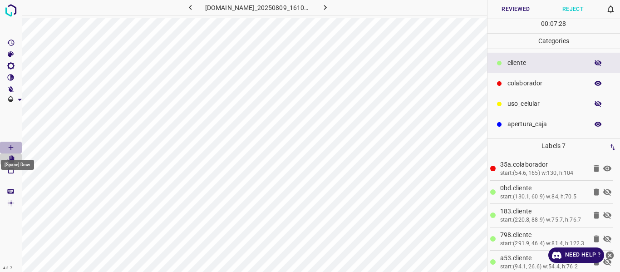
click at [9, 147] on icon "[Space] Draw" at bounding box center [11, 147] width 8 height 8
click at [597, 104] on icon "button" at bounding box center [597, 104] width 7 height 6
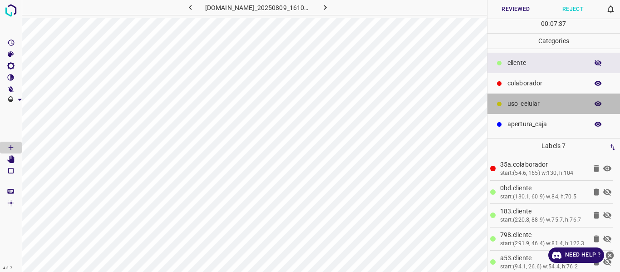
drag, startPoint x: 544, startPoint y: 109, endPoint x: 518, endPoint y: 109, distance: 26.8
click at [543, 108] on div "uso_celular" at bounding box center [553, 103] width 133 height 20
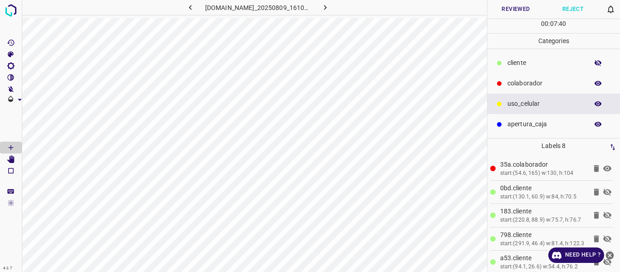
click at [598, 66] on icon "button" at bounding box center [598, 63] width 8 height 8
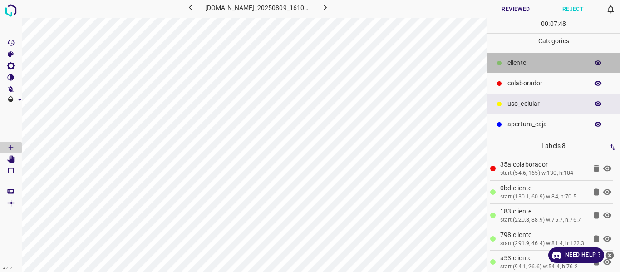
drag, startPoint x: 513, startPoint y: 64, endPoint x: 488, endPoint y: 70, distance: 25.2
click at [512, 64] on p "​​cliente" at bounding box center [545, 63] width 76 height 10
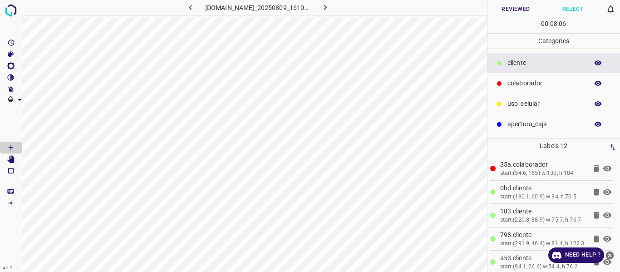
click at [512, 12] on button "Reviewed" at bounding box center [515, 9] width 57 height 19
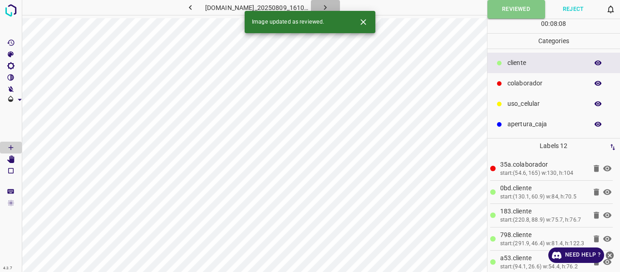
click at [330, 8] on icon "button" at bounding box center [325, 8] width 10 height 10
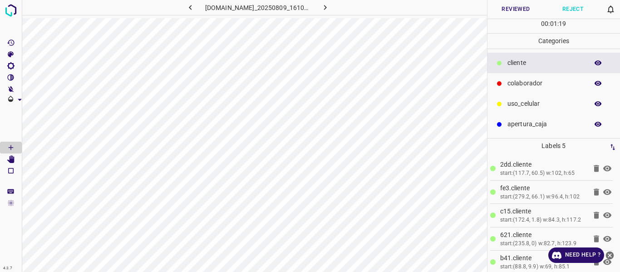
click at [600, 60] on icon "button" at bounding box center [598, 63] width 8 height 8
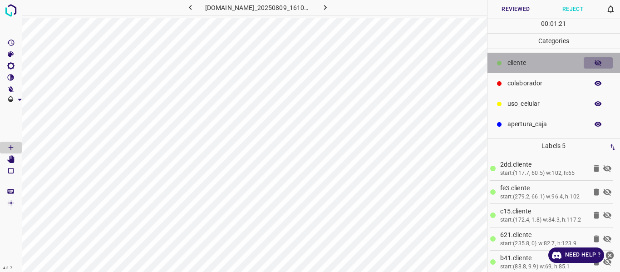
click at [600, 60] on icon "button" at bounding box center [598, 63] width 8 height 8
click at [599, 63] on icon "button" at bounding box center [598, 63] width 8 height 8
click at [599, 63] on icon "button" at bounding box center [597, 63] width 7 height 6
click at [594, 63] on icon "button" at bounding box center [598, 63] width 8 height 8
drag, startPoint x: 596, startPoint y: 63, endPoint x: 510, endPoint y: 50, distance: 86.2
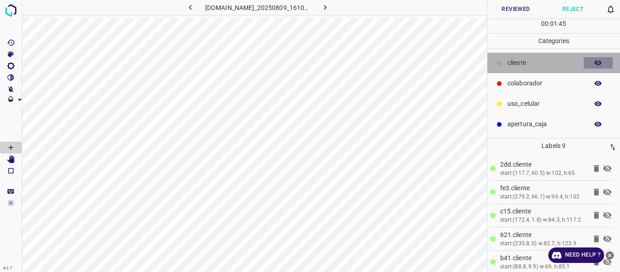
click at [596, 63] on icon "button" at bounding box center [597, 63] width 7 height 6
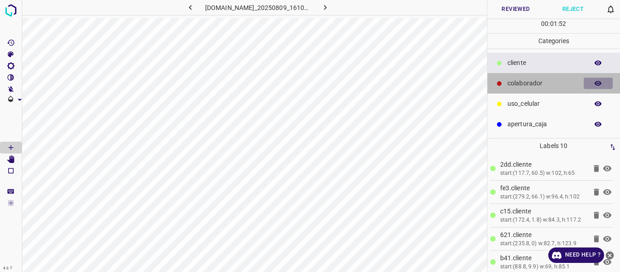
click at [596, 83] on icon "button" at bounding box center [598, 83] width 8 height 8
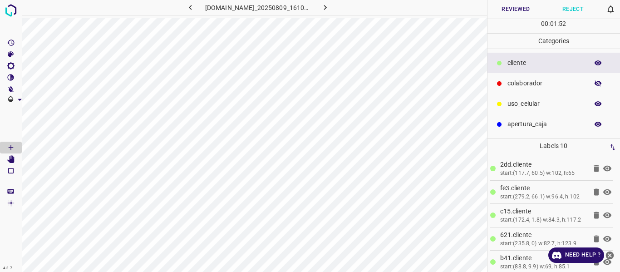
click at [596, 83] on icon "button" at bounding box center [598, 83] width 8 height 8
click at [537, 88] on div "colaborador" at bounding box center [553, 83] width 133 height 20
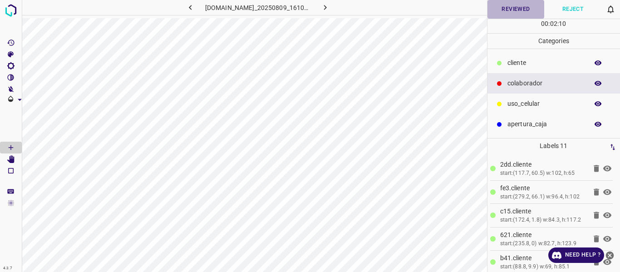
click at [520, 14] on button "Reviewed" at bounding box center [515, 9] width 57 height 19
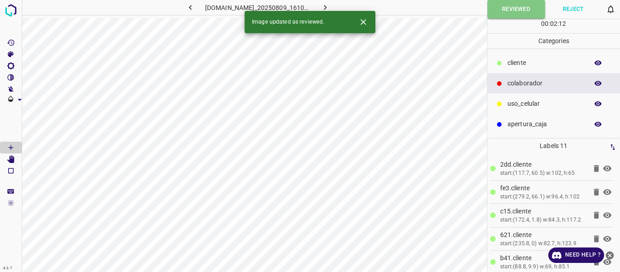
click at [330, 7] on icon "button" at bounding box center [325, 8] width 10 height 10
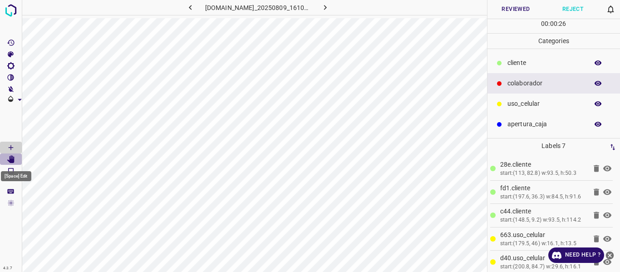
click at [11, 161] on icon "[Space] Edit" at bounding box center [10, 159] width 7 height 8
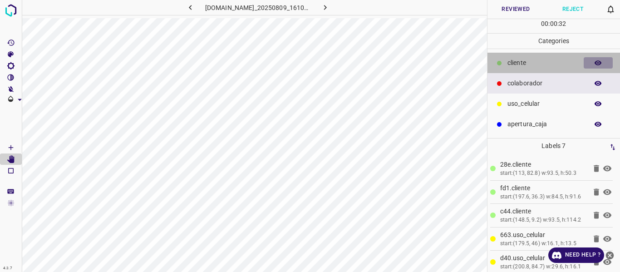
click at [603, 63] on button "button" at bounding box center [597, 63] width 29 height 12
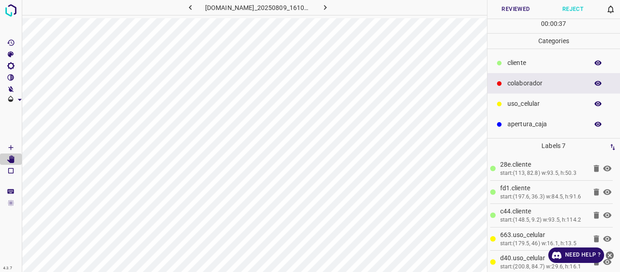
drag, startPoint x: 515, startPoint y: 61, endPoint x: 508, endPoint y: 61, distance: 6.8
click at [514, 61] on p "​​cliente" at bounding box center [545, 63] width 76 height 10
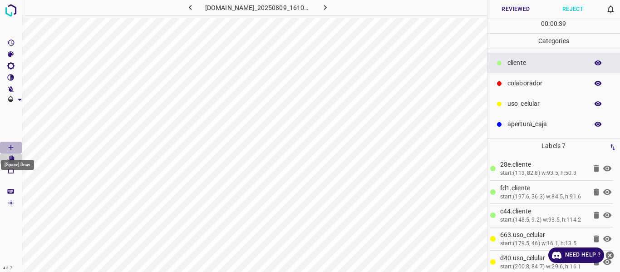
click at [12, 149] on icon "[Space] Draw" at bounding box center [11, 147] width 8 height 8
click at [520, 5] on button "Reviewed" at bounding box center [515, 9] width 57 height 19
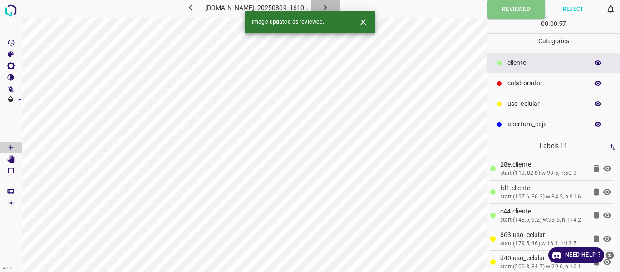
click at [340, 2] on button "button" at bounding box center [325, 7] width 29 height 15
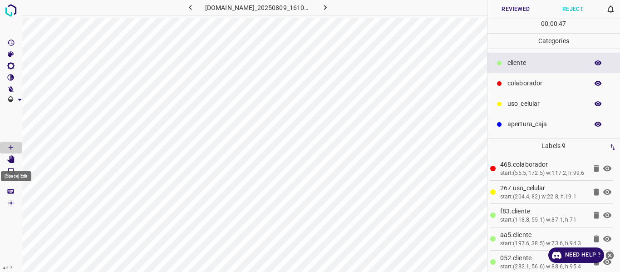
click at [12, 160] on icon "[Space] Edit" at bounding box center [10, 159] width 7 height 8
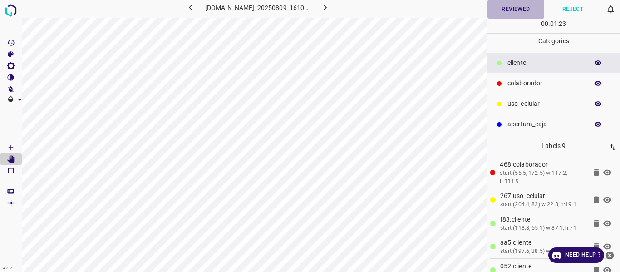
click at [526, 7] on button "Reviewed" at bounding box center [515, 9] width 57 height 19
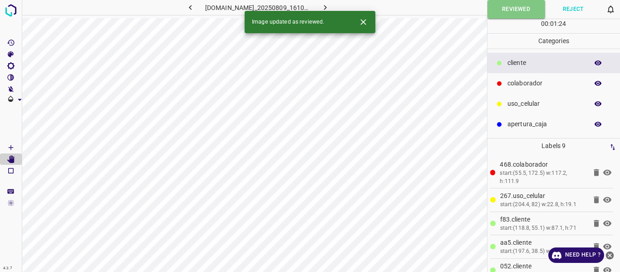
click at [330, 5] on icon "button" at bounding box center [325, 8] width 10 height 10
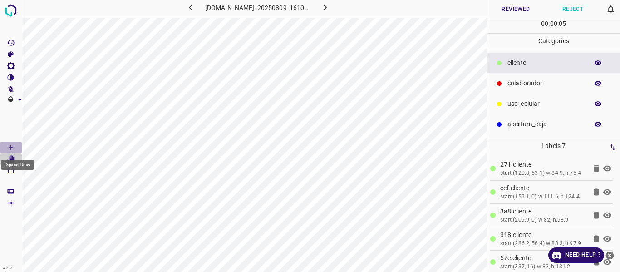
drag, startPoint x: 13, startPoint y: 145, endPoint x: 19, endPoint y: 146, distance: 6.0
click at [12, 145] on icon "[Space] Draw" at bounding box center [11, 147] width 8 height 8
click at [521, 11] on button "Reviewed" at bounding box center [515, 9] width 57 height 19
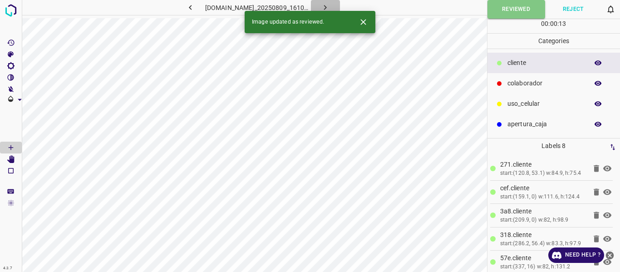
click at [330, 6] on icon "button" at bounding box center [325, 8] width 10 height 10
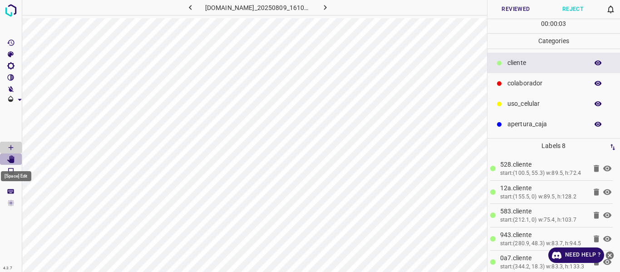
click at [11, 159] on icon "[Space] Edit" at bounding box center [10, 159] width 7 height 8
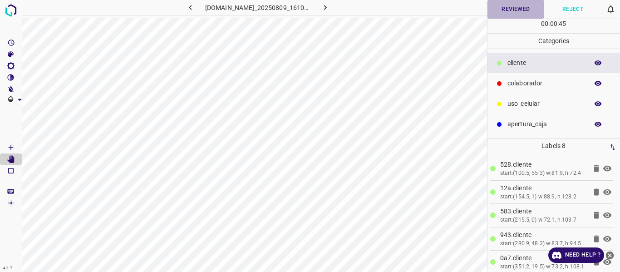
click at [526, 9] on button "Reviewed" at bounding box center [515, 9] width 57 height 19
click at [330, 8] on icon "button" at bounding box center [325, 8] width 10 height 10
click at [503, 6] on button "Reviewed" at bounding box center [515, 9] width 57 height 19
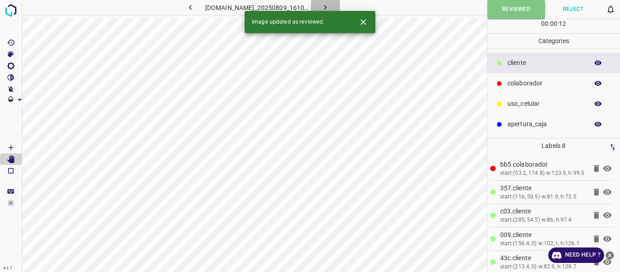
click at [330, 5] on icon "button" at bounding box center [325, 8] width 10 height 10
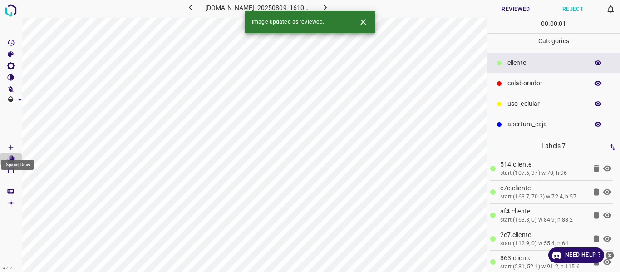
click at [11, 149] on icon "[Space] Draw" at bounding box center [11, 147] width 8 height 8
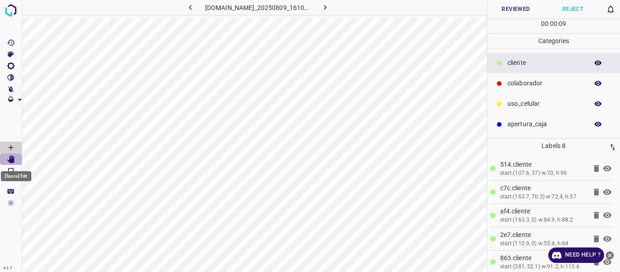
click at [14, 160] on icon "[Space] Edit" at bounding box center [10, 159] width 7 height 8
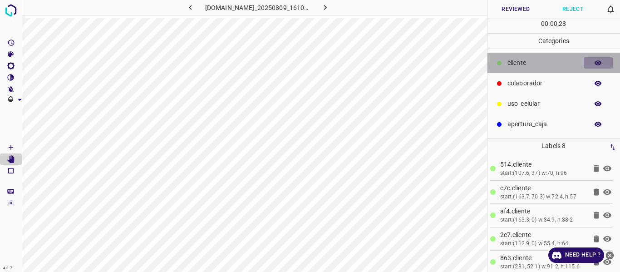
click at [598, 64] on icon "button" at bounding box center [598, 63] width 8 height 8
click at [598, 64] on icon "button" at bounding box center [597, 63] width 7 height 6
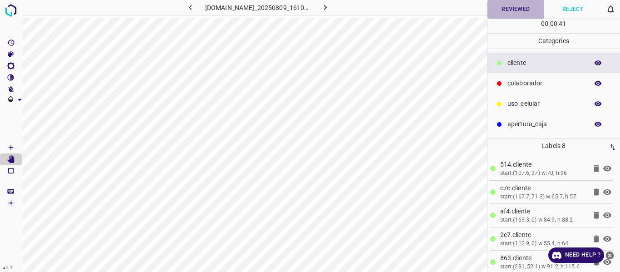
click at [523, 13] on button "Reviewed" at bounding box center [515, 9] width 57 height 19
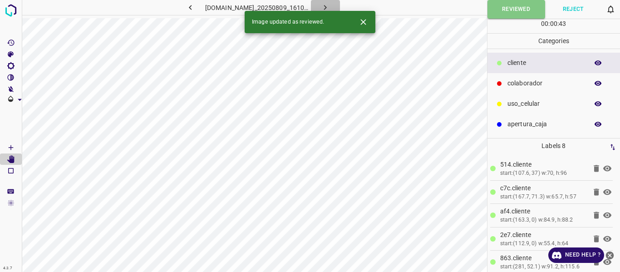
click at [330, 8] on icon "button" at bounding box center [325, 8] width 10 height 10
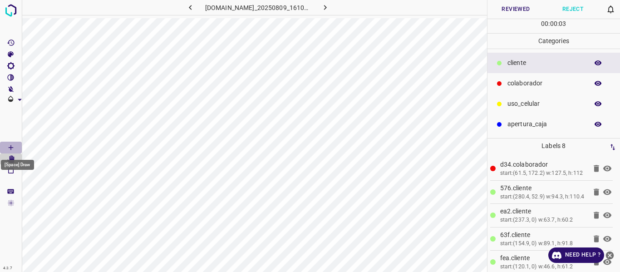
click at [9, 147] on icon "[Space] Draw" at bounding box center [11, 147] width 8 height 8
click at [594, 59] on icon "button" at bounding box center [598, 63] width 8 height 8
click at [595, 103] on icon "button" at bounding box center [597, 103] width 7 height 5
click at [596, 103] on icon "button" at bounding box center [597, 104] width 7 height 6
click at [601, 60] on icon "button" at bounding box center [598, 63] width 8 height 8
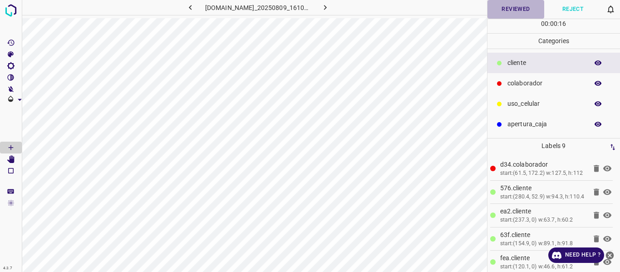
click at [508, 13] on button "Reviewed" at bounding box center [515, 9] width 57 height 19
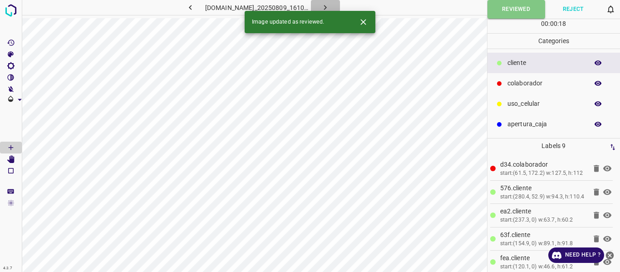
click at [330, 6] on icon "button" at bounding box center [325, 8] width 10 height 10
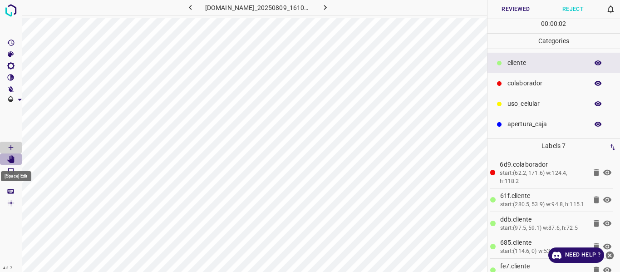
click at [12, 160] on icon "[Space] Edit" at bounding box center [10, 159] width 7 height 8
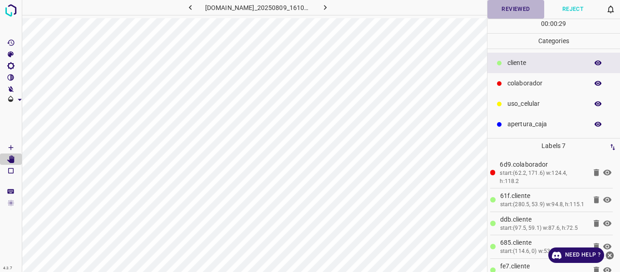
click at [523, 5] on button "Reviewed" at bounding box center [515, 9] width 57 height 19
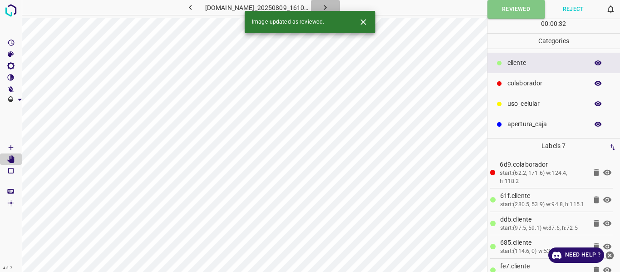
click at [330, 3] on icon "button" at bounding box center [325, 8] width 10 height 10
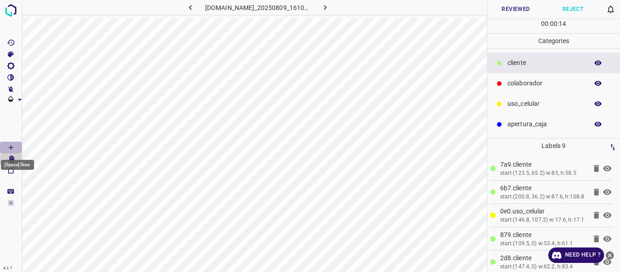
click at [10, 143] on icon "[Space] Draw" at bounding box center [11, 147] width 8 height 8
click at [507, 12] on button "Reviewed" at bounding box center [515, 9] width 57 height 19
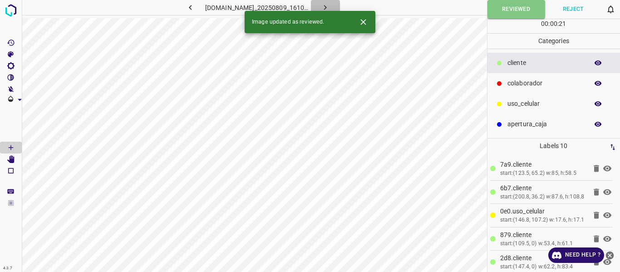
click at [327, 7] on icon "button" at bounding box center [325, 7] width 3 height 5
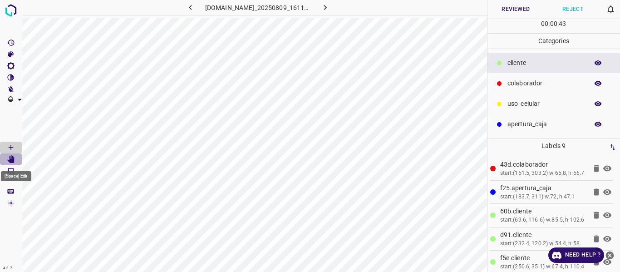
click at [11, 158] on icon "[Space] Edit" at bounding box center [10, 159] width 7 height 8
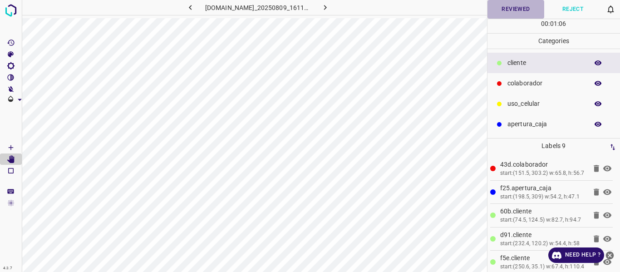
click at [508, 11] on button "Reviewed" at bounding box center [515, 9] width 57 height 19
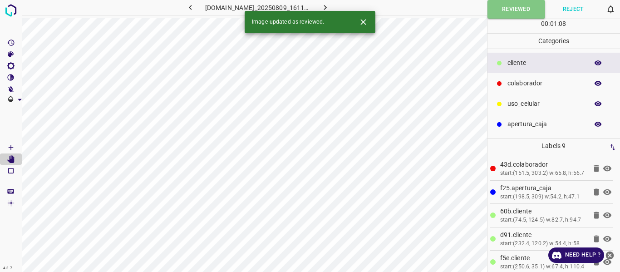
click at [330, 5] on icon "button" at bounding box center [325, 8] width 10 height 10
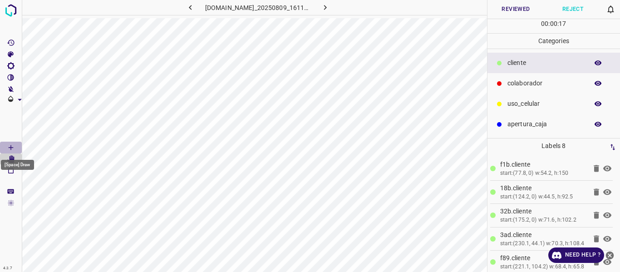
click at [11, 146] on icon "[Space] Draw" at bounding box center [11, 147] width 5 height 5
drag, startPoint x: 10, startPoint y: 158, endPoint x: 16, endPoint y: 156, distance: 6.6
click at [9, 158] on icon "[Space] Edit" at bounding box center [11, 159] width 8 height 8
click at [504, 7] on button "Reviewed" at bounding box center [515, 9] width 57 height 19
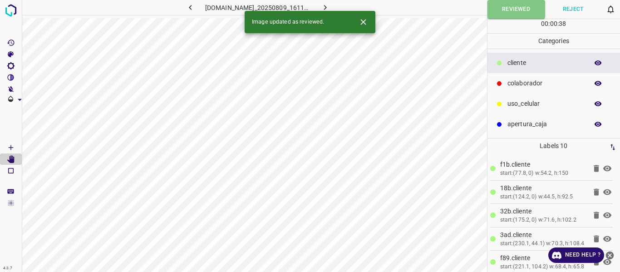
click at [330, 5] on icon "button" at bounding box center [325, 8] width 10 height 10
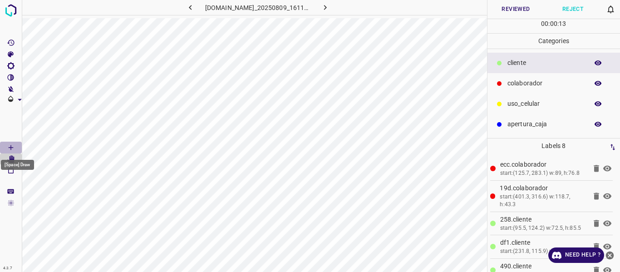
click at [7, 145] on icon "[Space] Draw" at bounding box center [11, 147] width 8 height 8
click at [499, 6] on button "Reviewed" at bounding box center [515, 9] width 57 height 19
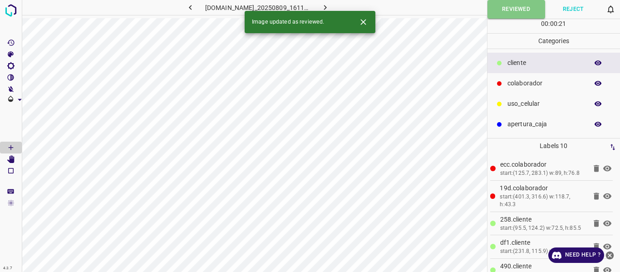
click at [340, 8] on button "button" at bounding box center [325, 7] width 29 height 15
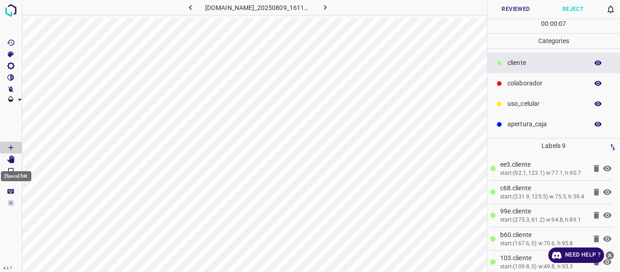
click at [14, 161] on icon "[Space] Edit" at bounding box center [10, 159] width 7 height 8
click at [597, 63] on icon "button" at bounding box center [597, 62] width 7 height 5
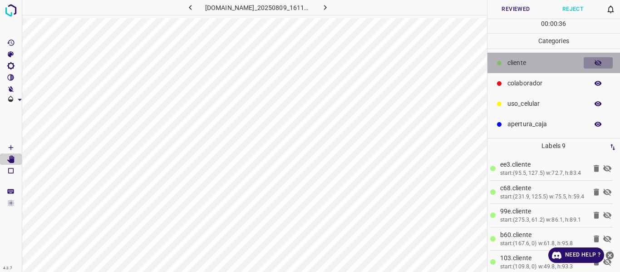
click at [597, 63] on icon "button" at bounding box center [597, 63] width 7 height 6
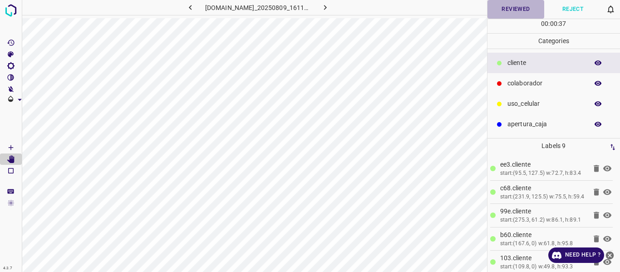
click at [516, 7] on button "Reviewed" at bounding box center [515, 9] width 57 height 19
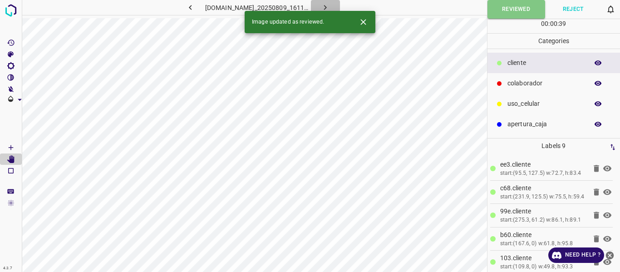
click at [330, 5] on icon "button" at bounding box center [325, 8] width 10 height 10
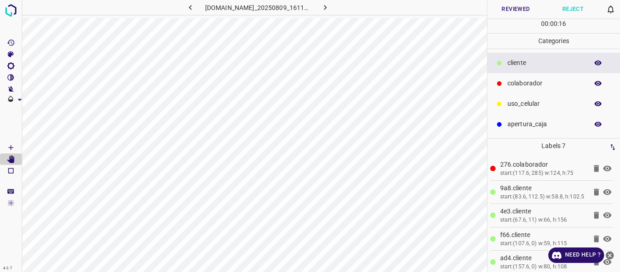
click at [596, 62] on icon "button" at bounding box center [597, 62] width 7 height 5
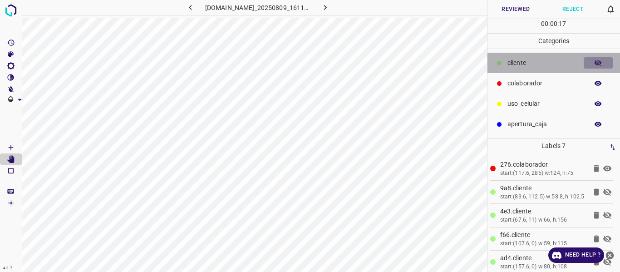
click at [596, 62] on icon "button" at bounding box center [597, 63] width 7 height 6
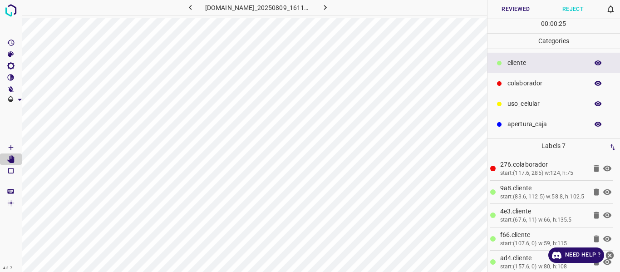
click at [513, 14] on button "Reviewed" at bounding box center [515, 9] width 57 height 19
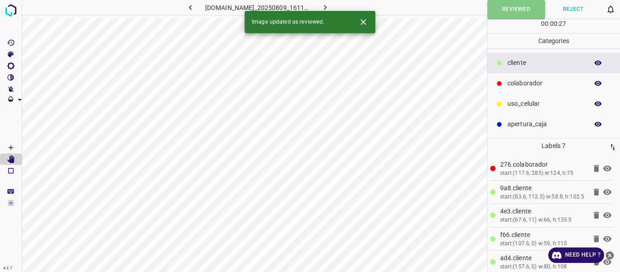
click at [332, 7] on button "button" at bounding box center [325, 7] width 29 height 15
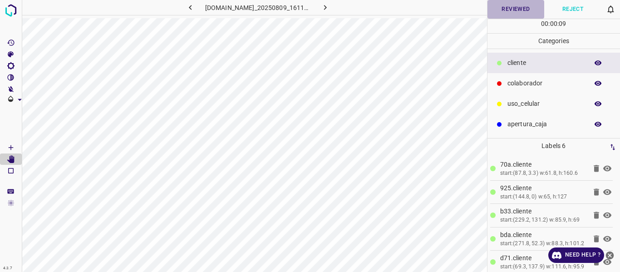
click at [499, 10] on button "Reviewed" at bounding box center [515, 9] width 57 height 19
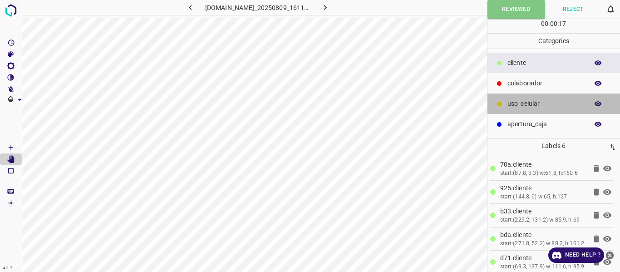
click at [534, 102] on p "uso_celular" at bounding box center [545, 104] width 76 height 10
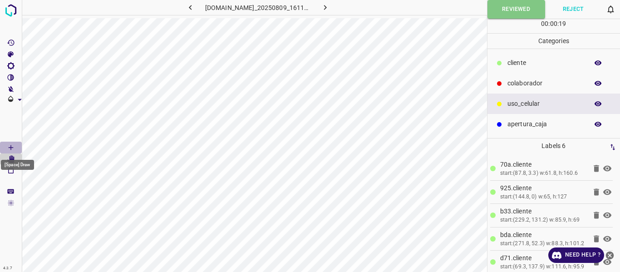
drag, startPoint x: 12, startPoint y: 147, endPoint x: 15, endPoint y: 156, distance: 9.9
click at [12, 147] on icon "[Space] Draw" at bounding box center [11, 147] width 8 height 8
click at [506, 9] on button "Reviewed" at bounding box center [516, 9] width 58 height 19
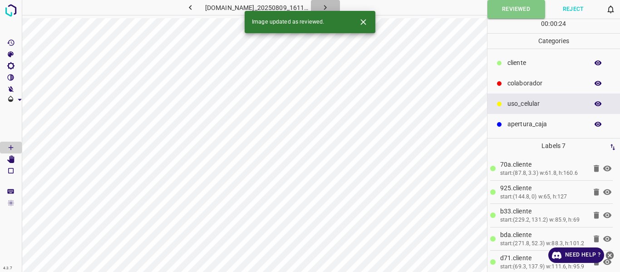
click at [330, 6] on icon "button" at bounding box center [325, 8] width 10 height 10
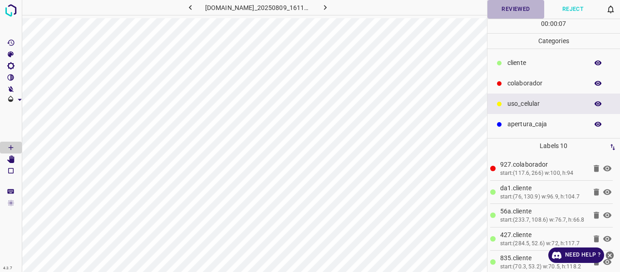
click at [518, 9] on button "Reviewed" at bounding box center [515, 9] width 57 height 19
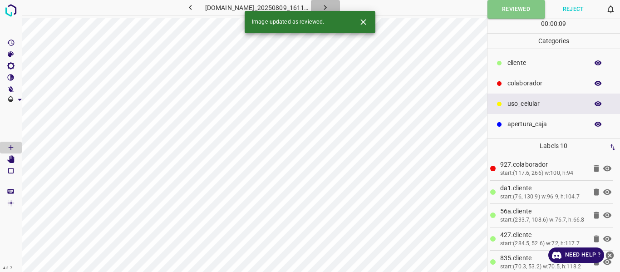
click at [330, 5] on icon "button" at bounding box center [325, 8] width 10 height 10
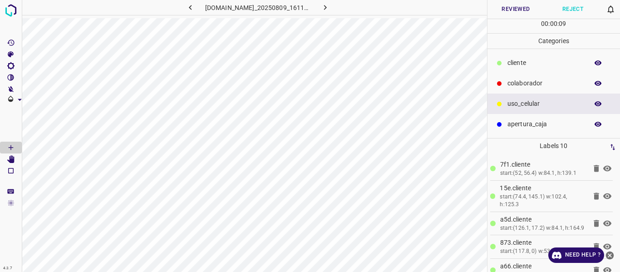
drag, startPoint x: 533, startPoint y: 75, endPoint x: 527, endPoint y: 87, distance: 13.4
click at [533, 76] on div "colaborador" at bounding box center [553, 83] width 133 height 20
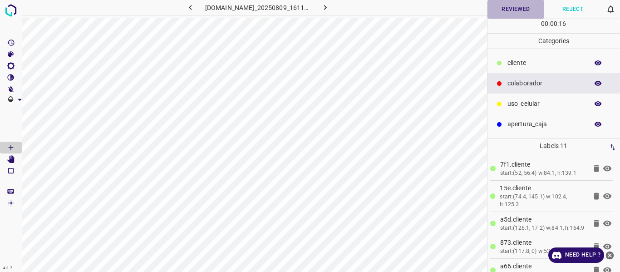
click at [504, 14] on button "Reviewed" at bounding box center [515, 9] width 57 height 19
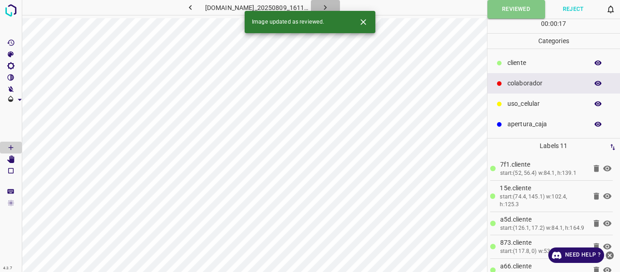
click at [330, 6] on icon "button" at bounding box center [325, 8] width 10 height 10
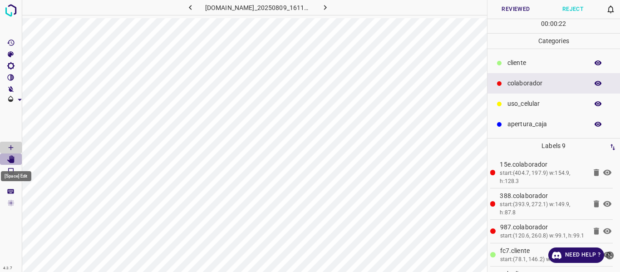
click at [15, 160] on Edit"] "[Space] Edit" at bounding box center [11, 159] width 22 height 12
click at [599, 64] on icon "button" at bounding box center [597, 62] width 7 height 5
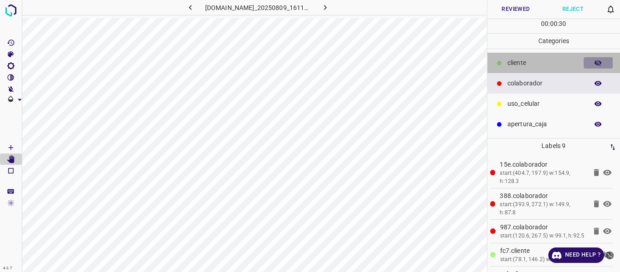
click at [599, 64] on icon "button" at bounding box center [598, 63] width 8 height 8
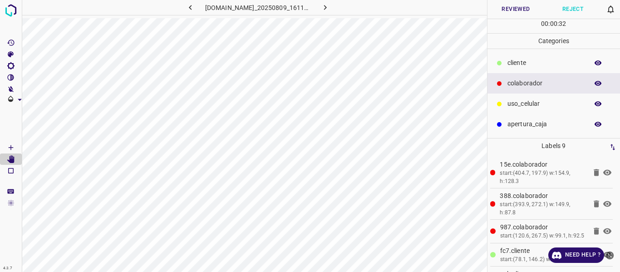
drag, startPoint x: 523, startPoint y: 62, endPoint x: 503, endPoint y: 68, distance: 21.9
click at [523, 62] on p "​​cliente" at bounding box center [545, 63] width 76 height 10
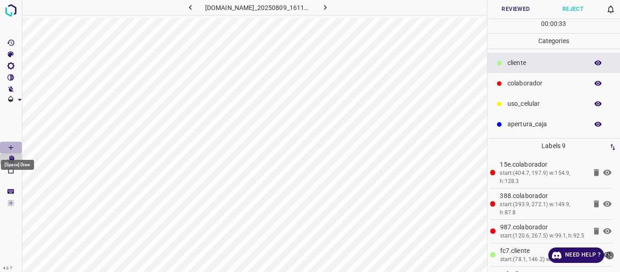
click at [11, 144] on icon "[Space] Draw" at bounding box center [11, 147] width 8 height 8
click at [15, 161] on Edit"] "[Space] Edit" at bounding box center [11, 159] width 22 height 12
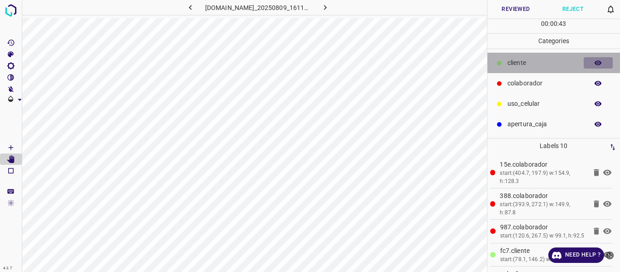
click at [600, 62] on icon "button" at bounding box center [597, 62] width 7 height 5
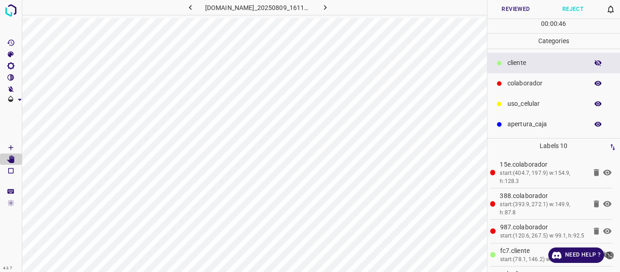
click at [600, 63] on icon "button" at bounding box center [597, 63] width 7 height 6
click at [13, 146] on icon "[Space] Draw" at bounding box center [11, 147] width 8 height 8
click at [510, 10] on button "Reviewed" at bounding box center [515, 9] width 57 height 19
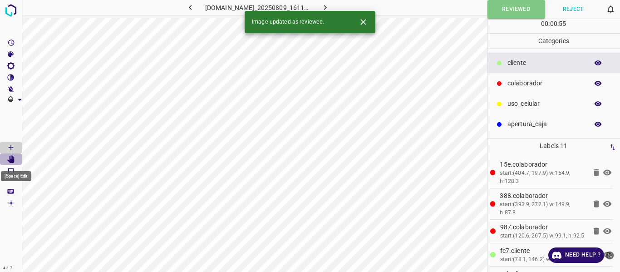
drag, startPoint x: 10, startPoint y: 159, endPoint x: 26, endPoint y: 171, distance: 19.4
click at [11, 159] on icon "[Space] Edit" at bounding box center [10, 159] width 7 height 8
click at [327, 7] on icon "button" at bounding box center [325, 7] width 3 height 5
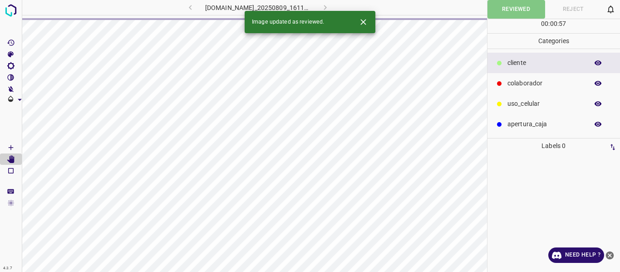
click at [12, 146] on icon "[Space] Draw" at bounding box center [11, 147] width 8 height 8
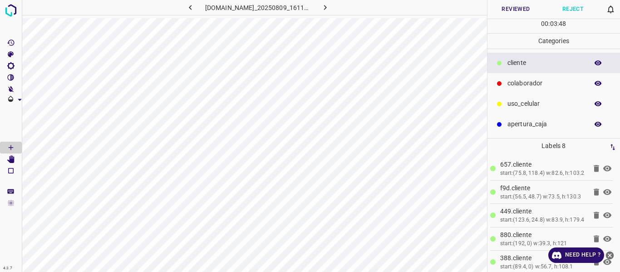
click at [599, 64] on icon "button" at bounding box center [598, 63] width 8 height 8
click at [599, 64] on icon "button" at bounding box center [597, 63] width 7 height 6
click at [12, 161] on icon "[Space] Edit" at bounding box center [10, 159] width 7 height 8
click at [11, 144] on icon "[Space] Draw" at bounding box center [11, 147] width 8 height 8
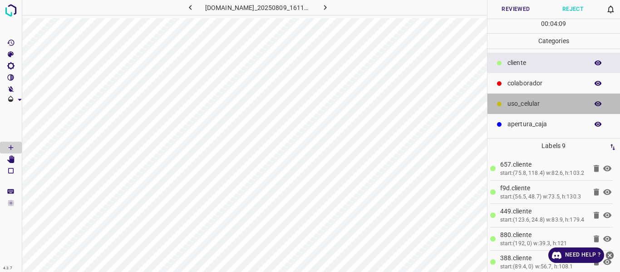
drag, startPoint x: 521, startPoint y: 101, endPoint x: 489, endPoint y: 118, distance: 35.7
click at [520, 101] on p "uso_celular" at bounding box center [545, 104] width 76 height 10
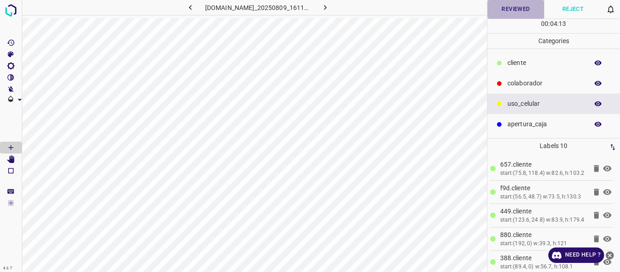
click at [509, 8] on button "Reviewed" at bounding box center [515, 9] width 57 height 19
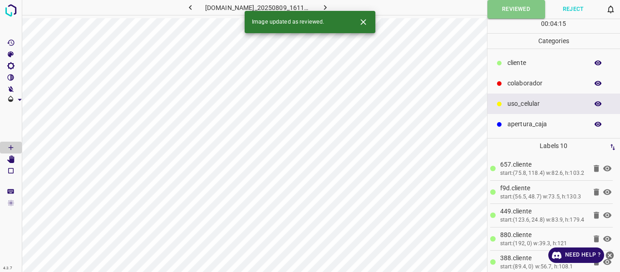
click at [186, 5] on icon "button" at bounding box center [191, 8] width 10 height 10
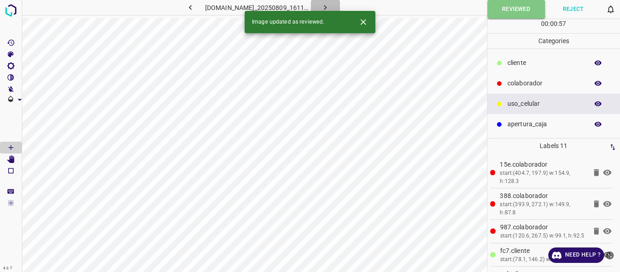
click at [330, 5] on icon "button" at bounding box center [325, 8] width 10 height 10
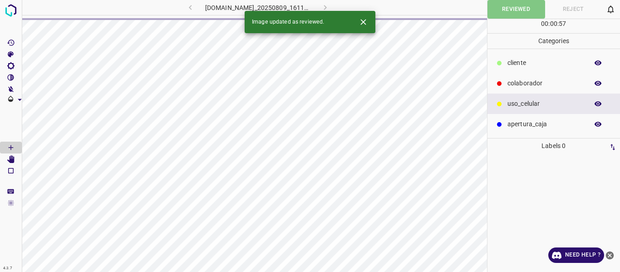
click at [337, 5] on div "810-bch-galerias-metepec.ddns.net_20250809_161105_000001170.jpg" at bounding box center [257, 7] width 211 height 15
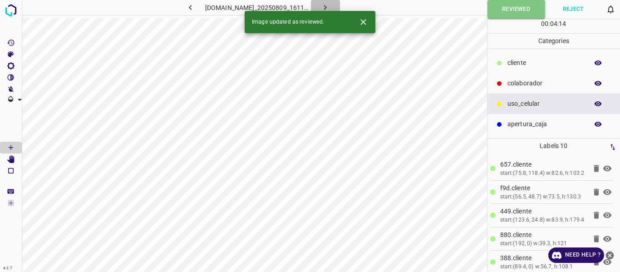
click at [330, 7] on icon "button" at bounding box center [325, 8] width 10 height 10
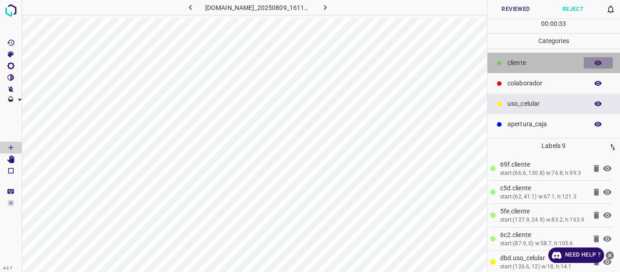
click at [596, 63] on icon "button" at bounding box center [598, 63] width 8 height 8
click at [596, 66] on icon "button" at bounding box center [598, 63] width 8 height 8
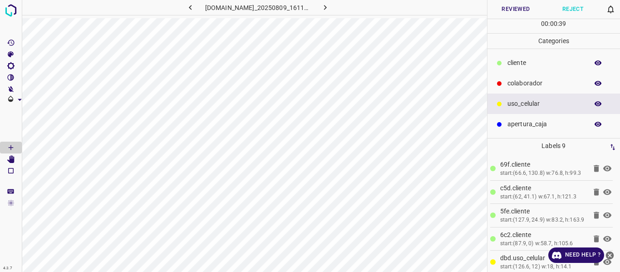
drag, startPoint x: 503, startPoint y: 60, endPoint x: 499, endPoint y: 68, distance: 9.3
click at [503, 61] on div "​​cliente" at bounding box center [553, 63] width 133 height 20
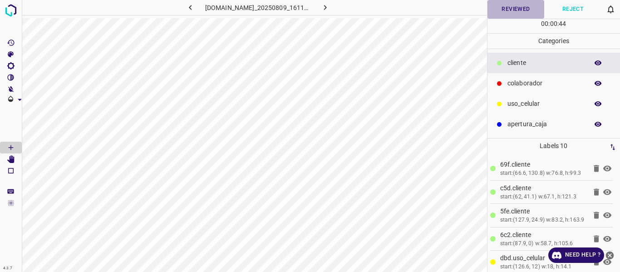
drag, startPoint x: 522, startPoint y: 13, endPoint x: 489, endPoint y: 17, distance: 32.9
click at [520, 13] on button "Reviewed" at bounding box center [515, 9] width 57 height 19
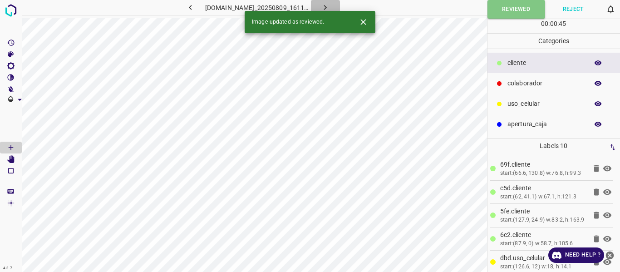
click at [327, 8] on icon "button" at bounding box center [325, 7] width 3 height 5
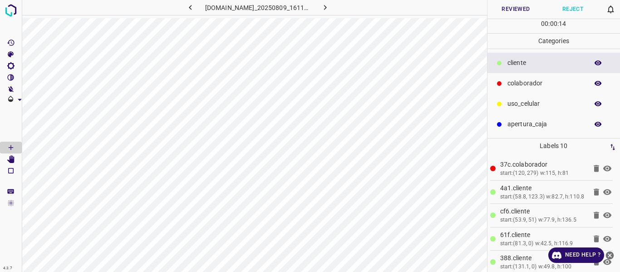
drag, startPoint x: 520, startPoint y: 84, endPoint x: 513, endPoint y: 88, distance: 8.6
click at [519, 84] on p "colaborador" at bounding box center [545, 83] width 76 height 10
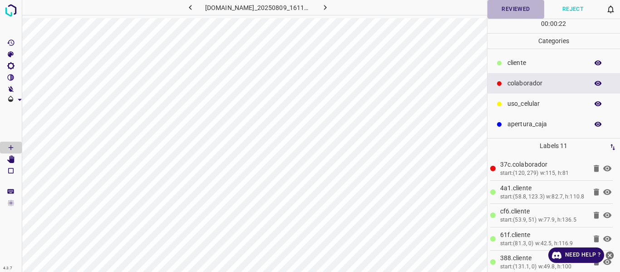
click at [508, 6] on button "Reviewed" at bounding box center [515, 9] width 57 height 19
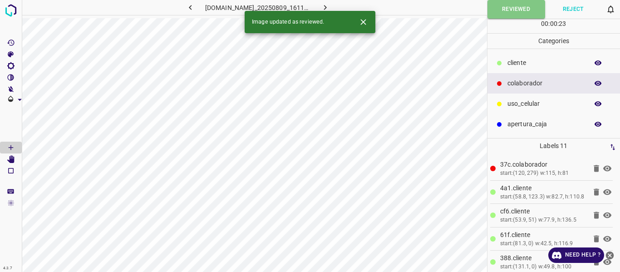
click at [186, 7] on icon "button" at bounding box center [191, 8] width 10 height 10
click at [330, 4] on icon "button" at bounding box center [325, 8] width 10 height 10
click at [330, 7] on icon "button" at bounding box center [325, 8] width 10 height 10
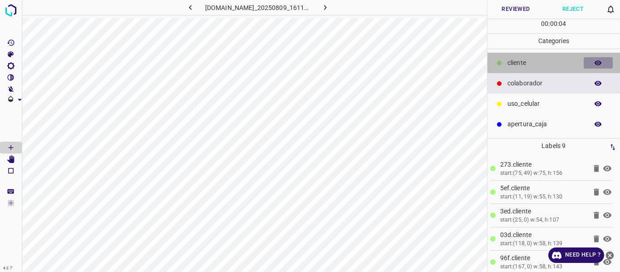
click at [598, 60] on icon "button" at bounding box center [598, 63] width 8 height 8
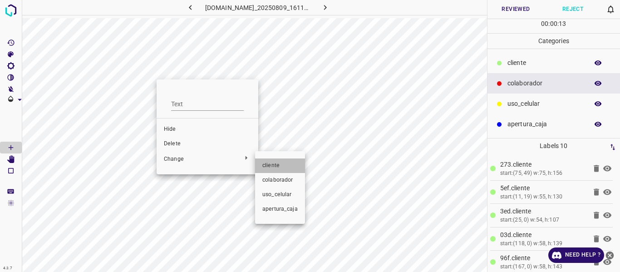
click at [285, 166] on span "​​cliente" at bounding box center [279, 165] width 35 height 8
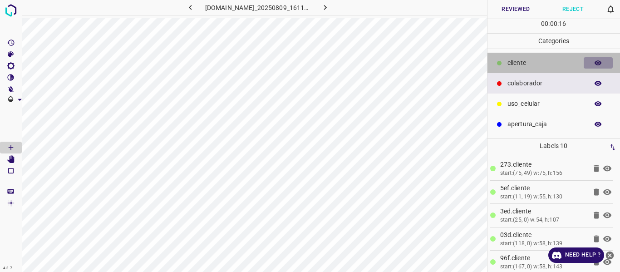
click at [596, 64] on icon "button" at bounding box center [597, 62] width 7 height 5
click at [596, 64] on icon "button" at bounding box center [597, 63] width 7 height 6
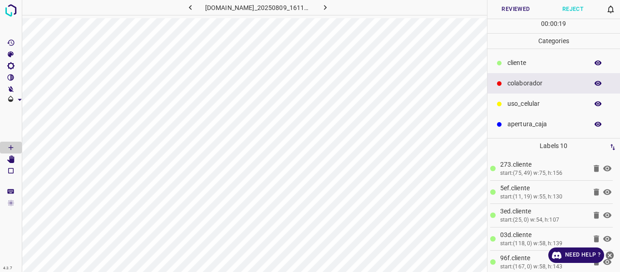
click at [515, 63] on p "​​cliente" at bounding box center [545, 63] width 76 height 10
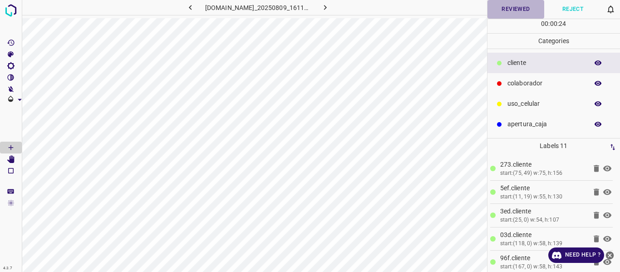
click at [512, 12] on button "Reviewed" at bounding box center [515, 9] width 57 height 19
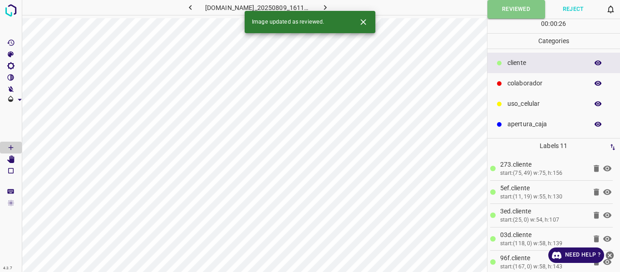
click at [330, 6] on icon "button" at bounding box center [325, 8] width 10 height 10
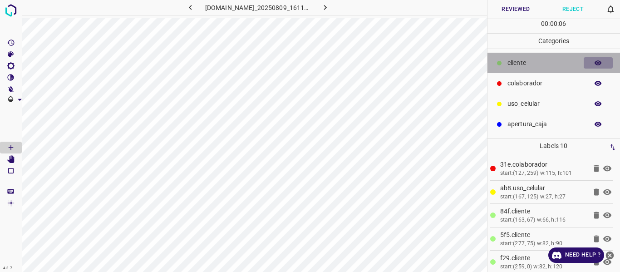
click at [593, 61] on button "button" at bounding box center [597, 63] width 29 height 12
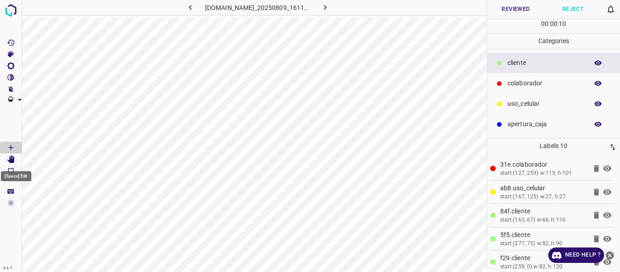
click at [12, 156] on icon "[Space] Edit" at bounding box center [10, 159] width 7 height 8
click at [507, 6] on button "Reviewed" at bounding box center [515, 9] width 57 height 19
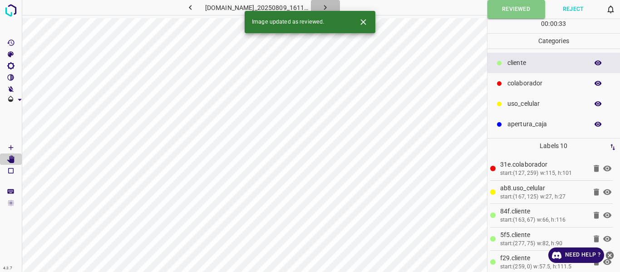
click at [330, 6] on icon "button" at bounding box center [325, 8] width 10 height 10
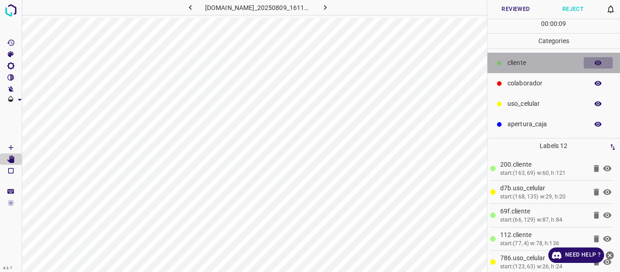
click at [603, 63] on button "button" at bounding box center [597, 63] width 29 height 12
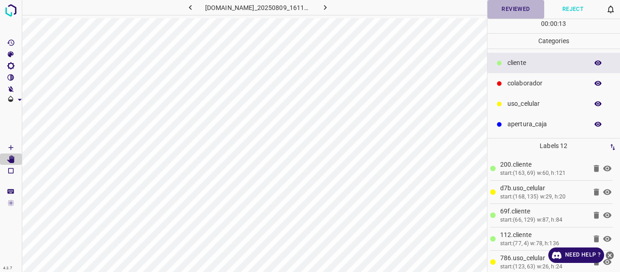
click at [503, 13] on button "Reviewed" at bounding box center [515, 9] width 57 height 19
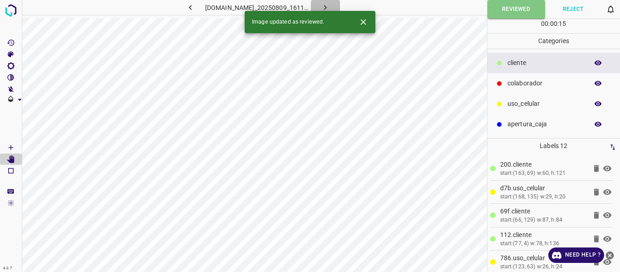
click at [330, 5] on icon "button" at bounding box center [325, 8] width 10 height 10
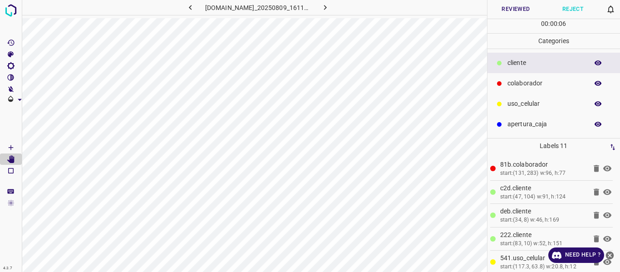
click at [500, 7] on button "Reviewed" at bounding box center [515, 9] width 57 height 19
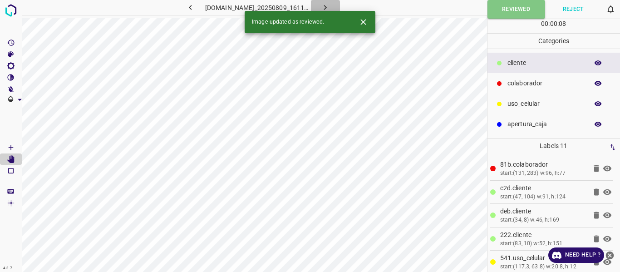
drag, startPoint x: 340, startPoint y: 5, endPoint x: 341, endPoint y: 26, distance: 21.3
click at [330, 5] on icon "button" at bounding box center [325, 8] width 10 height 10
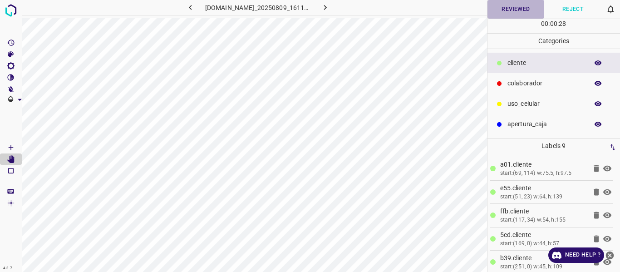
click at [502, 5] on button "Reviewed" at bounding box center [515, 9] width 57 height 19
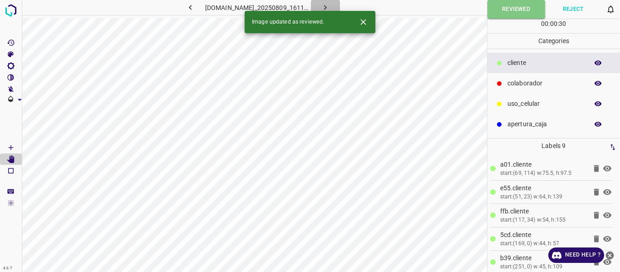
drag, startPoint x: 332, startPoint y: 5, endPoint x: 342, endPoint y: 20, distance: 17.6
click at [332, 7] on button "button" at bounding box center [325, 7] width 29 height 15
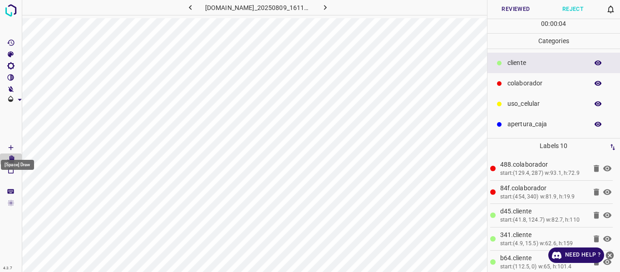
click at [14, 148] on icon "[Space] Draw" at bounding box center [11, 147] width 8 height 8
click at [522, 6] on button "Reviewed" at bounding box center [515, 9] width 57 height 19
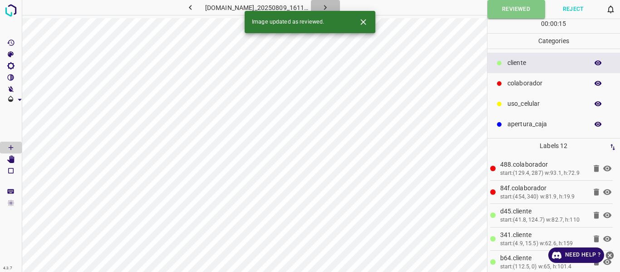
click at [330, 4] on icon "button" at bounding box center [325, 8] width 10 height 10
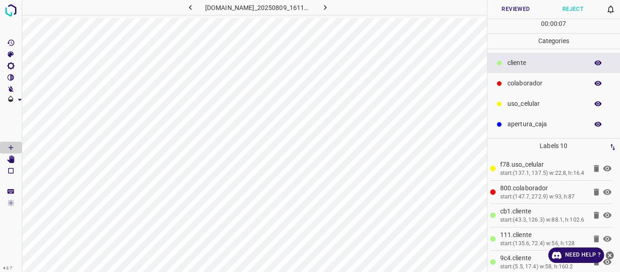
click at [527, 11] on button "Reviewed" at bounding box center [515, 9] width 57 height 19
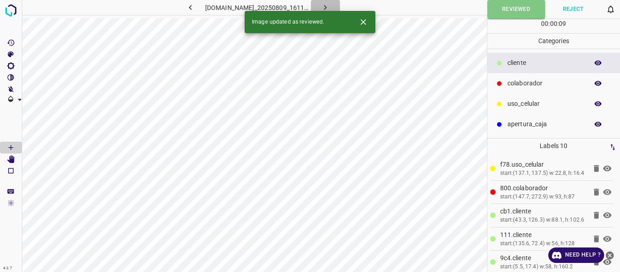
click at [330, 8] on icon "button" at bounding box center [325, 8] width 10 height 10
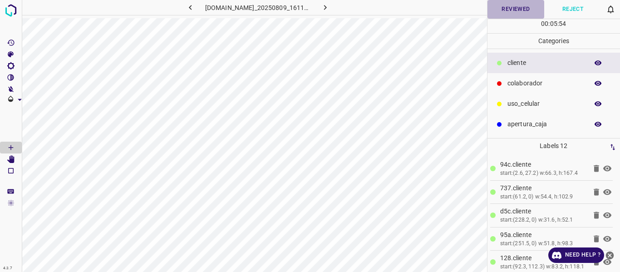
click at [536, 11] on button "Reviewed" at bounding box center [515, 9] width 57 height 19
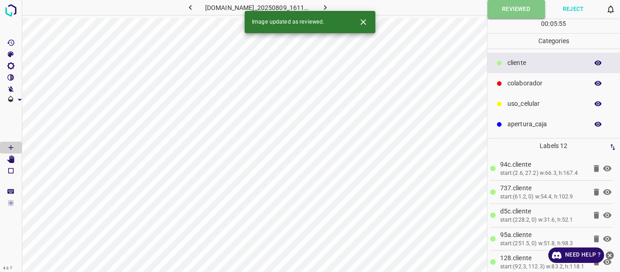
click at [330, 10] on icon "button" at bounding box center [325, 8] width 10 height 10
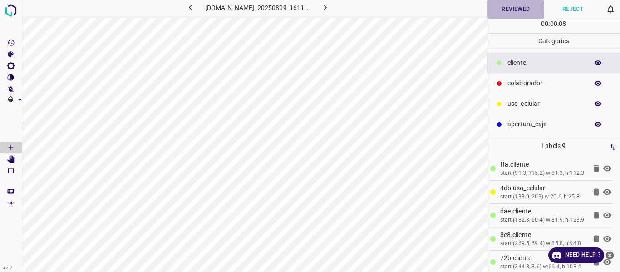
click at [510, 11] on button "Reviewed" at bounding box center [515, 9] width 57 height 19
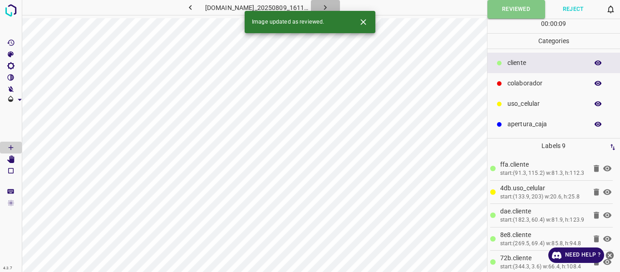
drag, startPoint x: 341, startPoint y: 5, endPoint x: 340, endPoint y: 18, distance: 13.2
click at [330, 5] on icon "button" at bounding box center [325, 8] width 10 height 10
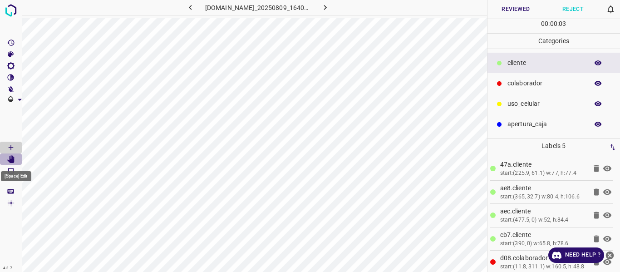
drag, startPoint x: 12, startPoint y: 161, endPoint x: 32, endPoint y: 166, distance: 20.7
click at [12, 161] on icon "[Space] Edit" at bounding box center [10, 159] width 7 height 8
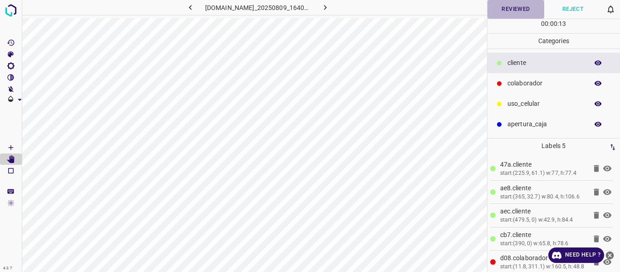
click at [508, 12] on button "Reviewed" at bounding box center [515, 9] width 57 height 19
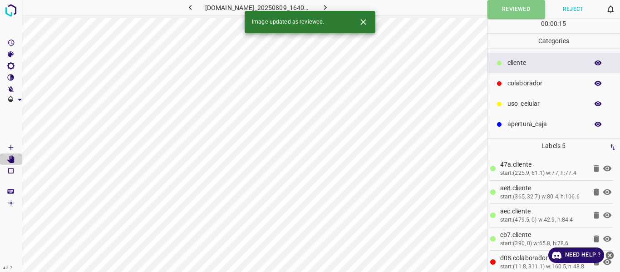
click at [327, 6] on icon "button" at bounding box center [325, 7] width 3 height 5
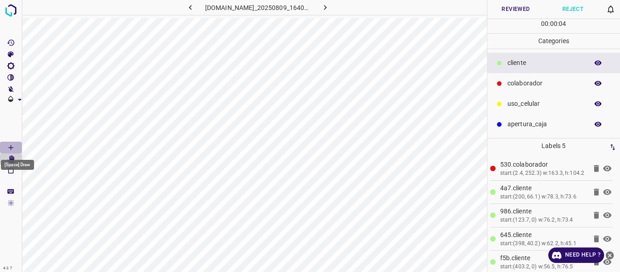
click at [10, 146] on icon "[Space] Draw" at bounding box center [11, 147] width 8 height 8
click at [512, 11] on button "Reviewed" at bounding box center [515, 9] width 57 height 19
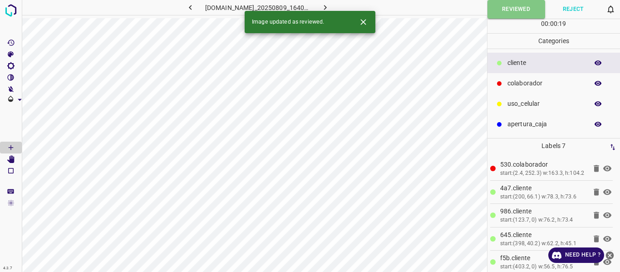
click at [330, 10] on icon "button" at bounding box center [325, 8] width 10 height 10
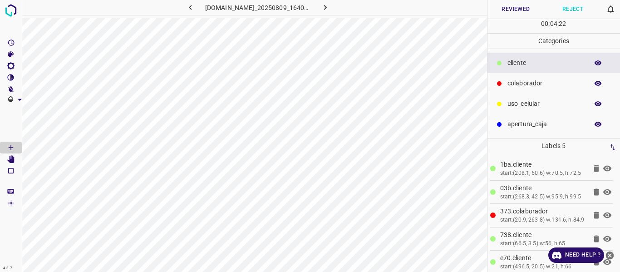
click at [511, 11] on button "Reviewed" at bounding box center [515, 9] width 57 height 19
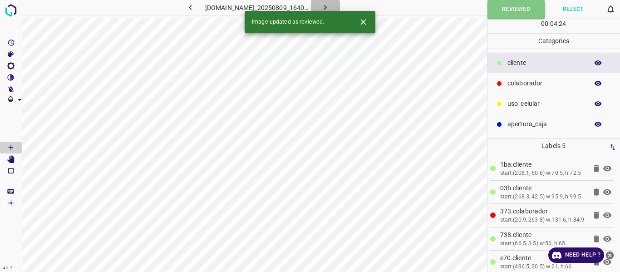
click at [337, 2] on button "button" at bounding box center [325, 7] width 29 height 15
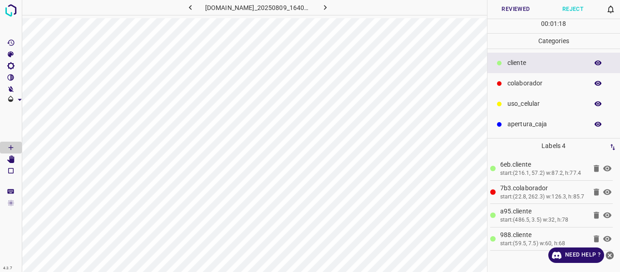
click at [507, 10] on button "Reviewed" at bounding box center [515, 9] width 57 height 19
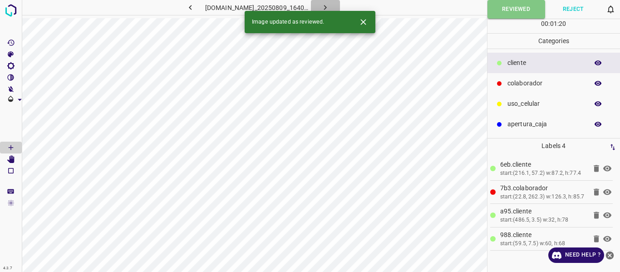
click at [340, 7] on button "button" at bounding box center [325, 7] width 29 height 15
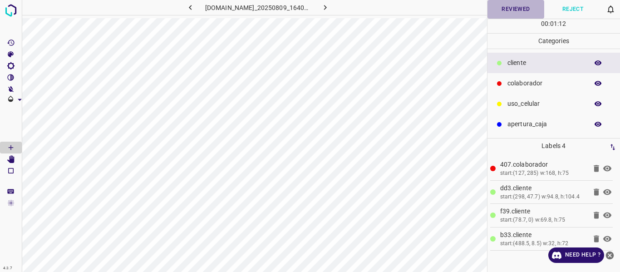
click at [505, 10] on button "Reviewed" at bounding box center [515, 9] width 57 height 19
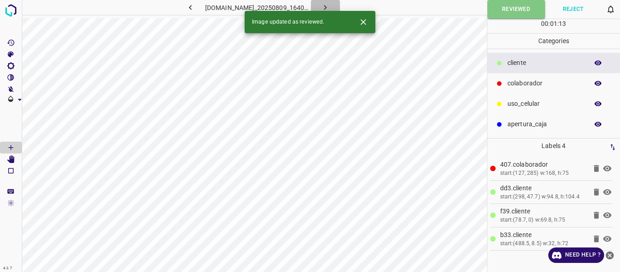
click at [330, 4] on icon "button" at bounding box center [325, 8] width 10 height 10
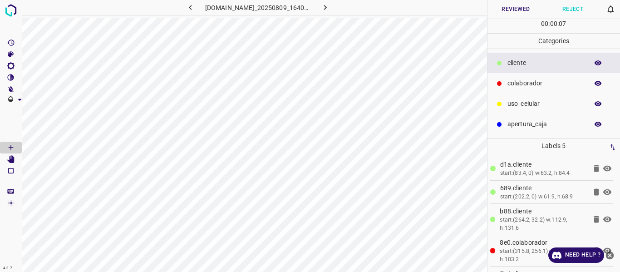
click at [504, 6] on button "Reviewed" at bounding box center [515, 9] width 57 height 19
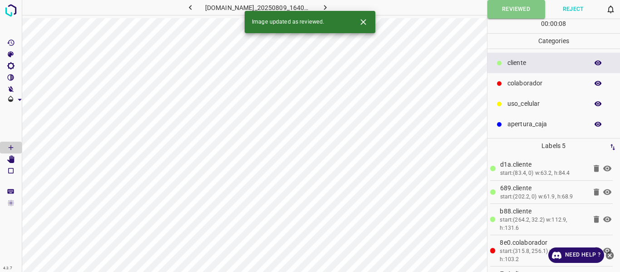
click at [330, 4] on icon "button" at bounding box center [325, 8] width 10 height 10
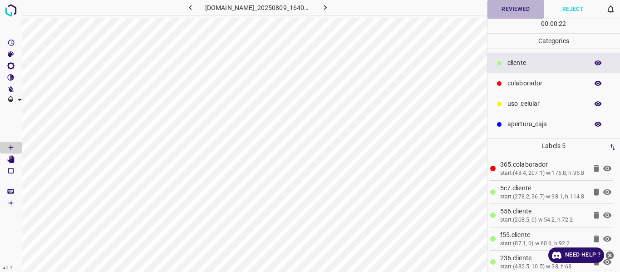
click at [502, 10] on button "Reviewed" at bounding box center [515, 9] width 57 height 19
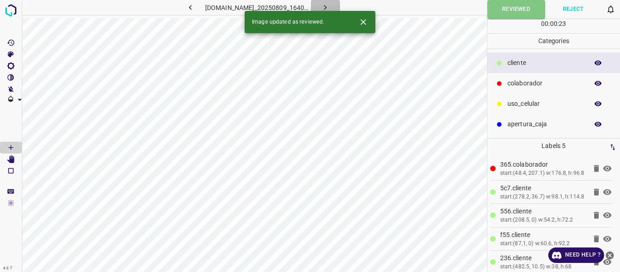
click at [330, 5] on icon "button" at bounding box center [325, 8] width 10 height 10
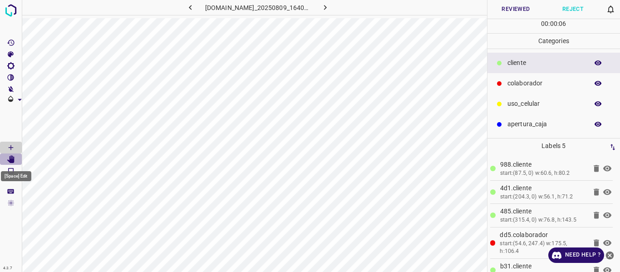
click at [7, 161] on icon "[Space] Edit" at bounding box center [11, 159] width 8 height 8
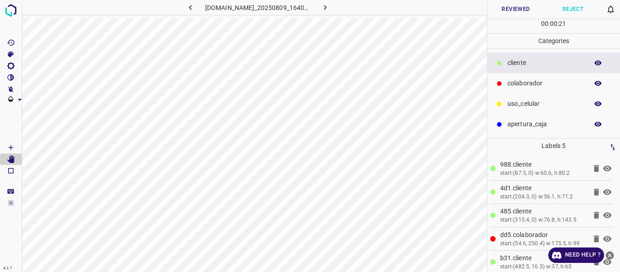
click at [515, 9] on button "Reviewed" at bounding box center [515, 9] width 57 height 19
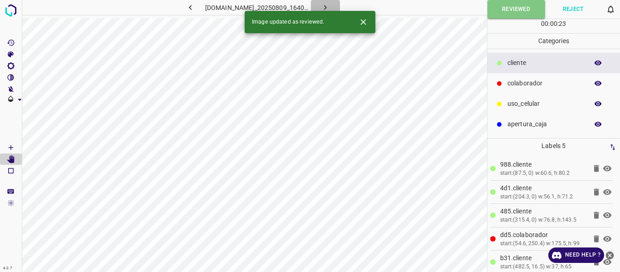
click at [330, 6] on icon "button" at bounding box center [325, 8] width 10 height 10
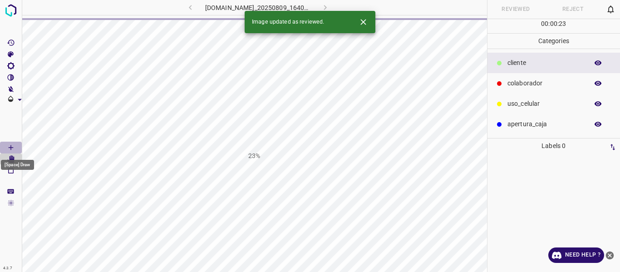
click at [13, 150] on icon "[Space] Draw" at bounding box center [11, 147] width 8 height 8
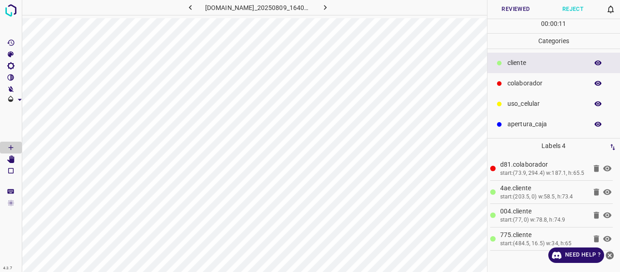
drag, startPoint x: 498, startPoint y: 8, endPoint x: 498, endPoint y: 20, distance: 12.7
click at [498, 10] on button "Reviewed" at bounding box center [515, 9] width 57 height 19
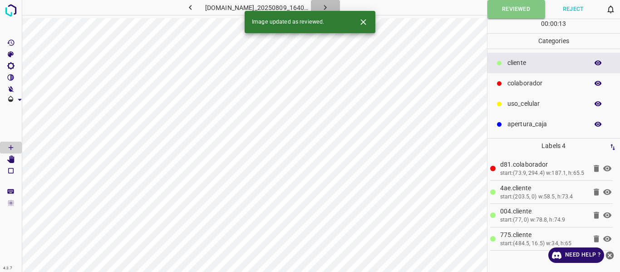
click at [330, 7] on icon "button" at bounding box center [325, 8] width 10 height 10
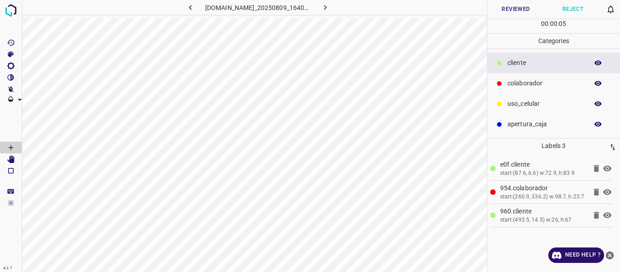
click at [509, 9] on button "Reviewed" at bounding box center [515, 9] width 57 height 19
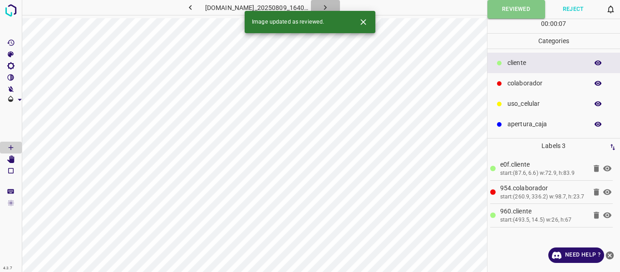
click at [330, 5] on icon "button" at bounding box center [325, 8] width 10 height 10
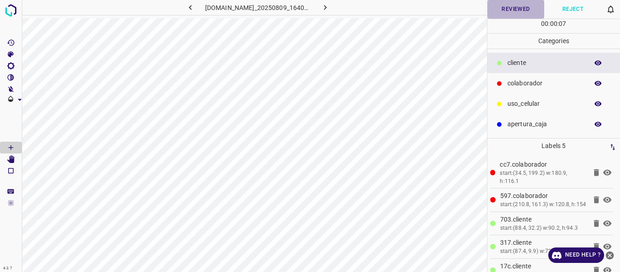
click at [506, 9] on button "Reviewed" at bounding box center [515, 9] width 57 height 19
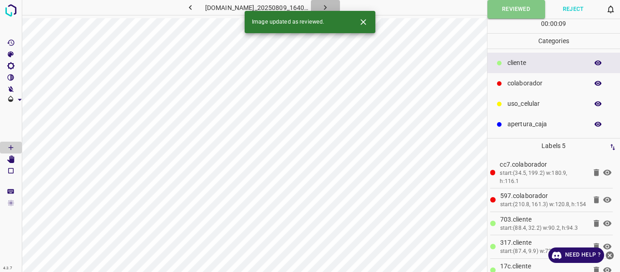
click at [330, 6] on icon "button" at bounding box center [325, 8] width 10 height 10
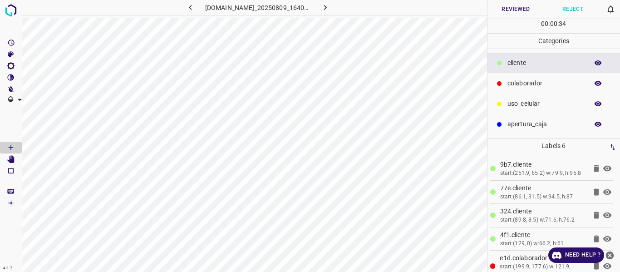
click at [598, 64] on icon "button" at bounding box center [598, 63] width 8 height 8
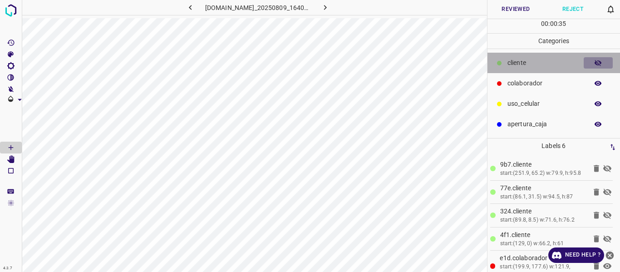
click at [598, 64] on icon "button" at bounding box center [597, 63] width 7 height 6
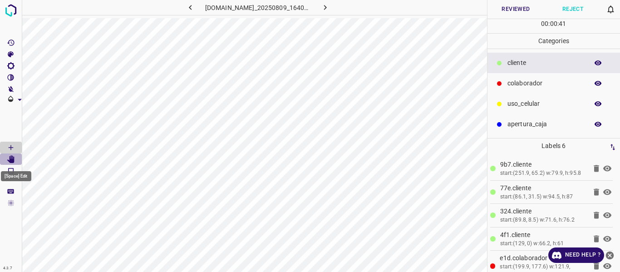
click at [13, 160] on icon "[Space] Edit" at bounding box center [10, 159] width 7 height 8
click at [493, 8] on button "Reviewed" at bounding box center [515, 9] width 57 height 19
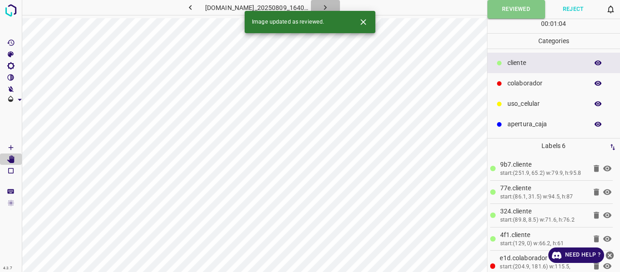
click at [330, 4] on icon "button" at bounding box center [325, 8] width 10 height 10
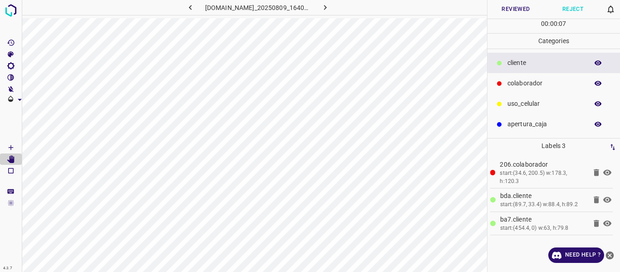
click at [599, 64] on icon "button" at bounding box center [598, 63] width 8 height 8
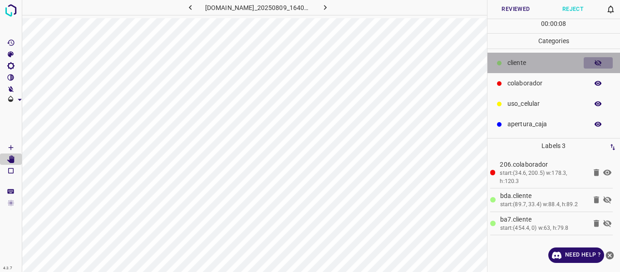
click at [599, 64] on icon "button" at bounding box center [597, 63] width 7 height 6
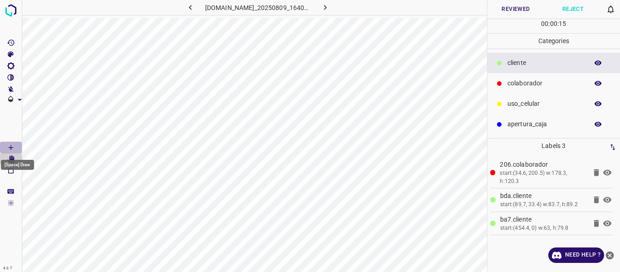
click at [10, 147] on icon "[Space] Draw" at bounding box center [11, 147] width 5 height 5
click at [504, 15] on button "Reviewed" at bounding box center [515, 9] width 57 height 19
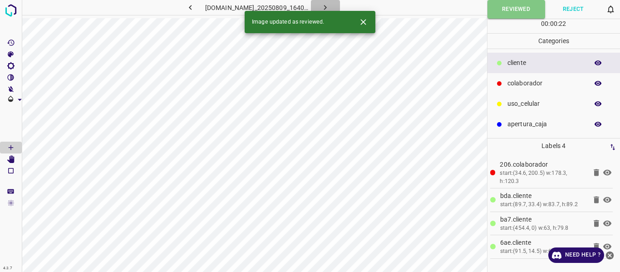
click at [330, 7] on icon "button" at bounding box center [325, 8] width 10 height 10
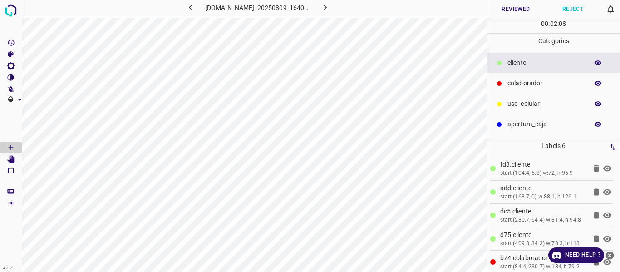
click at [596, 61] on icon "button" at bounding box center [598, 63] width 8 height 8
click at [596, 61] on icon "button" at bounding box center [597, 63] width 7 height 6
click at [518, 10] on button "Reviewed" at bounding box center [515, 9] width 57 height 19
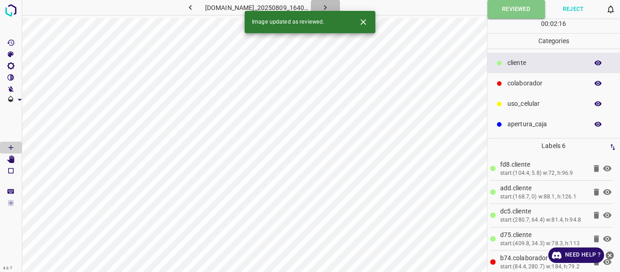
click at [330, 5] on icon "button" at bounding box center [325, 8] width 10 height 10
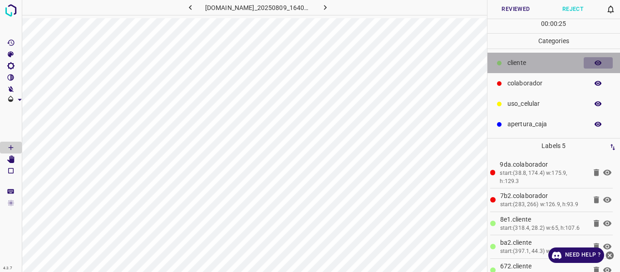
click at [601, 64] on icon "button" at bounding box center [597, 62] width 7 height 5
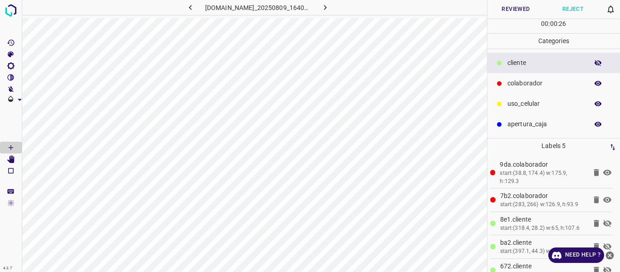
click at [601, 64] on icon "button" at bounding box center [598, 63] width 8 height 8
click at [507, 18] on button "Reviewed" at bounding box center [515, 9] width 57 height 19
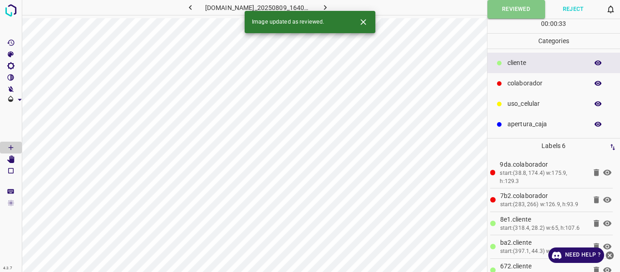
drag, startPoint x: 339, startPoint y: 8, endPoint x: 355, endPoint y: 16, distance: 17.2
click at [330, 8] on icon "button" at bounding box center [325, 8] width 10 height 10
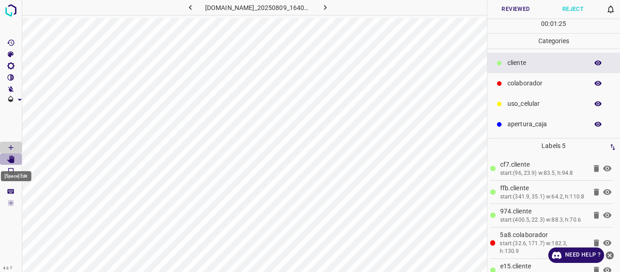
click at [13, 161] on icon "[Space] Edit" at bounding box center [10, 159] width 7 height 8
click at [510, 10] on button "Reviewed" at bounding box center [515, 9] width 57 height 19
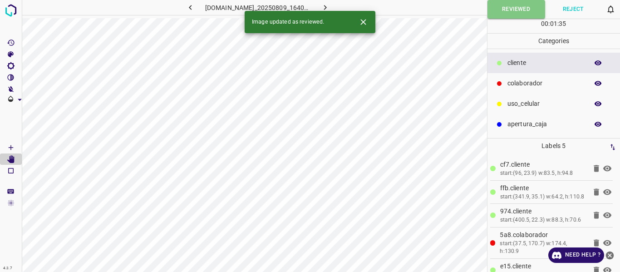
click at [330, 6] on icon "button" at bounding box center [325, 8] width 10 height 10
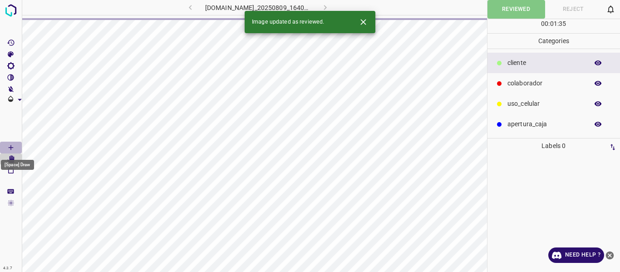
click at [9, 147] on icon "[Space] Draw" at bounding box center [11, 147] width 5 height 5
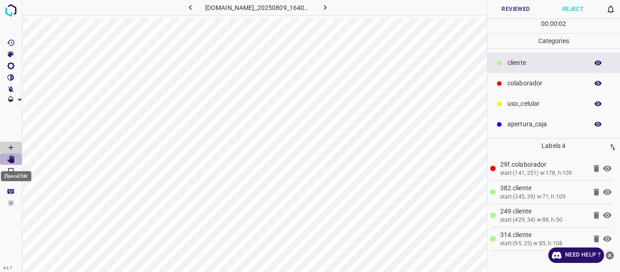
click at [14, 159] on icon "[Space] Edit" at bounding box center [10, 159] width 7 height 8
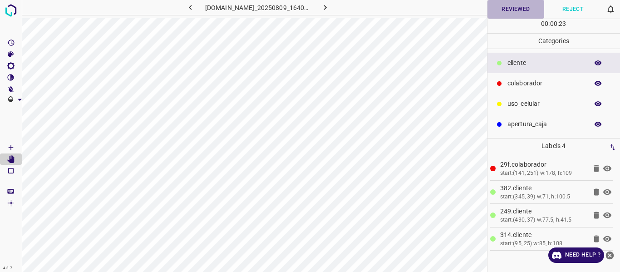
click at [519, 8] on button "Reviewed" at bounding box center [515, 9] width 57 height 19
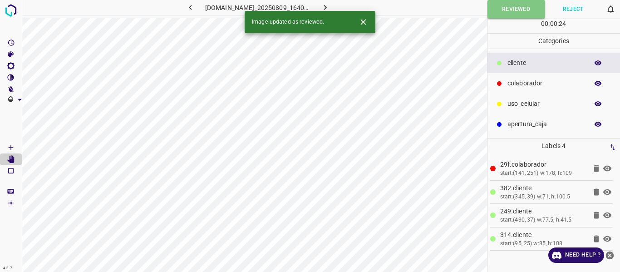
click at [330, 8] on icon "button" at bounding box center [325, 8] width 10 height 10
